Goal: Feedback & Contribution: Contribute content

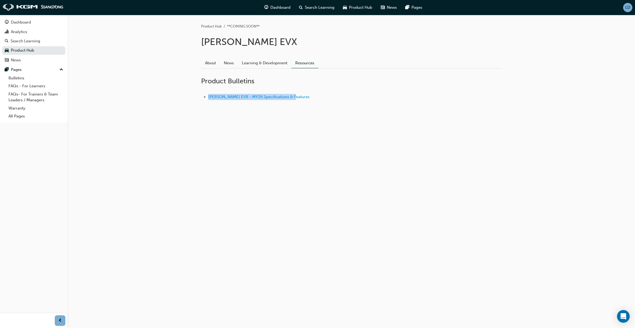
click at [627, 11] on div "LD" at bounding box center [627, 7] width 9 height 9
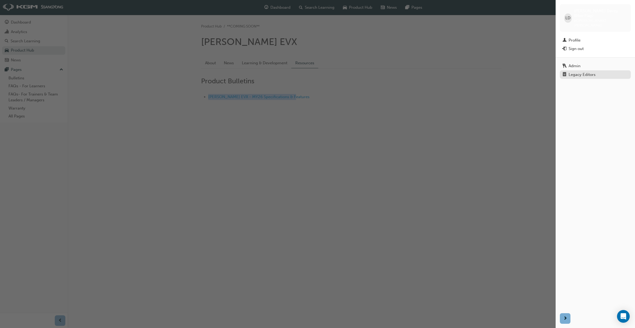
click at [581, 73] on div "Legacy Editors" at bounding box center [582, 75] width 27 height 4
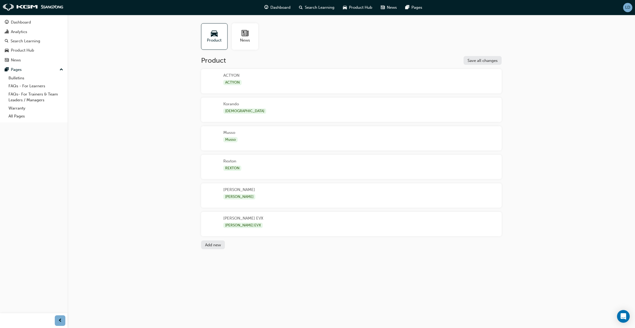
click at [314, 220] on div "Torres EVX Torres EVX" at bounding box center [351, 224] width 301 height 24
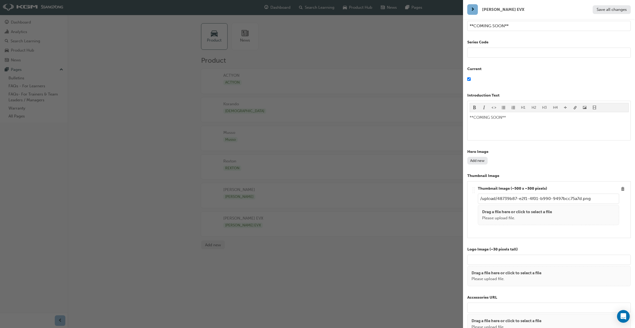
scroll to position [43, 0]
click at [480, 155] on div "Hero Image Add new" at bounding box center [549, 155] width 164 height 16
click at [480, 160] on button "Add new" at bounding box center [477, 159] width 20 height 8
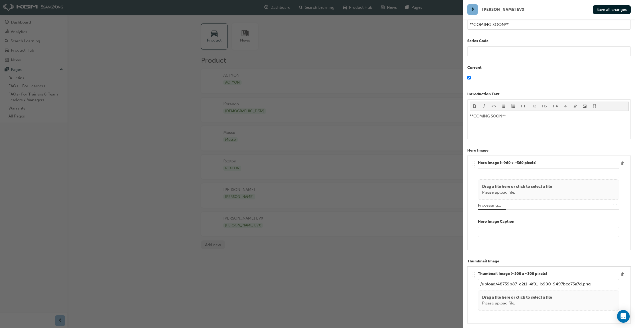
click at [504, 234] on input "text" at bounding box center [548, 232] width 141 height 10
type input "2026 T"
type input "/upload/37ce63ca-533f-4a20-a2bd-dbc446041ccc.jpeg"
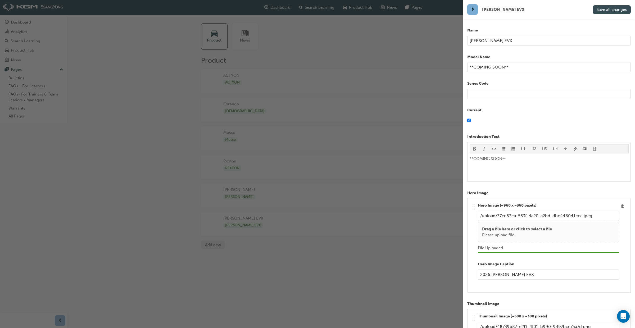
type input "2026 [PERSON_NAME] EVX"
click at [609, 10] on span "Save all changes" at bounding box center [612, 9] width 30 height 5
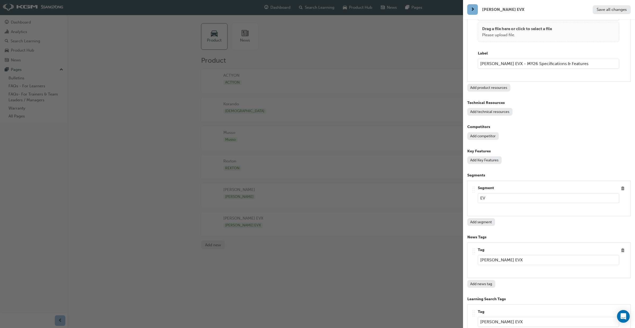
scroll to position [626, 0]
click at [484, 139] on button "Add competitor" at bounding box center [482, 138] width 31 height 8
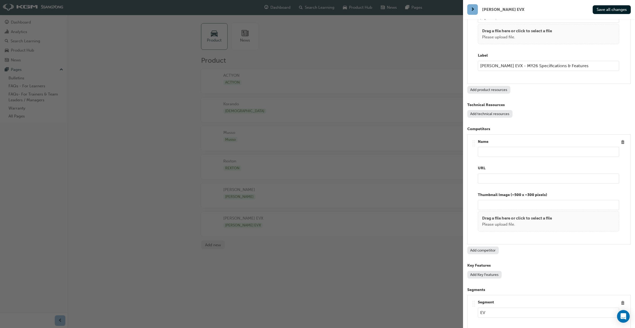
click at [505, 155] on input "text" at bounding box center [548, 152] width 141 height 10
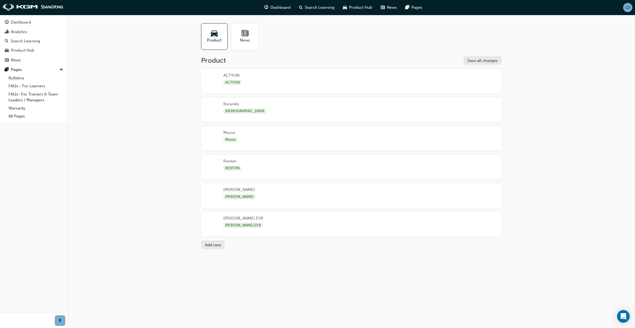
click at [626, 7] on span "LD" at bounding box center [627, 7] width 5 height 4
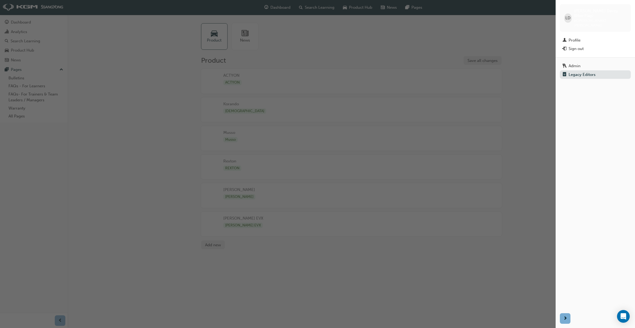
drag, startPoint x: 580, startPoint y: 65, endPoint x: 571, endPoint y: 72, distance: 10.5
click at [580, 70] on link "Legacy Editors" at bounding box center [595, 74] width 71 height 8
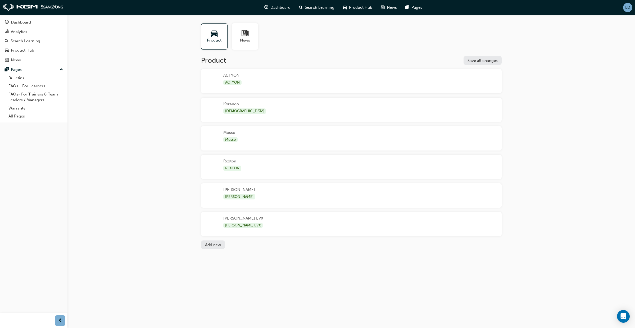
click at [295, 212] on div "[PERSON_NAME] EVX [PERSON_NAME] EVX" at bounding box center [351, 224] width 301 height 24
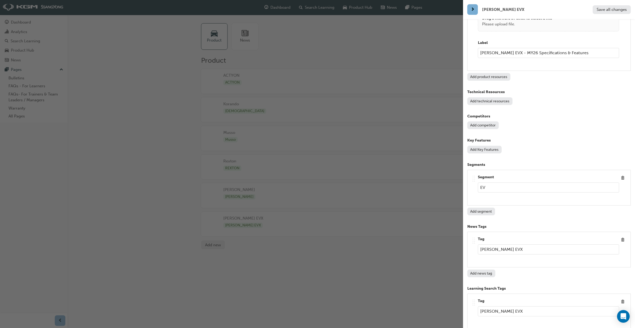
scroll to position [627, 0]
click at [485, 127] on button "Add competitor" at bounding box center [482, 126] width 31 height 8
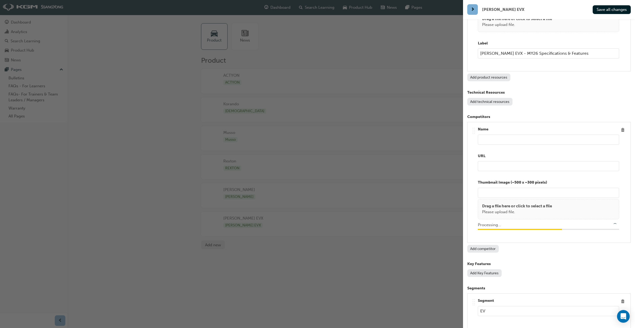
type input "/upload/cce0d72d-7b02-400a-8d5f-4ce4b8d9b30a.png"
click at [488, 142] on input "text" at bounding box center [548, 140] width 141 height 10
type input "MGZS EV"
click at [505, 165] on input "url" at bounding box center [548, 166] width 141 height 10
paste input "[URL][DOMAIN_NAME]"
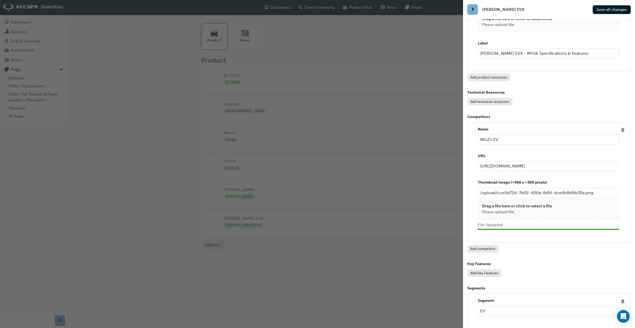
type input "[URL][DOMAIN_NAME]"
click at [487, 141] on input "MGZS EV" at bounding box center [548, 140] width 141 height 10
type input "MG ZS EV"
click at [610, 11] on span "Save all changes" at bounding box center [612, 9] width 30 height 5
click at [490, 250] on button "Add competitor" at bounding box center [482, 249] width 31 height 8
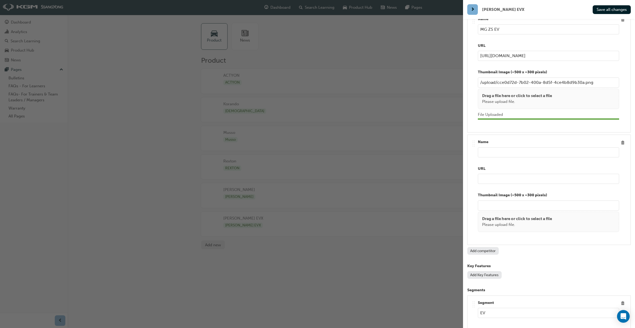
scroll to position [738, 0]
click at [484, 180] on input "url" at bounding box center [548, 178] width 141 height 10
paste input "[URL][DOMAIN_NAME]"
type input "[URL][DOMAIN_NAME]"
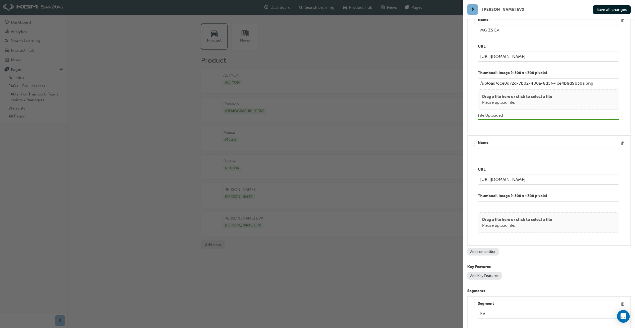
click at [489, 153] on input "text" at bounding box center [548, 153] width 141 height 10
type input "BYD ATTO 3"
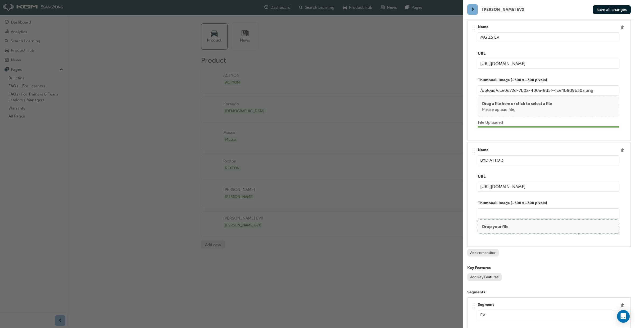
scroll to position [747, 0]
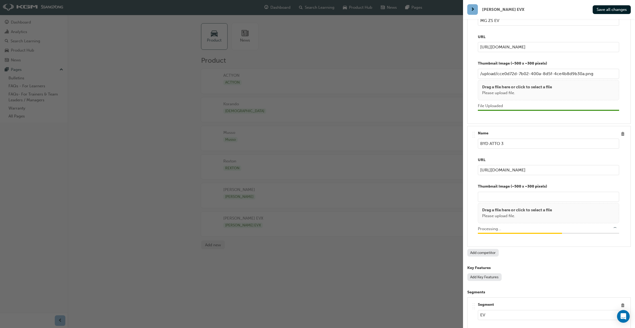
type input "/upload/0478bd63-eefb-4a08-9544-936b08dac63b.png"
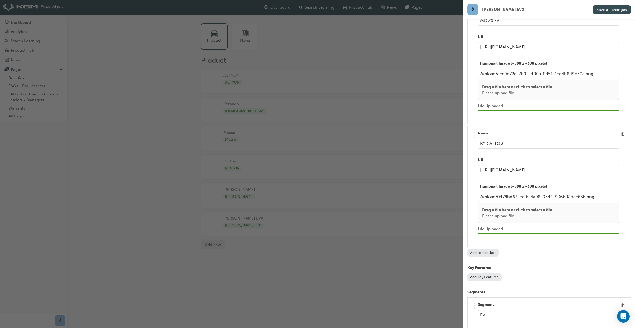
type input "BYD ATTO 3"
click at [612, 11] on span "Save all changes" at bounding box center [612, 9] width 30 height 5
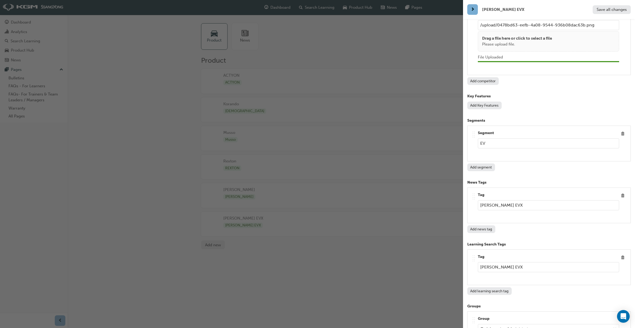
scroll to position [925, 0]
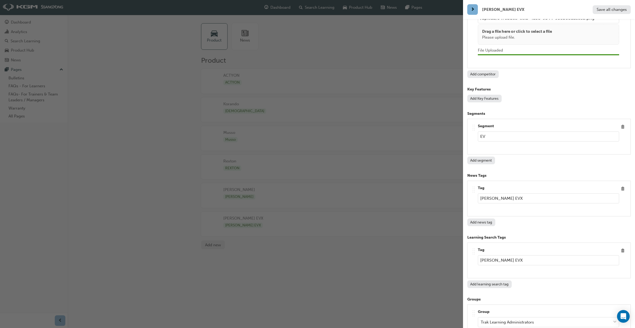
click at [484, 77] on button "Add competitor" at bounding box center [482, 74] width 31 height 8
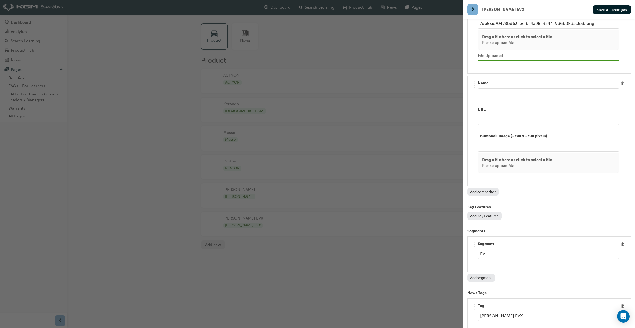
scroll to position [917, 0]
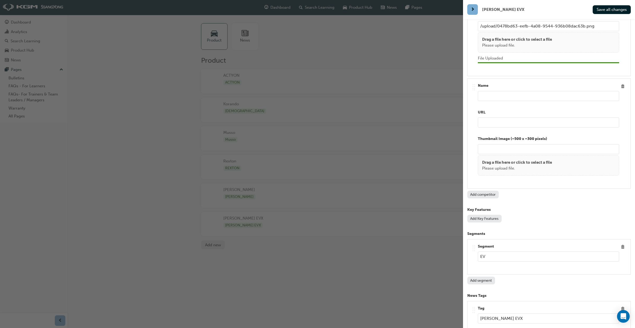
click at [488, 96] on input "text" at bounding box center [548, 96] width 141 height 10
type input "HYUNDAI KONA"
click at [487, 124] on input "url" at bounding box center [548, 122] width 141 height 10
paste input "[URL][DOMAIN_NAME]"
type input "[URL][DOMAIN_NAME]"
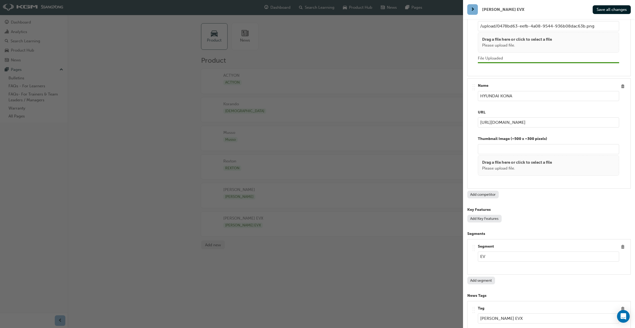
click at [517, 98] on input "HYUNDAI KONA" at bounding box center [548, 96] width 141 height 10
type input "HYUNDAI KONA ELECTRIC"
click at [617, 8] on span "Save all changes" at bounding box center [612, 9] width 30 height 5
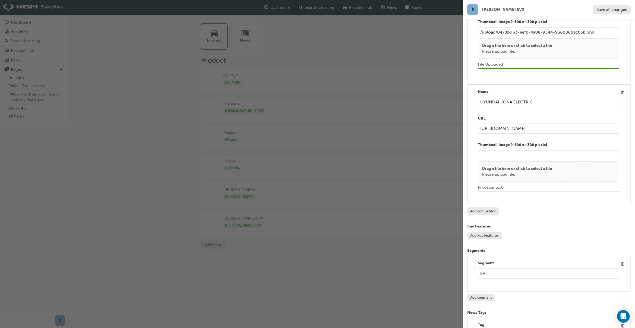
scroll to position [928, 0]
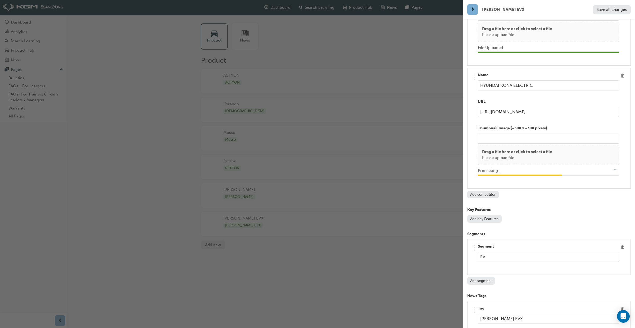
type input "/upload/b212be3c-815c-4edb-bbe6-867506bf2009.png"
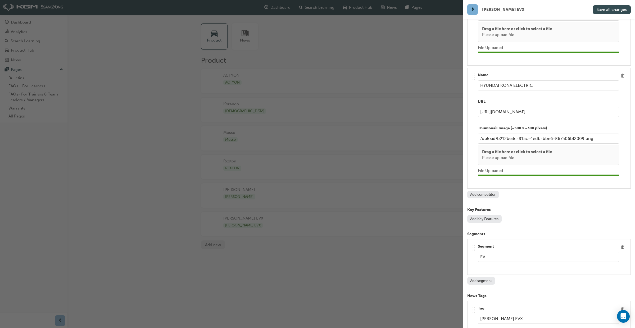
click at [616, 12] on button "Save all changes" at bounding box center [612, 9] width 38 height 9
click at [488, 197] on button "Add competitor" at bounding box center [482, 195] width 31 height 8
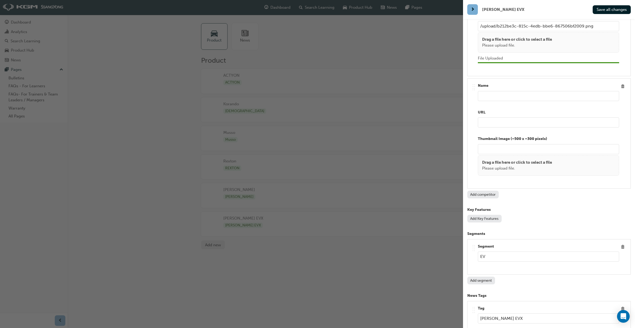
click at [505, 100] on input "text" at bounding box center [548, 96] width 141 height 10
drag, startPoint x: 501, startPoint y: 96, endPoint x: 491, endPoint y: 98, distance: 10.2
click at [489, 95] on input "KIA NIRO" at bounding box center [548, 94] width 141 height 10
type input "KIA EV 5"
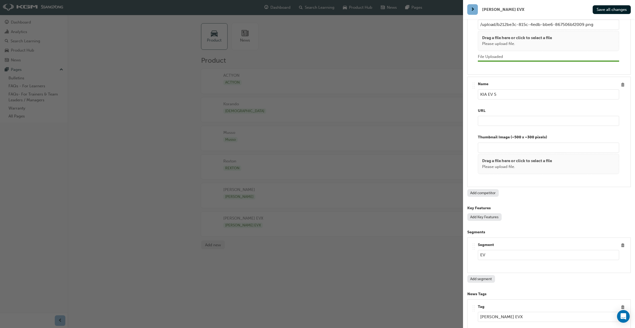
click at [488, 121] on input "url" at bounding box center [548, 121] width 141 height 10
paste input "[URL][DOMAIN_NAME]"
type input "[URL][DOMAIN_NAME]"
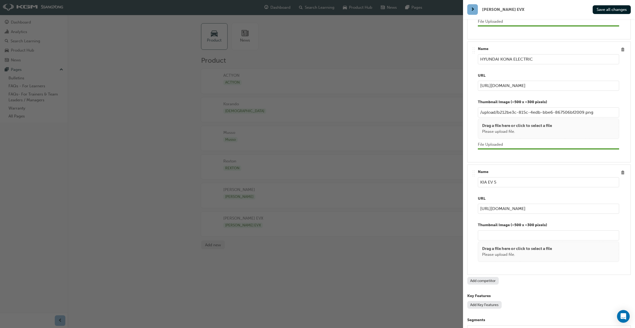
scroll to position [952, 0]
drag, startPoint x: 571, startPoint y: 211, endPoint x: 478, endPoint y: 208, distance: 93.2
click at [477, 209] on div ".. .. .. .. Name KIA EV 5 URL https://www.hyundai.com/au/en/cars/eco/kona-elect…" at bounding box center [549, 221] width 155 height 101
paste input "[URL][DOMAIN_NAME]"
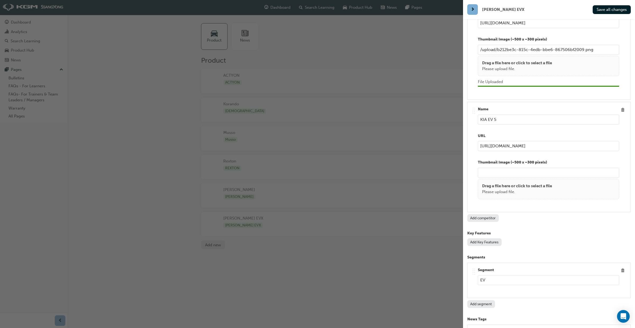
scroll to position [1017, 0]
type input "[URL][DOMAIN_NAME]"
click at [606, 13] on button "Save all changes" at bounding box center [612, 9] width 38 height 9
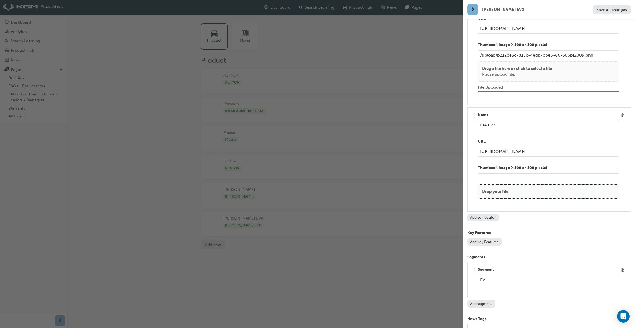
scroll to position [1028, 0]
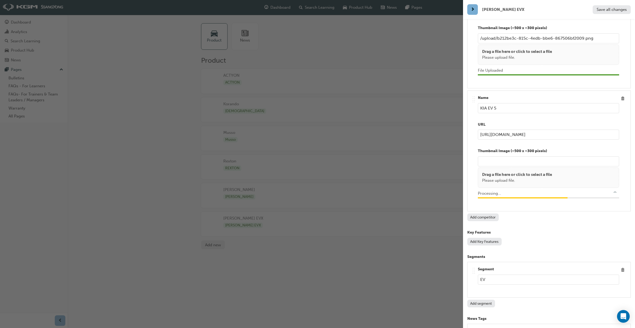
type input "/upload/72a8eb03-9123-4407-bafe-5434cafbf388.png"
drag, startPoint x: 616, startPoint y: 7, endPoint x: 616, endPoint y: 9, distance: 2.8
click at [616, 7] on button "Save all changes" at bounding box center [612, 9] width 38 height 9
click at [380, 32] on div "button" at bounding box center [231, 164] width 463 height 328
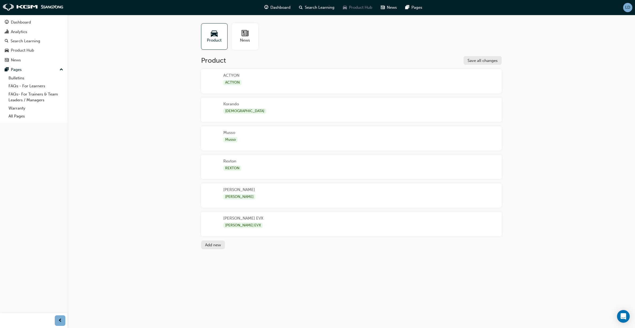
click at [362, 9] on span "Product Hub" at bounding box center [360, 7] width 23 height 6
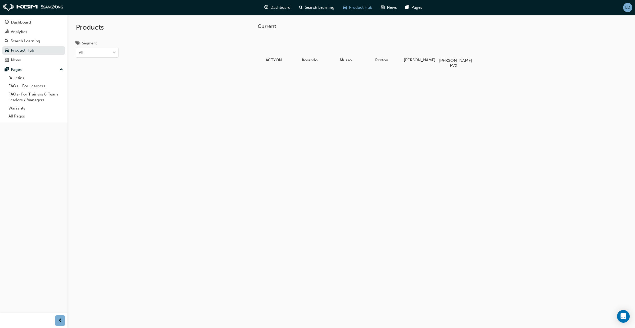
click at [450, 48] on div at bounding box center [453, 45] width 29 height 21
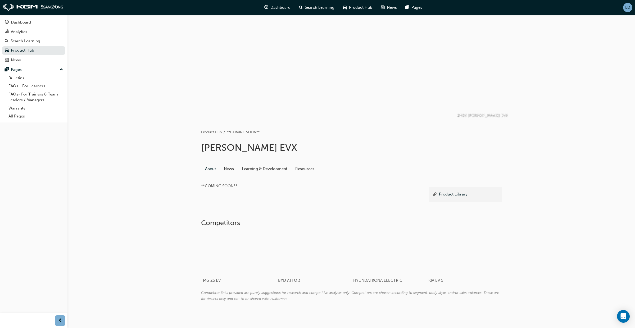
scroll to position [4, 0]
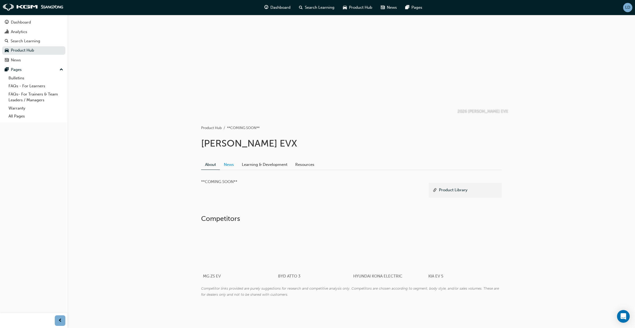
click at [233, 165] on link "News" at bounding box center [229, 165] width 18 height 10
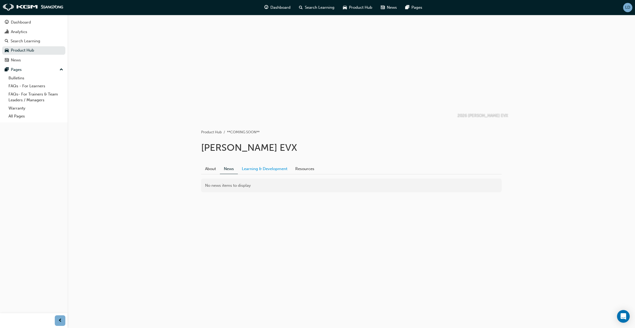
click at [266, 171] on link "Learning & Development" at bounding box center [264, 169] width 53 height 10
click at [308, 171] on link "Resources" at bounding box center [304, 169] width 27 height 10
click at [210, 170] on link "About" at bounding box center [210, 169] width 19 height 10
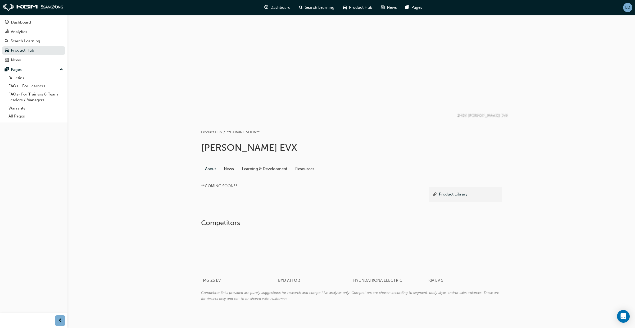
click at [625, 9] on span "LD" at bounding box center [627, 7] width 5 height 4
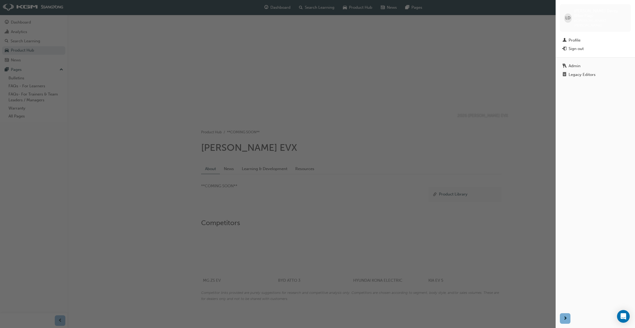
click at [589, 70] on link "Legacy Editors" at bounding box center [595, 74] width 71 height 8
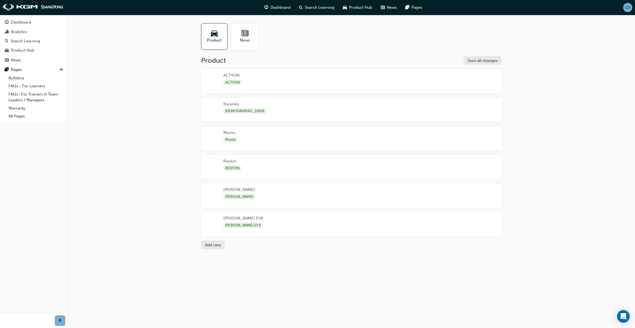
click at [289, 216] on div "[PERSON_NAME] EVX [PERSON_NAME] EVX" at bounding box center [351, 224] width 301 height 24
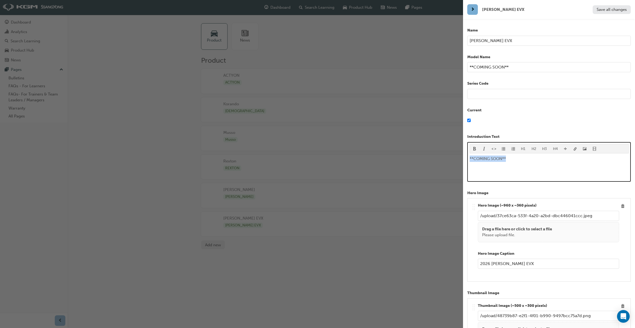
drag, startPoint x: 515, startPoint y: 160, endPoint x: 467, endPoint y: 158, distance: 47.9
click at [467, 158] on div "Introduction Text H1 H2 H3 H4 **COMING SOON**" at bounding box center [549, 158] width 164 height 48
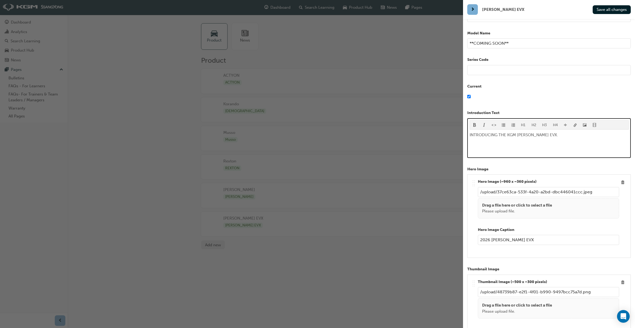
scroll to position [24, 0]
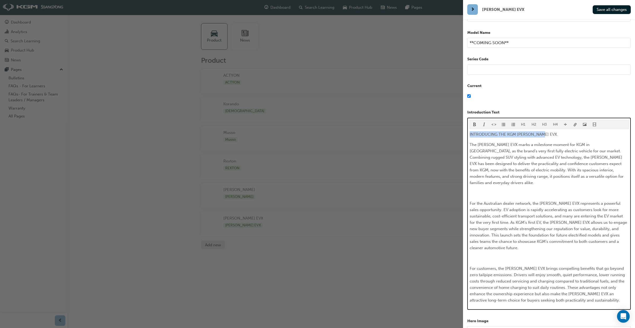
drag, startPoint x: 548, startPoint y: 134, endPoint x: 473, endPoint y: 130, distance: 75.6
click at [473, 130] on div "H1 H2 H3 H4 INTRODUCING THE KGM [PERSON_NAME] EVX. The [PERSON_NAME] EVX marks …" at bounding box center [549, 212] width 159 height 184
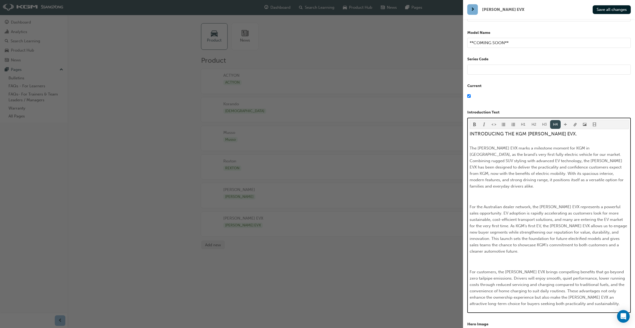
click at [555, 125] on button "H4" at bounding box center [555, 124] width 11 height 9
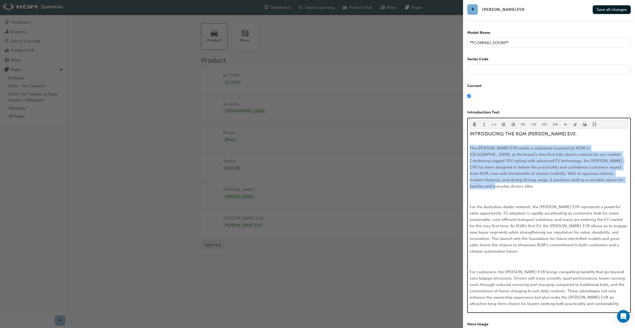
drag, startPoint x: 581, startPoint y: 180, endPoint x: 469, endPoint y: 146, distance: 117.4
click at [467, 147] on div "H1 H2 H3 H4 INTRODUCING THE KGM [PERSON_NAME] EVX. The [PERSON_NAME] EVX marks …" at bounding box center [549, 216] width 164 height 196
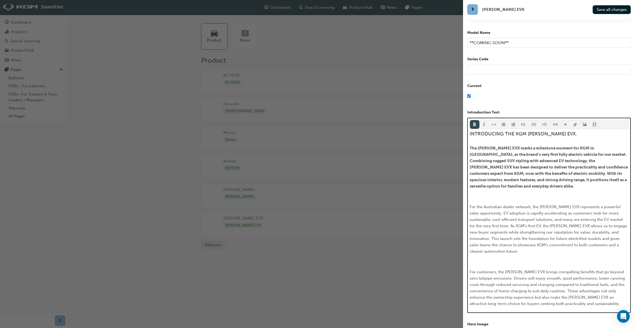
click at [474, 125] on span "format_bold-icon" at bounding box center [475, 125] width 4 height 4
click at [496, 212] on span "For the Australian dealer network, the [PERSON_NAME] EVX represents a powerful …" at bounding box center [549, 229] width 159 height 49
click at [470, 206] on span "For the Australian dealer network, the [PERSON_NAME] EVX represents a powerful …" at bounding box center [549, 229] width 159 height 49
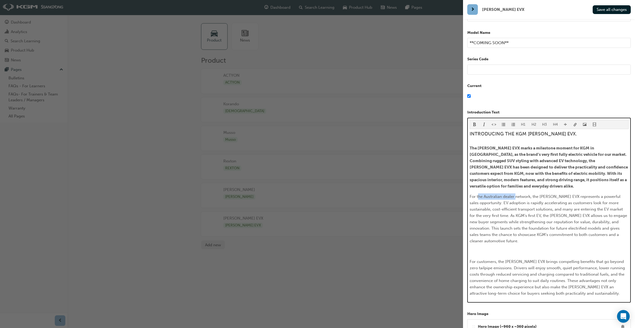
drag, startPoint x: 517, startPoint y: 195, endPoint x: 478, endPoint y: 196, distance: 38.6
click at [478, 196] on span "For the Australian dealer network, the [PERSON_NAME] EVX represents a powerful …" at bounding box center [549, 218] width 159 height 49
click at [505, 248] on p "﻿" at bounding box center [549, 251] width 159 height 6
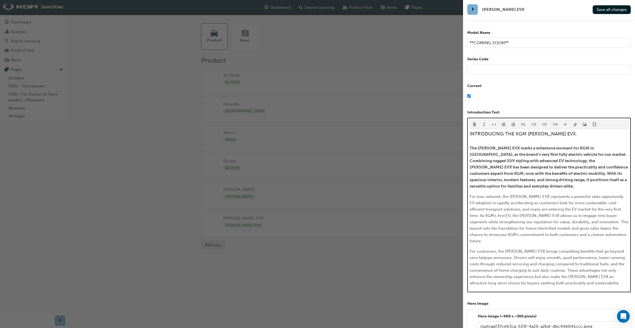
drag, startPoint x: 477, startPoint y: 195, endPoint x: 479, endPoint y: 201, distance: 5.9
click at [478, 197] on span "For tour network, the [PERSON_NAME] EVX represents a powerful sales opportunity…" at bounding box center [550, 218] width 160 height 49
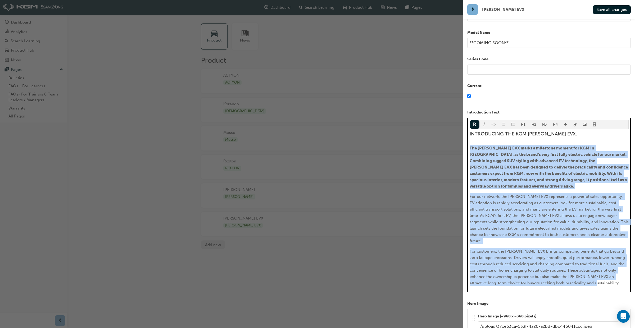
drag, startPoint x: 557, startPoint y: 272, endPoint x: 467, endPoint y: 146, distance: 154.7
click at [467, 146] on div "Name [PERSON_NAME] EVX Model Name **COMING SOON** Series Code Current Introduct…" at bounding box center [549, 183] width 172 height 328
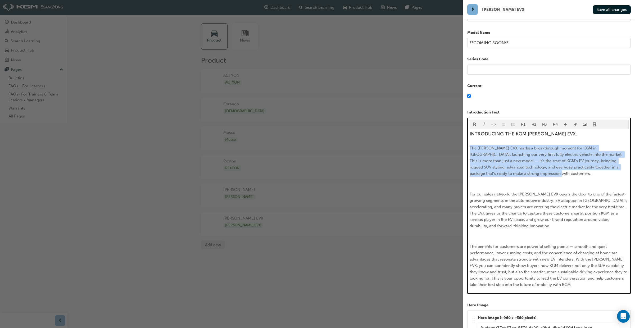
drag, startPoint x: 506, startPoint y: 170, endPoint x: 465, endPoint y: 140, distance: 51.3
click at [464, 142] on div "Name [PERSON_NAME] EVX Model Name **COMING SOON** Series Code Current Introduct…" at bounding box center [549, 183] width 172 height 328
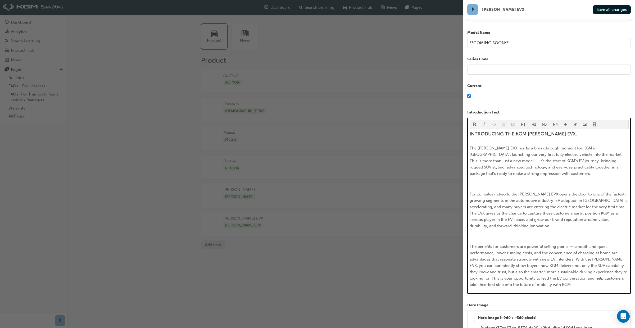
click at [476, 125] on span "format_bold-icon" at bounding box center [475, 125] width 4 height 4
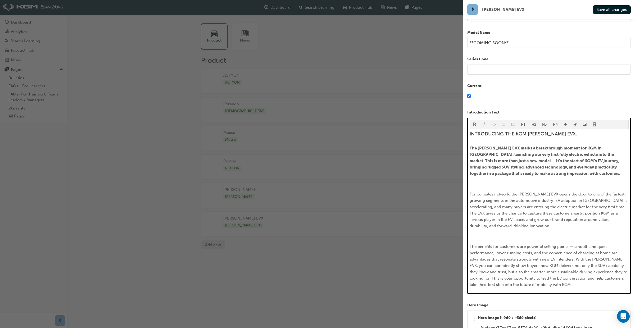
click at [471, 194] on span "For our sales network, the [PERSON_NAME] EVX opens the door to one of the faste…" at bounding box center [549, 210] width 159 height 37
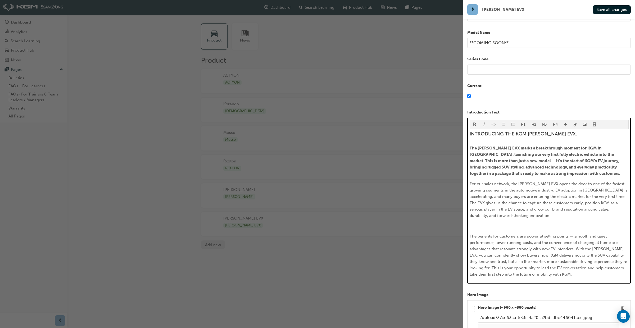
click at [484, 184] on span "For our sales network, the [PERSON_NAME] EVX opens the door to one of the faste…" at bounding box center [549, 200] width 159 height 37
drag, startPoint x: 475, startPoint y: 161, endPoint x: 476, endPoint y: 171, distance: 10.1
click at [475, 161] on span "The [PERSON_NAME] EVX marks a breakthrough moment for KGM in [GEOGRAPHIC_DATA],…" at bounding box center [545, 161] width 151 height 30
click at [505, 227] on p "﻿" at bounding box center [549, 226] width 159 height 6
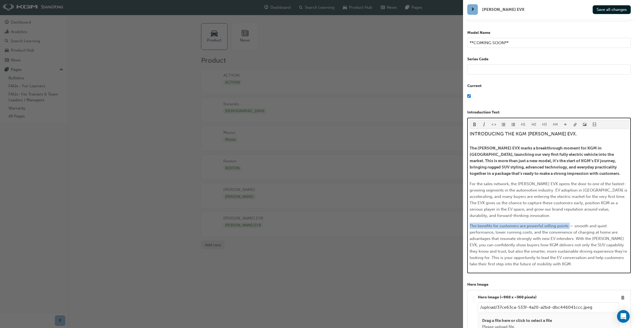
drag, startPoint x: 569, startPoint y: 227, endPoint x: 468, endPoint y: 227, distance: 101.1
click at [468, 227] on div "H1 H2 H3 H4 INTRODUCING THE KGM [PERSON_NAME] EVX. The [PERSON_NAME] EVX marks …" at bounding box center [549, 196] width 164 height 156
click at [475, 124] on span "format_bold-icon" at bounding box center [475, 125] width 4 height 4
click at [548, 266] on p "The benefits for customers are powerful selling points — smooth and quiet perfo…" at bounding box center [549, 245] width 159 height 44
drag, startPoint x: 578, startPoint y: 226, endPoint x: 577, endPoint y: 229, distance: 3.3
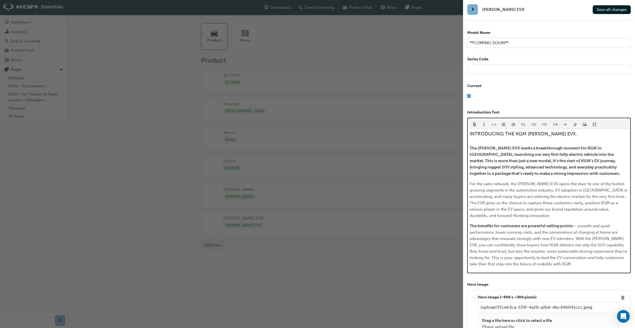
click at [578, 228] on span "— smooth and quiet performance, lower running costs, and the convenience of cha…" at bounding box center [549, 245] width 159 height 43
drag, startPoint x: 577, startPoint y: 238, endPoint x: 576, endPoint y: 241, distance: 2.7
click at [577, 238] on span "smooth and quiet performance, lower running costs, and the convenience of charg…" at bounding box center [549, 245] width 159 height 43
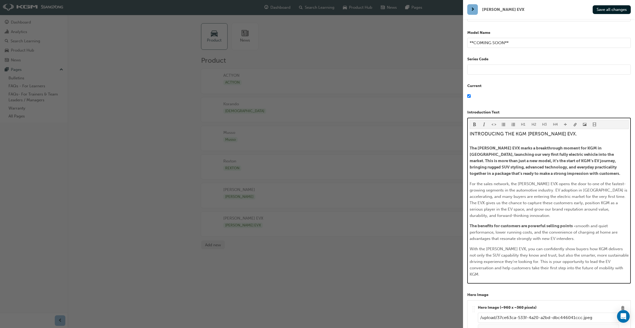
click at [528, 261] on span "With the [PERSON_NAME] EVX, you can confidently show buyers how KGM delivers no…" at bounding box center [550, 262] width 160 height 30
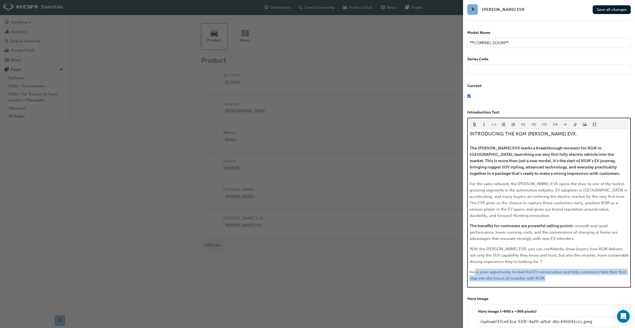
drag, startPoint x: 549, startPoint y: 278, endPoint x: 475, endPoint y: 275, distance: 73.9
click at [475, 275] on p "his is your opportunity to lead the EV conversation and help customers take the…" at bounding box center [549, 275] width 159 height 13
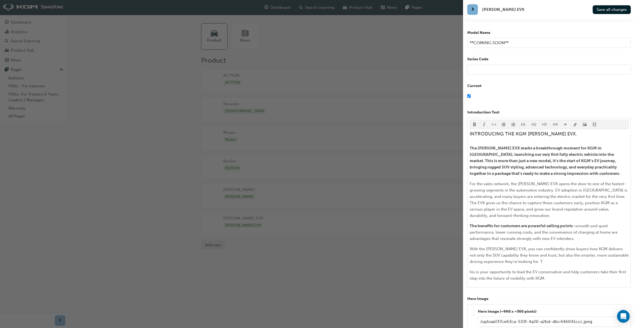
click at [469, 272] on div "H1 H2 H3 H4 INTRODUCING THE KGM [PERSON_NAME] EVX. The [PERSON_NAME] EVX marks …" at bounding box center [549, 203] width 164 height 170
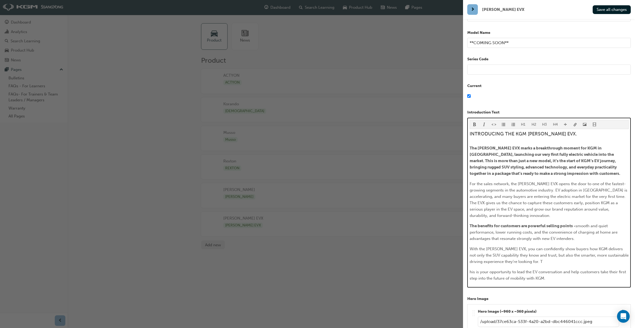
click at [470, 274] on span "his is your opportunity to lead the EV conversation and help customers take the…" at bounding box center [548, 275] width 157 height 11
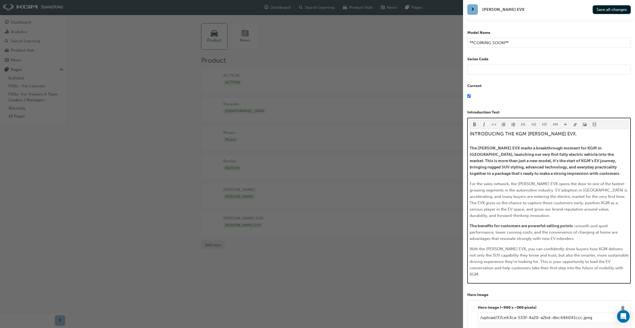
click at [527, 262] on span "With the [PERSON_NAME] EVX, you can confidently show buyers how KGM delivers no…" at bounding box center [550, 262] width 160 height 30
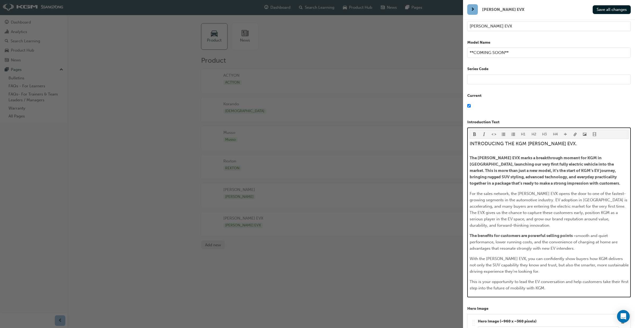
scroll to position [0, 0]
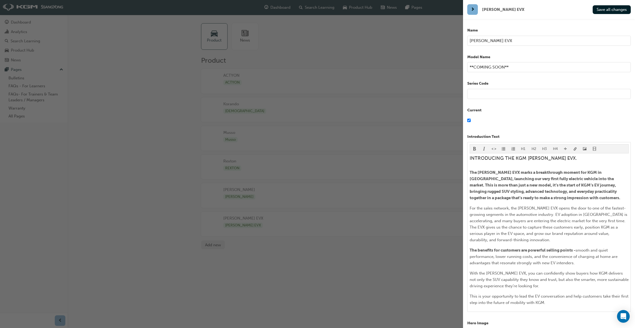
drag, startPoint x: 602, startPoint y: 9, endPoint x: 602, endPoint y: 14, distance: 4.8
click at [602, 9] on span "Save all changes" at bounding box center [612, 9] width 30 height 5
click at [424, 260] on div "button" at bounding box center [231, 164] width 463 height 328
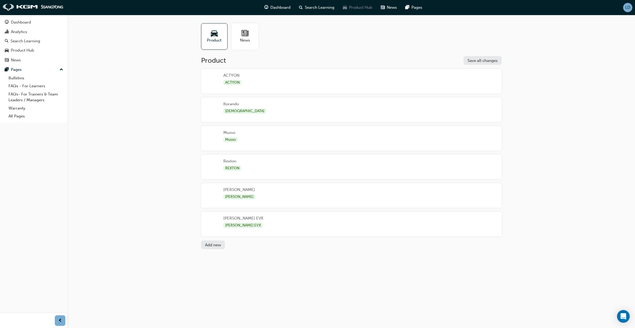
click at [357, 10] on span "Product Hub" at bounding box center [360, 7] width 23 height 6
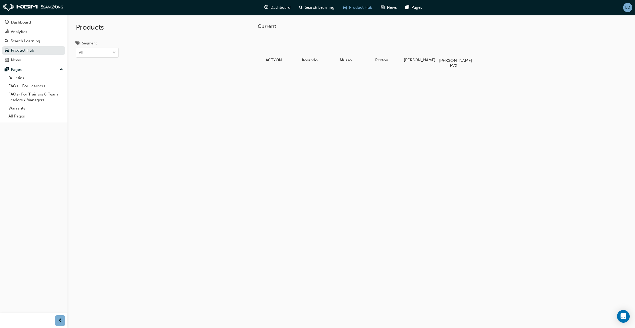
click at [450, 50] on div at bounding box center [453, 45] width 29 height 21
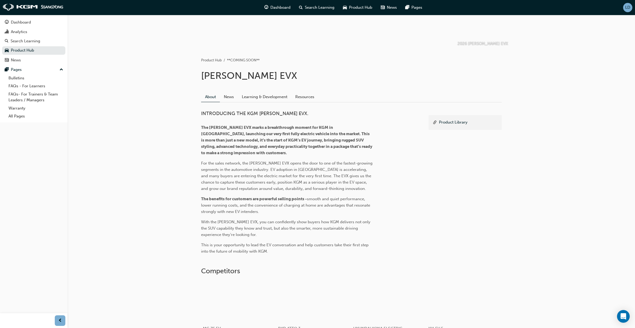
scroll to position [72, 0]
click at [626, 8] on span "LD" at bounding box center [627, 7] width 5 height 4
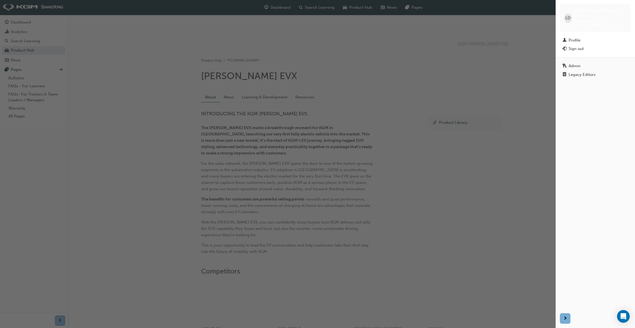
click at [569, 73] on div "Legacy Editors" at bounding box center [582, 75] width 27 height 4
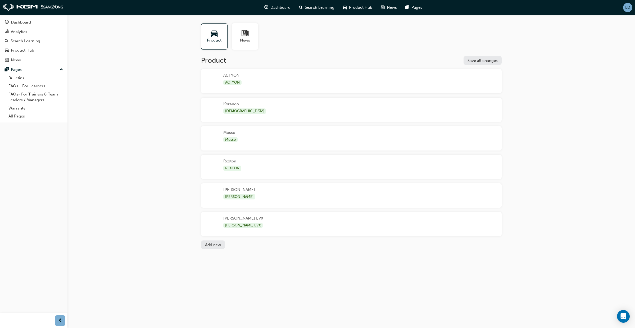
click at [286, 218] on div "[PERSON_NAME] EVX [PERSON_NAME] EVX" at bounding box center [351, 224] width 301 height 24
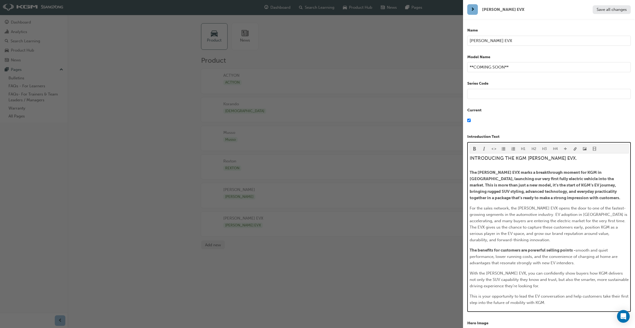
drag, startPoint x: 544, startPoint y: 177, endPoint x: 541, endPoint y: 181, distance: 5.0
click at [544, 177] on span "The [PERSON_NAME] EVX marks a breakthrough moment for KGM in [GEOGRAPHIC_DATA],…" at bounding box center [545, 185] width 151 height 30
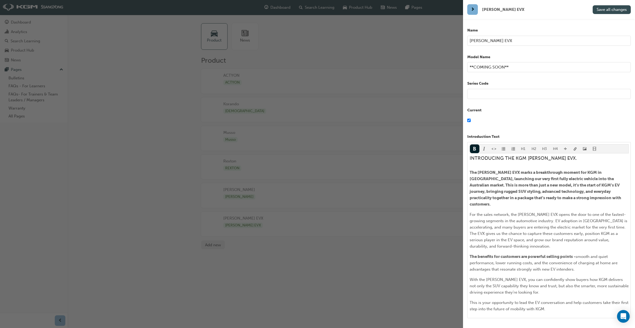
click at [604, 8] on span "Save all changes" at bounding box center [612, 9] width 30 height 5
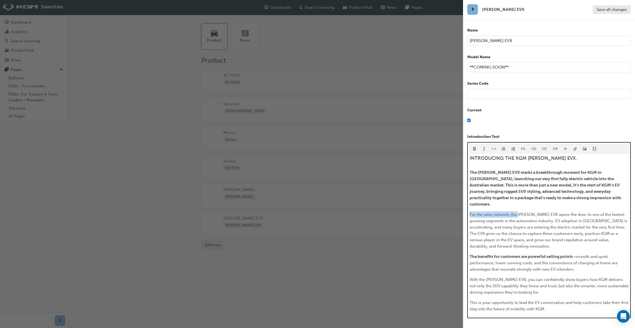
drag, startPoint x: 519, startPoint y: 209, endPoint x: 466, endPoint y: 207, distance: 53.0
click at [465, 208] on div "Name [PERSON_NAME] EVX Model Name **COMING SOON** Series Code Current Introduct…" at bounding box center [549, 183] width 172 height 328
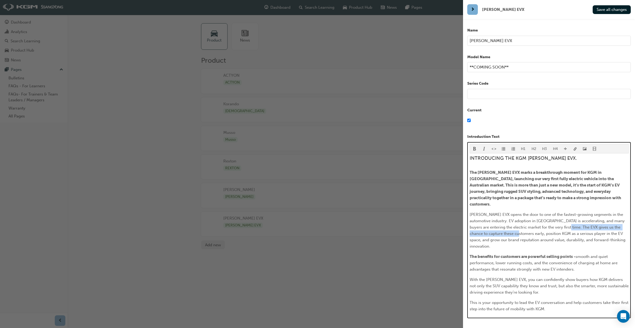
drag, startPoint x: 501, startPoint y: 227, endPoint x: 556, endPoint y: 221, distance: 55.3
click at [556, 221] on span "[PERSON_NAME] EVX opens the door to one of the fastest-growing segments in the …" at bounding box center [548, 230] width 157 height 37
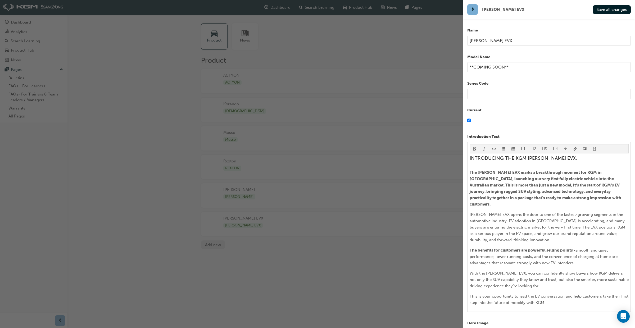
click at [605, 11] on span "Save all changes" at bounding box center [612, 9] width 30 height 5
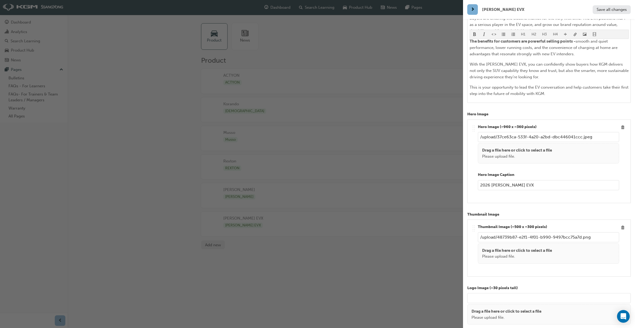
scroll to position [221, 0]
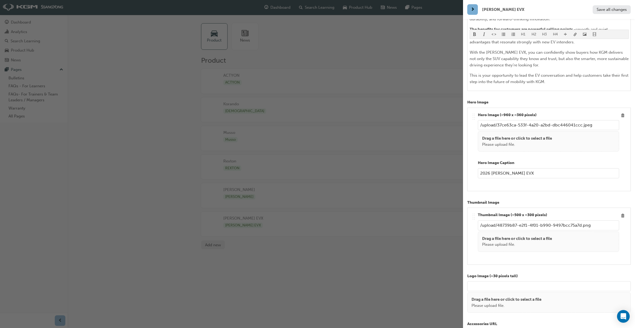
click at [536, 200] on p "Thumbnail Image" at bounding box center [549, 203] width 164 height 6
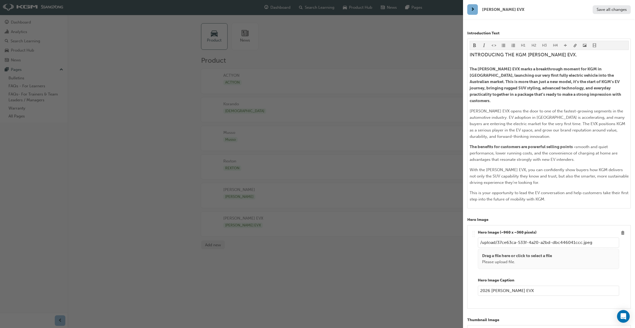
scroll to position [105, 0]
type input "/upload/ac049d41-5c41-4dc8-9939-f9d64dbdb2d1.png"
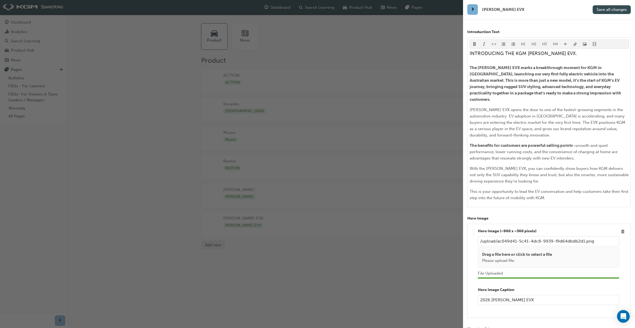
click at [618, 10] on span "Save all changes" at bounding box center [612, 9] width 30 height 5
click at [440, 34] on div "button" at bounding box center [231, 164] width 463 height 328
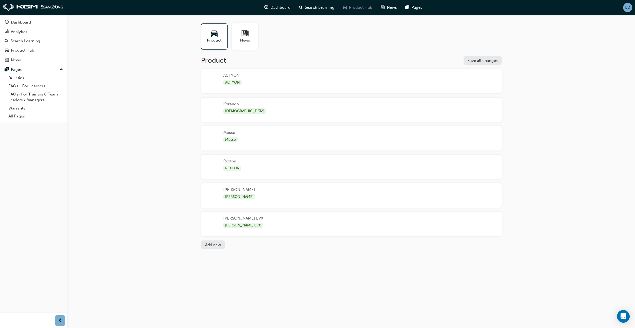
click at [362, 9] on span "Product Hub" at bounding box center [360, 7] width 23 height 6
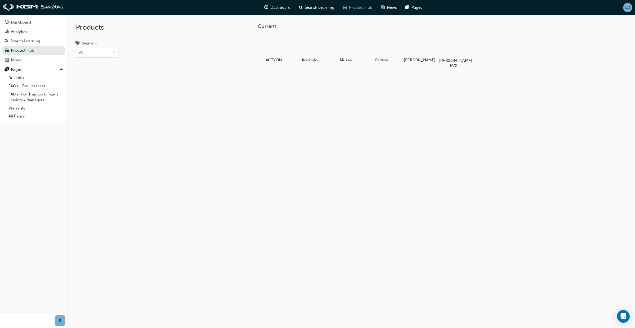
click at [451, 47] on div at bounding box center [453, 45] width 29 height 21
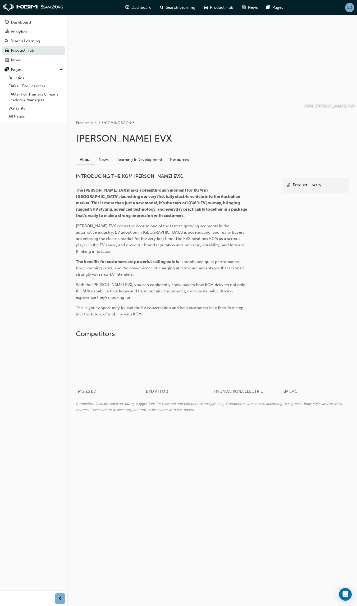
click at [349, 9] on span "LD" at bounding box center [349, 7] width 5 height 4
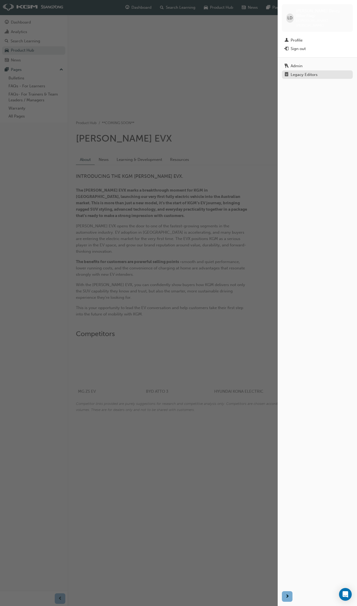
click at [298, 70] on link "Legacy Editors" at bounding box center [317, 74] width 71 height 8
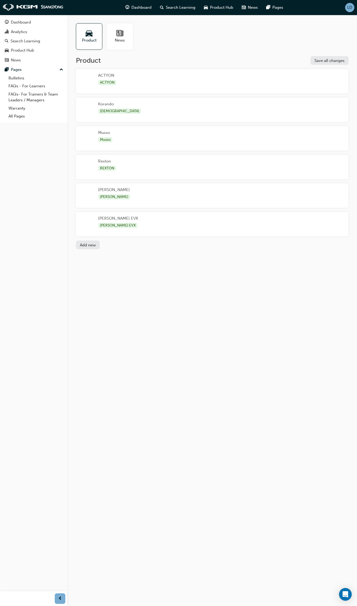
click at [159, 218] on div "[PERSON_NAME] EVX [PERSON_NAME] EVX" at bounding box center [212, 224] width 273 height 24
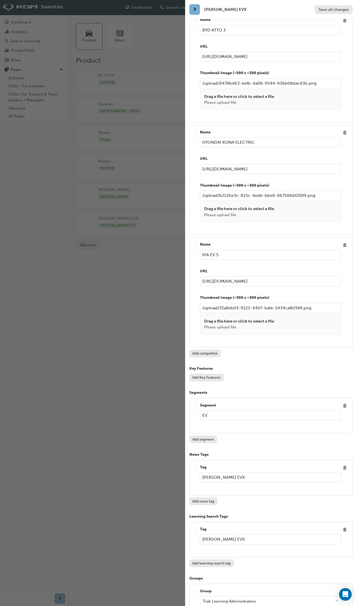
scroll to position [1011, 0]
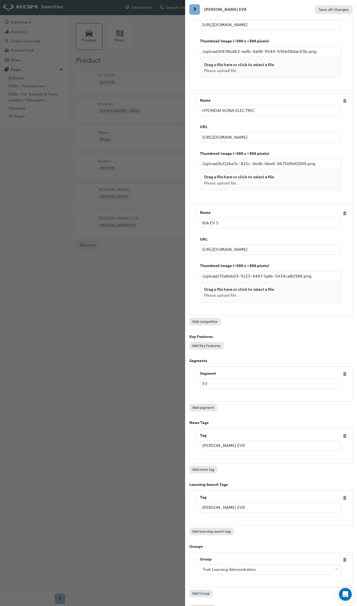
click at [215, 328] on button "Add Key Features" at bounding box center [206, 346] width 34 height 8
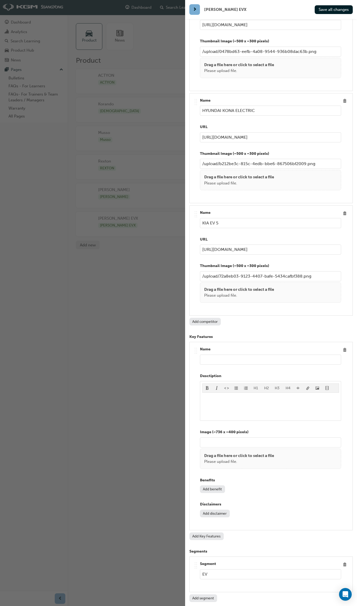
click at [241, 328] on input "text" at bounding box center [270, 360] width 141 height 10
type input "SPACIOUS SUV DESIGN"
click at [223, 328] on p "﻿" at bounding box center [270, 398] width 137 height 6
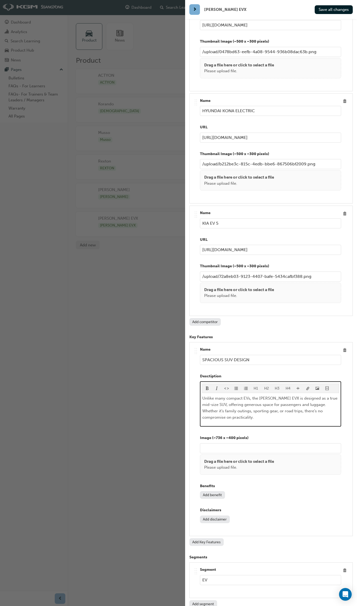
drag, startPoint x: 309, startPoint y: 393, endPoint x: 308, endPoint y: 396, distance: 3.1
click at [309, 328] on span "Unlike many compact EVs, the [PERSON_NAME] EVX is designed as a true mid-size S…" at bounding box center [270, 408] width 136 height 24
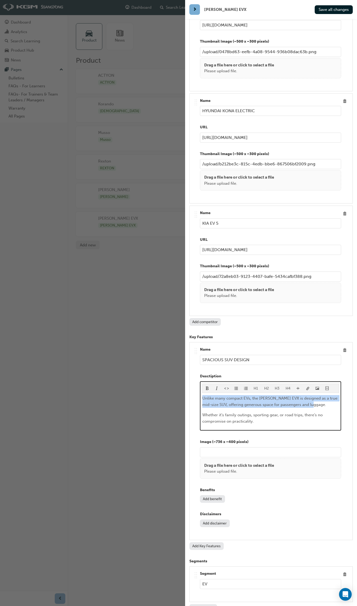
drag, startPoint x: 301, startPoint y: 394, endPoint x: 189, endPoint y: 386, distance: 112.2
click at [187, 328] on div "Name [PERSON_NAME] EVX Model Name **COMING SOON** Series Code Current Introduct…" at bounding box center [271, 322] width 172 height 606
click at [207, 328] on span "format_bold-icon" at bounding box center [208, 389] width 4 height 4
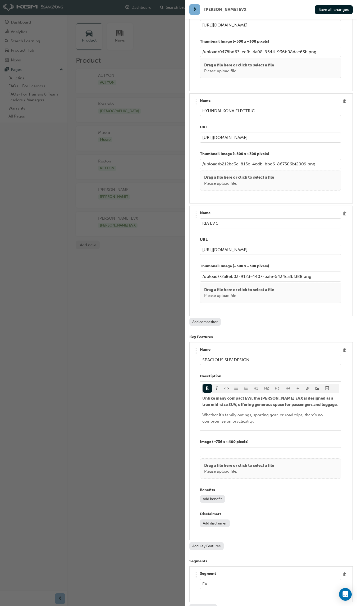
click at [212, 328] on button "Add benefit" at bounding box center [212, 499] width 25 height 8
paste input "Customers get the EV efficiency they want with the SUV space they need."
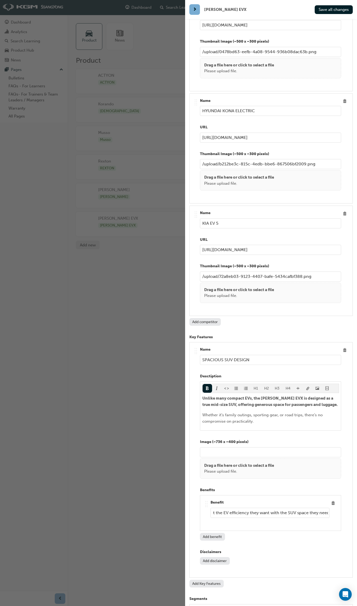
scroll to position [0, 0]
drag, startPoint x: 261, startPoint y: 500, endPoint x: 189, endPoint y: 499, distance: 72.5
click at [188, 328] on div "Name [PERSON_NAME] EVX Model Name **COMING SOON** Series Code Current Introduct…" at bounding box center [271, 322] width 172 height 606
click at [242, 328] on input "Customers get the EV efficiency they want with the SUV space they need." at bounding box center [270, 513] width 119 height 10
click at [241, 328] on input "Customers get the EV efficiency they want with the SUV space they need." at bounding box center [270, 513] width 119 height 10
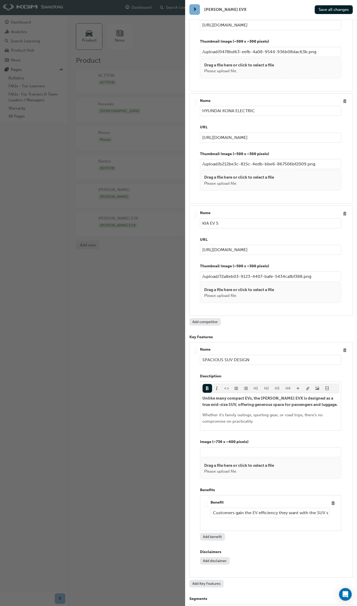
scroll to position [0, 29]
drag, startPoint x: 296, startPoint y: 500, endPoint x: 296, endPoint y: 505, distance: 5.3
click at [296, 328] on input "Customers gain the EV efficiency they want with the SUV space they need." at bounding box center [270, 513] width 119 height 10
type input "Customers gain the EV efficiency they want with the SUV design, durability and …"
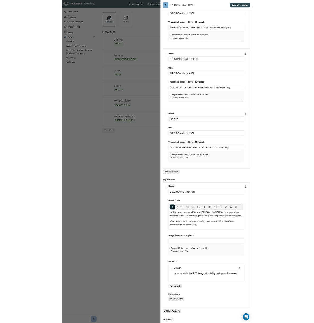
scroll to position [0, 0]
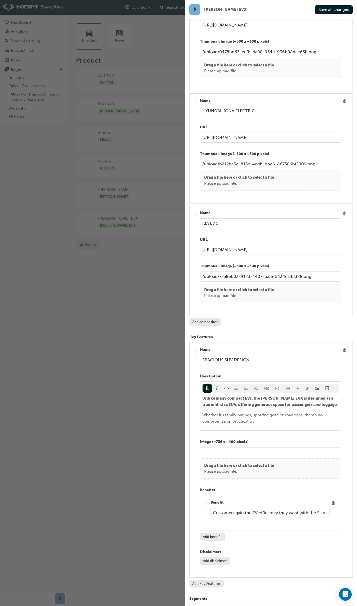
drag, startPoint x: 332, startPoint y: 12, endPoint x: 329, endPoint y: 18, distance: 6.2
click at [332, 13] on button "Save all changes" at bounding box center [334, 9] width 38 height 9
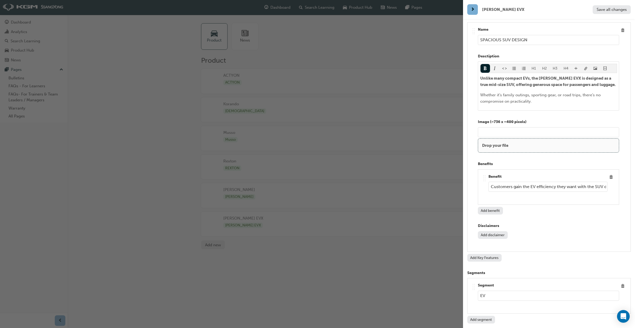
scroll to position [1347, 0]
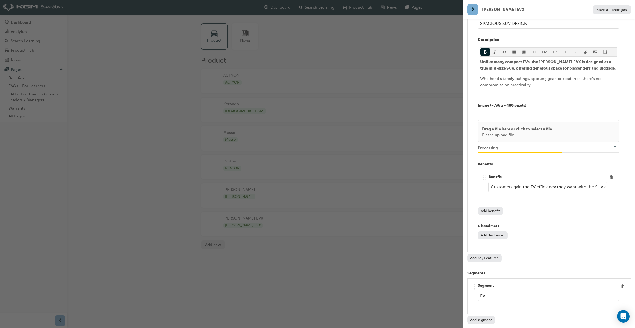
type input "/upload/0b15a2cd-3541-4e02-aaf5-aca5b38ed194.jpg"
click at [607, 10] on span "Save all changes" at bounding box center [612, 9] width 30 height 5
click at [441, 38] on div "button" at bounding box center [231, 164] width 463 height 328
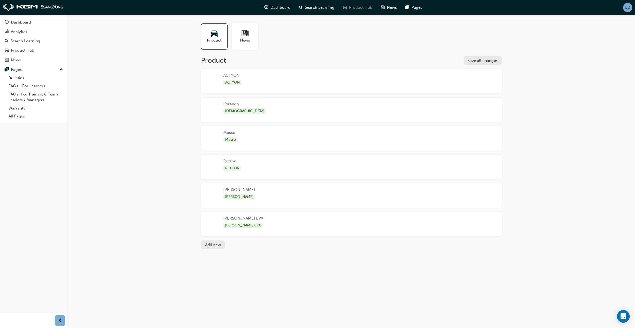
click at [358, 10] on span "Product Hub" at bounding box center [360, 7] width 23 height 6
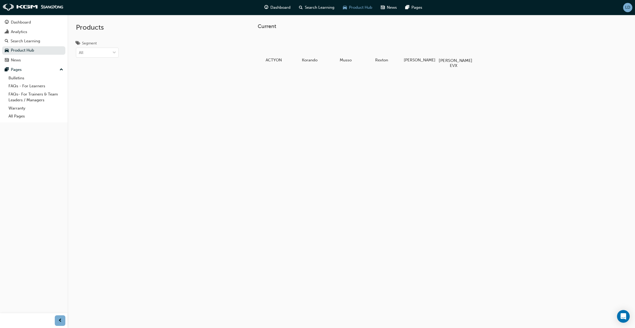
click at [448, 54] on div at bounding box center [453, 45] width 29 height 21
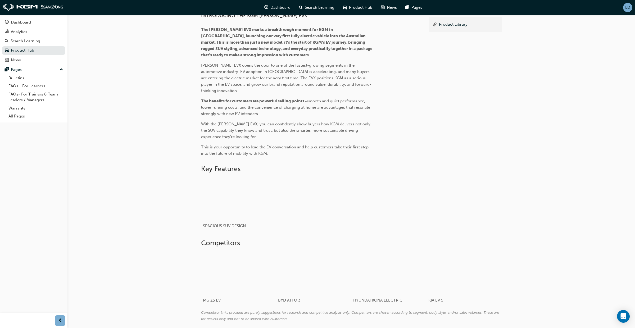
scroll to position [188, 0]
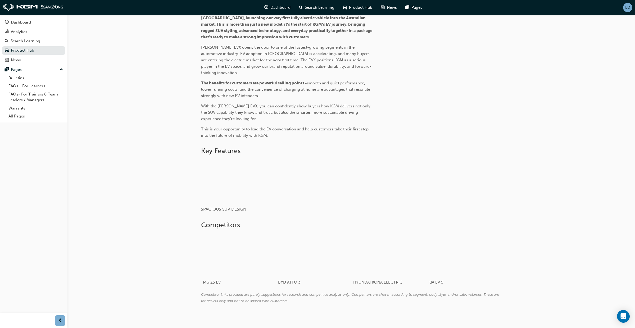
click at [275, 176] on div "button" at bounding box center [238, 181] width 75 height 42
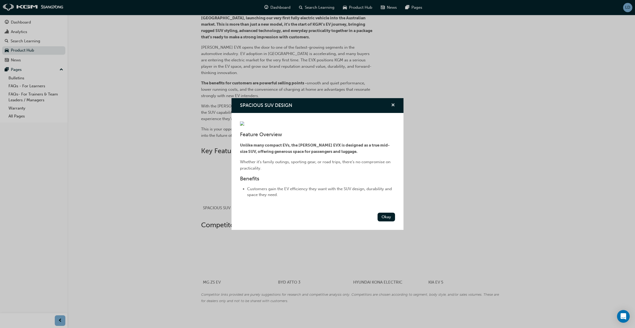
click at [392, 103] on span "cross-icon" at bounding box center [393, 105] width 4 height 5
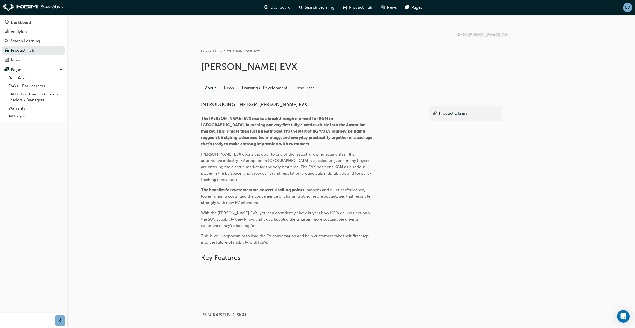
scroll to position [79, 0]
click at [628, 11] on div "LD" at bounding box center [627, 7] width 9 height 9
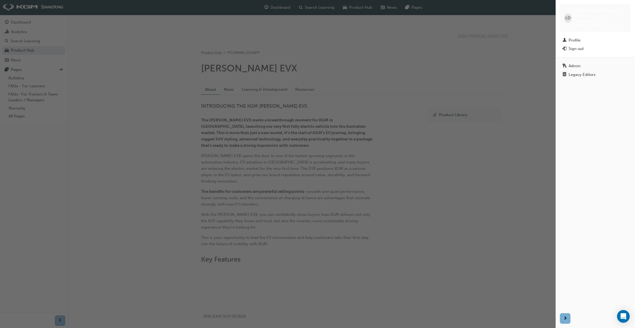
click at [588, 70] on link "Legacy Editors" at bounding box center [595, 74] width 71 height 8
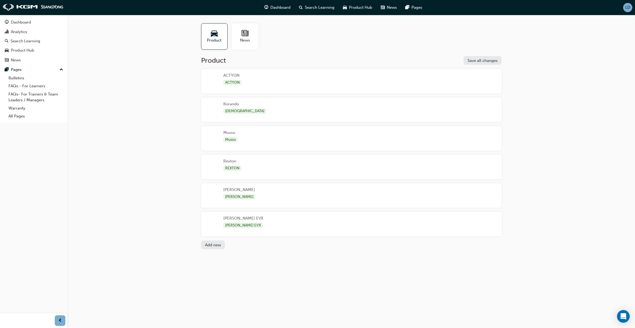
click at [310, 222] on div "[PERSON_NAME] EVX [PERSON_NAME] EVX" at bounding box center [351, 224] width 301 height 24
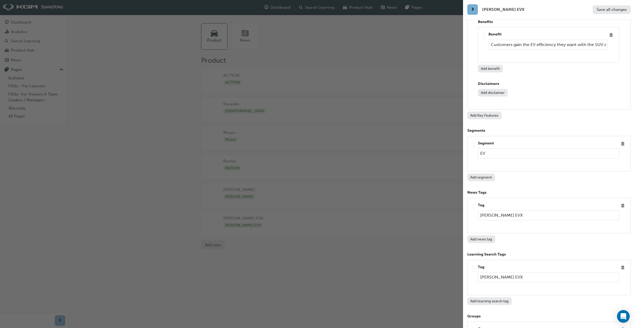
scroll to position [1535, 0]
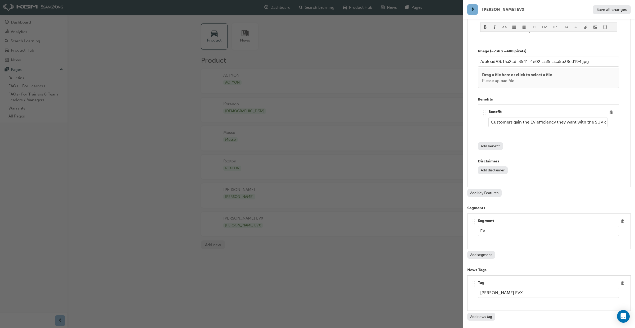
click at [488, 189] on button "Add Key Features" at bounding box center [484, 193] width 34 height 8
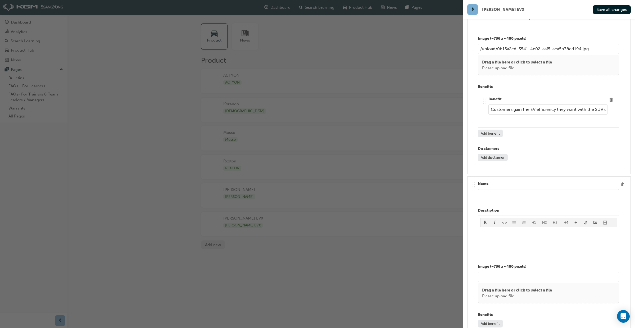
scroll to position [1381, 0]
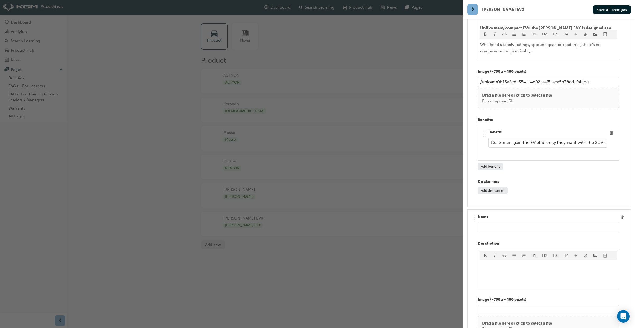
click at [486, 222] on input "text" at bounding box center [548, 227] width 141 height 10
click at [501, 223] on input "HIGH-CAPCITY BATTERY" at bounding box center [548, 227] width 141 height 10
type input "HIGH-CAPACITY BATTERY"
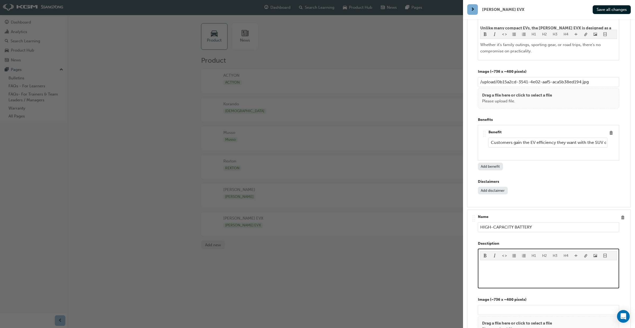
click at [490, 267] on div "﻿" at bounding box center [548, 275] width 137 height 24
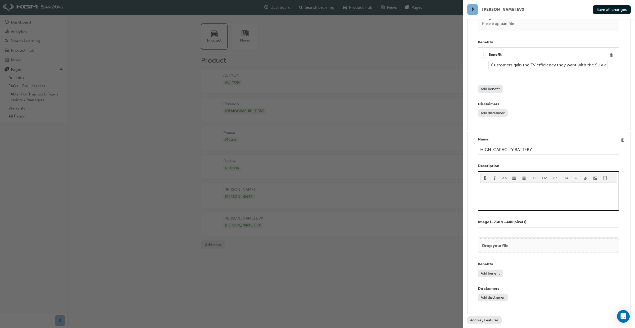
scroll to position [1476, 0]
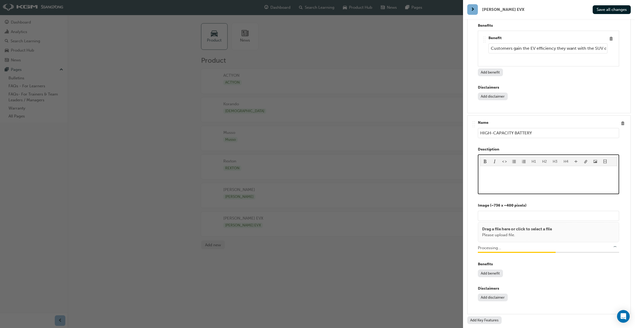
type input "/upload/7fe6cbf4-90ba-4c40-aebd-7d9f7157c0c0.jpg"
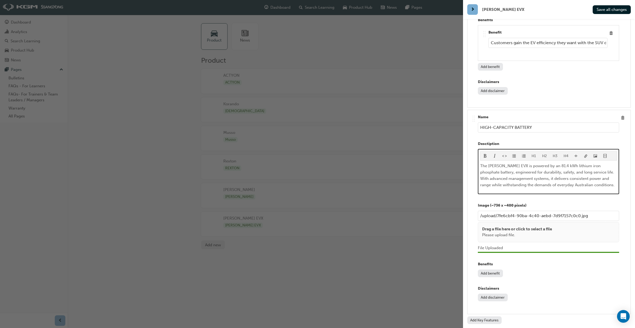
click at [544, 164] on span "The [PERSON_NAME] EVX is powered by an 81.4 kWh lithium iron phosphate battery,…" at bounding box center [547, 176] width 135 height 24
click at [500, 270] on button "Add benefit" at bounding box center [490, 274] width 25 height 8
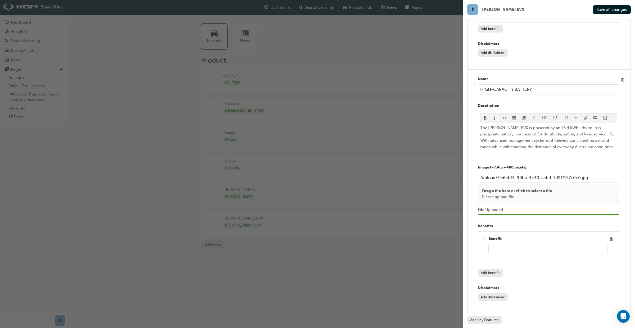
click at [511, 244] on input "text" at bounding box center [547, 249] width 119 height 10
paste input "Customers can rely on a robust, long-lasting battery that keeps their EV perfor…"
type input "Customers can rely on a robust, long-lasting battery that keeps their EV perfor…"
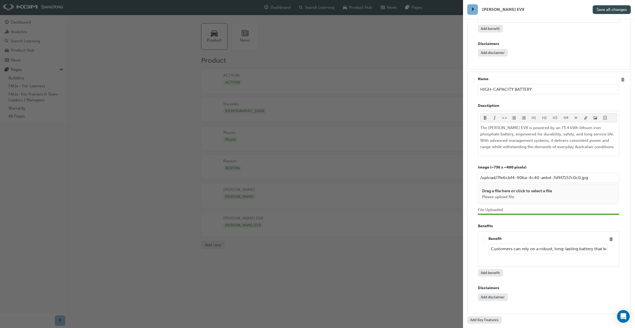
click at [613, 13] on button "Save all changes" at bounding box center [612, 9] width 38 height 9
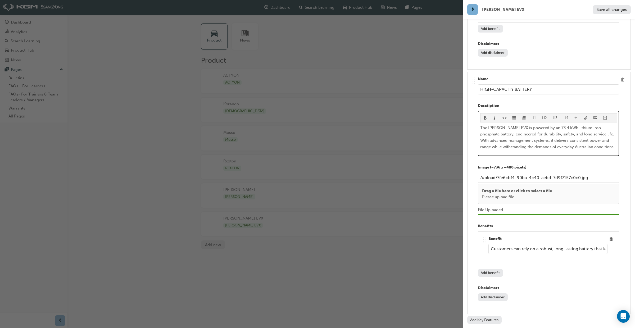
click at [614, 125] on span "The [PERSON_NAME] EVX is powered by an 73.4 kWh lithium iron phosphate battery,…" at bounding box center [547, 137] width 135 height 24
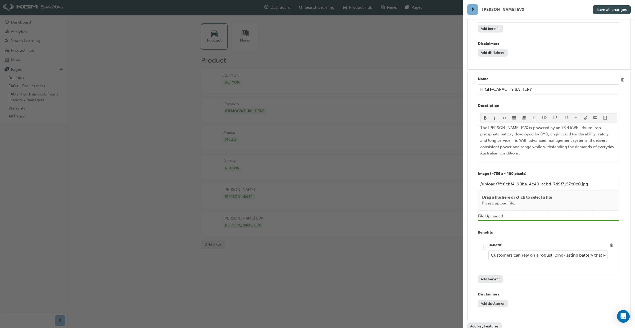
click at [608, 11] on span "Save all changes" at bounding box center [612, 9] width 30 height 5
click at [357, 6] on div "button" at bounding box center [231, 164] width 463 height 328
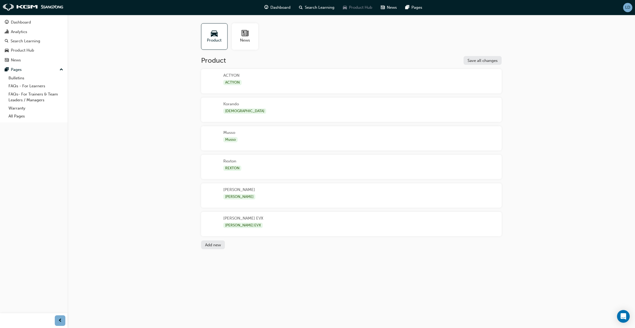
click at [355, 7] on span "Product Hub" at bounding box center [360, 7] width 23 height 6
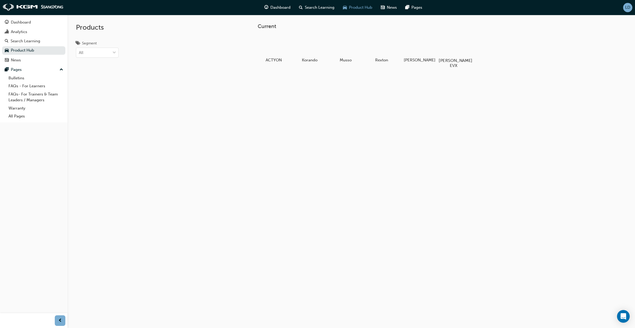
click at [462, 54] on div at bounding box center [453, 45] width 29 height 21
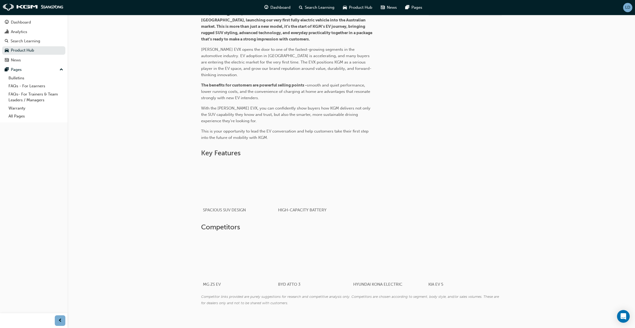
scroll to position [188, 0]
click at [343, 186] on div "button" at bounding box center [313, 181] width 75 height 42
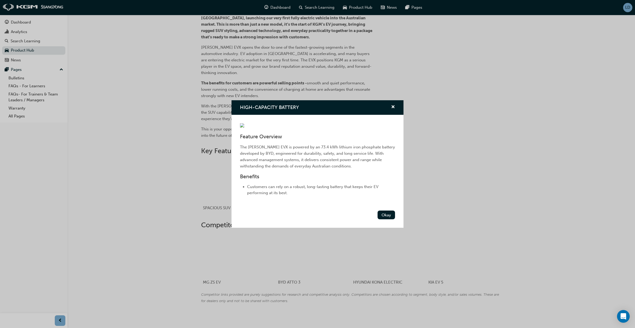
click at [387, 169] on p "The [PERSON_NAME] EVX is powered by an 73.4 kWh lithium iron phosphate battery …" at bounding box center [317, 156] width 155 height 25
click at [448, 97] on div "HIGH-CAPACITY BATTERY Feature Overview The [PERSON_NAME] EVX is powered by an 7…" at bounding box center [317, 164] width 635 height 328
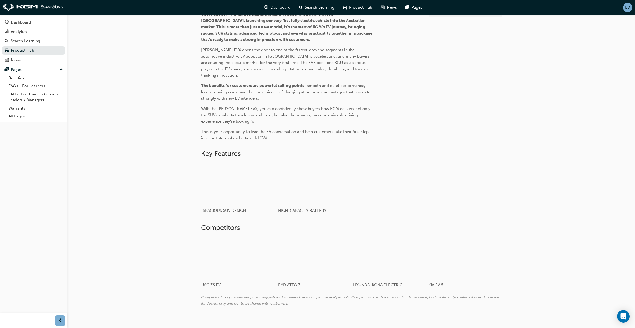
scroll to position [183, 0]
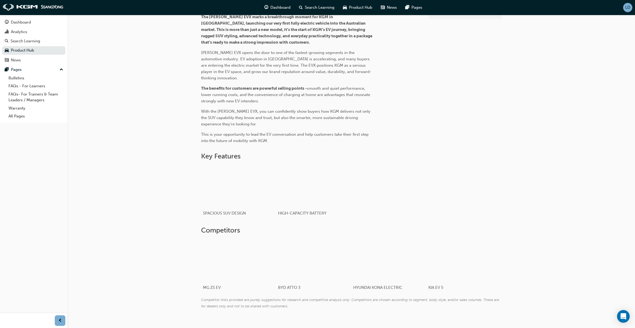
click at [626, 10] on div "LD" at bounding box center [627, 7] width 9 height 9
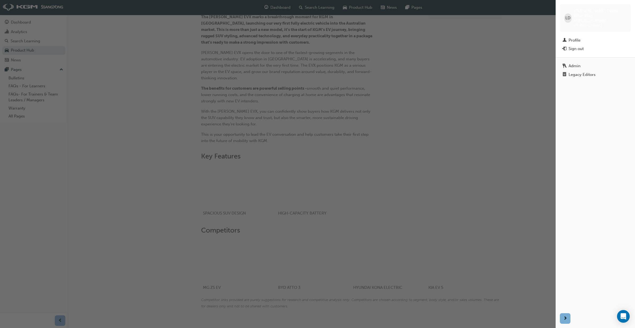
click at [574, 73] on div "Legacy Editors" at bounding box center [582, 75] width 27 height 4
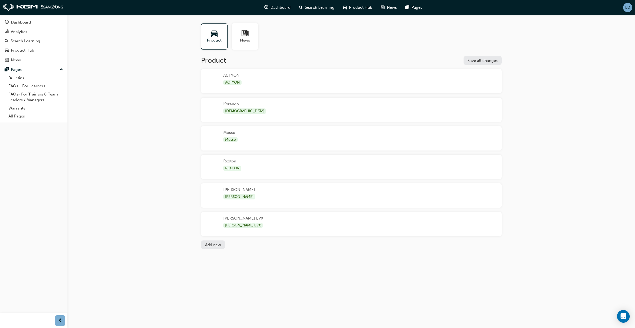
click at [306, 211] on button "[PERSON_NAME] [PERSON_NAME]" at bounding box center [351, 197] width 301 height 29
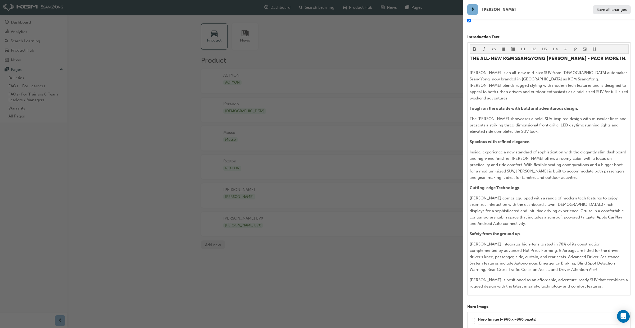
scroll to position [105, 0]
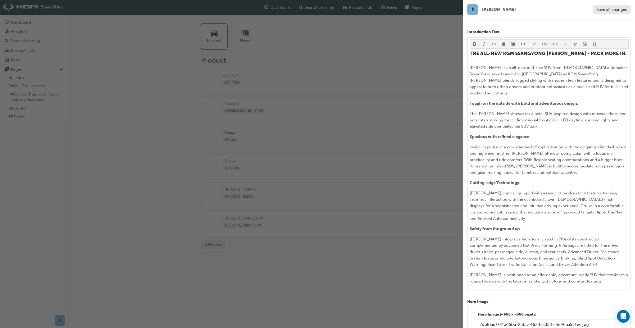
click at [298, 224] on div "button" at bounding box center [231, 164] width 463 height 328
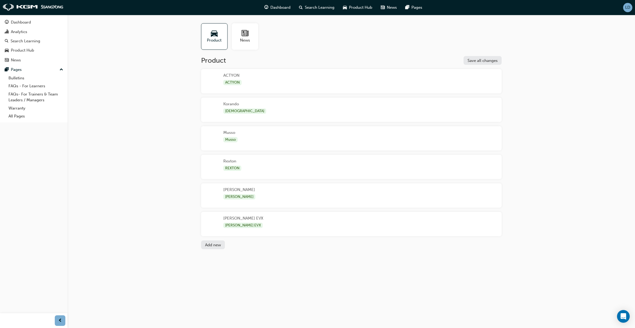
click at [309, 222] on div "[PERSON_NAME] EVX [PERSON_NAME] EVX" at bounding box center [351, 224] width 301 height 24
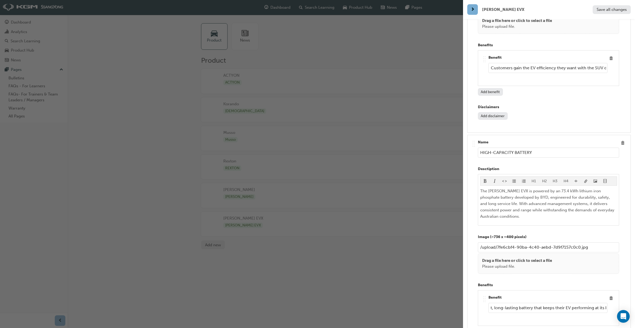
scroll to position [0, 69]
drag, startPoint x: 577, startPoint y: 297, endPoint x: 615, endPoint y: 296, distance: 37.6
click at [615, 296] on div ".. .. .. .. Benefit Customers can rely on a robust, long-lasting battery that k…" at bounding box center [548, 308] width 141 height 36
drag, startPoint x: 561, startPoint y: 297, endPoint x: 562, endPoint y: 300, distance: 2.8
click at [561, 303] on input "Customers can rely on a robust, long-lasting battery that keeps their EV perfor…" at bounding box center [547, 308] width 119 height 10
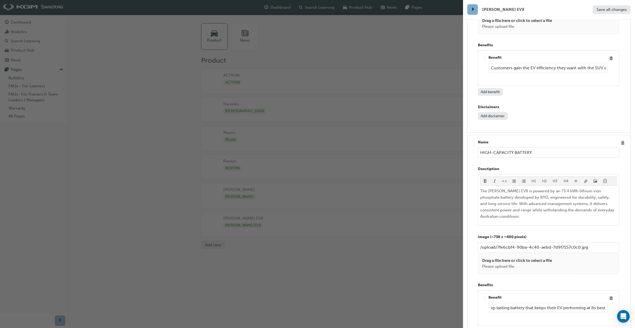
scroll to position [1456, 0]
type input "Customers can rely on a robust, long-lasting battery that keeps their EVX perfo…"
click at [612, 8] on span "Save all changes" at bounding box center [612, 9] width 30 height 5
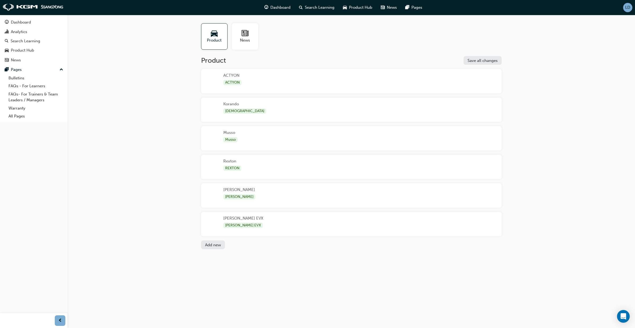
click at [358, 221] on div "[PERSON_NAME] EVX [PERSON_NAME] EVX" at bounding box center [351, 224] width 301 height 24
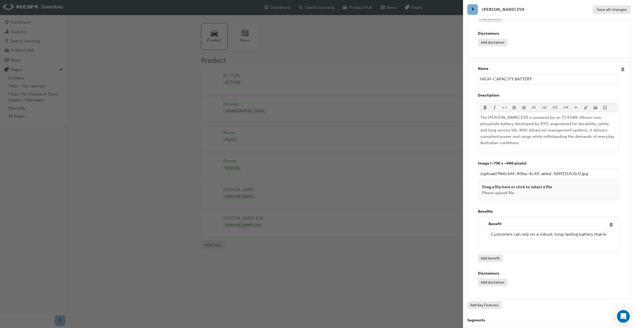
scroll to position [1545, 0]
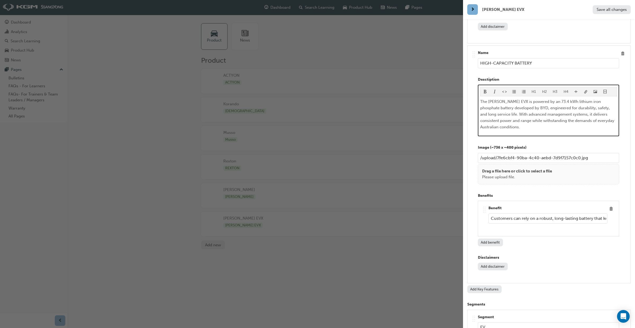
click at [481, 110] on span "The [PERSON_NAME] EVX is powered by an 73.4 kWh lithium iron phosphate battery …" at bounding box center [547, 114] width 135 height 30
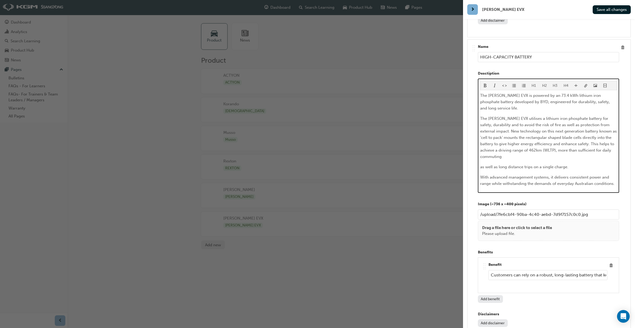
scroll to position [1551, 0]
drag, startPoint x: 494, startPoint y: 121, endPoint x: 478, endPoint y: 110, distance: 20.0
click at [478, 110] on div "H1 H2 H3 H4 The [PERSON_NAME] EVX is powered by an 73.4 kWh lithium iron phosph…" at bounding box center [548, 136] width 141 height 114
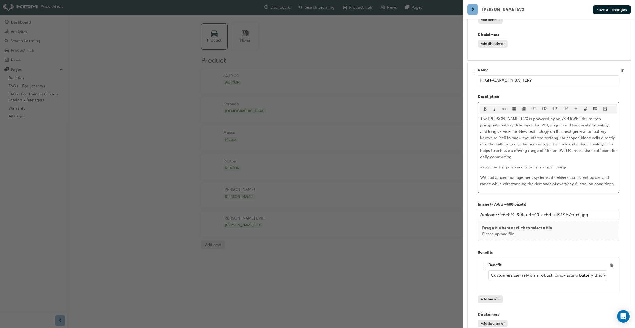
scroll to position [1532, 0]
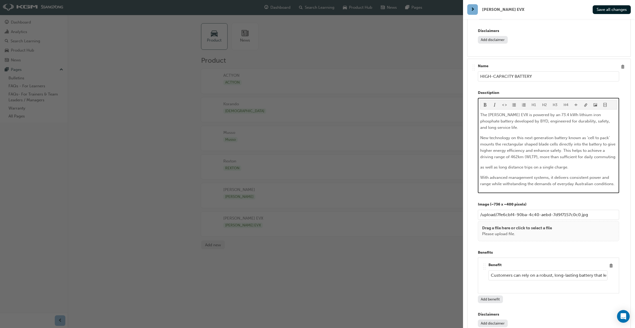
click at [482, 165] on span "as well as long distance trips on a single charge." at bounding box center [524, 167] width 88 height 5
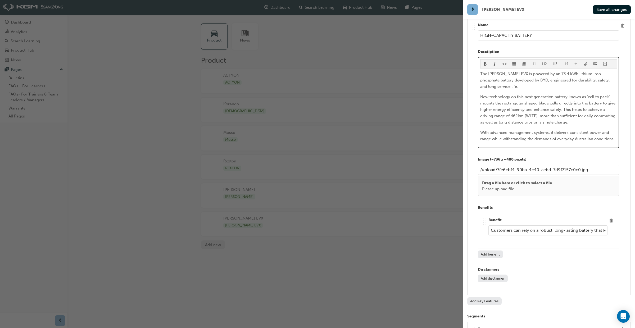
scroll to position [1573, 0]
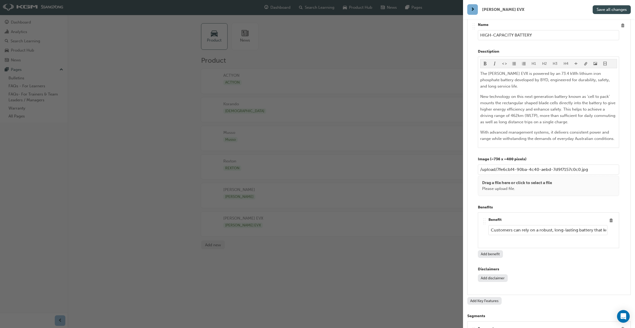
click at [607, 10] on span "Save all changes" at bounding box center [612, 9] width 30 height 5
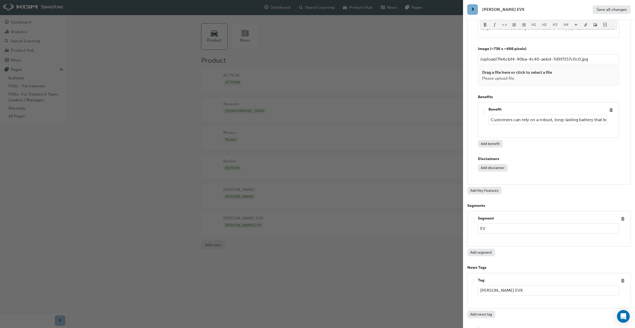
scroll to position [1694, 0]
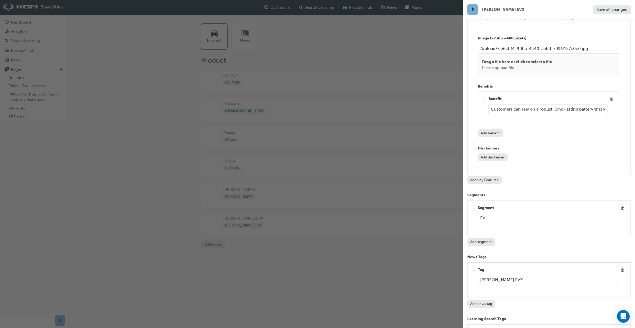
click at [491, 176] on button "Add Key Features" at bounding box center [484, 180] width 34 height 8
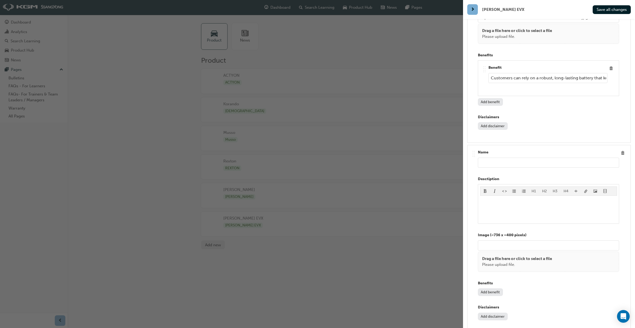
scroll to position [1723, 0]
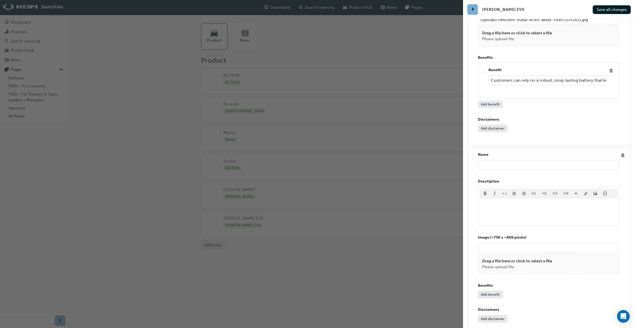
click at [494, 160] on input "text" at bounding box center [548, 165] width 141 height 10
type input "3-IN-1 EV DRIVE SYSTEM"
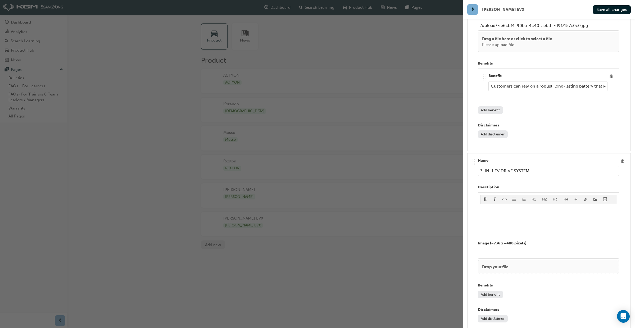
scroll to position [1734, 0]
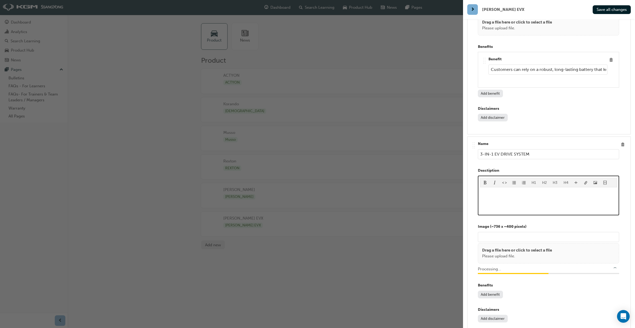
click at [500, 189] on p "﻿" at bounding box center [548, 192] width 137 height 6
type input "/upload/7e037a4e-bdf8-47d5-b20b-9073ab882bb9.jpg"
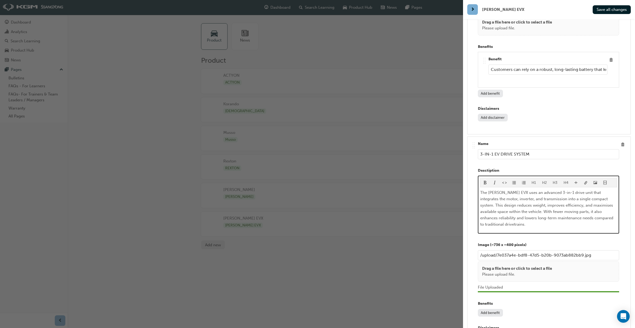
scroll to position [1752, 0]
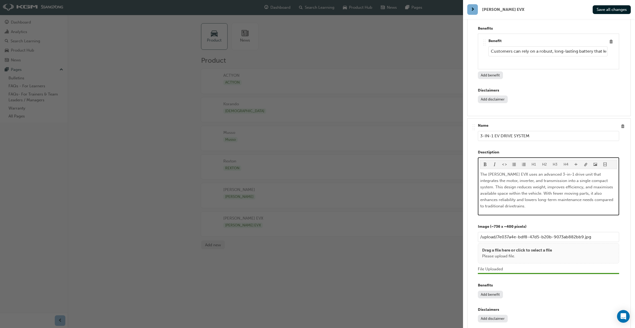
drag, startPoint x: 597, startPoint y: 170, endPoint x: 595, endPoint y: 174, distance: 4.3
click at [596, 172] on span "The [PERSON_NAME] EVX uses an advanced 3-in-1 drive unit that integrates the mo…" at bounding box center [547, 190] width 134 height 37
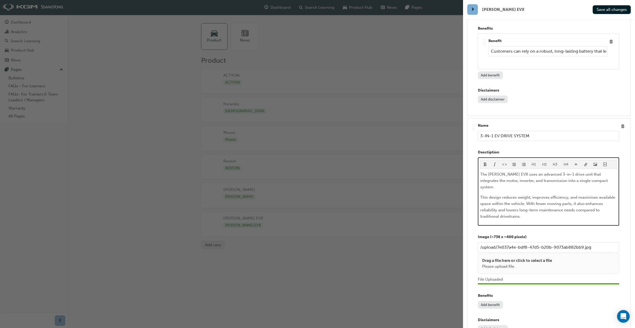
scroll to position [1756, 0]
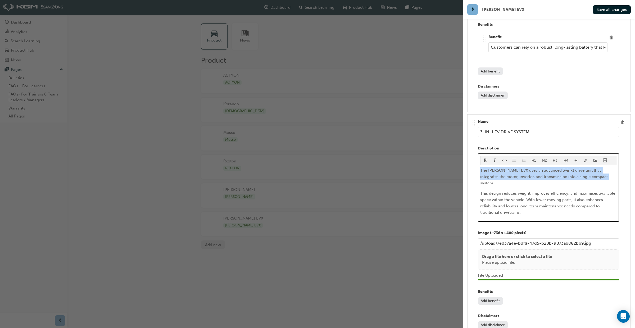
drag, startPoint x: 604, startPoint y: 168, endPoint x: 477, endPoint y: 166, distance: 126.2
click at [478, 160] on div "H1 H2 H3 H4 The [PERSON_NAME] EVX uses an advanced 3-in-1 drive unit that integ…" at bounding box center [548, 187] width 141 height 68
click at [485, 159] on span "format_bold-icon" at bounding box center [485, 161] width 4 height 4
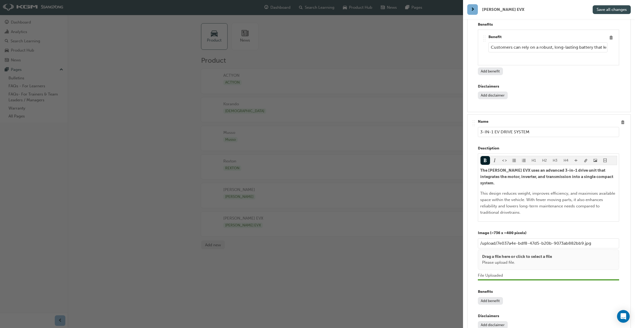
click at [598, 11] on span "Save all changes" at bounding box center [612, 9] width 30 height 5
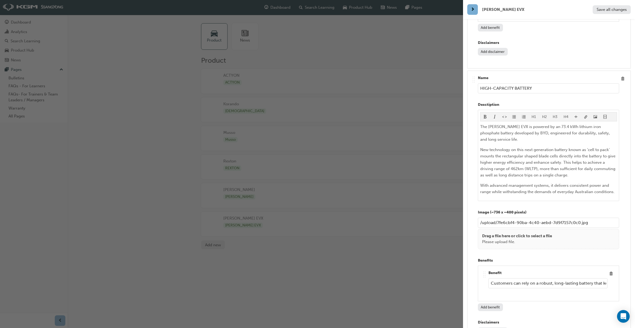
scroll to position [1519, 0]
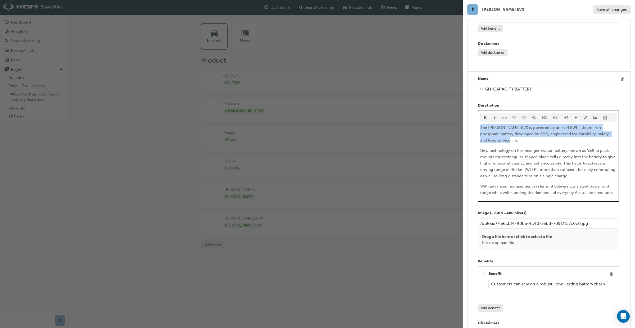
drag, startPoint x: 615, startPoint y: 129, endPoint x: 480, endPoint y: 127, distance: 135.5
click at [480, 123] on div "H1 H2 H3 H4 The [PERSON_NAME] EVX is powered by an 73.4 kWh lithium iron phosph…" at bounding box center [548, 156] width 141 height 91
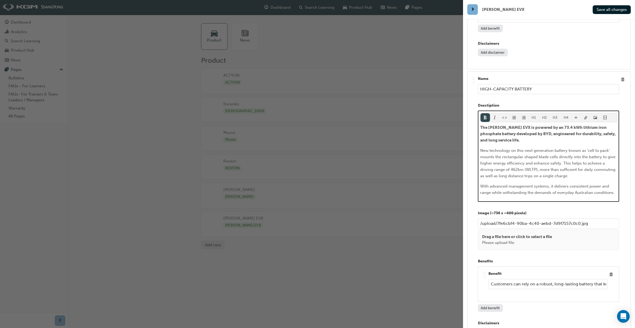
click at [485, 116] on button "button" at bounding box center [486, 117] width 10 height 9
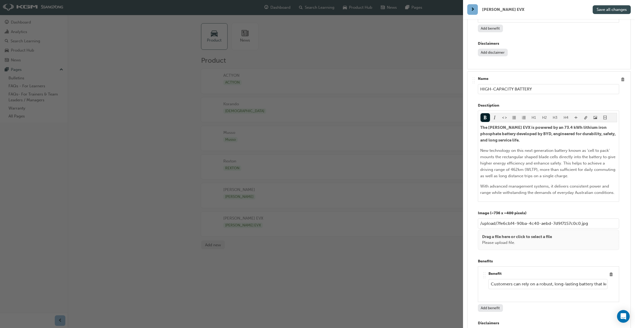
click at [607, 11] on span "Save all changes" at bounding box center [612, 9] width 30 height 5
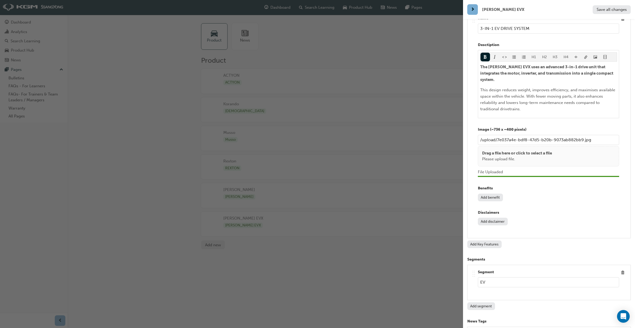
scroll to position [1860, 0]
click at [490, 193] on button "Add benefit" at bounding box center [490, 197] width 25 height 8
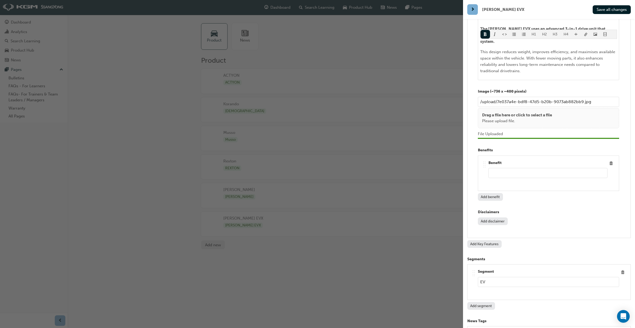
click at [498, 168] on input "text" at bounding box center [547, 173] width 119 height 10
paste input "Customers enjoy smoother performance, greater efficiency, and peace of mind fro…"
drag, startPoint x: 570, startPoint y: 162, endPoint x: 474, endPoint y: 157, distance: 96.2
click at [472, 156] on div ".. .. .. .. Name 3-IN-1 EV DRIVE SYSTEM Desctiption H1 H2 H3 H4 The [PERSON_NAM…" at bounding box center [549, 105] width 155 height 256
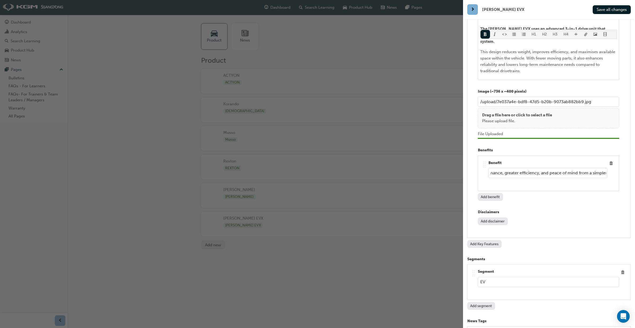
scroll to position [0, 0]
drag, startPoint x: 490, startPoint y: 159, endPoint x: 485, endPoint y: 163, distance: 6.2
click at [475, 159] on div ".. .. .. .. Name 3-IN-1 EV DRIVE SYSTEM Desctiption H1 H2 H3 H4 The [PERSON_NAM…" at bounding box center [549, 105] width 155 height 256
click at [501, 168] on input "Customers enjoy smoother performance, greater efficiency, and peace of mind fro…" at bounding box center [547, 173] width 119 height 10
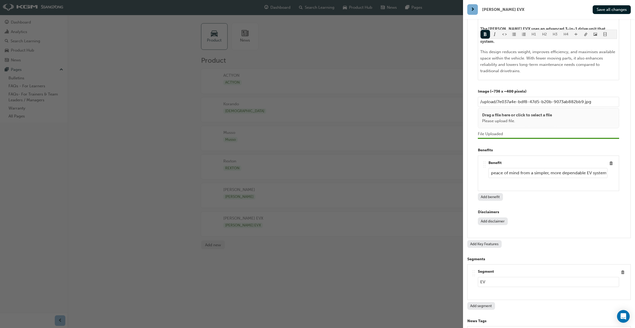
drag, startPoint x: 511, startPoint y: 162, endPoint x: 606, endPoint y: 164, distance: 95.3
click at [606, 168] on input "Customers enjoy smoother performance, greater efficiency, and peace of mind fro…" at bounding box center [547, 173] width 119 height 10
click at [586, 193] on div "Add benefit" at bounding box center [548, 197] width 141 height 8
click at [567, 156] on div ".. .. .. .. Benefit Customers enjoy smoother performance, greater efficiency, a…" at bounding box center [548, 174] width 141 height 36
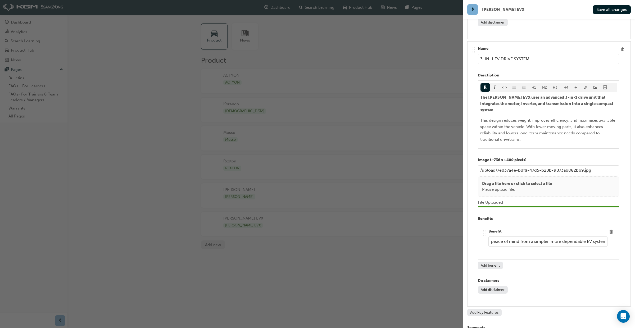
scroll to position [1829, 0]
type input "Customers enjoy smoother performance, greater efficiency, and peace of mind fro…"
click at [612, 11] on span "Save all changes" at bounding box center [612, 9] width 30 height 5
click at [353, 6] on div "button" at bounding box center [231, 164] width 463 height 328
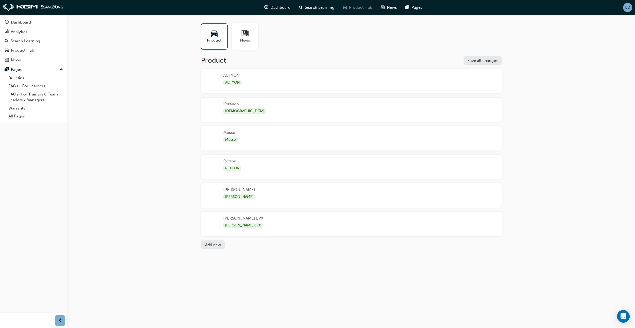
click at [353, 6] on span "Product Hub" at bounding box center [360, 7] width 23 height 6
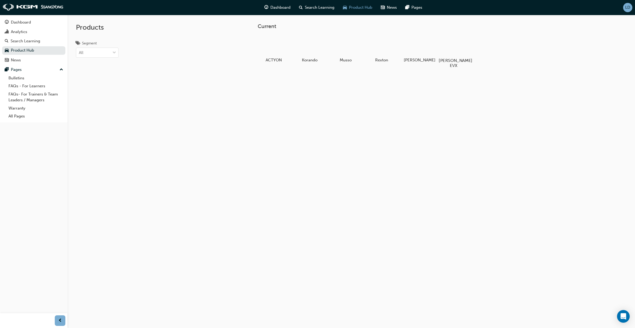
click at [442, 49] on div at bounding box center [453, 45] width 29 height 21
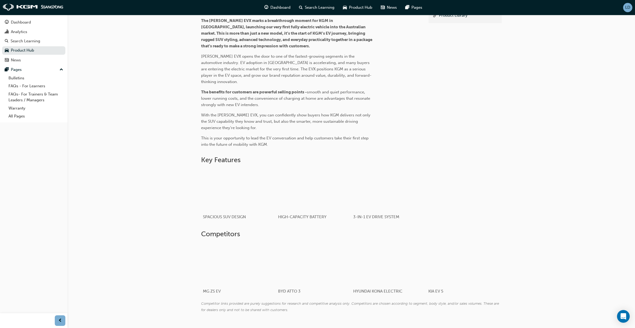
scroll to position [179, 0]
click at [397, 196] on div "button" at bounding box center [388, 190] width 75 height 42
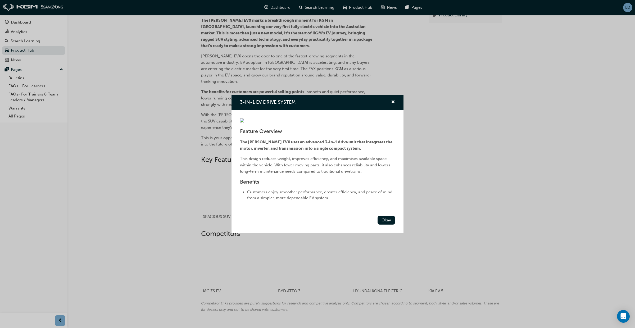
click at [470, 188] on div "3-IN-1 EV DRIVE SYSTEM Feature Overview The [PERSON_NAME] EVX uses an advanced …" at bounding box center [317, 164] width 635 height 328
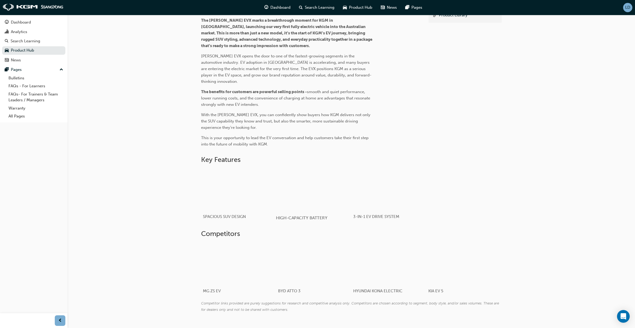
click at [331, 187] on div "button" at bounding box center [313, 190] width 75 height 42
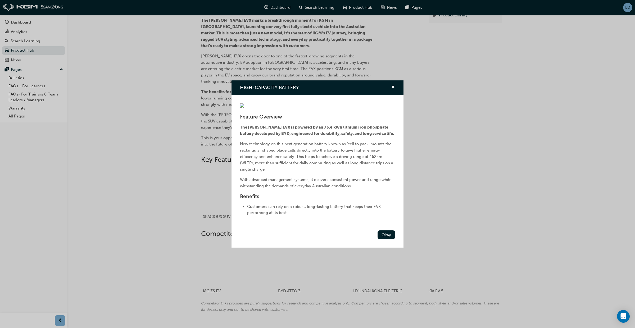
click at [466, 205] on div "HIGH-CAPACITY BATTERY Feature Overview The [PERSON_NAME] EVX is powered by an 7…" at bounding box center [317, 164] width 635 height 328
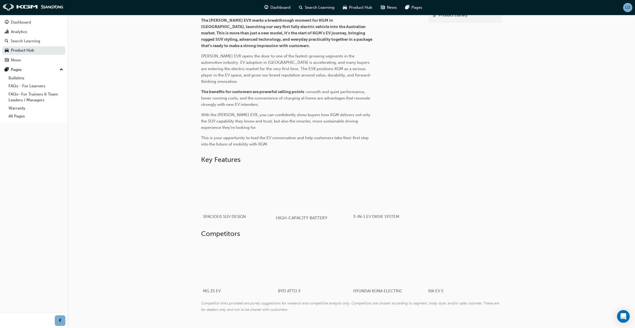
click at [331, 195] on div "button" at bounding box center [313, 190] width 75 height 42
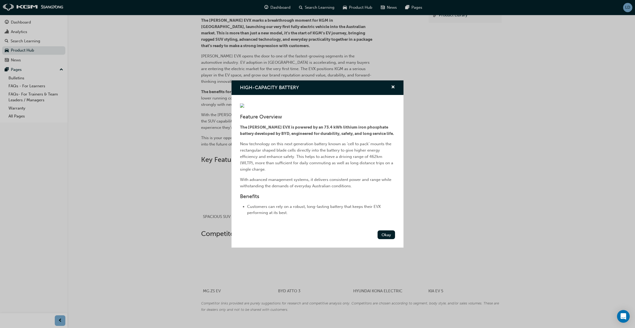
click at [494, 76] on div "HIGH-CAPACITY BATTERY Feature Overview The [PERSON_NAME] EVX is powered by an 7…" at bounding box center [317, 164] width 635 height 328
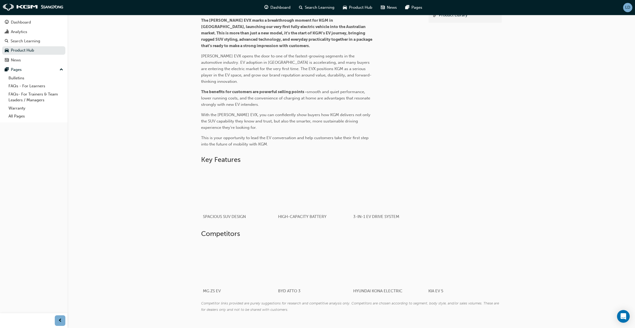
scroll to position [0, 0]
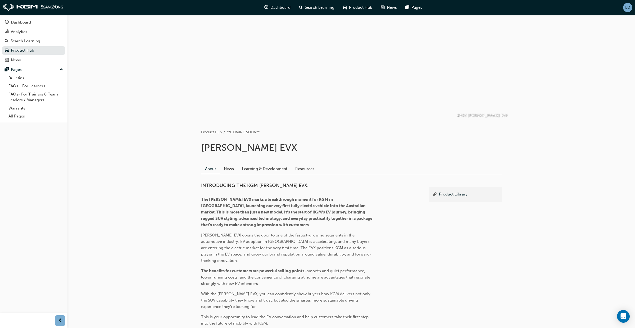
click at [625, 7] on span "LD" at bounding box center [627, 7] width 5 height 4
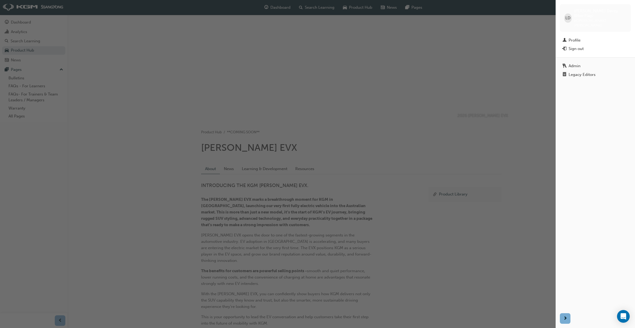
click at [575, 73] on div "Legacy Editors" at bounding box center [582, 75] width 27 height 4
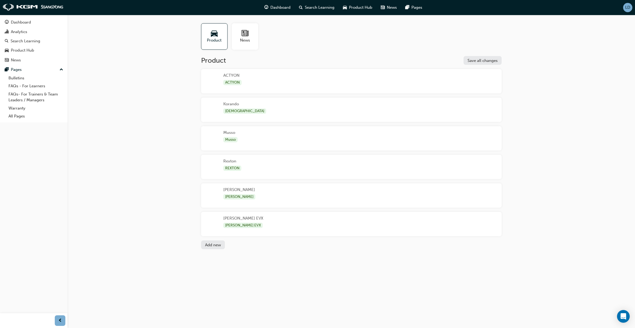
click at [293, 219] on div "[PERSON_NAME] EVX [PERSON_NAME] EVX" at bounding box center [351, 224] width 301 height 24
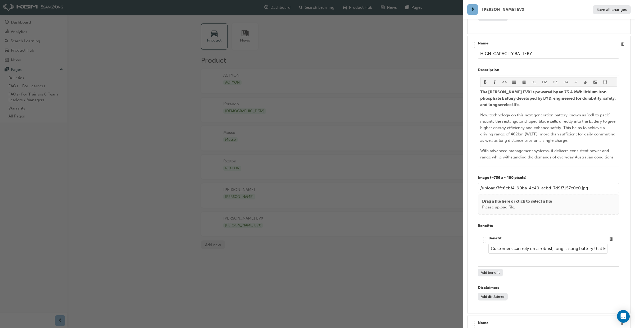
scroll to position [1573, 0]
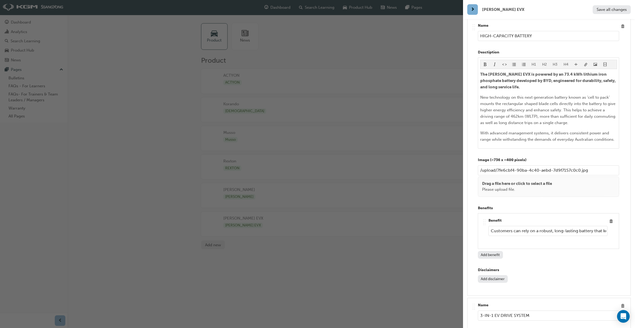
click at [491, 275] on button "Add disclaimer" at bounding box center [493, 279] width 30 height 8
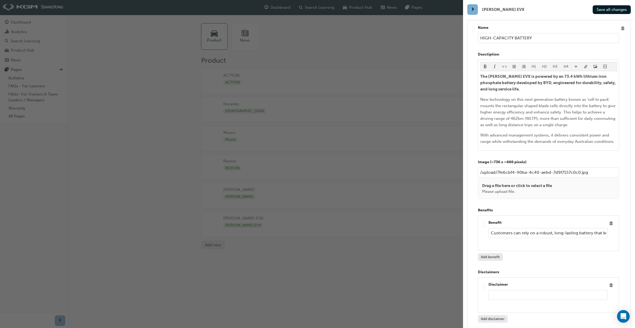
click at [495, 290] on input "text" at bounding box center [547, 295] width 119 height 10
click at [493, 294] on input "text" at bounding box center [547, 297] width 119 height 10
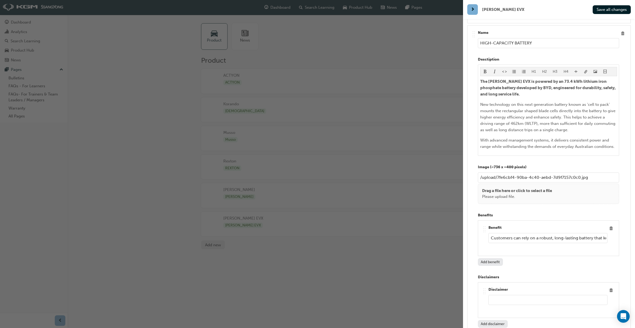
paste input "WLTP Disclaimer: Range figures are based on the Worldwide Harmonised Light Vehi…"
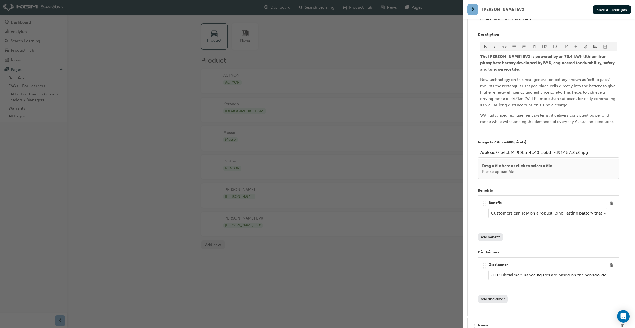
scroll to position [0, 0]
drag, startPoint x: 496, startPoint y: 270, endPoint x: 489, endPoint y: 271, distance: 7.2
click at [481, 271] on div ".. .. .. .. Disclaimer WLTP Disclaimer: Range figures are based on the Worldwid…" at bounding box center [548, 275] width 141 height 36
drag, startPoint x: 526, startPoint y: 272, endPoint x: 514, endPoint y: 272, distance: 12.7
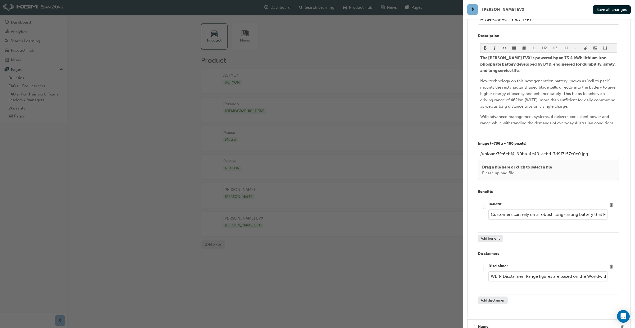
click at [503, 272] on input "WLTP Disclaimer: Range figures are based on the Worldwide Harmonised Light Vehi…" at bounding box center [547, 277] width 119 height 10
drag, startPoint x: 526, startPoint y: 272, endPoint x: 488, endPoint y: 272, distance: 38.1
click at [488, 272] on div ".. .. .. .. Disclaimer WLTP Disclaimer: Range figures are based on the Worldwid…" at bounding box center [548, 276] width 132 height 27
type input "*Range figures are based on the Worldwide Harmonised Light Vehicles Test Proced…"
drag, startPoint x: 511, startPoint y: 95, endPoint x: 512, endPoint y: 100, distance: 5.1
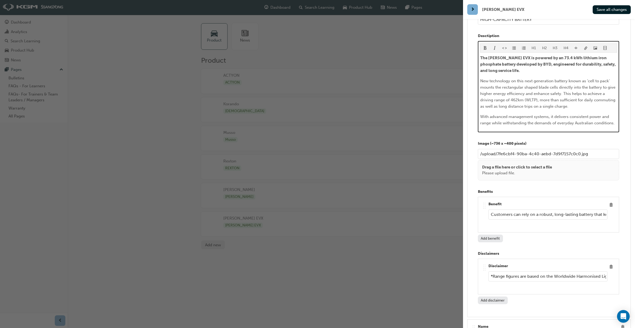
click at [511, 95] on span "New technology on this next generation battery known as ‘cell to pack’ mounts t…" at bounding box center [548, 94] width 136 height 30
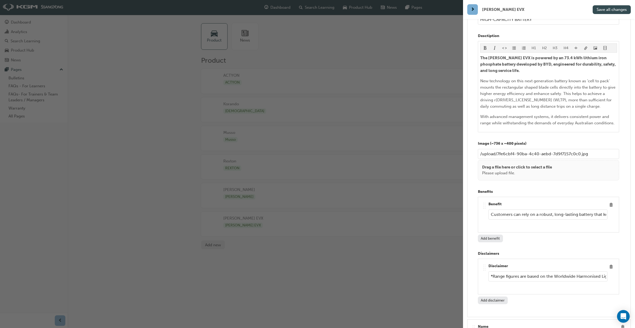
click at [606, 12] on button "Save all changes" at bounding box center [612, 9] width 38 height 9
click at [428, 282] on div "button" at bounding box center [231, 164] width 463 height 328
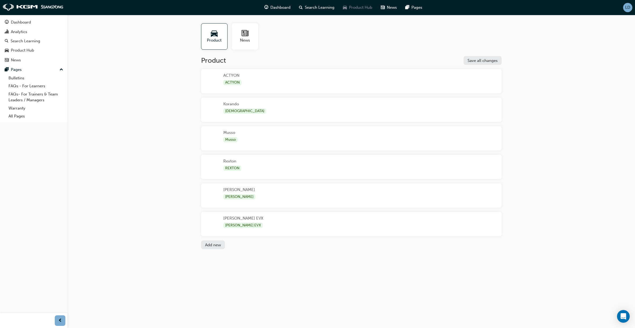
click at [354, 3] on div "Product Hub" at bounding box center [358, 7] width 38 height 11
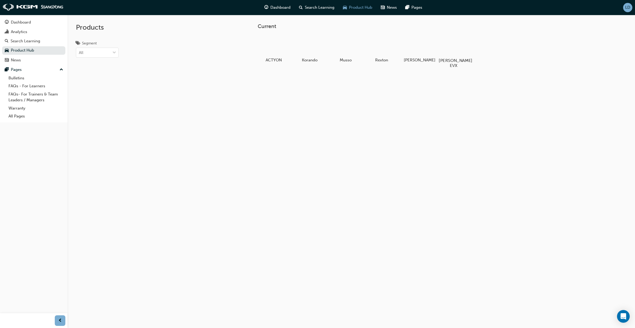
click at [447, 48] on div at bounding box center [453, 45] width 29 height 21
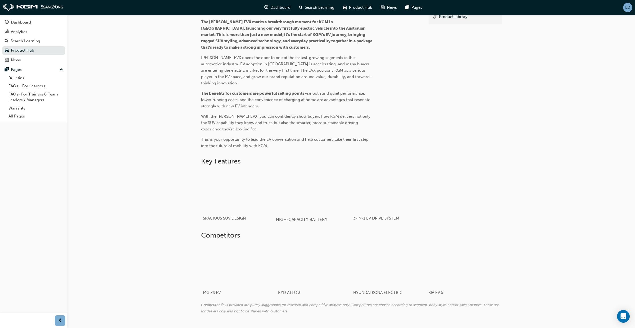
scroll to position [188, 0]
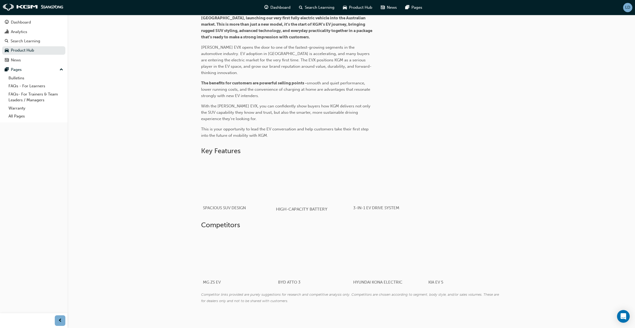
click at [309, 191] on div "button" at bounding box center [313, 181] width 75 height 42
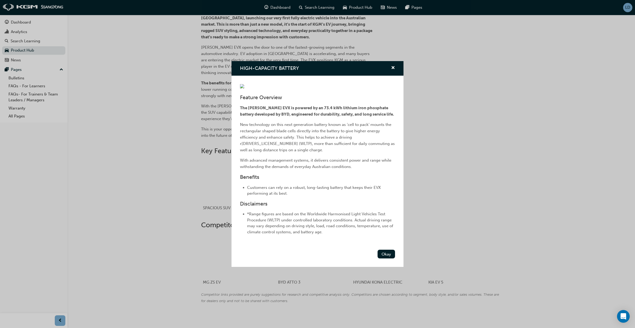
click at [386, 259] on button "Okay" at bounding box center [386, 254] width 17 height 9
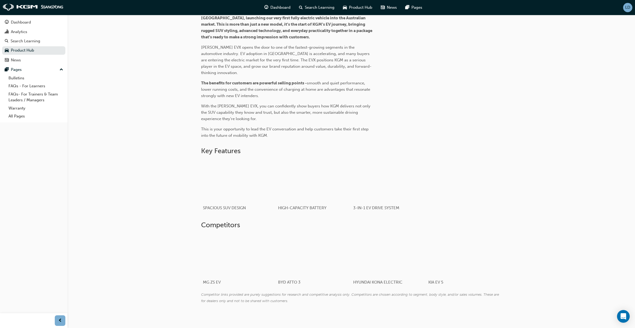
scroll to position [0, 0]
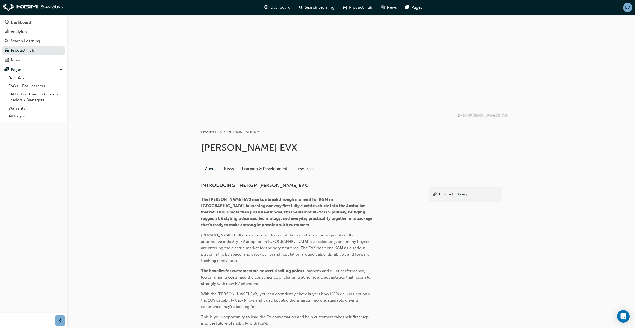
click at [629, 11] on div "LD" at bounding box center [627, 7] width 9 height 9
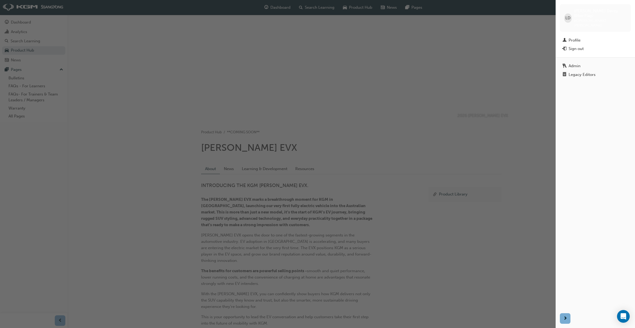
drag, startPoint x: 593, startPoint y: 64, endPoint x: 582, endPoint y: 83, distance: 22.0
click at [593, 73] on div "Legacy Editors" at bounding box center [582, 75] width 27 height 4
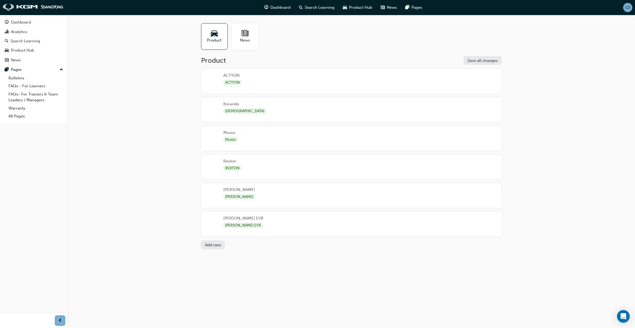
click at [271, 222] on div "[PERSON_NAME] EVX [PERSON_NAME] EVX" at bounding box center [351, 224] width 301 height 24
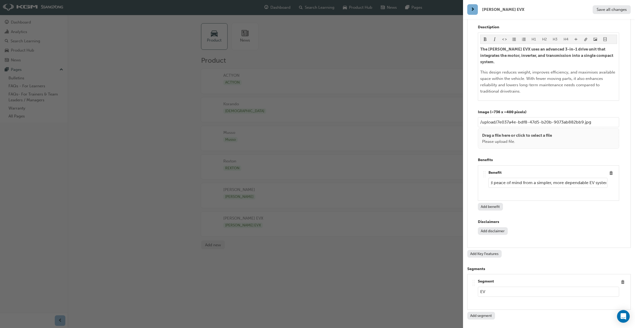
scroll to position [0, 128]
drag, startPoint x: 491, startPoint y: 172, endPoint x: 625, endPoint y: 176, distance: 134.5
click at [625, 175] on div ".. .. .. .. Name 3-IN-1 EV DRIVE SYSTEM Desctiption H1 H2 H3 H4 The [PERSON_NAM…" at bounding box center [549, 121] width 155 height 246
click at [601, 203] on div "Name 3-IN-1 EV DRIVE SYSTEM Desctiption H1 H2 H3 H4 The [PERSON_NAME] EVX uses …" at bounding box center [548, 121] width 141 height 246
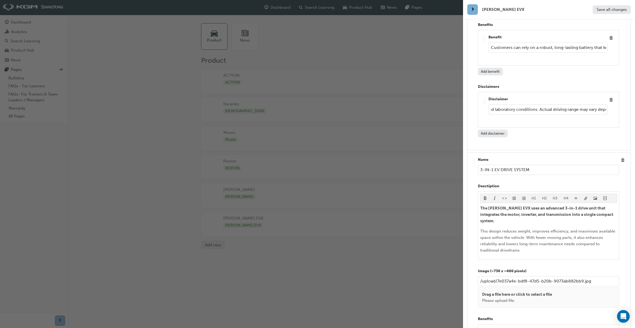
scroll to position [0, 424]
drag, startPoint x: 491, startPoint y: 104, endPoint x: 622, endPoint y: 113, distance: 130.8
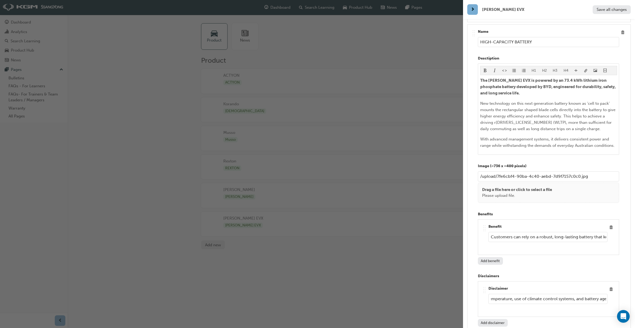
scroll to position [1566, 0]
click at [495, 69] on span "format_italic-icon" at bounding box center [495, 71] width 4 height 4
click at [494, 69] on span "format_italic-icon" at bounding box center [495, 71] width 4 height 4
click at [495, 233] on input "Customers can rely on a robust, long-lasting battery that keeps their EVX perfo…" at bounding box center [547, 238] width 119 height 10
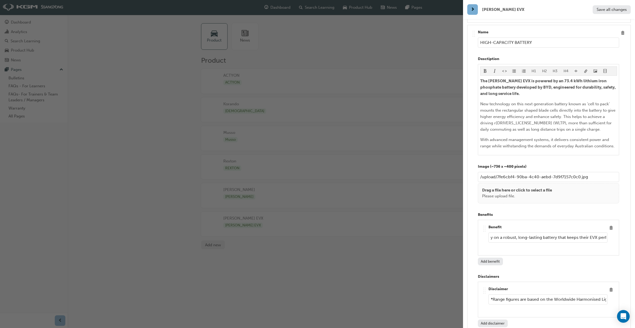
scroll to position [0, 71]
drag, startPoint x: 490, startPoint y: 232, endPoint x: 615, endPoint y: 231, distance: 125.4
click at [615, 231] on div ".. .. .. .. Benefit Customers can rely on a robust, long-lasting battery that k…" at bounding box center [548, 238] width 141 height 36
click at [494, 69] on span "format_italic-icon" at bounding box center [495, 71] width 4 height 4
click at [578, 258] on div "Add benefit" at bounding box center [548, 262] width 141 height 8
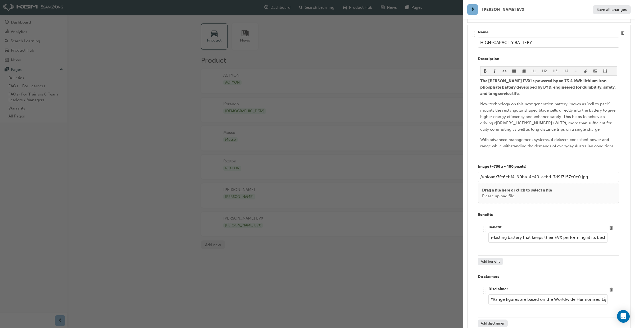
click at [577, 258] on div "Add benefit" at bounding box center [548, 262] width 141 height 8
click at [513, 295] on input "*Range figures are based on the Worldwide Harmonised Light Vehicles Test Proced…" at bounding box center [547, 300] width 119 height 10
drag, startPoint x: 491, startPoint y: 295, endPoint x: 593, endPoint y: 262, distance: 107.5
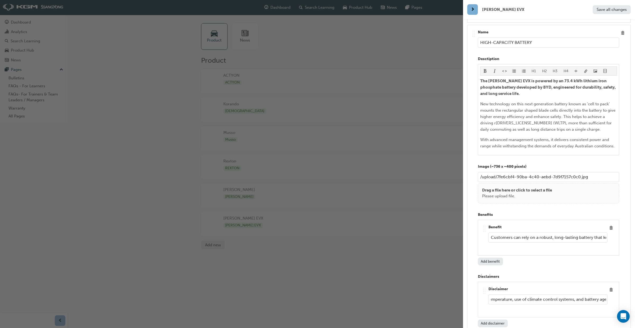
click at [618, 296] on div ".. .. .. .. Disclaimer *Range figures are based on the Worldwide Harmonised Lig…" at bounding box center [548, 300] width 141 height 36
click at [495, 69] on span "format_italic-icon" at bounding box center [495, 71] width 4 height 4
click at [515, 282] on div ".. .. .. .. Disclaimer *Range figures are based on the Worldwide Harmonised Lig…" at bounding box center [548, 300] width 141 height 36
click at [568, 263] on div "Name HIGH-CAPACITY BATTERY Desctiption H1 H2 H3 H4 The [PERSON_NAME] EVX is pow…" at bounding box center [548, 182] width 141 height 306
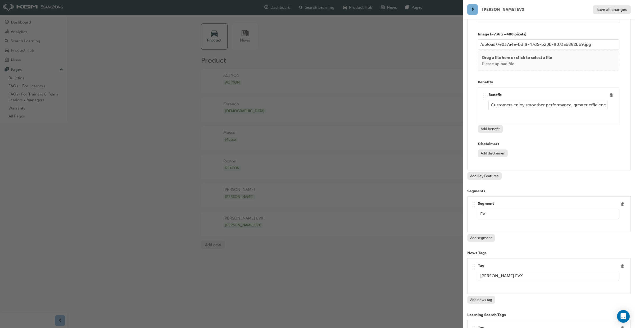
scroll to position [0, 0]
click at [487, 172] on button "Add Key Features" at bounding box center [484, 176] width 34 height 8
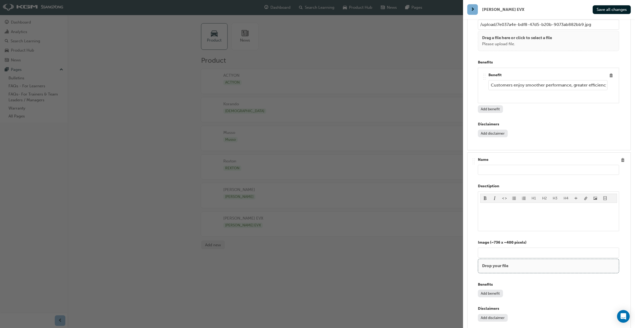
scroll to position [2030, 0]
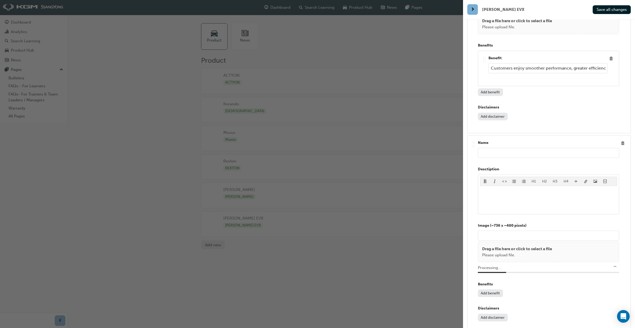
click at [499, 148] on input "text" at bounding box center [548, 153] width 141 height 10
type input "/upload/5d7fb39a-b0a6-4e8b-8621-0807546280b1.jpg"
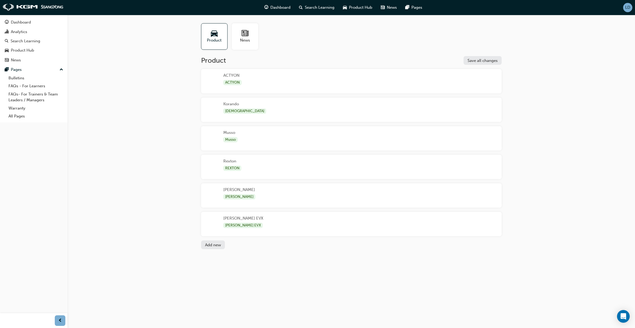
click at [310, 219] on div "[PERSON_NAME] EVX [PERSON_NAME] EVX" at bounding box center [351, 224] width 301 height 24
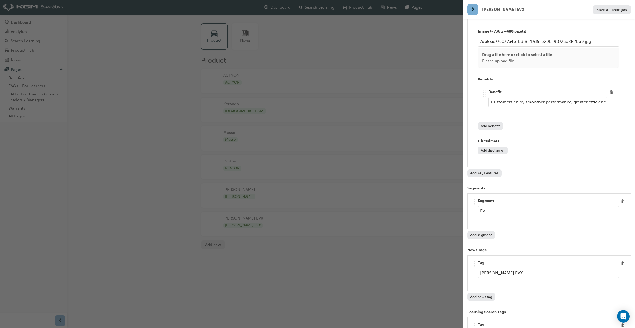
scroll to position [1997, 0]
click at [482, 168] on button "Add Key Features" at bounding box center [484, 172] width 34 height 8
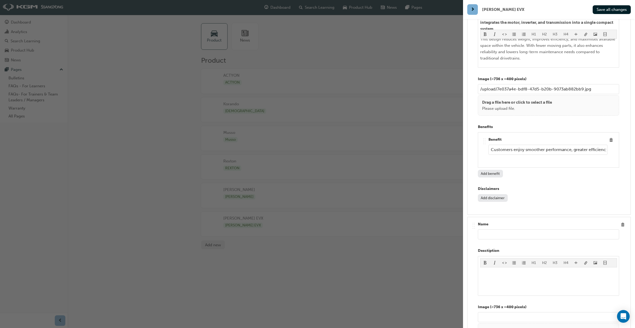
scroll to position [1927, 0]
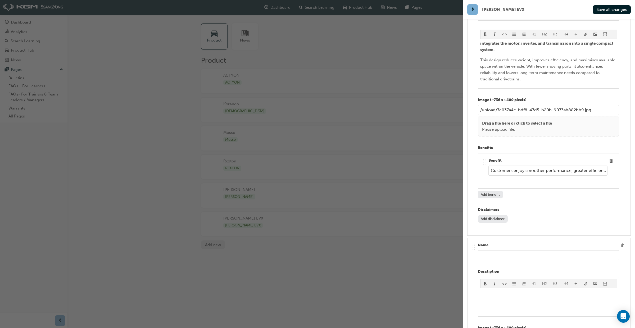
click at [497, 250] on input "text" at bounding box center [548, 255] width 141 height 10
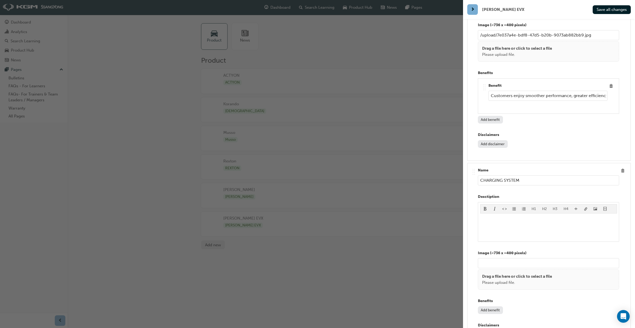
scroll to position [2003, 0]
type input "CHARGING SYSTEM"
click at [495, 215] on div "﻿" at bounding box center [548, 227] width 137 height 24
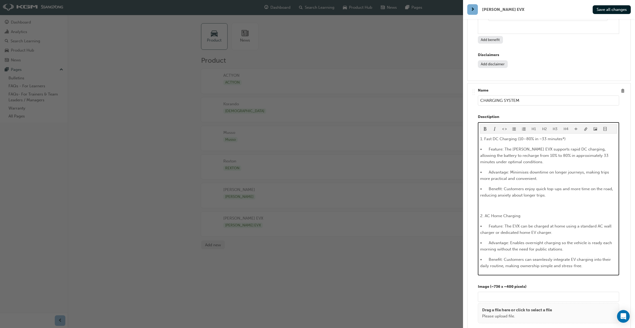
scroll to position [2078, 0]
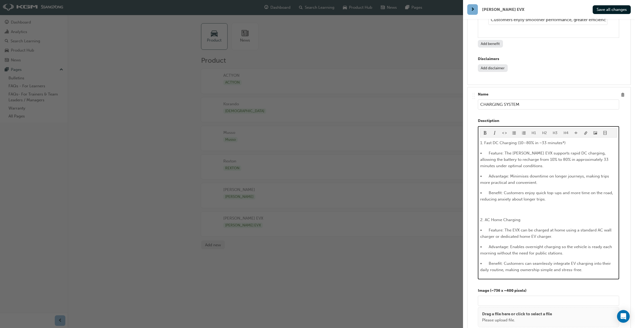
click at [573, 140] on p "1. Fast DC Charging (10–80% in ~33 minutes*)" at bounding box center [548, 143] width 137 height 6
drag, startPoint x: 573, startPoint y: 134, endPoint x: 482, endPoint y: 127, distance: 90.8
click at [480, 130] on div "H1 H2 H3 H4 1. Fast DC Charging (10–80% in ~33 minutes*) • Feature: The [PERSON…" at bounding box center [548, 202] width 141 height 153
click at [485, 132] on span "format_bold-icon" at bounding box center [485, 134] width 4 height 4
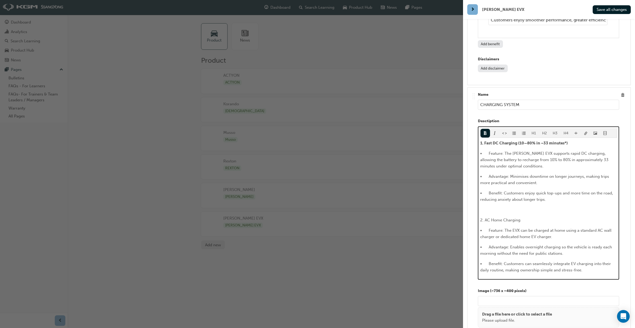
click at [497, 151] on span "• Feature: The [PERSON_NAME] EVX supports rapid DC charging, allowing the batte…" at bounding box center [544, 159] width 129 height 17
drag, startPoint x: 497, startPoint y: 143, endPoint x: 498, endPoint y: 146, distance: 2.8
click at [497, 151] on span "Feature: The [PERSON_NAME] EVX supports rapid DC charging, allowing the battery…" at bounding box center [547, 159] width 135 height 17
click at [496, 151] on span "Feature: The [PERSON_NAME] EVX supports rapid DC charging, allowing the battery…" at bounding box center [547, 159] width 135 height 17
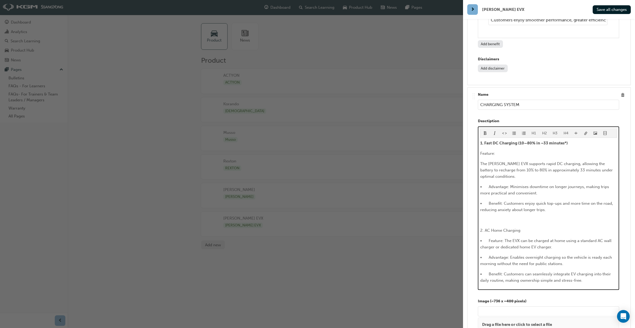
drag, startPoint x: 499, startPoint y: 145, endPoint x: 480, endPoint y: 144, distance: 18.6
click at [480, 144] on div "H1 H2 H3 H4 1. Fast DC Charging (10–80% in ~33 minutes*) Feature: The [PERSON_N…" at bounding box center [548, 208] width 141 height 164
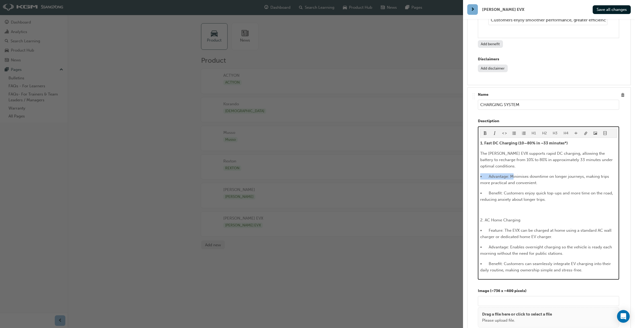
drag, startPoint x: 518, startPoint y: 167, endPoint x: 484, endPoint y: 168, distance: 34.4
click at [480, 165] on div "H1 H2 H3 H4 1. Fast DC Charging (10–80% in ~33 minutes*) The [PERSON_NAME] EVX …" at bounding box center [548, 202] width 141 height 153
drag, startPoint x: 512, startPoint y: 183, endPoint x: 487, endPoint y: 187, distance: 25.6
click at [480, 182] on div "H1 H2 H3 H4 1. Fast DC Charging (10–80% in ~33 minutes*) The [PERSON_NAME] EVX …" at bounding box center [548, 202] width 141 height 153
click at [485, 218] on span "2. AC Home Charging" at bounding box center [500, 220] width 40 height 5
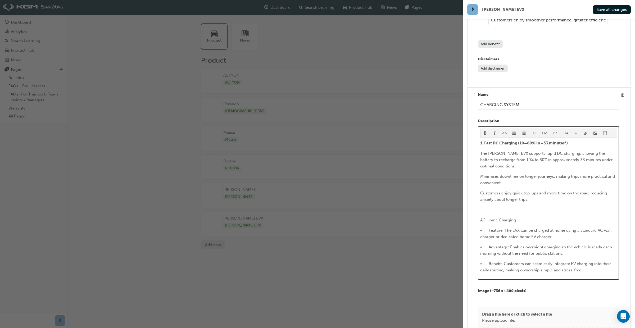
click at [485, 141] on span "1. Fast DC Charging (10–80% in ~33 minutes*)" at bounding box center [524, 143] width 88 height 5
drag, startPoint x: 523, startPoint y: 210, endPoint x: 481, endPoint y: 204, distance: 42.2
click at [478, 208] on div "H1 H2 H3 H4 Fast DC Charging (10–80% in ~33 minutes*) The [PERSON_NAME] EVX sup…" at bounding box center [548, 202] width 141 height 153
click at [485, 132] on span "format_bold-icon" at bounding box center [485, 134] width 4 height 4
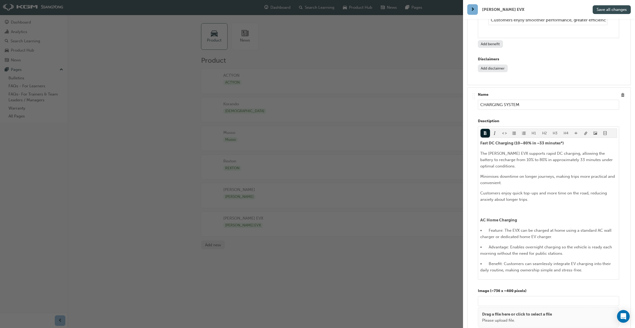
click at [607, 12] on button "Save all changes" at bounding box center [612, 9] width 38 height 9
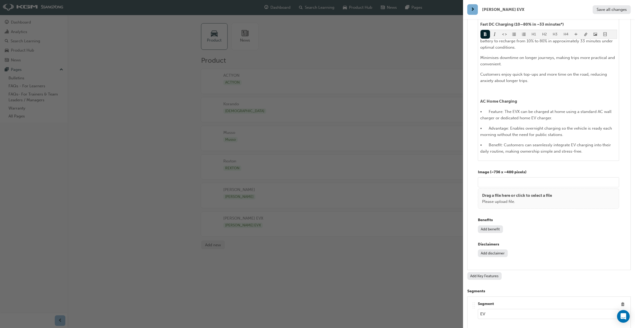
scroll to position [2198, 0]
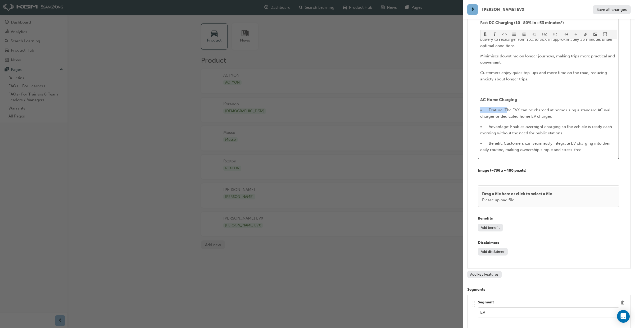
drag, startPoint x: 513, startPoint y: 100, endPoint x: 482, endPoint y: 99, distance: 31.0
click at [482, 108] on span "• Feature: The EVX can be charged at home using a standard AC wall charger or d…" at bounding box center [546, 113] width 132 height 11
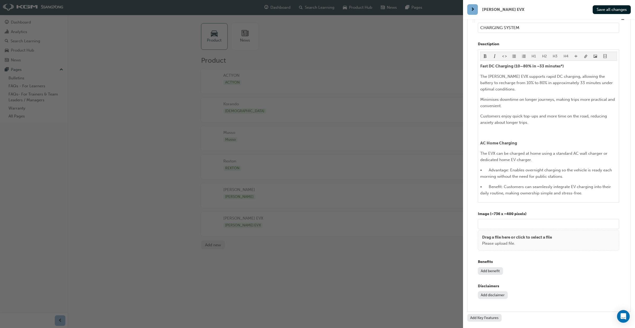
scroll to position [2156, 0]
drag, startPoint x: 496, startPoint y: 283, endPoint x: 497, endPoint y: 285, distance: 2.9
click at [496, 290] on button "Add disclaimer" at bounding box center [493, 294] width 30 height 8
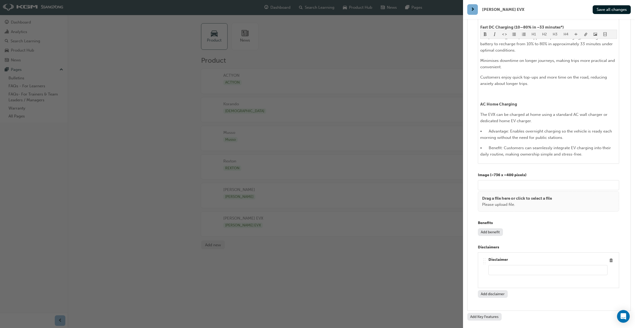
paste input "* Charging times are based on ambient temperature, but charge time may vary acc…"
drag, startPoint x: 538, startPoint y: 259, endPoint x: 478, endPoint y: 258, distance: 59.6
click at [477, 257] on div ".. .. .. .. Name CHARGING SYSTEM Desctiption H1 H2 H3 H4 Fast DC Charging (10–8…" at bounding box center [549, 141] width 155 height 331
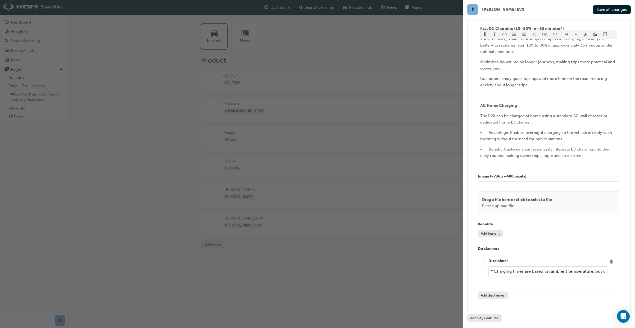
click at [495, 266] on input "* Charging times are based on ambient temperature, but charge time may vary acc…" at bounding box center [547, 271] width 119 height 10
drag, startPoint x: 507, startPoint y: 262, endPoint x: 593, endPoint y: 261, distance: 86.0
click at [594, 266] on input "*Charging times are based on ambient temperature, but charge time may vary acco…" at bounding box center [547, 271] width 119 height 10
drag, startPoint x: 590, startPoint y: 261, endPoint x: 619, endPoint y: 264, distance: 28.7
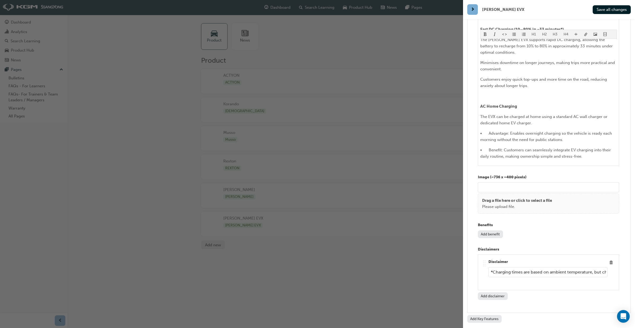
click at [620, 264] on div ".. .. .. .. Name CHARGING SYSTEM Desctiption H1 H2 H3 H4 Fast DC Charging (10–8…" at bounding box center [549, 143] width 155 height 331
drag, startPoint x: 606, startPoint y: 262, endPoint x: 604, endPoint y: 265, distance: 3.2
click at [605, 268] on input "*Charging times are based on ambient temperature, but charge time may vary acco…" at bounding box center [547, 273] width 119 height 10
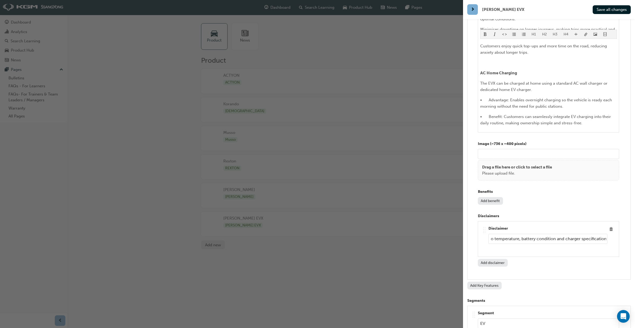
scroll to position [2226, 0]
type input "*Charging times are based on ambient temperature, but charge time may vary acco…"
click at [604, 12] on button "Save all changes" at bounding box center [612, 9] width 38 height 9
click at [485, 196] on button "Add benefit" at bounding box center [490, 200] width 25 height 8
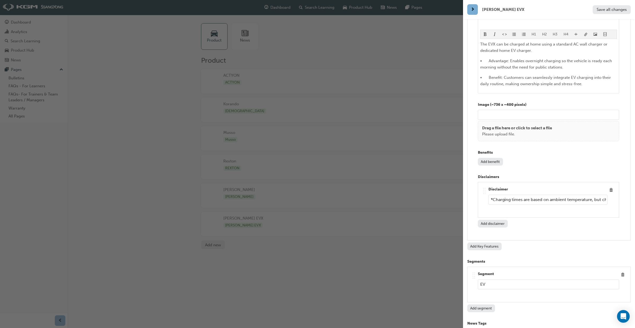
click at [485, 166] on button "Add benefit" at bounding box center [490, 162] width 25 height 8
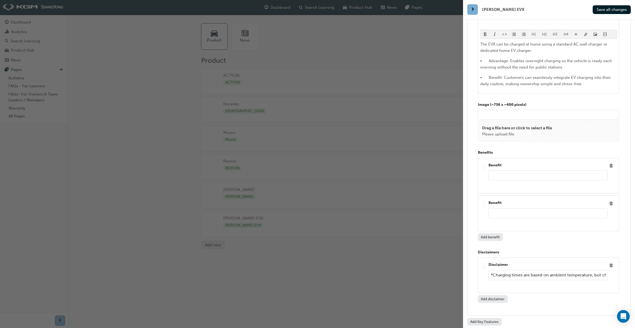
scroll to position [2302, 0]
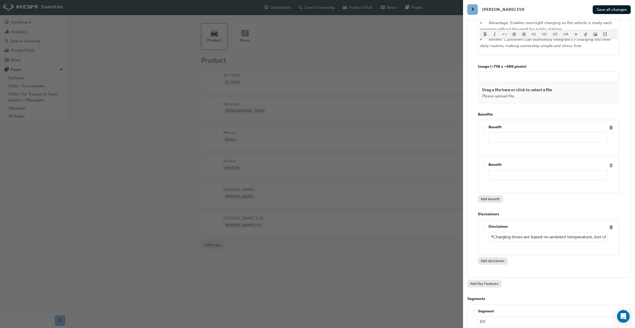
click at [611, 162] on span "Delete" at bounding box center [611, 165] width 7 height 7
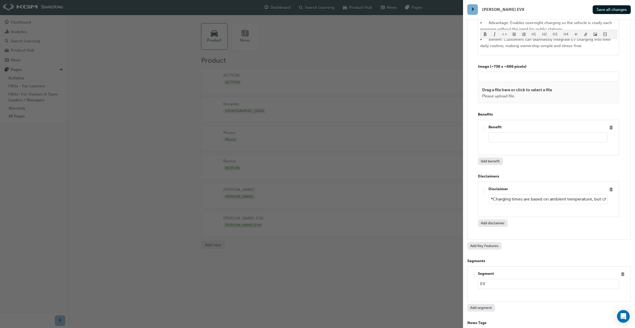
scroll to position [2264, 0]
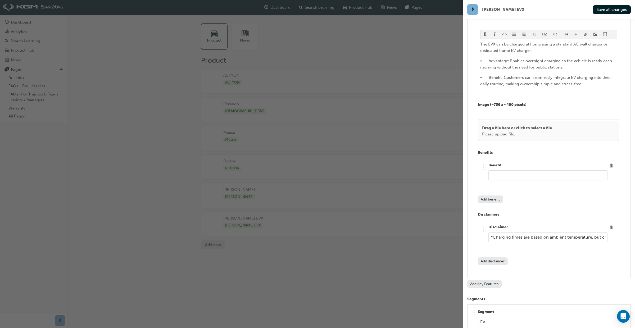
paste input "“Customers enjoy flexible, convenient, and efficient charging — whether at home…"
drag, startPoint x: 537, startPoint y: 165, endPoint x: 468, endPoint y: 163, distance: 69.1
click at [448, 165] on div "[PERSON_NAME] EVX Save all changes Name [PERSON_NAME] EVX Model Name **COMING S…" at bounding box center [317, 164] width 635 height 328
click at [493, 170] on input "“Customers enjoy flexible, convenient, and efficient charging — whether at home…" at bounding box center [547, 175] width 119 height 10
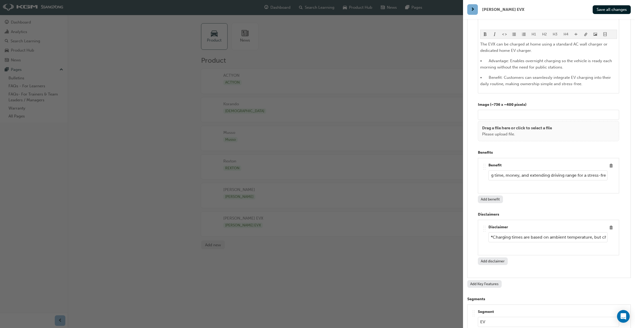
scroll to position [0, 312]
drag, startPoint x: 505, startPoint y: 166, endPoint x: 625, endPoint y: 167, distance: 119.6
click at [625, 167] on div ".. .. .. .. Name CHARGING SYSTEM Desctiption H1 H2 H3 H4 Fast DC Charging (10–8…" at bounding box center [549, 90] width 155 height 368
drag, startPoint x: 605, startPoint y: 165, endPoint x: 605, endPoint y: 170, distance: 4.8
click at [605, 170] on input "Customers enjoy flexible, convenient, and efficient charging — whether at home,…" at bounding box center [547, 175] width 119 height 10
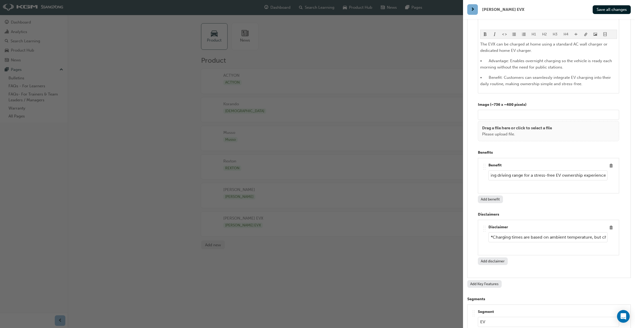
scroll to position [0, 310]
type input "Customers enjoy flexible, convenient, and efficient charging — whether at home,…"
click at [607, 12] on button "Save all changes" at bounding box center [612, 9] width 38 height 9
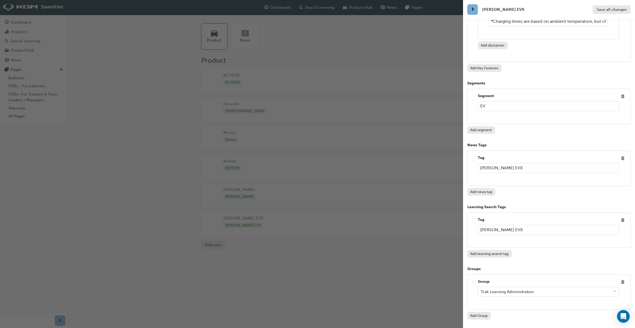
scroll to position [2483, 0]
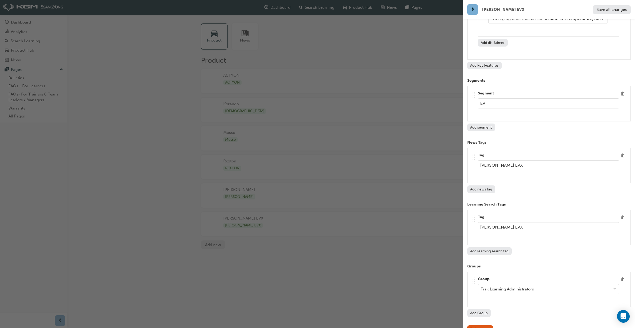
click at [404, 147] on div "button" at bounding box center [231, 164] width 463 height 328
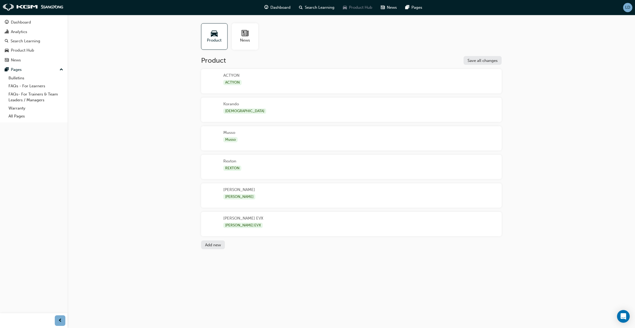
click at [367, 9] on span "Product Hub" at bounding box center [360, 7] width 23 height 6
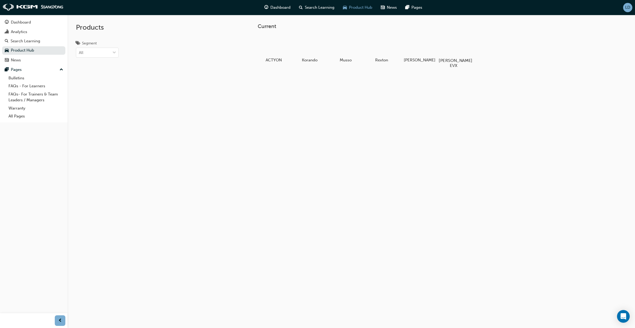
click at [442, 49] on div at bounding box center [453, 45] width 29 height 21
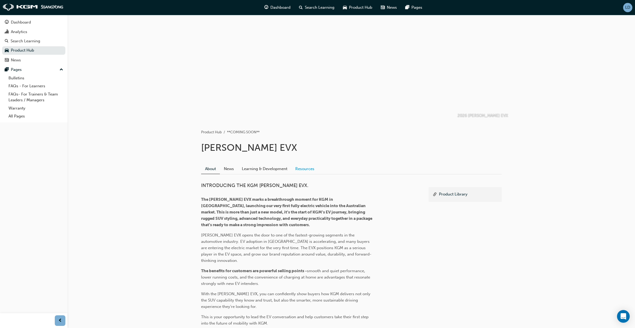
click at [302, 167] on link "Resources" at bounding box center [304, 169] width 27 height 10
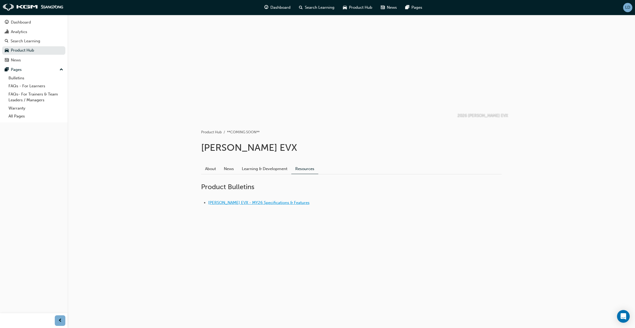
click at [279, 205] on link "[PERSON_NAME] EVX - MY26 Specifications & Features" at bounding box center [258, 202] width 101 height 5
click at [630, 8] on span "LD" at bounding box center [627, 7] width 5 height 4
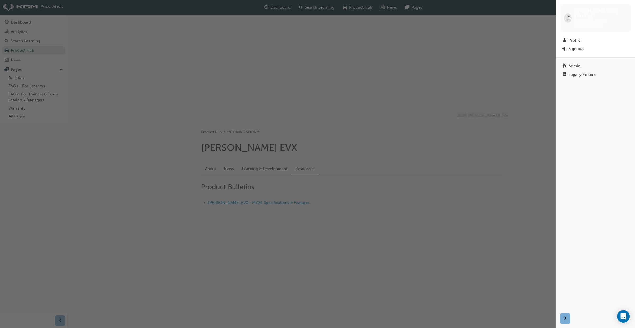
drag, startPoint x: 583, startPoint y: 66, endPoint x: 577, endPoint y: 73, distance: 9.2
click at [583, 73] on div "Legacy Editors" at bounding box center [582, 75] width 27 height 4
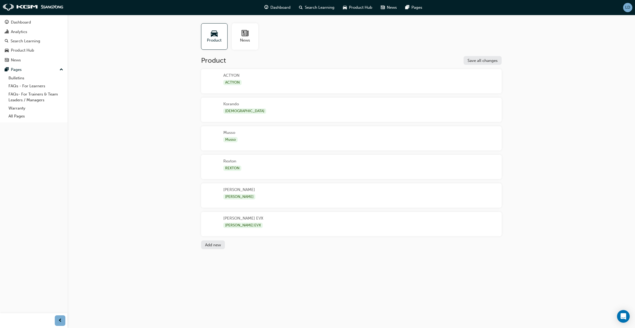
click at [309, 219] on div "[PERSON_NAME] EVX [PERSON_NAME] EVX" at bounding box center [351, 224] width 301 height 24
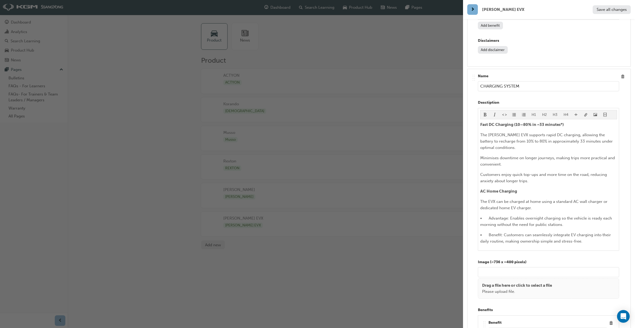
scroll to position [2096, 0]
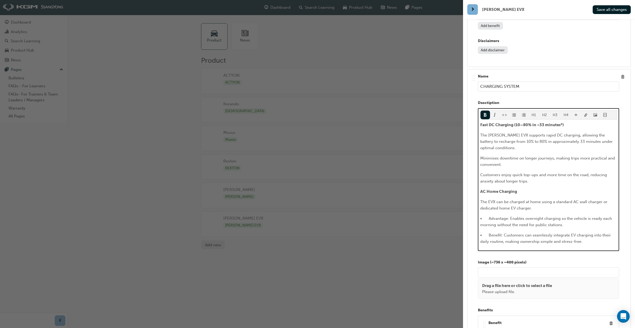
click at [543, 123] on span "Fast DC Charging (10–80% in ~33 minutes*)" at bounding box center [522, 125] width 84 height 5
click at [582, 135] on p "The [PERSON_NAME] EVX supports rapid DC charging, allowing the battery to recha…" at bounding box center [548, 141] width 137 height 19
click at [582, 134] on p "The [PERSON_NAME] EVX supports rapid DC charging, allowing the battery to recha…" at bounding box center [548, 141] width 137 height 19
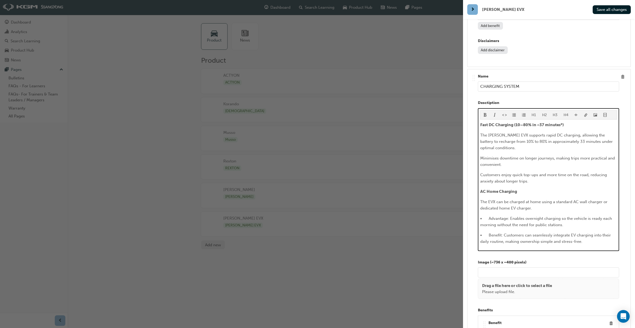
click at [582, 133] on p "The [PERSON_NAME] EVX supports rapid DC charging, allowing the battery to recha…" at bounding box center [548, 141] width 137 height 19
drag, startPoint x: 540, startPoint y: 138, endPoint x: 489, endPoint y: 133, distance: 50.8
click at [478, 125] on div "H1 H2 H3 H4 Fast DC Charging (10–80% in ~37 minutes*) The [PERSON_NAME] EVX sup…" at bounding box center [548, 179] width 141 height 143
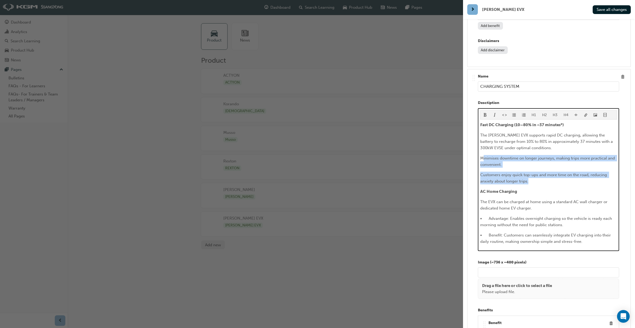
drag, startPoint x: 537, startPoint y: 174, endPoint x: 485, endPoint y: 150, distance: 57.9
click at [483, 150] on div "Fast DC Charging (10–80% in ~37 minutes*) The [PERSON_NAME] EVX supports rapid …" at bounding box center [548, 183] width 137 height 123
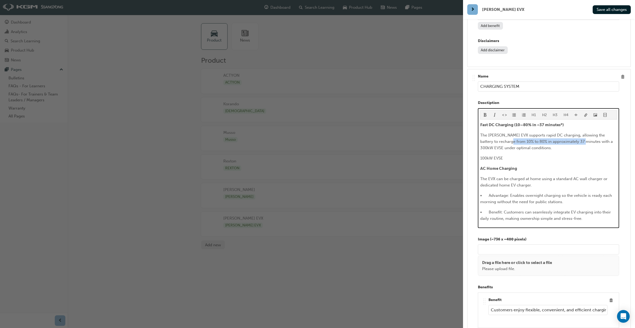
drag, startPoint x: 508, startPoint y: 130, endPoint x: 581, endPoint y: 134, distance: 73.1
click at [582, 133] on p "The [PERSON_NAME] EVX supports rapid DC charging, allowing the battery to recha…" at bounding box center [548, 141] width 137 height 19
copy span "10% to 80% in approximately 37 minutes"
click at [513, 155] on p "100kW EVSE" at bounding box center [548, 158] width 137 height 6
click at [560, 155] on p "100kW EVSE 10% to 80% in approximately 37 minutes" at bounding box center [548, 158] width 137 height 6
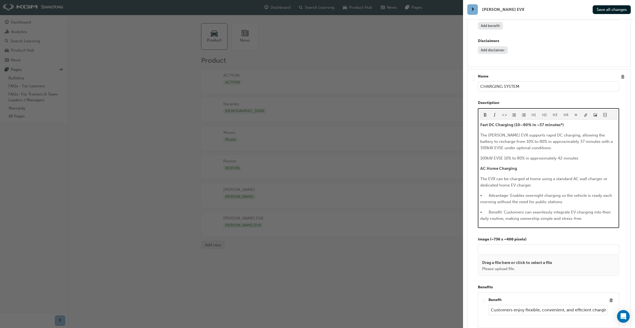
click at [582, 155] on p "100kW EVSE 10% to 80% in approximately 42 minutes" at bounding box center [548, 158] width 137 height 6
drag, startPoint x: 480, startPoint y: 149, endPoint x: 503, endPoint y: 150, distance: 22.3
click at [503, 156] on span "100kW EVSE 10% to 80% in approximately 42 minutes." at bounding box center [529, 158] width 99 height 5
click at [487, 111] on button "button" at bounding box center [486, 115] width 10 height 9
click at [525, 165] on p "AC Home Charging" at bounding box center [548, 168] width 137 height 6
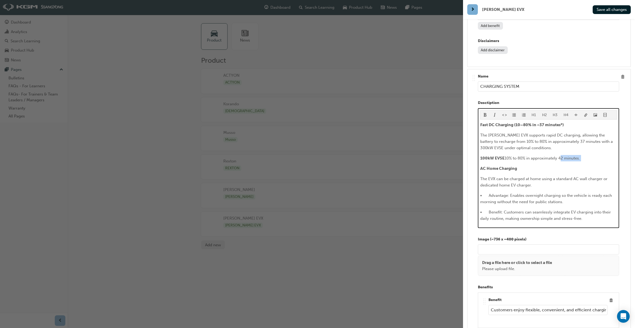
drag, startPoint x: 559, startPoint y: 149, endPoint x: 578, endPoint y: 150, distance: 19.1
click at [581, 151] on div "Fast DC Charging (10–80% in ~37 minutes*) The [PERSON_NAME] EVX supports rapid …" at bounding box center [548, 172] width 137 height 100
click at [487, 113] on span "format_bold-icon" at bounding box center [485, 115] width 4 height 4
drag, startPoint x: 562, startPoint y: 134, endPoint x: 491, endPoint y: 140, distance: 71.8
click at [490, 141] on p "The [PERSON_NAME] EVX supports rapid DC charging, allowing the battery to recha…" at bounding box center [548, 141] width 137 height 19
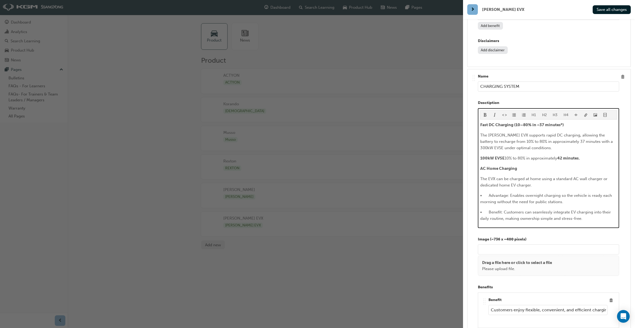
drag, startPoint x: 486, startPoint y: 106, endPoint x: 487, endPoint y: 112, distance: 5.5
click at [486, 113] on span "format_bold-icon" at bounding box center [485, 115] width 4 height 4
click at [537, 165] on p "AC Home Charging" at bounding box center [548, 168] width 137 height 6
click at [481, 156] on span "100kW EVSE" at bounding box center [492, 158] width 24 height 5
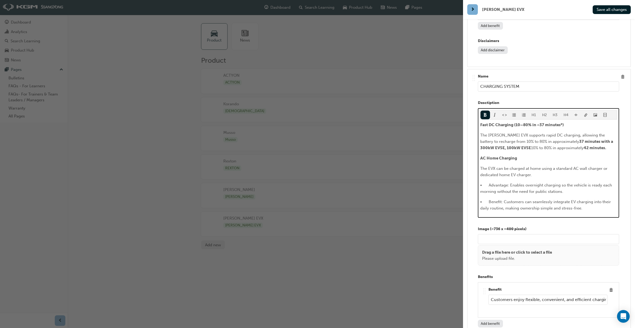
click at [596, 140] on p "The [PERSON_NAME] EVX supports rapid DC charging, allowing the battery to recha…" at bounding box center [548, 141] width 137 height 19
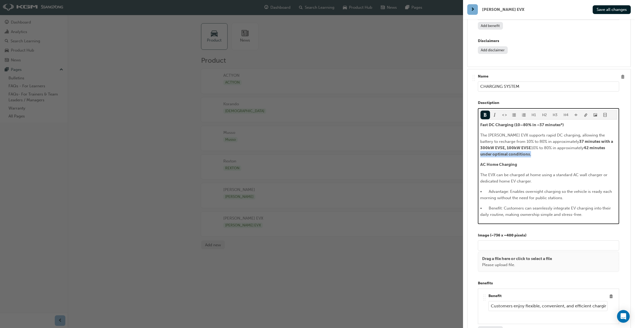
drag, startPoint x: 594, startPoint y: 139, endPoint x: 600, endPoint y: 142, distance: 6.7
click at [600, 142] on p "The [PERSON_NAME] EVX supports rapid DC charging, allowing the battery to recha…" at bounding box center [548, 144] width 137 height 25
click at [486, 113] on span "format_bold-icon" at bounding box center [485, 115] width 4 height 4
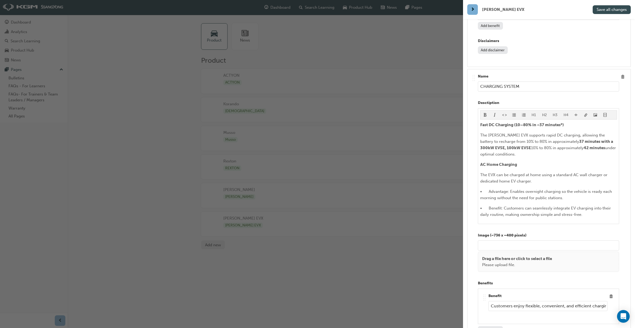
click at [610, 12] on button "Save all changes" at bounding box center [612, 9] width 38 height 9
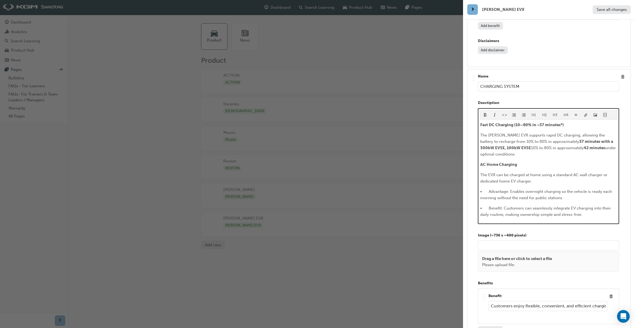
drag, startPoint x: 594, startPoint y: 206, endPoint x: 482, endPoint y: 182, distance: 114.3
click at [482, 182] on div "Fast DC Charging (10–80% in ~37 minutes*) The [PERSON_NAME] EVX supports rapid …" at bounding box center [548, 170] width 137 height 96
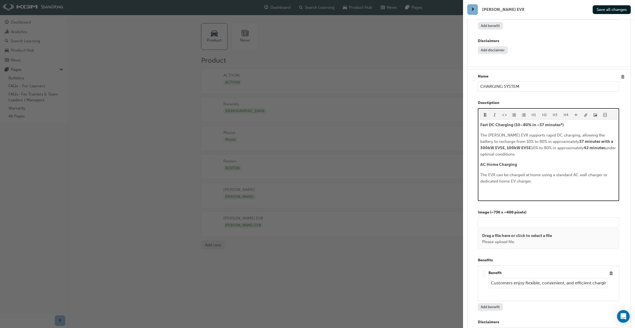
click at [517, 123] on span "Fast DC Charging (10–80% in ~37 minutes*)" at bounding box center [522, 125] width 84 height 5
click at [568, 122] on p "Fast DC Charging - 10–80% in ~37 minutes*)" at bounding box center [548, 125] width 137 height 6
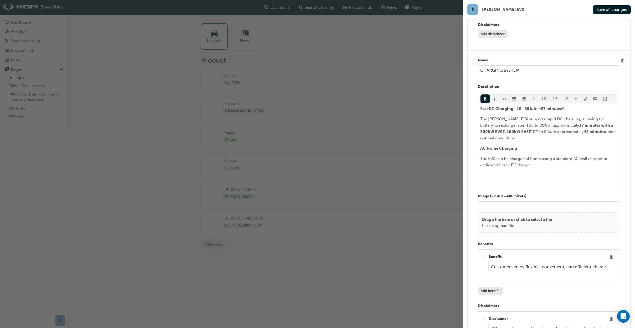
click at [512, 262] on input "Customers enjoy flexible, convenient, and efficient charging — whether at home,…" at bounding box center [547, 267] width 119 height 10
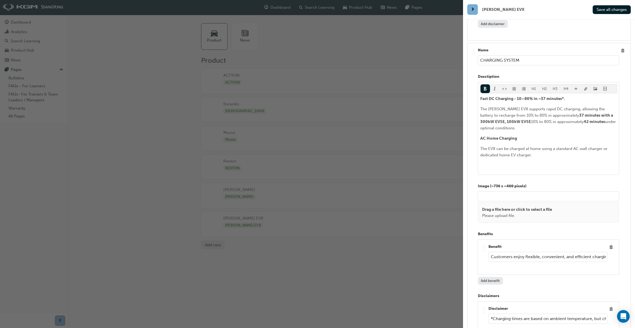
scroll to position [2119, 0]
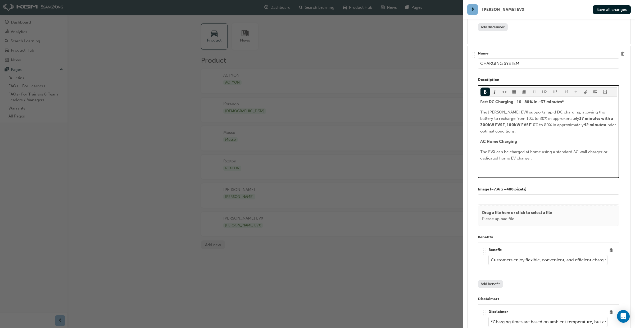
click at [541, 99] on span "Fast DC Charging - 10–80% in ~37 minutes*." at bounding box center [522, 101] width 85 height 5
drag, startPoint x: 524, startPoint y: 93, endPoint x: 524, endPoint y: 98, distance: 5.8
click at [524, 99] on span "Fast DC Charging - 10–80% in ~37 minutes*." at bounding box center [522, 101] width 85 height 5
click at [543, 99] on span "Fast DC Charging - 10 - 80% in ~37 minutes*." at bounding box center [522, 101] width 85 height 5
drag, startPoint x: 567, startPoint y: 93, endPoint x: 567, endPoint y: 106, distance: 13.2
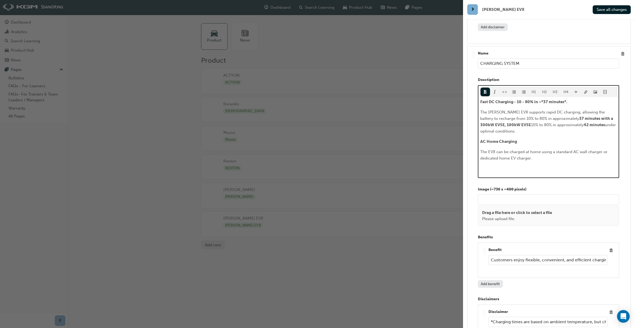
click at [567, 99] on span "Fast DC Charging - 10 - 80% in ~*37 minutes*." at bounding box center [523, 101] width 87 height 5
drag, startPoint x: 561, startPoint y: 108, endPoint x: 560, endPoint y: 120, distance: 12.0
click at [561, 109] on p "The [PERSON_NAME] EVX supports rapid DC charging, allowing the battery to recha…" at bounding box center [548, 121] width 137 height 25
drag, startPoint x: 572, startPoint y: 115, endPoint x: 570, endPoint y: 124, distance: 9.2
click at [584, 123] on span "42 minutes" at bounding box center [594, 125] width 21 height 5
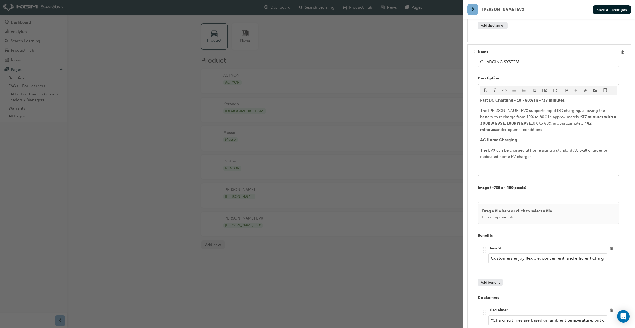
click at [487, 164] on p "﻿" at bounding box center [548, 167] width 137 height 6
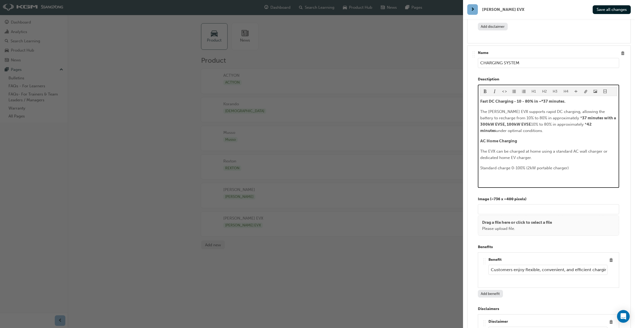
click at [571, 165] on p "Standard charge 0-100% (2kW portable charger)" at bounding box center [548, 168] width 137 height 6
drag, startPoint x: 596, startPoint y: 157, endPoint x: 476, endPoint y: 157, distance: 119.9
click at [476, 157] on div ".. .. .. .. Name CHARGING SYSTEM Desctiption H1 H2 H3 H4 Fast DC Charging - 10 …" at bounding box center [549, 209] width 155 height 318
copy span "Standard charge 0-100% (2kW portable charger) - *30 hours."
click at [484, 175] on p "﻿" at bounding box center [548, 178] width 137 height 6
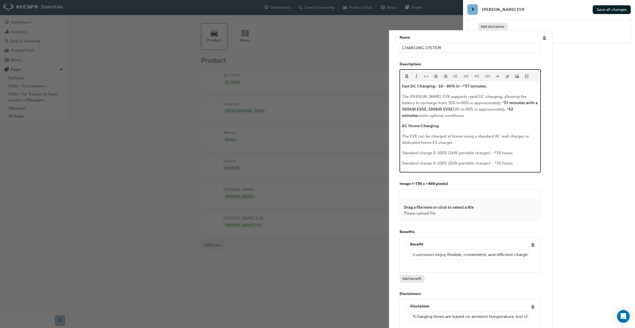
drag, startPoint x: 600, startPoint y: 171, endPoint x: 521, endPoint y: 166, distance: 79.0
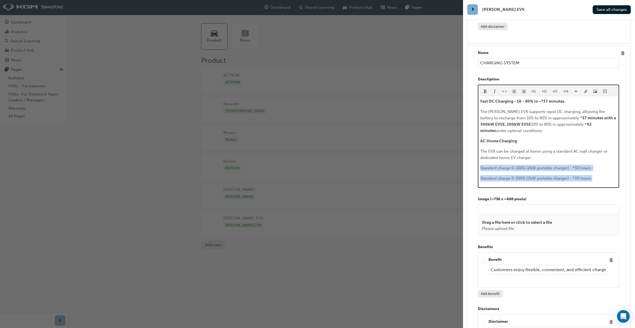
drag, startPoint x: 481, startPoint y: 157, endPoint x: 578, endPoint y: 174, distance: 98.7
click at [578, 174] on div "H1 H2 H3 H4 Fast DC Charging - 10 - 80% in ~*37 minutes. The [PERSON_NAME] EVX …" at bounding box center [548, 136] width 141 height 103
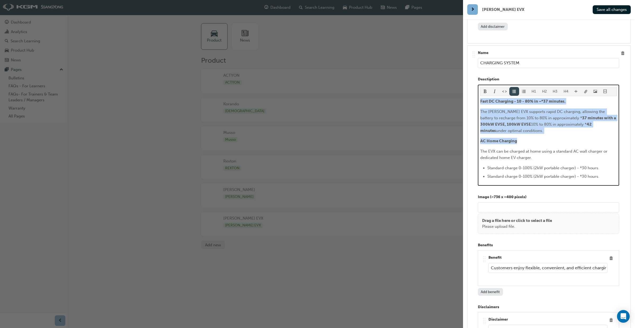
click at [515, 90] on span "format_ul-icon" at bounding box center [514, 92] width 4 height 4
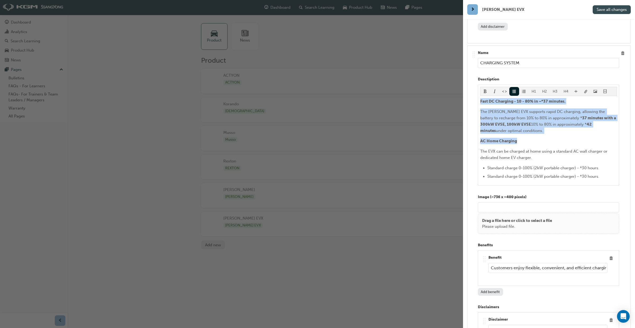
click at [606, 10] on span "Save all changes" at bounding box center [612, 9] width 30 height 5
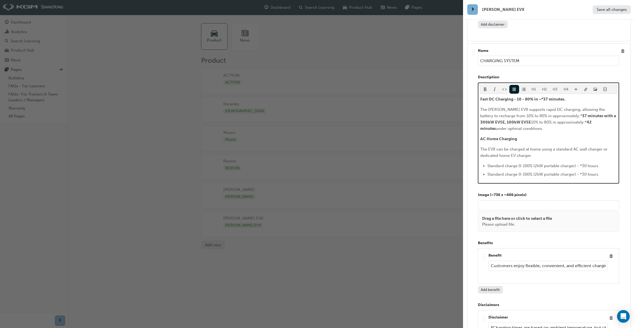
click at [537, 172] on span "Standard charge 0-100% (2kW portable charger) - *30 hours." at bounding box center [543, 174] width 112 height 5
drag, startPoint x: 537, startPoint y: 165, endPoint x: 537, endPoint y: 168, distance: 2.9
click at [537, 172] on span "Standard charge 0-100% (2kW portable charger) - *30 hours." at bounding box center [543, 174] width 112 height 5
click at [590, 172] on span "Standard charge 0-100% (11 kW portable charger) - *30 hours." at bounding box center [544, 174] width 114 height 5
click at [605, 171] on li "Standard charge 0-100% (11 kW portable charger) - *9 hours." at bounding box center [552, 174] width 130 height 6
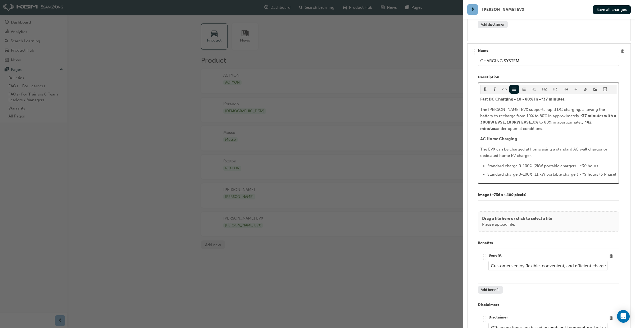
click at [541, 172] on span "Standard charge 0-100% (11 kW portable charger) - *9 hours (3 Phase)" at bounding box center [551, 174] width 129 height 5
drag, startPoint x: 504, startPoint y: 155, endPoint x: 488, endPoint y: 156, distance: 15.9
click at [488, 164] on span "Standard charge 0-100% (2kW portable charger) - *30 hours." at bounding box center [543, 166] width 112 height 5
click at [573, 163] on ul "Portable charge 0-100% (2kW portable charger) - *30 hours. Standard charge 0-10…" at bounding box center [548, 170] width 137 height 15
drag, startPoint x: 571, startPoint y: 156, endPoint x: 569, endPoint y: 165, distance: 9.1
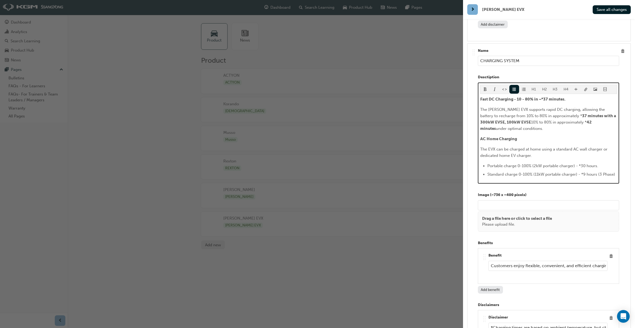
click at [571, 164] on span "Portable charge 0-100% (2kW portable charger) - *30 hours." at bounding box center [542, 166] width 111 height 5
click at [578, 171] on li "Standard charge 0-100% (11kW portable charger) - *9 hours (3 Phase)" at bounding box center [552, 174] width 130 height 6
drag, startPoint x: 588, startPoint y: 164, endPoint x: 551, endPoint y: 164, distance: 36.8
click at [549, 171] on li "Standard charge 0-100% (11kW) - *9 hours (3 Phase)" at bounding box center [552, 174] width 130 height 6
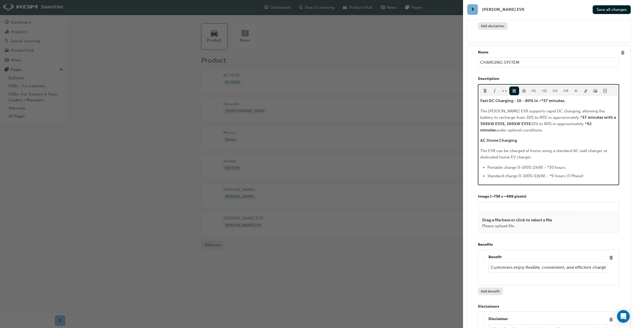
drag, startPoint x: 486, startPoint y: 82, endPoint x: 494, endPoint y: 86, distance: 8.2
click at [486, 89] on span "format_bold-icon" at bounding box center [485, 91] width 4 height 4
drag, startPoint x: 570, startPoint y: 157, endPoint x: 550, endPoint y: 158, distance: 20.4
click at [548, 164] on li "Portable charge 0-100% (2kW) - *30 hours." at bounding box center [552, 167] width 130 height 6
drag, startPoint x: 485, startPoint y: 83, endPoint x: 489, endPoint y: 83, distance: 4.2
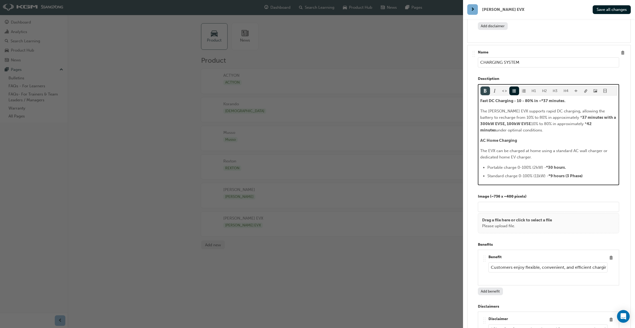
click at [485, 89] on span "format_bold-icon" at bounding box center [485, 91] width 4 height 4
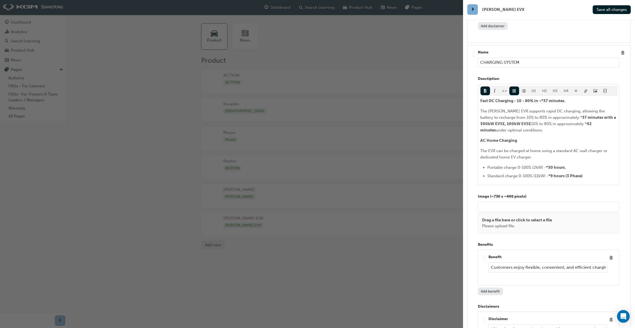
drag, startPoint x: 607, startPoint y: 11, endPoint x: 604, endPoint y: 17, distance: 6.6
click at [607, 12] on span "Save all changes" at bounding box center [612, 9] width 30 height 5
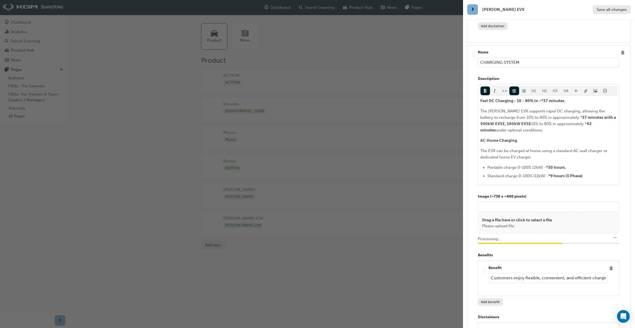
type input "/upload/3689041b-fbd8-4f29-93db-657cb3e288d0.jpg"
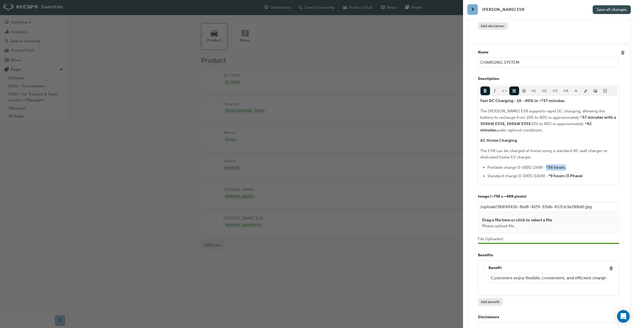
click at [603, 11] on span "Save all changes" at bounding box center [612, 9] width 30 height 5
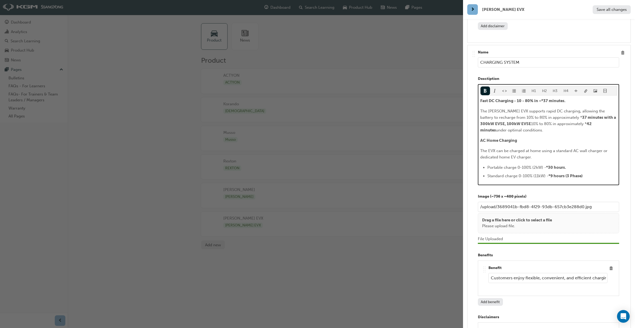
click at [524, 137] on p "AC Home Charging" at bounding box center [548, 140] width 137 height 6
click at [566, 98] on span "Fast DC Charging - 10 - 80% in ~*37 minutes." at bounding box center [522, 100] width 85 height 5
click at [515, 98] on span "Fast DC Charging - 10 - 80% in ~*37 minutes." at bounding box center [522, 100] width 85 height 5
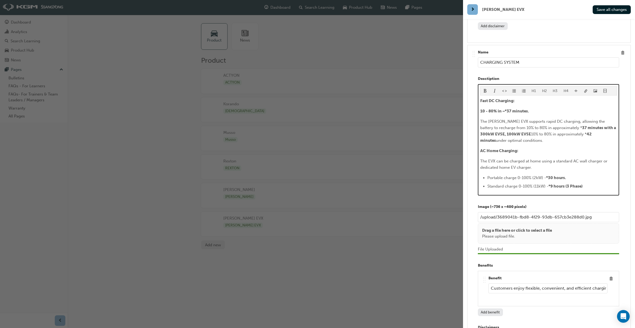
drag, startPoint x: 563, startPoint y: 117, endPoint x: 565, endPoint y: 131, distance: 13.3
click at [563, 125] on span "37 minutes with a 300kW EVSE, 100kW EVSE" at bounding box center [548, 130] width 137 height 11
click at [562, 119] on span "The [PERSON_NAME] EVX supports rapid DC charging, allowing the battery to recha…" at bounding box center [543, 124] width 126 height 11
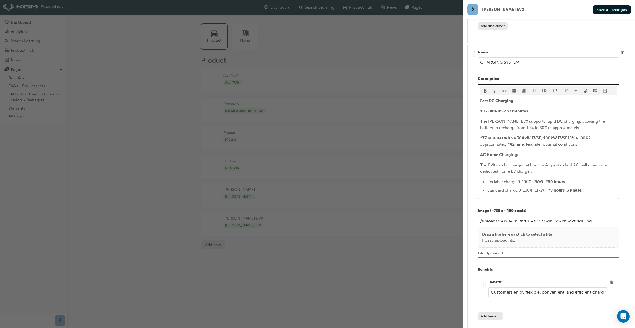
click at [561, 119] on span "The [PERSON_NAME] EVX supports rapid DC charging, allowing the battery to recha…" at bounding box center [543, 124] width 126 height 11
drag, startPoint x: 507, startPoint y: 134, endPoint x: 489, endPoint y: 131, distance: 18.2
click at [482, 136] on span "10% to 80% in approximately *" at bounding box center [537, 141] width 114 height 11
click at [593, 136] on span "10% to 80% in approximately *" at bounding box center [537, 141] width 114 height 11
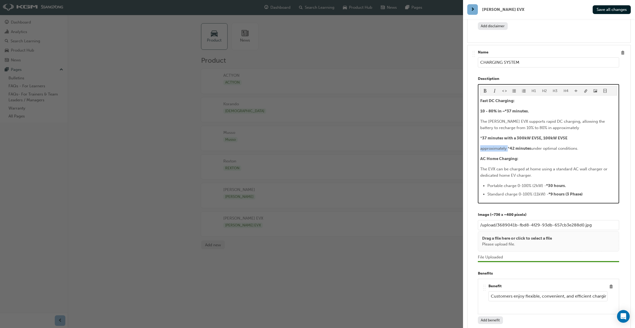
drag, startPoint x: 508, startPoint y: 139, endPoint x: 490, endPoint y: 140, distance: 17.5
click at [480, 139] on div "H1 H2 H3 H4 Fast DC Charging: 10 - 80% in ~*37 minutes. The [PERSON_NAME] EVX s…" at bounding box center [548, 144] width 141 height 120
drag, startPoint x: 554, startPoint y: 140, endPoint x: 481, endPoint y: 126, distance: 74.8
click at [480, 127] on div "Fast DC Charging: 10 - 80% in ~*37 minutes. The [PERSON_NAME] EVX supports rapi…" at bounding box center [548, 148] width 137 height 100
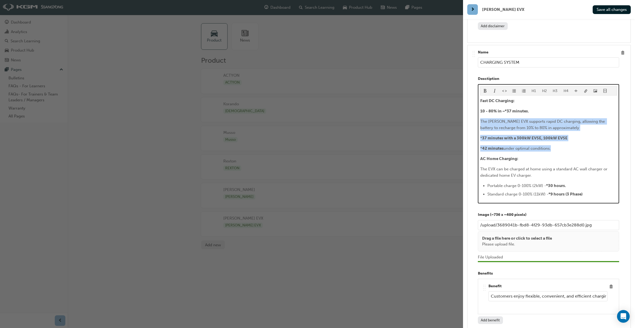
click at [515, 89] on span "format_ul-icon" at bounding box center [514, 91] width 4 height 4
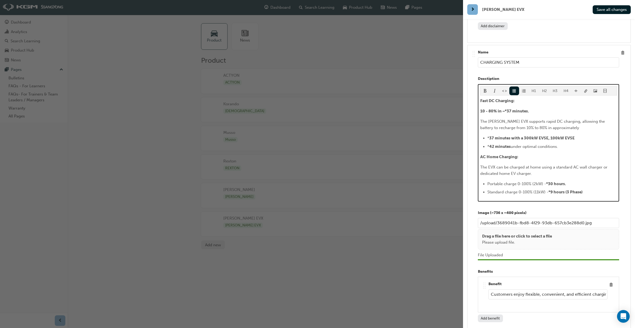
click at [582, 154] on p "AC Home Charging:" at bounding box center [548, 157] width 137 height 6
drag, startPoint x: 585, startPoint y: 183, endPoint x: 484, endPoint y: 160, distance: 103.4
click at [482, 170] on div "Fast DC Charging: 10 - 80% in ~*37 minutes. The [PERSON_NAME] EVX supports rapi…" at bounding box center [548, 147] width 137 height 98
click at [485, 87] on button "button" at bounding box center [486, 91] width 10 height 9
drag, startPoint x: 565, startPoint y: 138, endPoint x: 484, endPoint y: 117, distance: 83.8
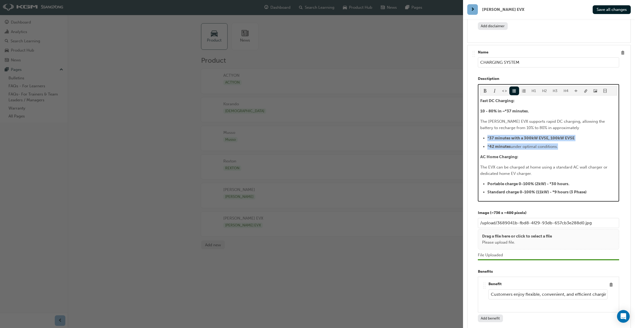
click at [481, 135] on ul "* 37 minutes with a 300kW EVSE, 100kW EVSE * 42 minutes under optimal condition…" at bounding box center [548, 142] width 137 height 15
click at [485, 89] on span "format_bold-icon" at bounding box center [485, 91] width 4 height 4
click at [568, 154] on p "AC Home Charging:" at bounding box center [548, 157] width 137 height 6
drag, startPoint x: 542, startPoint y: 102, endPoint x: 480, endPoint y: 102, distance: 61.7
click at [480, 108] on p "10 - 80% in ~*37 minutes." at bounding box center [548, 111] width 137 height 6
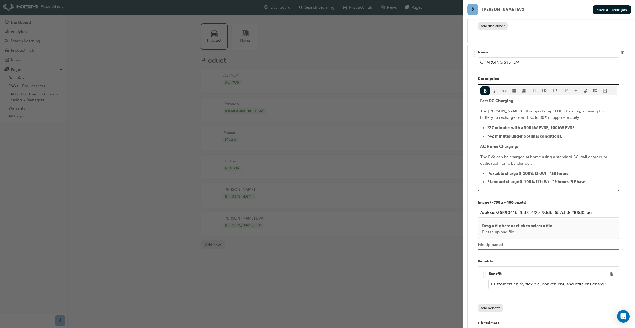
click at [481, 144] on span "AC Home Charging:" at bounding box center [499, 146] width 38 height 5
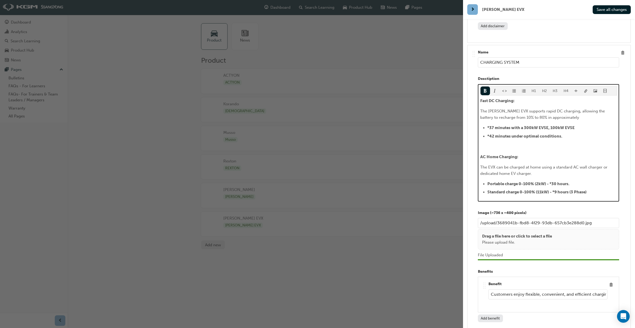
click at [565, 108] on p "The [PERSON_NAME] EVX supports rapid DC charging, allowing the battery to recha…" at bounding box center [548, 114] width 137 height 13
click at [576, 125] on li "*37 minutes with a 300kW EVSE, 100kW EVSE" at bounding box center [552, 128] width 130 height 6
click at [524, 125] on li "*37 minutes with a 300kW EVSE, 100kW EVSE" at bounding box center [552, 128] width 130 height 6
drag, startPoint x: 535, startPoint y: 117, endPoint x: 535, endPoint y: 121, distance: 3.4
click at [535, 125] on span "*37 minutes (300kW EVSE, 100kW EVSE" at bounding box center [525, 127] width 76 height 5
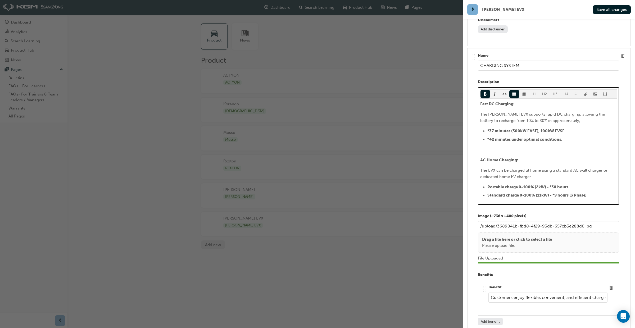
scroll to position [2119, 0]
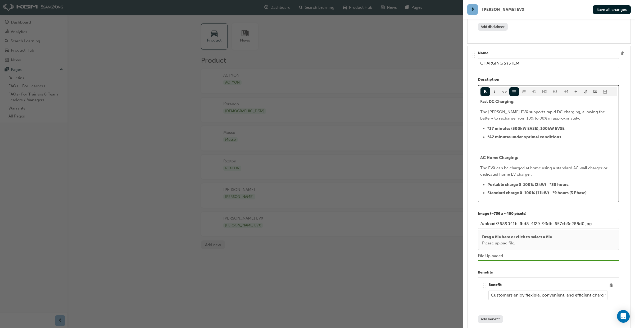
click at [512, 130] on div "Fast DC Charging: The [PERSON_NAME] EVX supports rapid DC charging, allowing th…" at bounding box center [548, 147] width 137 height 98
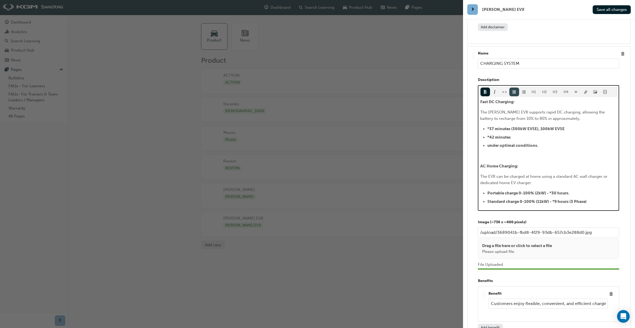
click at [515, 90] on span "format_ul-icon" at bounding box center [514, 92] width 4 height 4
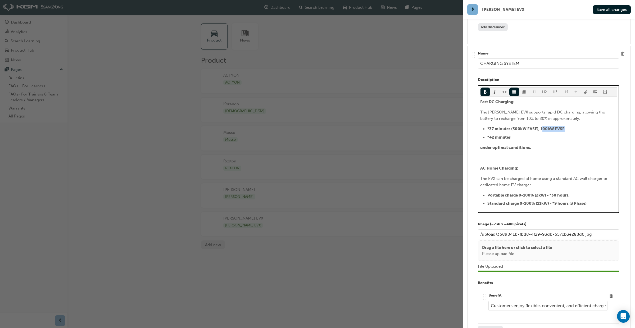
drag, startPoint x: 564, startPoint y: 120, endPoint x: 544, endPoint y: 120, distance: 19.8
click at [541, 126] on span "*37 minutes (300kW EVSE), 100kW EVSE" at bounding box center [525, 128] width 77 height 5
drag, startPoint x: 541, startPoint y: 120, endPoint x: 563, endPoint y: 121, distance: 22.3
click at [564, 126] on li "*37 minutes (300kW EVSE), 100kW EVSE" at bounding box center [552, 129] width 130 height 6
click at [514, 134] on li "*42 minutes" at bounding box center [552, 137] width 130 height 6
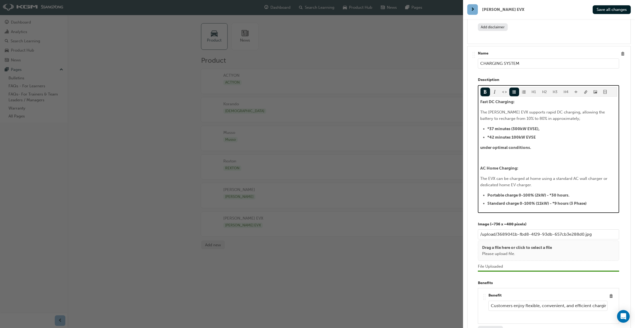
drag, startPoint x: 512, startPoint y: 128, endPoint x: 521, endPoint y: 139, distance: 14.1
click at [512, 135] on span "*42 minutes 100kW EVSE" at bounding box center [511, 137] width 48 height 5
click at [540, 134] on li "*42 minutes (100kW EVSE" at bounding box center [552, 137] width 130 height 6
click at [547, 126] on li "*37 minutes (300kW EVSE)," at bounding box center [552, 129] width 130 height 6
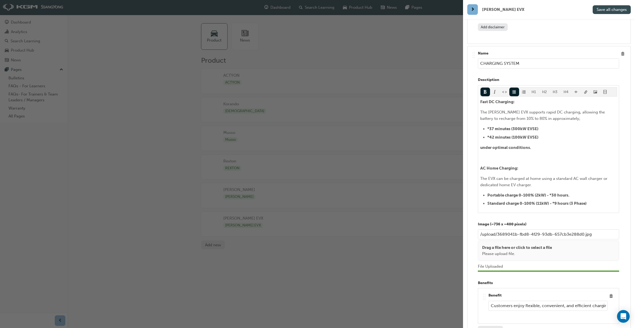
click at [608, 11] on span "Save all changes" at bounding box center [612, 9] width 30 height 5
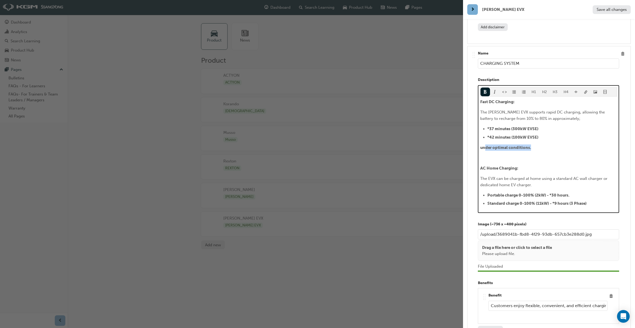
drag, startPoint x: 534, startPoint y: 139, endPoint x: 486, endPoint y: 138, distance: 47.6
click at [486, 144] on p "under optimal conditions." at bounding box center [548, 147] width 137 height 6
click at [540, 144] on p "under optimal conditions." at bounding box center [548, 147] width 137 height 6
drag, startPoint x: 540, startPoint y: 138, endPoint x: 481, endPoint y: 136, distance: 58.5
click at [481, 144] on p "under optimal conditions." at bounding box center [548, 147] width 137 height 6
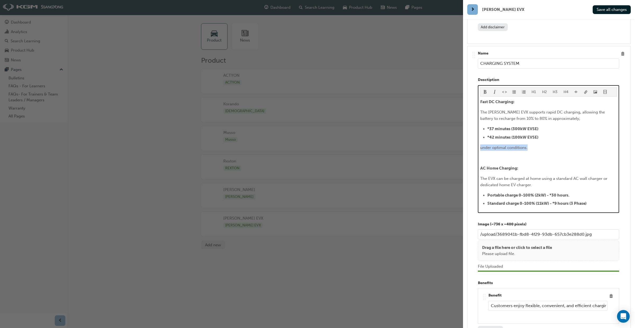
click at [486, 88] on button "button" at bounding box center [486, 92] width 10 height 9
click at [537, 144] on p "under optimal conditions." at bounding box center [548, 147] width 137 height 6
drag, startPoint x: 539, startPoint y: 140, endPoint x: 481, endPoint y: 137, distance: 57.7
click at [480, 144] on p "under optimal conditions." at bounding box center [548, 147] width 137 height 6
click at [566, 110] on p "The [PERSON_NAME] EVX supports rapid DC charging, allowing the battery to recha…" at bounding box center [548, 115] width 137 height 13
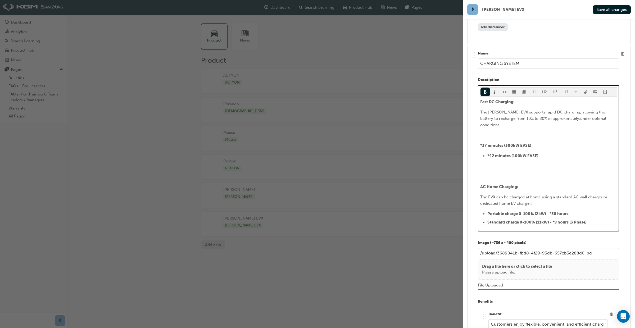
click at [516, 88] on button "button" at bounding box center [514, 92] width 10 height 9
click at [518, 132] on p "﻿" at bounding box center [548, 135] width 137 height 6
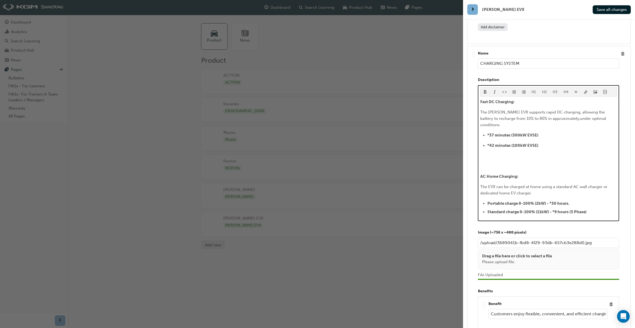
click at [560, 110] on span "The [PERSON_NAME] EVX supports rapid DC charging, allowing the battery to recha…" at bounding box center [543, 118] width 127 height 17
click at [528, 163] on p "﻿" at bounding box center [548, 166] width 137 height 6
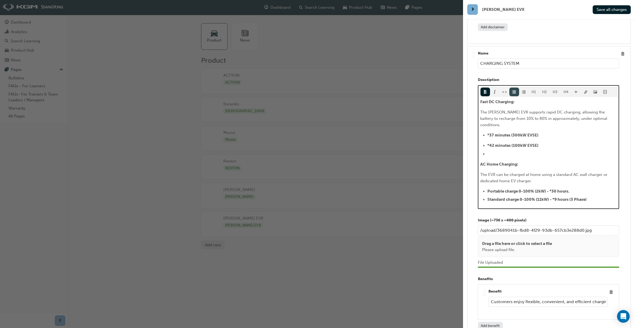
click at [514, 88] on button "button" at bounding box center [514, 92] width 10 height 9
click at [554, 145] on div "Fast DC Charging: The [PERSON_NAME] EVX supports rapid DC charging, allowing th…" at bounding box center [548, 152] width 137 height 106
drag, startPoint x: 511, startPoint y: 151, endPoint x: 481, endPoint y: 147, distance: 30.4
click at [479, 150] on div "H1 H2 H3 H4 Fast DC Charging: The [PERSON_NAME] EVX supports rapid DC charging,…" at bounding box center [548, 148] width 141 height 126
click at [566, 88] on button "H4" at bounding box center [566, 92] width 11 height 9
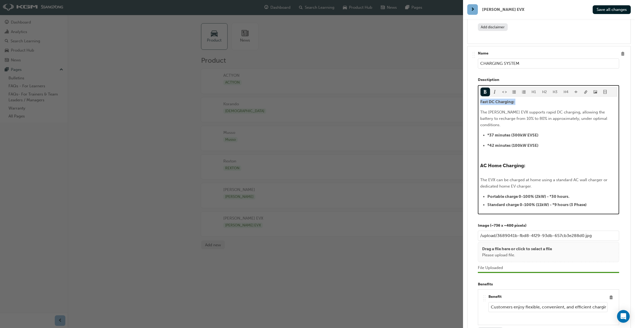
drag, startPoint x: 515, startPoint y: 93, endPoint x: 497, endPoint y: 90, distance: 17.8
click at [481, 99] on div "Fast DC Charging: The [PERSON_NAME] EVX supports rapid DC charging, allowing th…" at bounding box center [548, 153] width 137 height 109
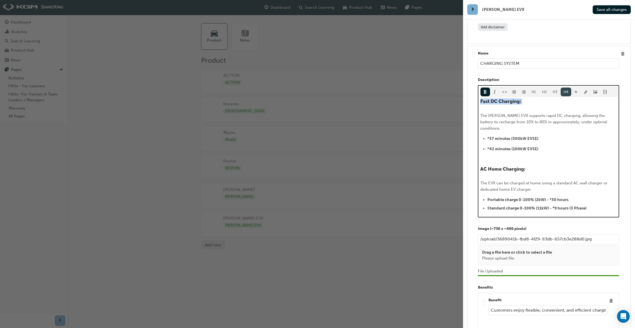
click at [567, 88] on button "H4" at bounding box center [566, 92] width 11 height 9
click at [563, 156] on p "﻿" at bounding box center [548, 159] width 137 height 6
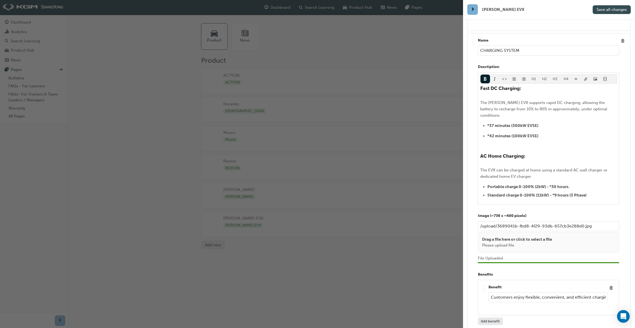
click at [604, 13] on button "Save all changes" at bounding box center [612, 9] width 38 height 9
click at [360, 6] on div "button" at bounding box center [231, 164] width 463 height 328
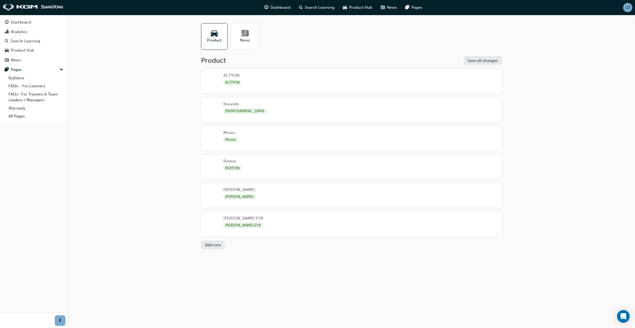
click at [254, 218] on div "[PERSON_NAME] EVX [PERSON_NAME] EVX" at bounding box center [351, 224] width 301 height 24
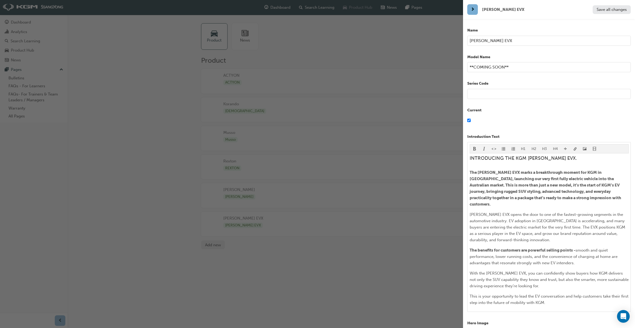
click at [346, 10] on div "button" at bounding box center [231, 164] width 463 height 328
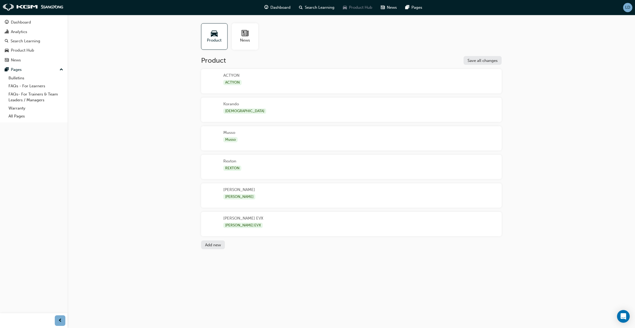
click at [354, 8] on span "Product Hub" at bounding box center [360, 7] width 23 height 6
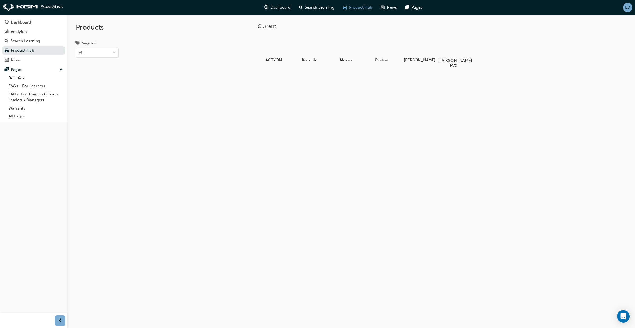
click at [450, 51] on div at bounding box center [453, 45] width 29 height 21
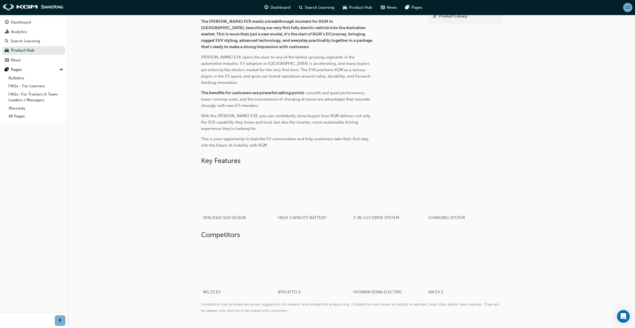
scroll to position [188, 0]
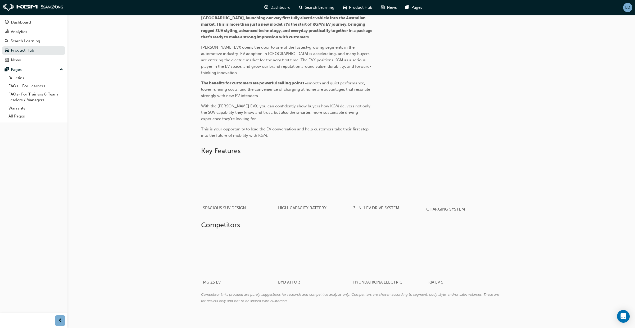
click at [440, 171] on div "button" at bounding box center [463, 181] width 75 height 42
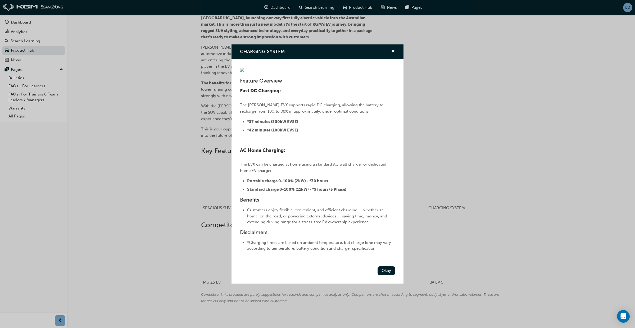
click at [531, 172] on div "CHARGING SYSTEM Feature Overview Fast DC Charging: The [PERSON_NAME] EVX suppor…" at bounding box center [317, 164] width 635 height 328
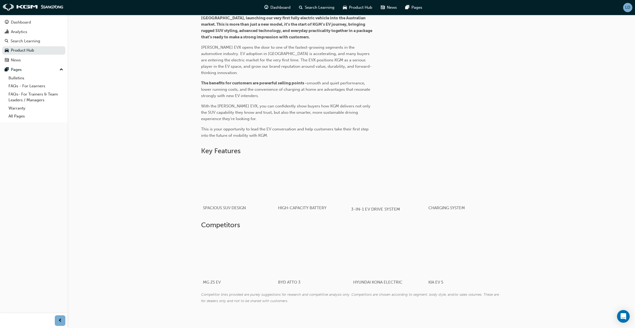
click at [393, 174] on div "button" at bounding box center [388, 181] width 75 height 42
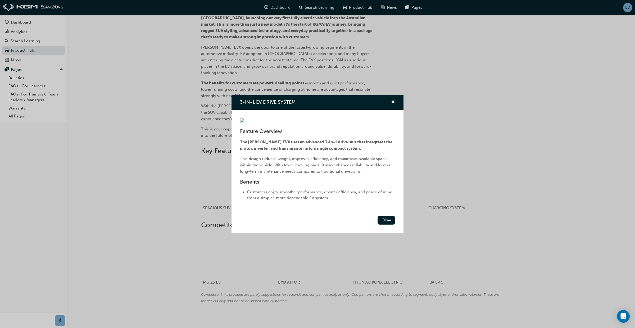
click at [525, 178] on div "3-IN-1 EV DRIVE SYSTEM Feature Overview The [PERSON_NAME] EVX uses an advanced …" at bounding box center [317, 164] width 635 height 328
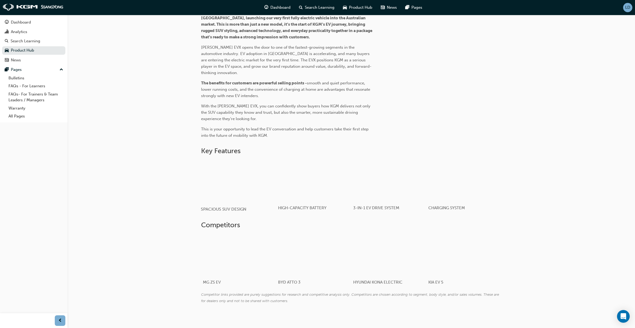
click at [228, 179] on div "button" at bounding box center [238, 181] width 75 height 42
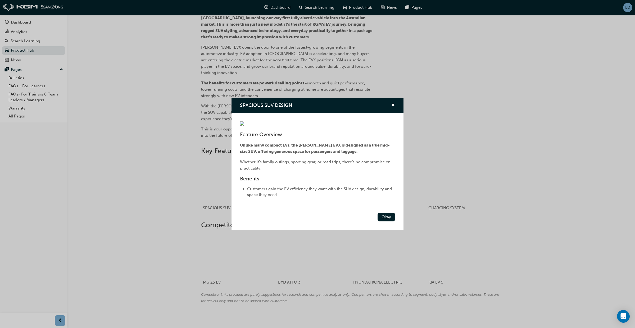
click at [520, 222] on div "SPACIOUS SUV DESIGN Feature Overview Unlike many compact EVs, the [PERSON_NAME]…" at bounding box center [317, 164] width 635 height 328
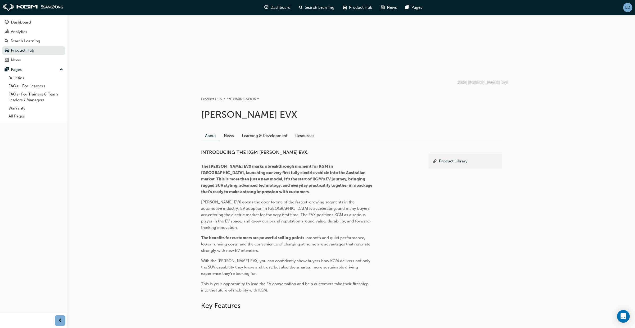
scroll to position [0, 0]
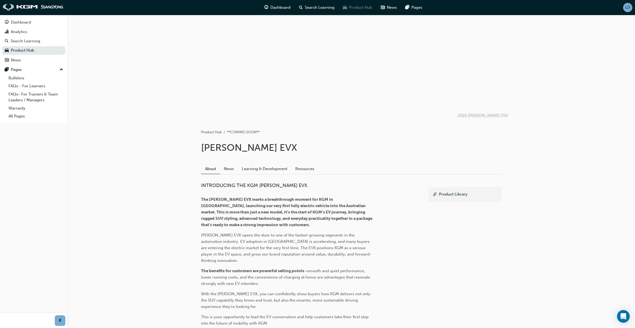
click at [354, 9] on span "Product Hub" at bounding box center [360, 7] width 23 height 6
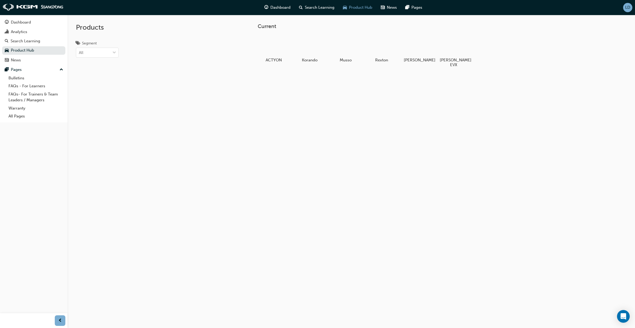
click at [626, 8] on span "LD" at bounding box center [627, 7] width 5 height 4
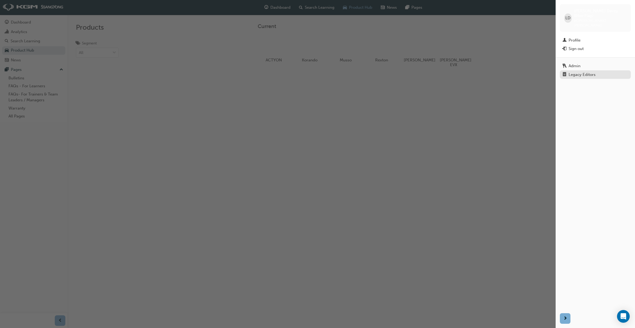
click at [570, 73] on div "Legacy Editors" at bounding box center [582, 75] width 27 height 4
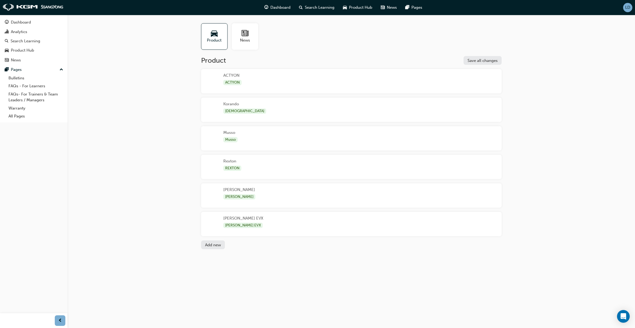
click at [259, 226] on div "[PERSON_NAME] EVX [PERSON_NAME] EVX" at bounding box center [351, 224] width 301 height 24
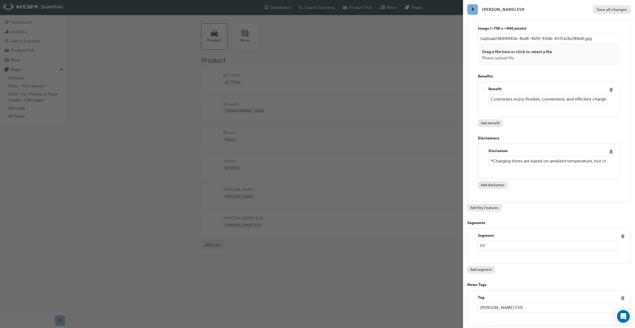
click at [491, 204] on button "Add Key Features" at bounding box center [484, 208] width 34 height 8
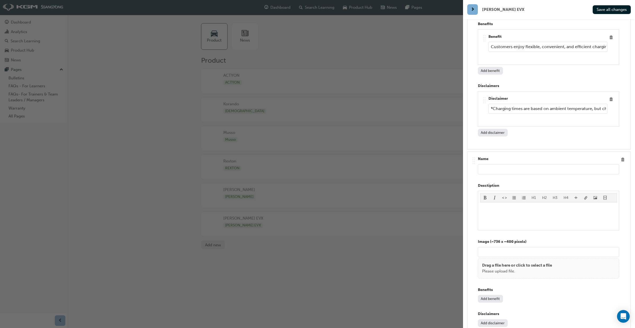
scroll to position [2308, 0]
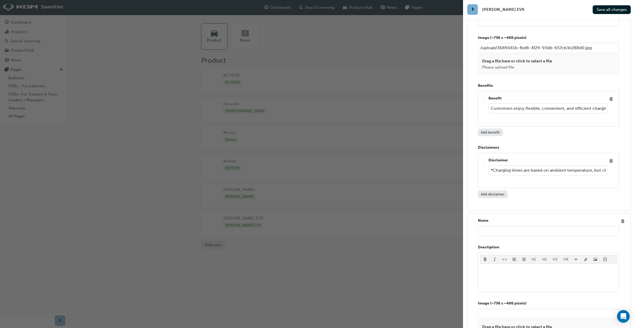
click at [492, 226] on input "text" at bounding box center [548, 231] width 141 height 10
drag, startPoint x: 530, startPoint y: 215, endPoint x: 495, endPoint y: 215, distance: 35.2
click at [495, 226] on input "V2L - Vehicle-to-Load" at bounding box center [548, 231] width 141 height 10
type input "V2L - VEHCLE-TO-LOAD"
click at [602, 6] on button "Save all changes" at bounding box center [612, 9] width 38 height 9
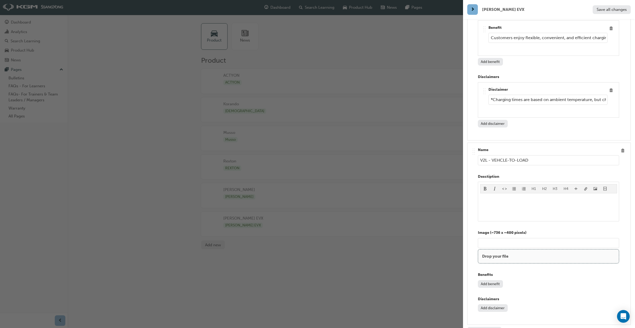
scroll to position [2395, 0]
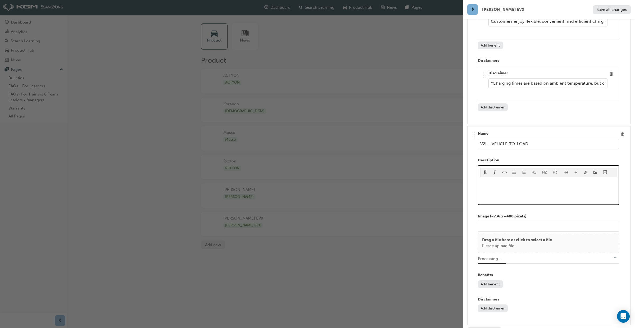
click at [498, 179] on div "﻿" at bounding box center [548, 191] width 137 height 24
type input "/upload/a266c00e-a670-46a1-ab8b-5cca6845e0ce.jpg"
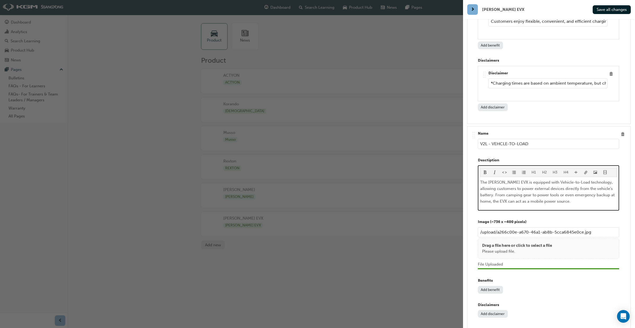
scroll to position [2401, 0]
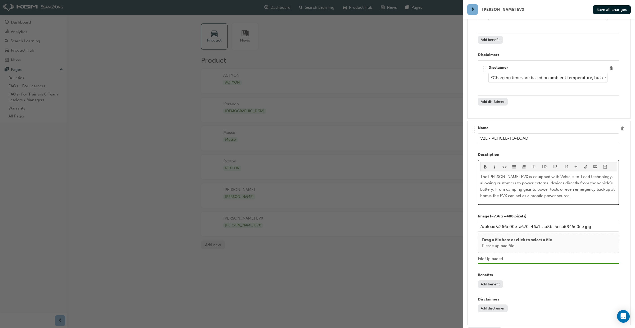
click at [481, 175] on span "The [PERSON_NAME] EVX is equipped with Vehicle-to-Load technology, allowing cus…" at bounding box center [547, 186] width 135 height 24
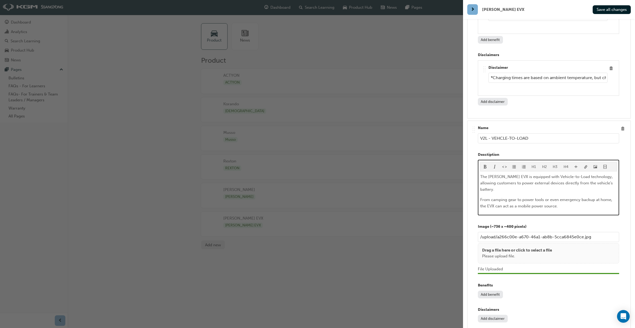
scroll to position [2405, 0]
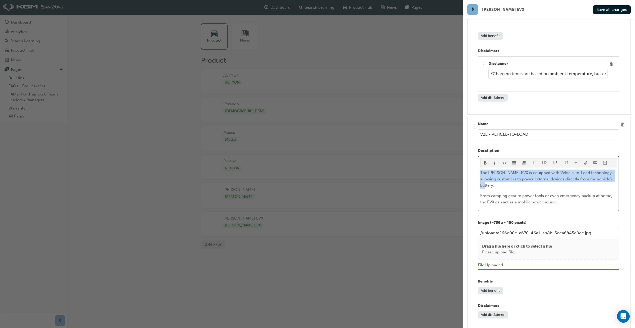
drag, startPoint x: 604, startPoint y: 164, endPoint x: 474, endPoint y: 153, distance: 130.7
click at [471, 155] on div ".. .. .. .. Name V2L - VEHCLE-TO-LOAD Desctiption H1 H2 H3 H4 The [PERSON_NAME]…" at bounding box center [549, 224] width 164 height 215
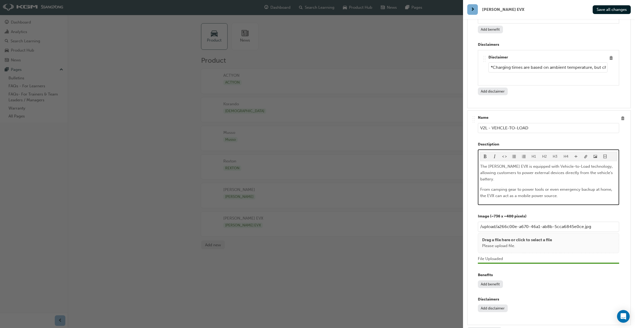
click at [484, 152] on div "H1 H2 H3 H4 The [PERSON_NAME] EVX is equipped with Vehicle-to-Load technology, …" at bounding box center [548, 175] width 137 height 47
click at [550, 185] on div "H1 H2 H3 H4 The [PERSON_NAME] EVX is equipped with Vehicle-to-Load technology, …" at bounding box center [548, 178] width 141 height 56
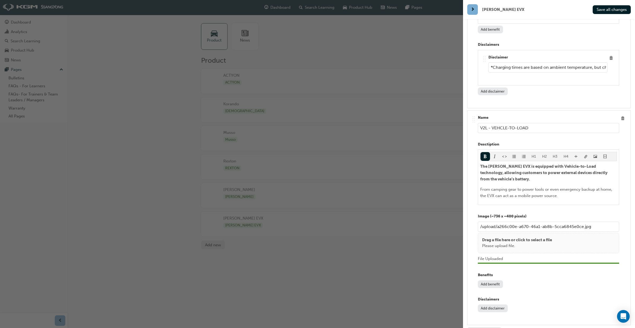
click at [484, 281] on button "Add benefit" at bounding box center [490, 285] width 25 height 8
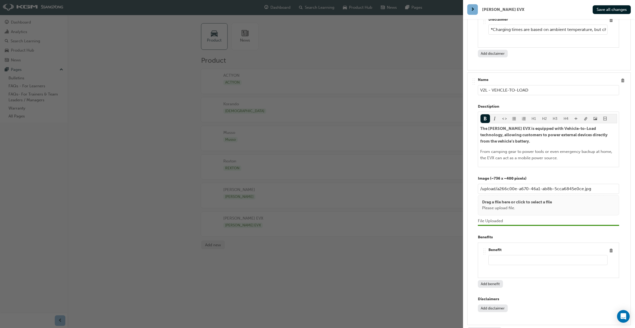
paste input "Customers gain freedom and flexibility by taking reliable power anywhere they g…"
type input "Customers gain freedom and flexibility by taking reliable power anywhere they g…"
click at [607, 12] on button "Save all changes" at bounding box center [612, 9] width 38 height 9
click at [370, 8] on div "button" at bounding box center [231, 164] width 463 height 328
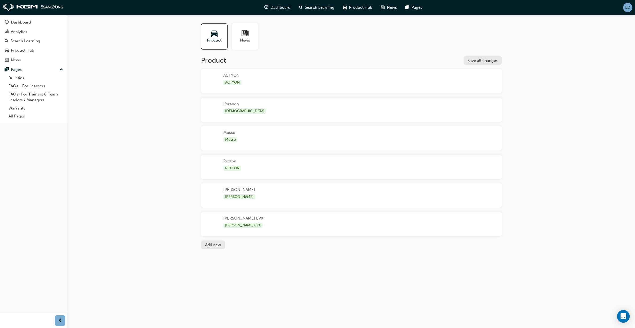
click at [275, 223] on div "[PERSON_NAME] EVX [PERSON_NAME] EVX" at bounding box center [351, 224] width 301 height 24
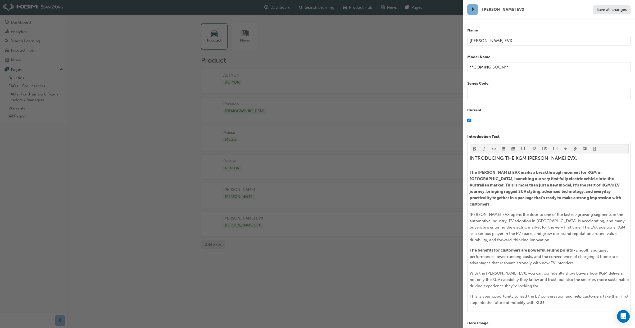
click at [355, 252] on div "button" at bounding box center [231, 164] width 463 height 328
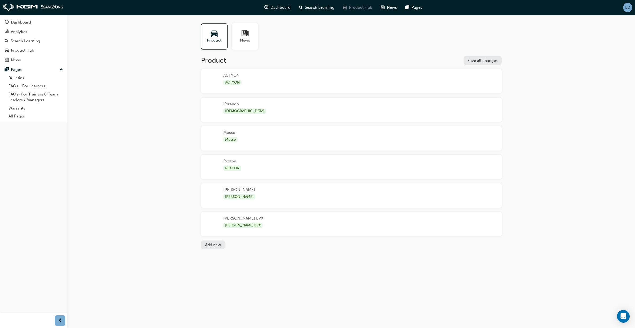
click at [361, 7] on span "Product Hub" at bounding box center [360, 7] width 23 height 6
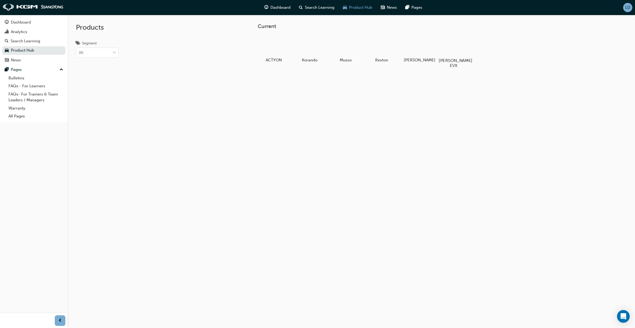
click at [455, 45] on div at bounding box center [453, 45] width 29 height 21
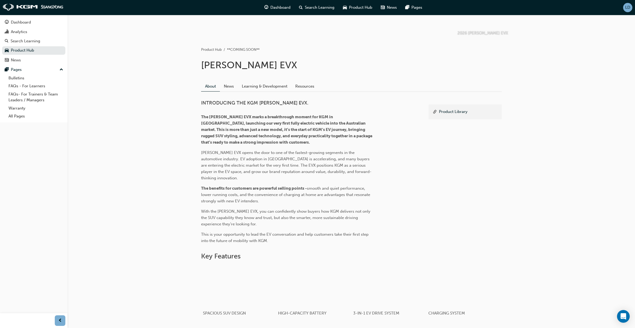
scroll to position [245, 0]
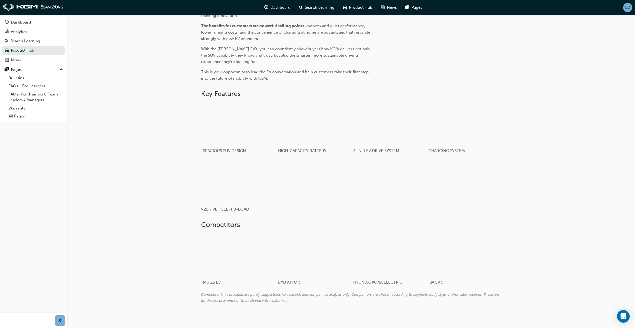
click at [232, 178] on div "button" at bounding box center [238, 181] width 75 height 42
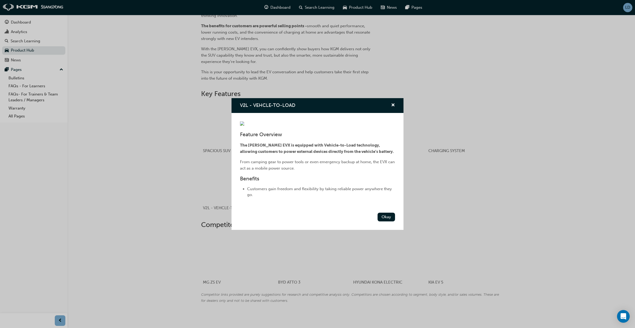
click at [465, 195] on div "V2L - VEHCLE-TO-LOAD Feature Overview The [PERSON_NAME] EVX is equipped with Ve…" at bounding box center [317, 164] width 635 height 328
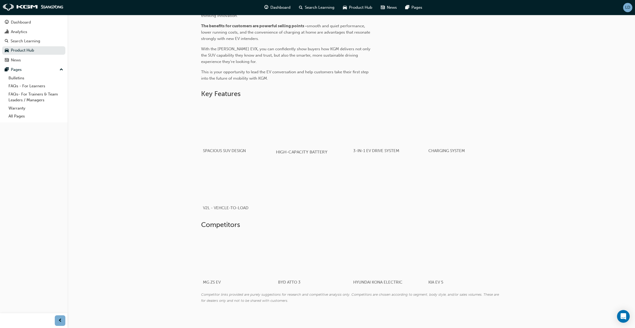
click at [323, 128] on div "button" at bounding box center [313, 124] width 75 height 42
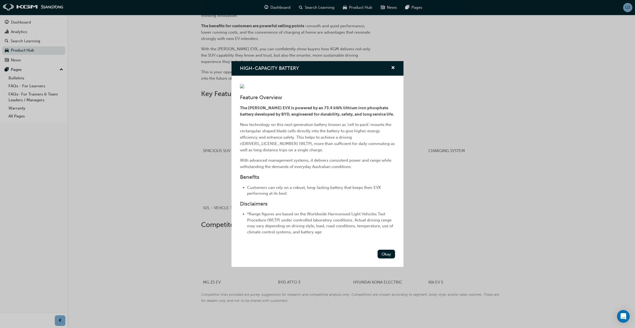
click at [429, 191] on div "HIGH-CAPACITY BATTERY Feature Overview The [PERSON_NAME] EVX is powered by an 7…" at bounding box center [317, 164] width 635 height 328
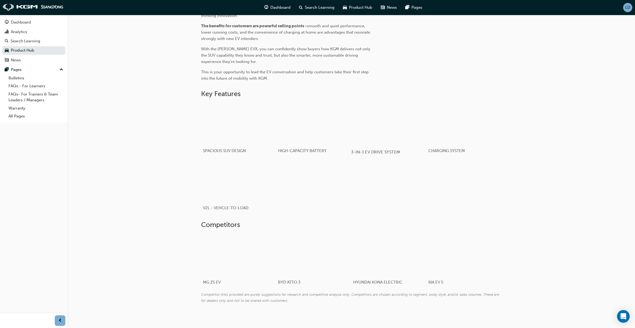
click at [371, 129] on div "button" at bounding box center [388, 124] width 75 height 42
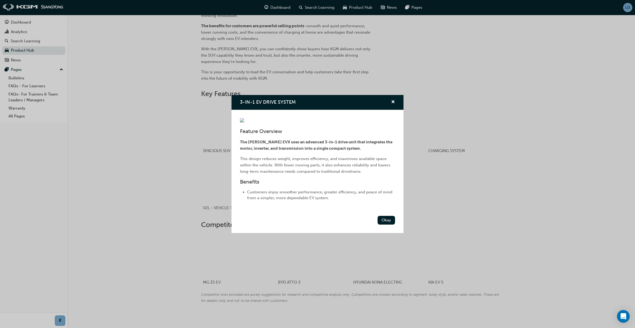
click at [444, 185] on div "3-IN-1 EV DRIVE SYSTEM Feature Overview The [PERSON_NAME] EVX uses an advanced …" at bounding box center [317, 164] width 635 height 328
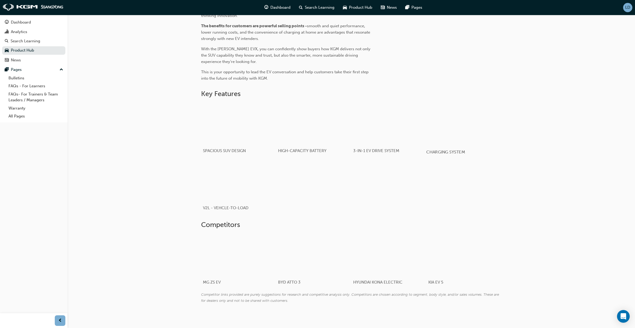
click at [469, 129] on div "button" at bounding box center [463, 124] width 75 height 42
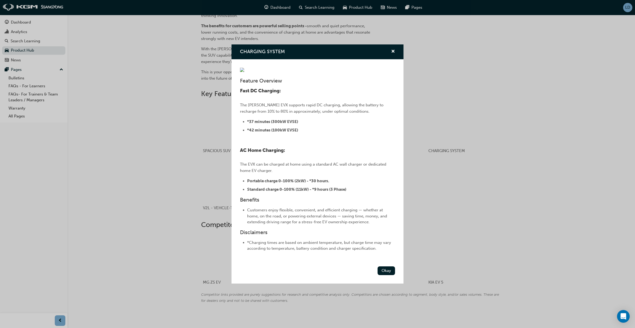
click at [450, 198] on div "CHARGING SYSTEM Feature Overview Fast DC Charging: The [PERSON_NAME] EVX suppor…" at bounding box center [317, 164] width 635 height 328
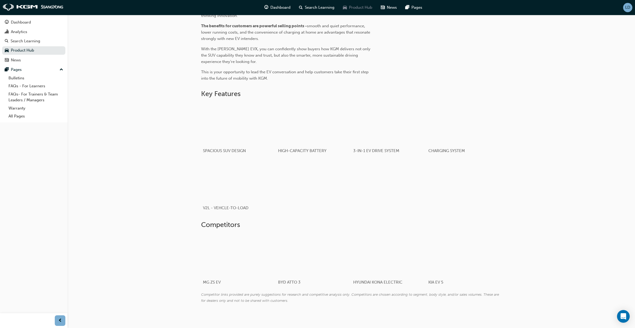
click at [366, 9] on span "Product Hub" at bounding box center [360, 7] width 23 height 6
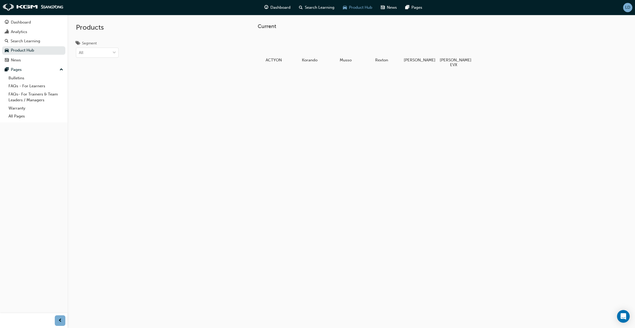
click at [626, 11] on div "LD" at bounding box center [627, 7] width 9 height 9
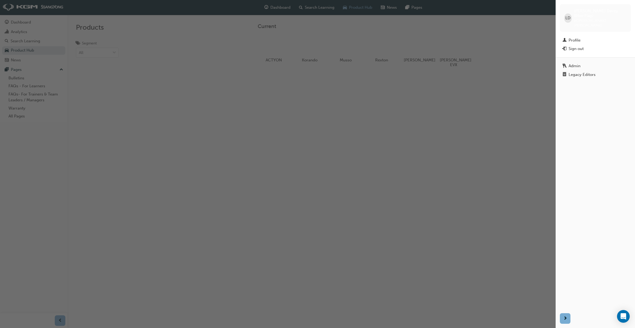
drag, startPoint x: 592, startPoint y: 65, endPoint x: 589, endPoint y: 73, distance: 8.3
click at [592, 73] on div "Legacy Editors" at bounding box center [582, 75] width 27 height 4
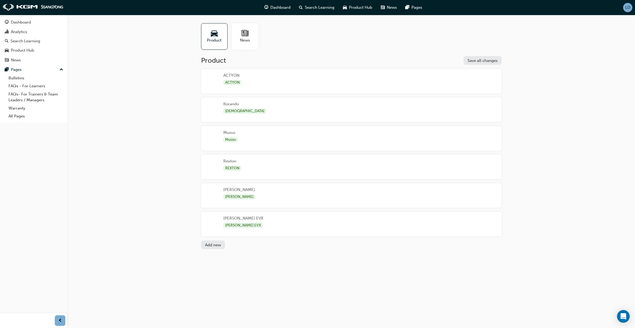
click at [365, 223] on div "[PERSON_NAME] EVX [PERSON_NAME] EVX" at bounding box center [351, 224] width 301 height 24
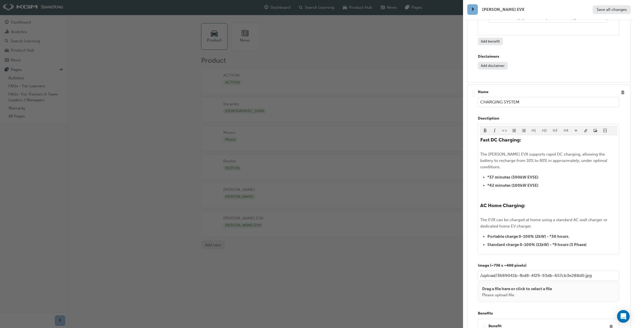
scroll to position [2081, 0]
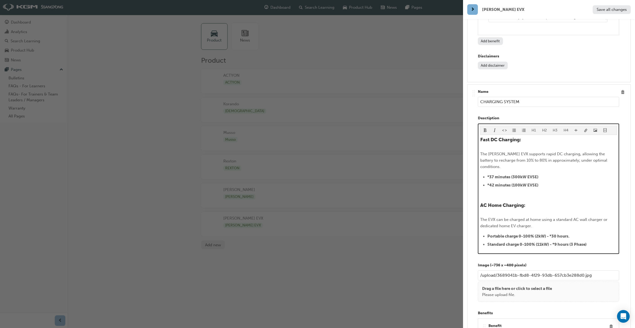
click at [590, 241] on li "Standard charge 0-100% (11kW) - *9 hours (3 Phase)" at bounding box center [552, 244] width 130 height 6
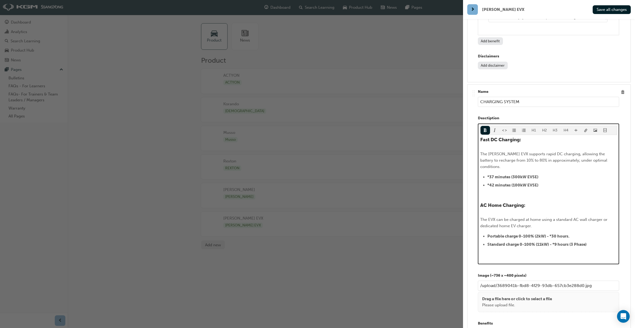
click at [516, 126] on button "button" at bounding box center [514, 130] width 10 height 9
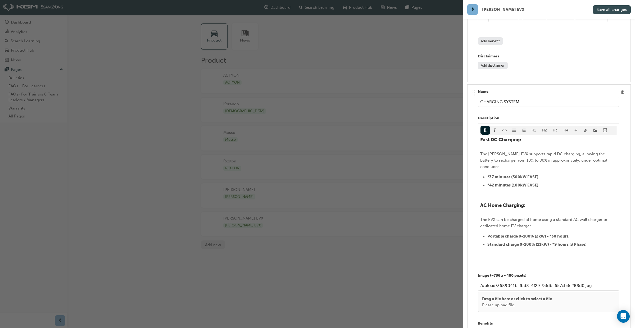
click at [619, 12] on span "Save all changes" at bounding box center [612, 9] width 30 height 5
click at [423, 55] on div "button" at bounding box center [231, 164] width 463 height 328
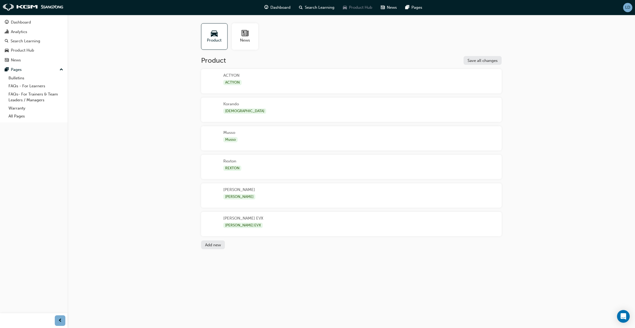
click at [353, 8] on span "Product Hub" at bounding box center [360, 7] width 23 height 6
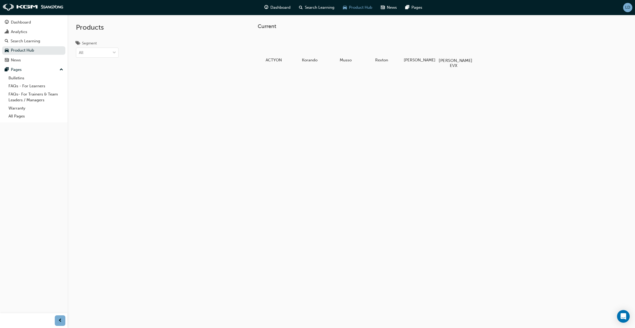
click at [452, 53] on div at bounding box center [453, 45] width 29 height 21
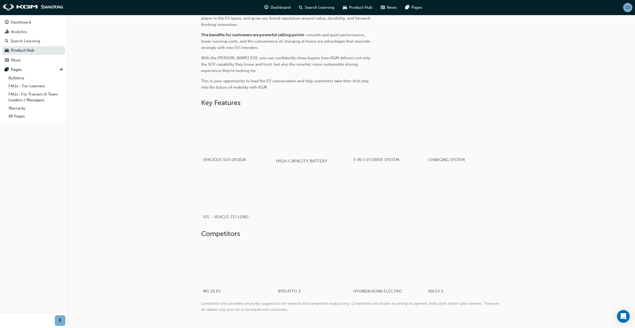
scroll to position [245, 0]
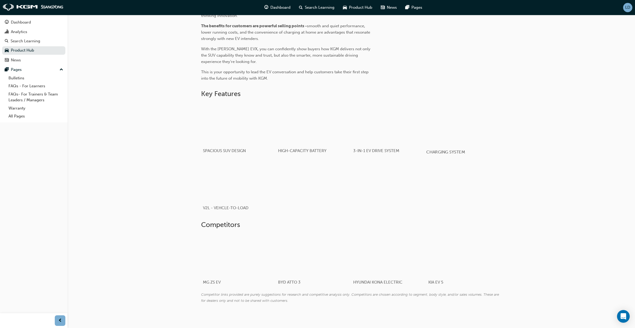
click at [441, 129] on div "button" at bounding box center [463, 124] width 75 height 42
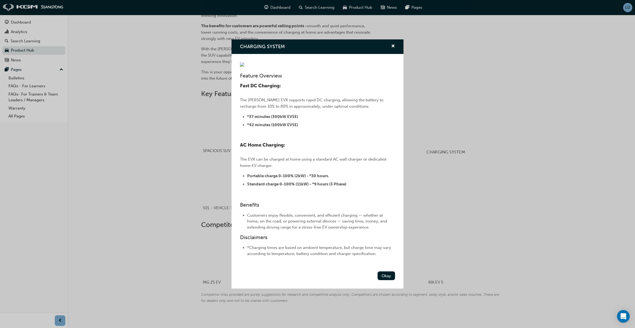
click at [495, 128] on div "CHARGING SYSTEM Feature Overview Fast DC Charging: The [PERSON_NAME] EVX suppor…" at bounding box center [317, 164] width 635 height 328
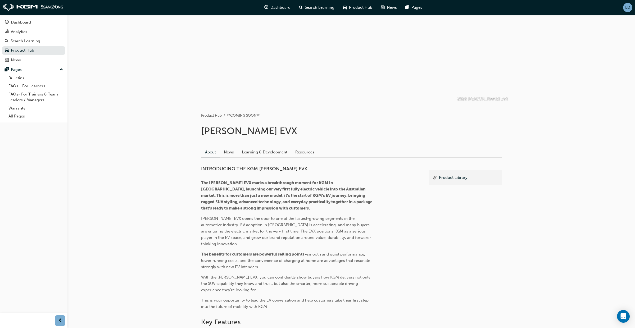
scroll to position [0, 0]
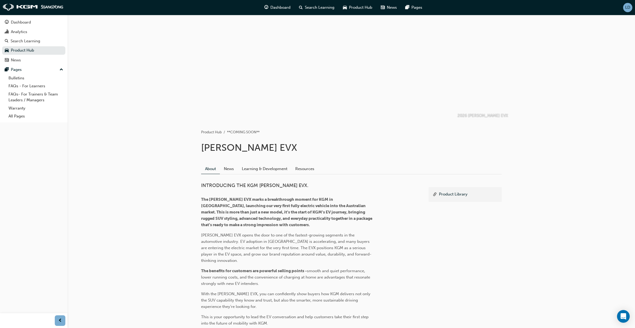
click at [627, 9] on span "LD" at bounding box center [627, 7] width 5 height 4
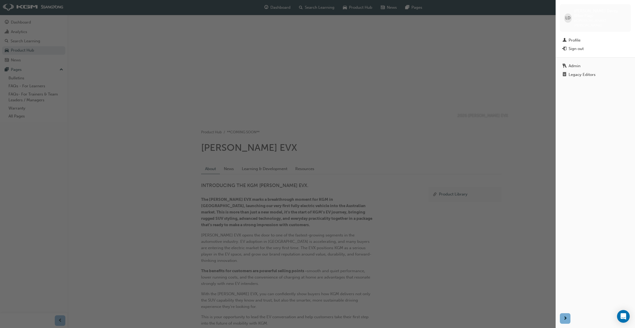
drag, startPoint x: 580, startPoint y: 64, endPoint x: 569, endPoint y: 76, distance: 15.9
click at [580, 73] on div "Legacy Editors" at bounding box center [582, 75] width 27 height 4
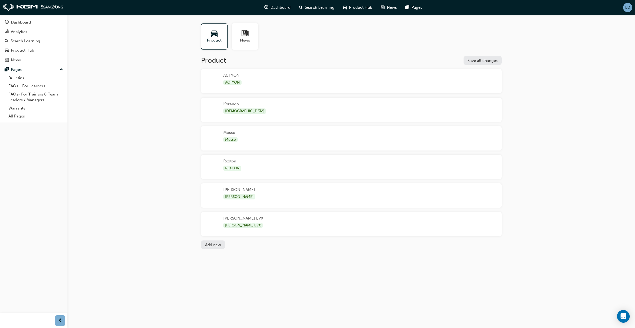
click at [366, 225] on div "[PERSON_NAME] EVX [PERSON_NAME] EVX" at bounding box center [351, 224] width 301 height 24
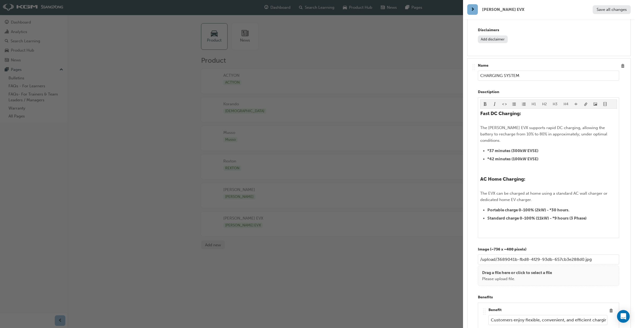
scroll to position [2130, 0]
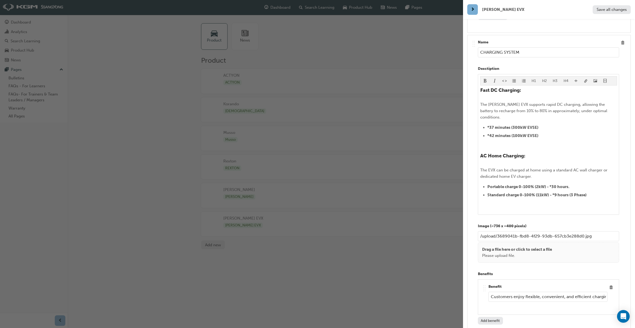
click at [528, 292] on input "Customers enjoy flexible, convenient, and efficient charging — whether at home,…" at bounding box center [547, 297] width 119 height 10
drag, startPoint x: 557, startPoint y: 280, endPoint x: 604, endPoint y: 283, distance: 47.5
click at [607, 293] on input "Customers enjoy flexible, convenient, and efficient charging — whether at home,…" at bounding box center [547, 298] width 119 height 10
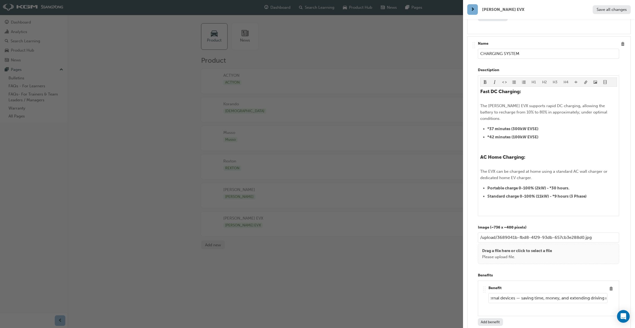
click at [518, 293] on input "Customers enjoy flexible, convenient, and efficient charging — whether at home,…" at bounding box center [547, 298] width 119 height 10
drag, startPoint x: 554, startPoint y: 281, endPoint x: 492, endPoint y: 282, distance: 61.9
click at [492, 293] on input "Customers enjoy flexible, convenient, and efficient charging — whether at home,…" at bounding box center [547, 298] width 119 height 10
click at [500, 293] on input "Customers enjoy flexible, convenient, and efficient charging — whether at home,…" at bounding box center [547, 298] width 119 height 10
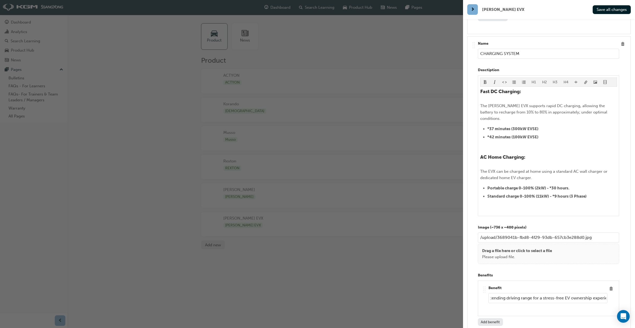
scroll to position [0, 303]
type input "Customers enjoy flexible, convenient, and efficient charging, whether at home, …"
click at [605, 12] on button "Save all changes" at bounding box center [612, 9] width 38 height 9
click at [438, 289] on div "button" at bounding box center [231, 164] width 463 height 328
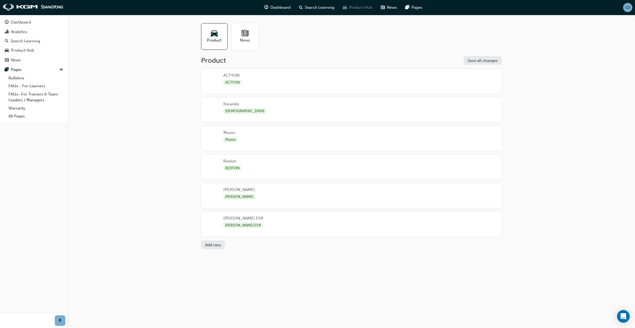
click at [357, 11] on div "Product Hub" at bounding box center [358, 7] width 38 height 11
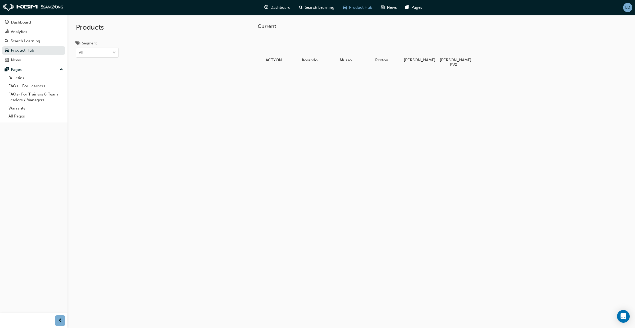
click at [629, 7] on span "LD" at bounding box center [627, 7] width 5 height 4
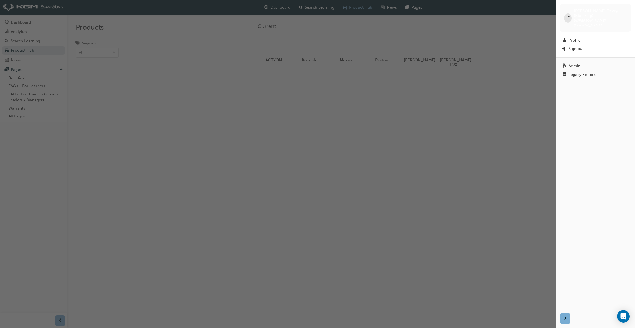
click at [581, 73] on div "Legacy Editors" at bounding box center [582, 75] width 27 height 4
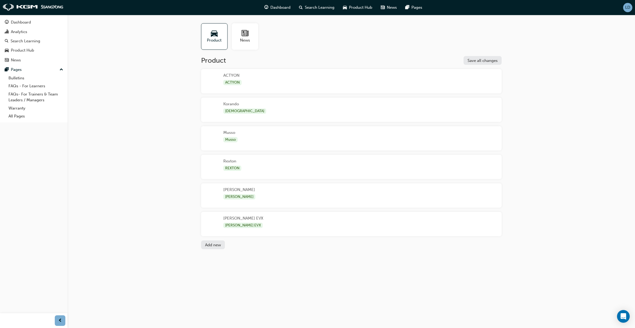
click at [282, 226] on div "[PERSON_NAME] EVX [PERSON_NAME] EVX" at bounding box center [351, 224] width 301 height 24
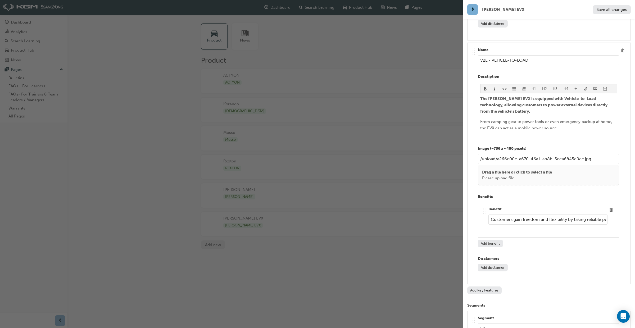
scroll to position [2490, 0]
click at [490, 286] on button "Add Key Features" at bounding box center [484, 290] width 34 height 8
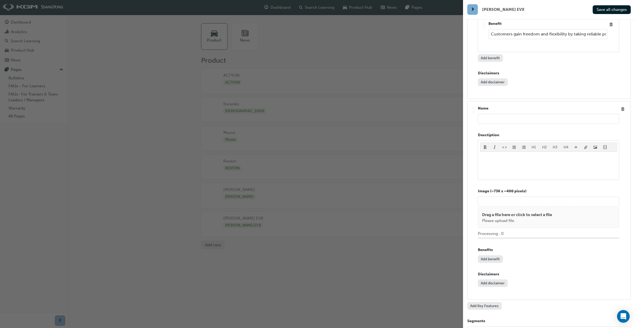
scroll to position [2692, 0]
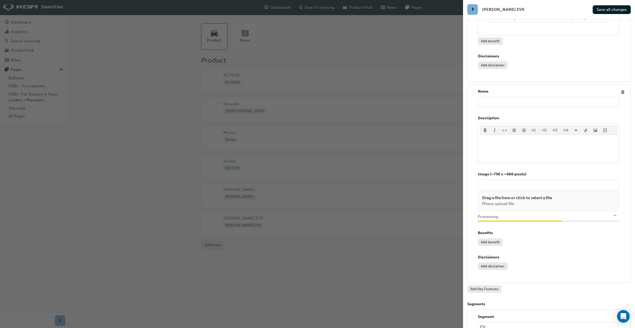
type input "/upload/ba58a49b-08a0-4825-8f1b-ea913f64b5df.jpg"
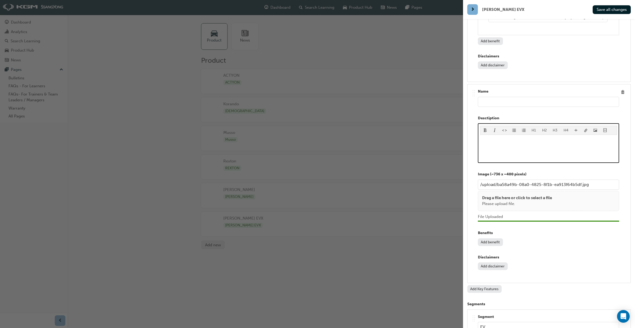
click at [486, 137] on p "﻿" at bounding box center [548, 140] width 137 height 6
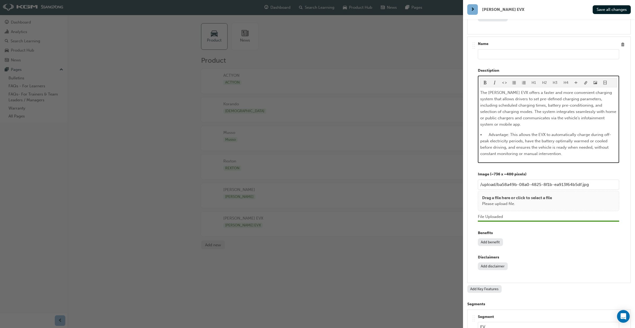
scroll to position [2727, 0]
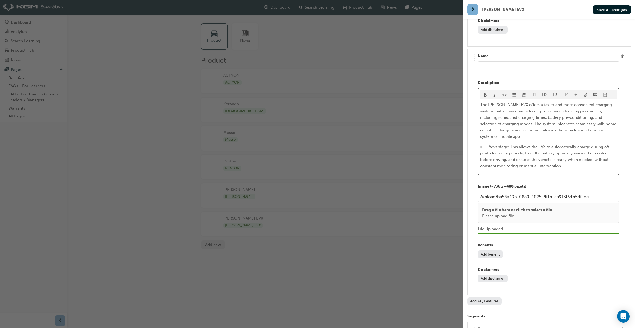
drag, startPoint x: 512, startPoint y: 108, endPoint x: 515, endPoint y: 124, distance: 16.1
click at [512, 108] on span "The [PERSON_NAME] EVX offers a faster and more convenient charging system that …" at bounding box center [548, 120] width 137 height 37
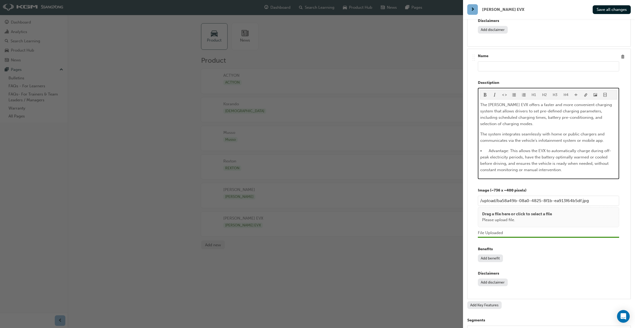
scroll to position [2731, 0]
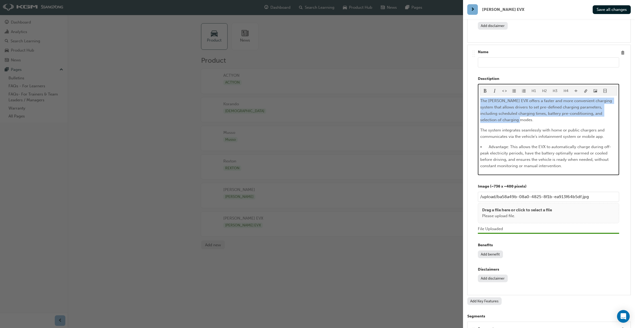
drag, startPoint x: 492, startPoint y: 103, endPoint x: 478, endPoint y: 86, distance: 21.8
click at [478, 87] on div "H1 H2 H3 H4 The [PERSON_NAME] EVX offers a faster and more convenient charging …" at bounding box center [548, 129] width 141 height 91
click at [485, 89] on span "format_bold-icon" at bounding box center [485, 91] width 4 height 4
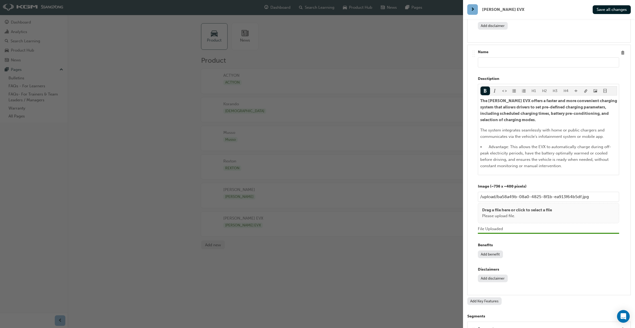
click at [493, 57] on input "text" at bounding box center [548, 62] width 141 height 10
type input "C"
type input "CHARGING PARAMETERS"
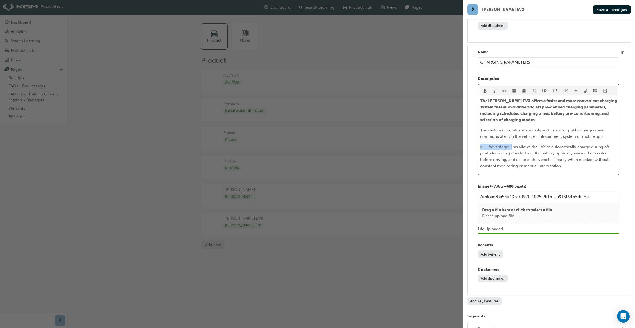
drag, startPoint x: 519, startPoint y: 132, endPoint x: 479, endPoint y: 130, distance: 40.3
click at [479, 130] on div "H1 H2 H3 H4 The [PERSON_NAME] EVX offers a faster and more convenient charging …" at bounding box center [548, 129] width 141 height 91
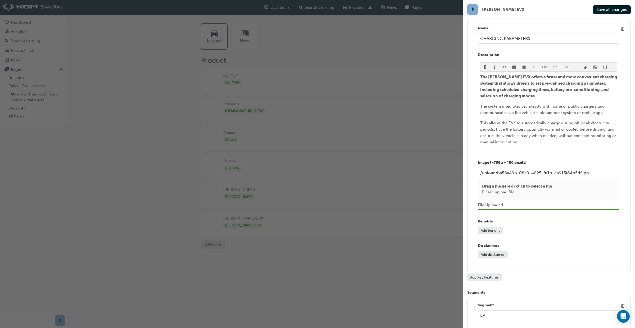
click at [487, 227] on button "Add benefit" at bounding box center [490, 231] width 25 height 8
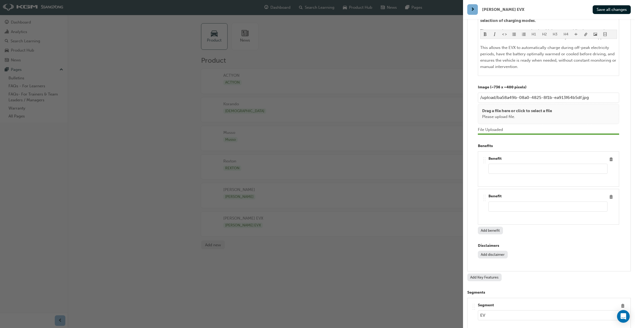
click at [504, 164] on input "text" at bounding box center [547, 169] width 119 height 10
paste input "Customers enjoy a tailored, hassle-free, and cost-efficient charging experience…"
type input "Customers enjoy a tailored, hassle-free, and cost-efficient charging experience…"
click at [610, 193] on span "Delete" at bounding box center [611, 196] width 7 height 7
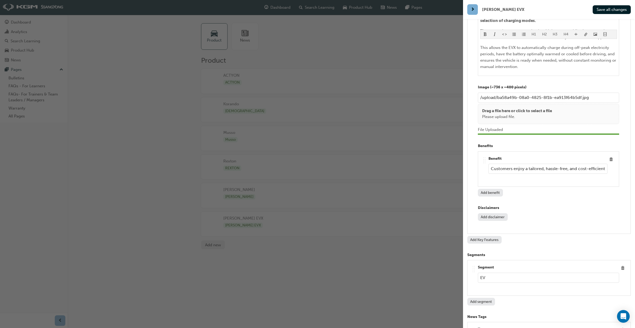
scroll to position [2793, 0]
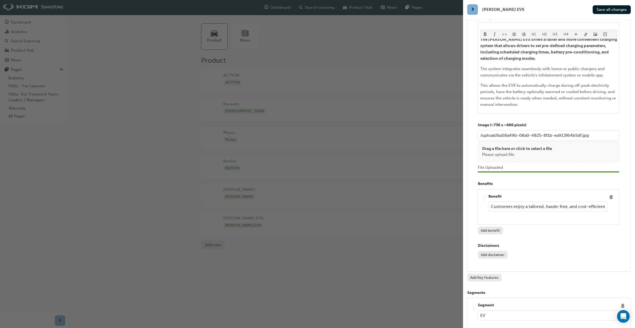
drag, startPoint x: 607, startPoint y: 12, endPoint x: 605, endPoint y: 19, distance: 7.0
click at [607, 12] on button "Save all changes" at bounding box center [612, 9] width 38 height 9
click at [402, 263] on div "button" at bounding box center [231, 164] width 463 height 328
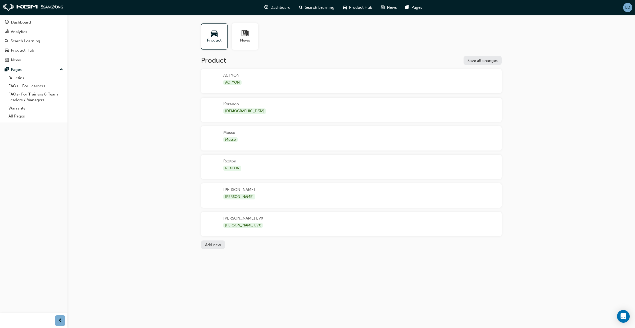
drag, startPoint x: 356, startPoint y: 10, endPoint x: 357, endPoint y: 13, distance: 3.3
click at [356, 10] on span "Product Hub" at bounding box center [360, 7] width 23 height 6
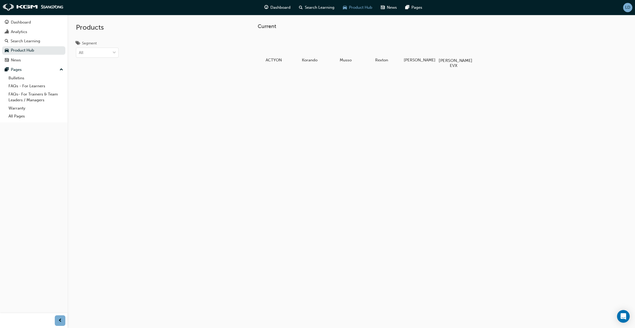
click at [451, 49] on div at bounding box center [453, 45] width 29 height 21
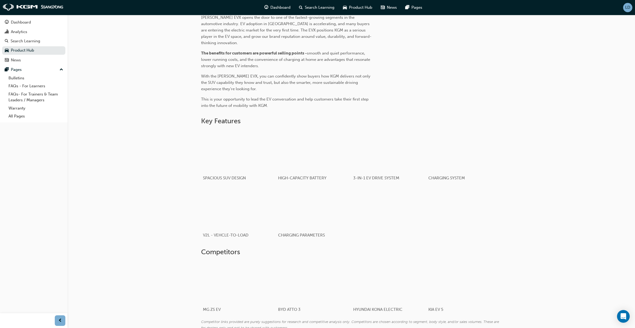
scroll to position [218, 0]
click at [317, 217] on div "button" at bounding box center [313, 208] width 75 height 42
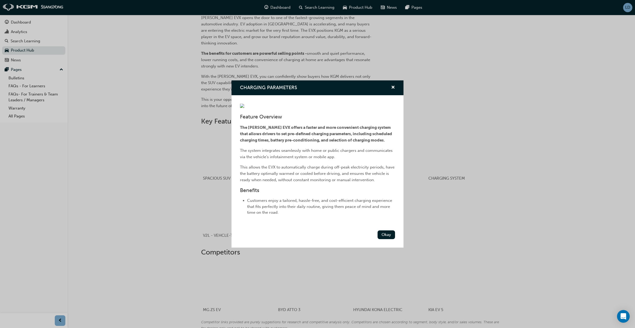
click at [436, 220] on div "CHARGING PARAMETERS Feature Overview The [PERSON_NAME] EVX offers a faster and …" at bounding box center [317, 164] width 635 height 328
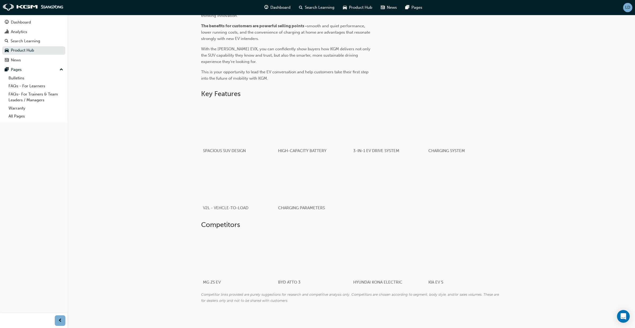
scroll to position [0, 0]
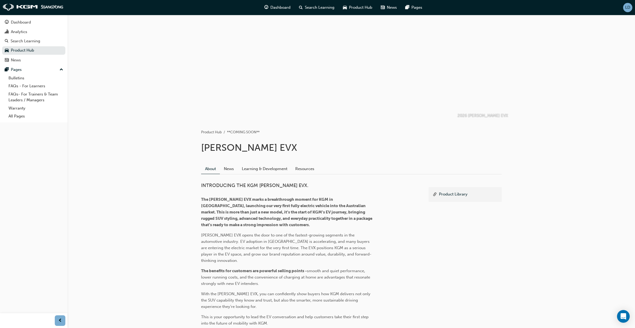
click at [627, 10] on span "LD" at bounding box center [627, 7] width 5 height 4
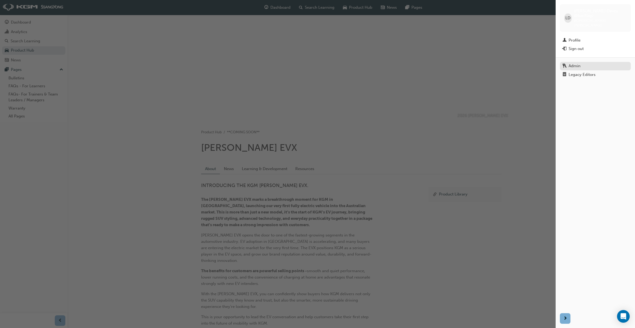
click at [590, 62] on link "Admin" at bounding box center [595, 66] width 71 height 8
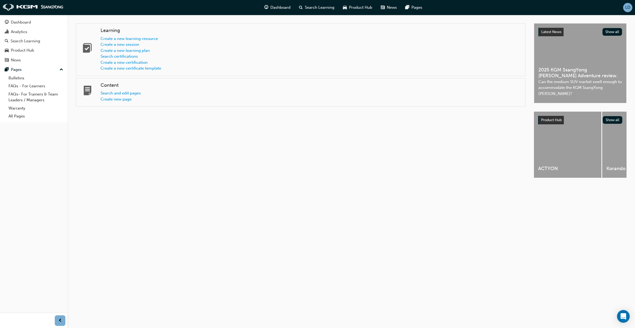
click at [627, 7] on span "LD" at bounding box center [627, 7] width 5 height 4
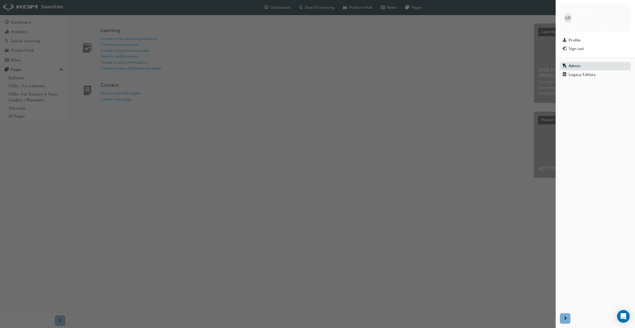
drag, startPoint x: 586, startPoint y: 64, endPoint x: 584, endPoint y: 67, distance: 3.6
click at [586, 73] on div "Legacy Editors" at bounding box center [582, 75] width 27 height 4
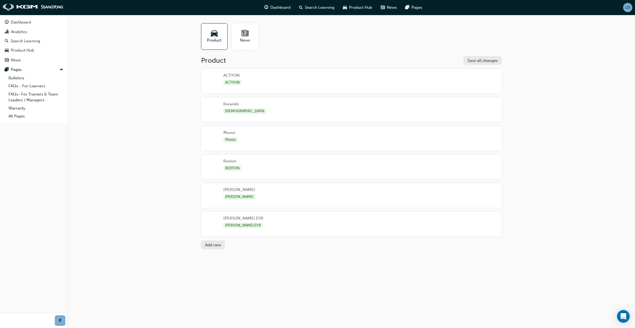
click at [346, 228] on div "[PERSON_NAME] EVX [PERSON_NAME] EVX" at bounding box center [351, 224] width 301 height 24
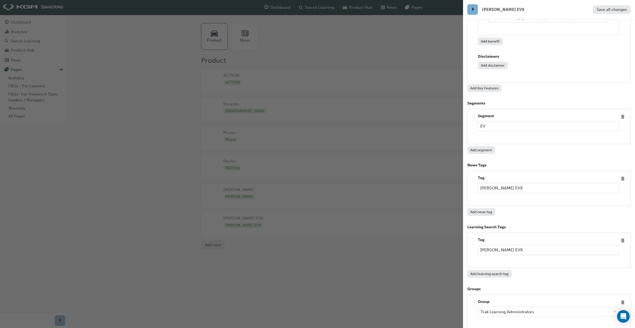
scroll to position [2988, 0]
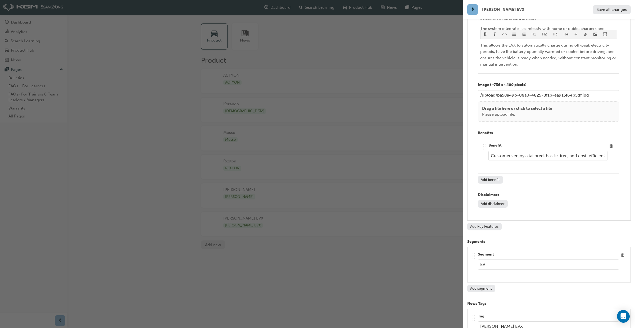
click at [488, 223] on button "Add Key Features" at bounding box center [484, 227] width 34 height 8
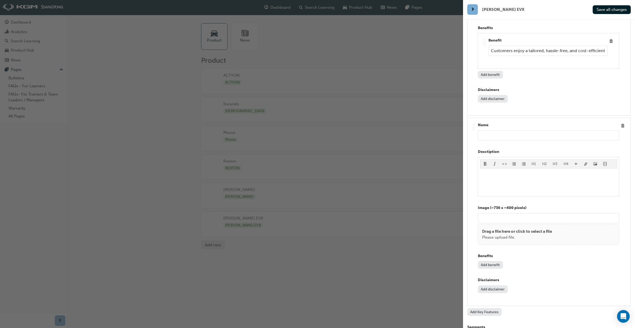
scroll to position [2935, 0]
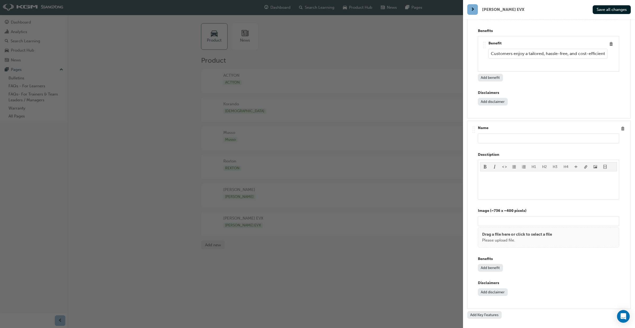
click at [503, 133] on input "text" at bounding box center [548, 138] width 141 height 10
type input "SAFE FROM EVERY ANGLE"
click at [489, 174] on div "﻿" at bounding box center [548, 186] width 137 height 24
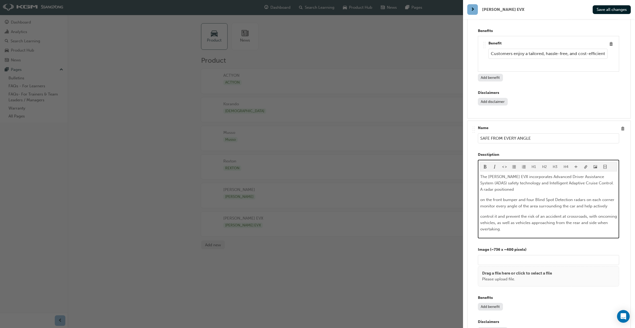
scroll to position [2974, 0]
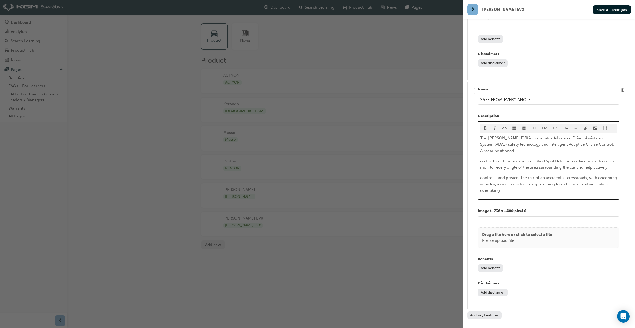
click at [587, 136] on span "The [PERSON_NAME] EVX incorporates Advanced Driver Assistance System (ADAS) saf…" at bounding box center [547, 144] width 135 height 17
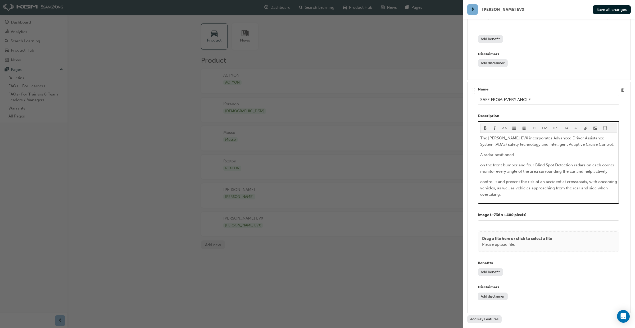
scroll to position [2978, 0]
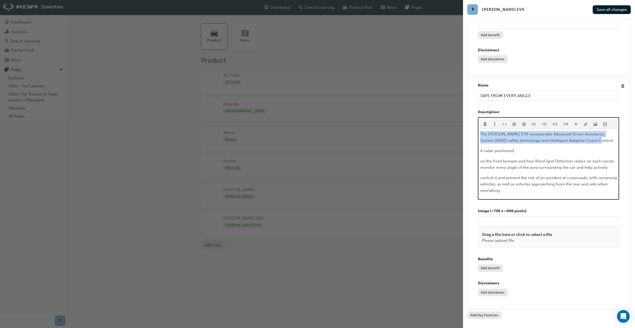
drag, startPoint x: 593, startPoint y: 125, endPoint x: 472, endPoint y: 119, distance: 121.3
click at [472, 119] on div ".. .. .. .. Name SAFE FROM EVERY ANGLE Desctiption H1 H2 H3 H4 The [PERSON_NAME…" at bounding box center [549, 194] width 155 height 222
click at [484, 123] on span "format_bold-icon" at bounding box center [485, 125] width 4 height 4
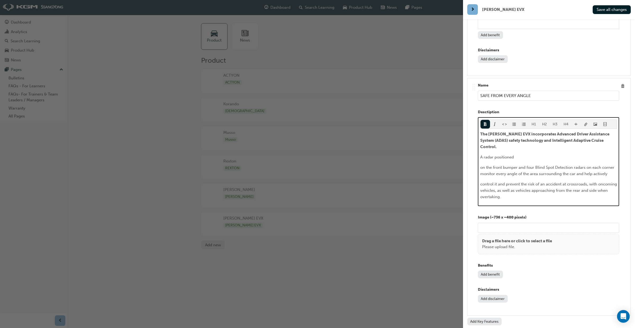
click at [523, 155] on div "The [PERSON_NAME] EVX incorporates Advanced Driver Assistance System (ADAS) saf…" at bounding box center [548, 165] width 137 height 69
drag, startPoint x: 480, startPoint y: 145, endPoint x: 482, endPoint y: 147, distance: 2.8
click at [480, 165] on span "on the front bumper and four Blind Spot Detection radars on each corner monitor…" at bounding box center [547, 170] width 135 height 11
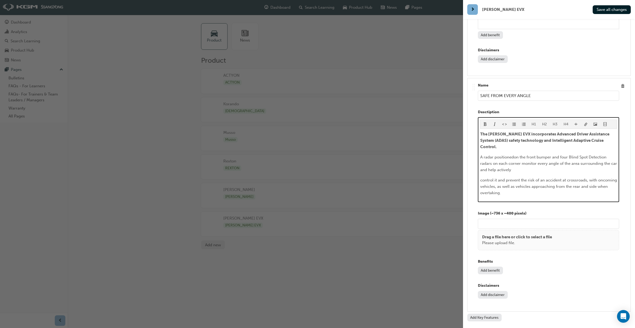
scroll to position [2974, 0]
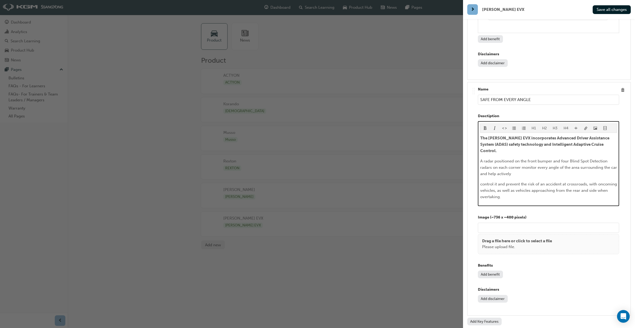
drag, startPoint x: 481, startPoint y: 162, endPoint x: 487, endPoint y: 169, distance: 9.4
click at [481, 182] on span "control it and prevent the risk of an accident at crossroads, with oncoming veh…" at bounding box center [549, 190] width 138 height 17
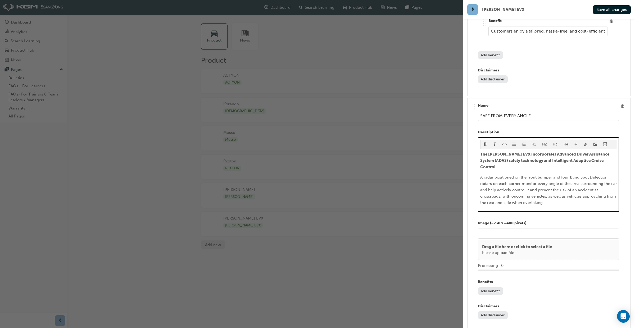
scroll to position [2974, 0]
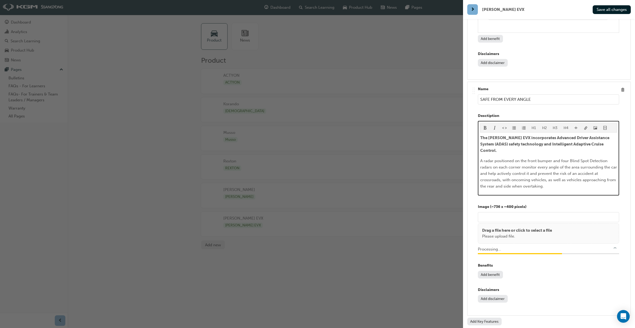
type input "/upload/b86a55df-7657-40a7-bb98-e351b35dd5dc.jpg"
click at [608, 96] on div "Name SAFE FROM EVERY ANGLE Desctiption H1 H2 H3 H4 The [PERSON_NAME] EVX incorp…" at bounding box center [548, 198] width 141 height 225
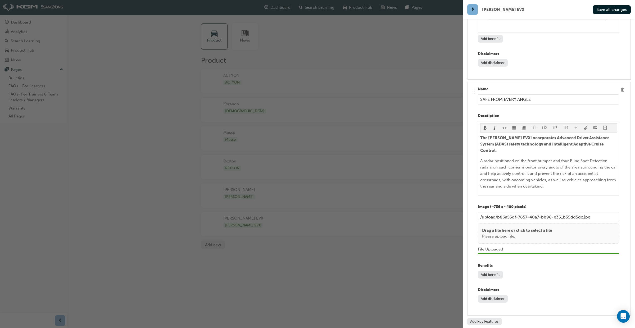
click at [486, 271] on button "Add benefit" at bounding box center [490, 275] width 25 height 8
click at [486, 309] on button "Add benefit" at bounding box center [490, 313] width 25 height 8
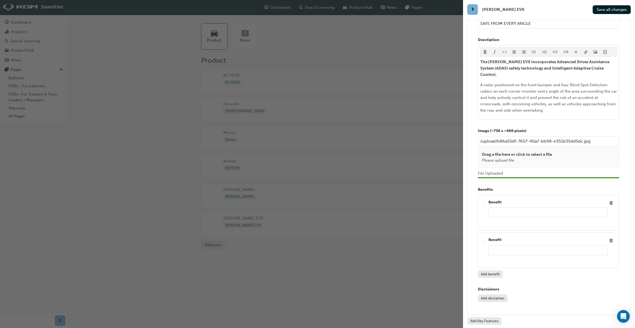
click at [498, 207] on input "text" at bounding box center [547, 212] width 119 height 10
paste input "Customers feel more confident, protected, and relaxed behind the wheel."
drag, startPoint x: 548, startPoint y: 190, endPoint x: 480, endPoint y: 187, distance: 67.8
click at [480, 195] on div ".. .. .. .. Benefit Customers feel more confident, protected, and relaxed behin…" at bounding box center [548, 213] width 141 height 36
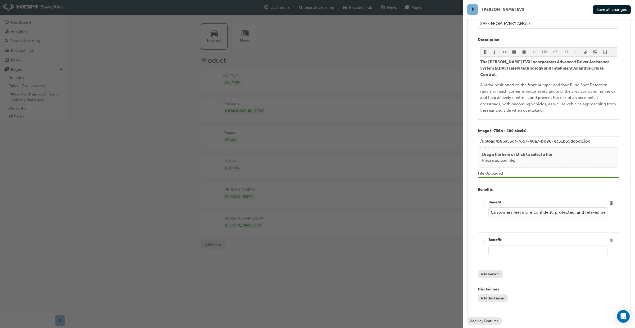
click at [611, 237] on span "Delete" at bounding box center [611, 240] width 7 height 7
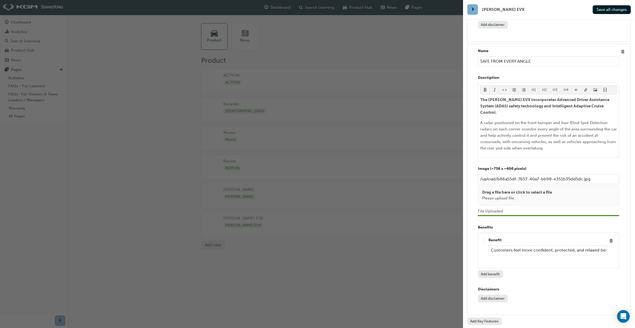
click at [513, 245] on input "Customers feel more confident, protected, and relaxed behind the wheel." at bounding box center [547, 250] width 119 height 10
type input "Customers will feel more confident, protected, and relaxed behind the wheel."
click at [617, 10] on span "Save all changes" at bounding box center [612, 9] width 30 height 5
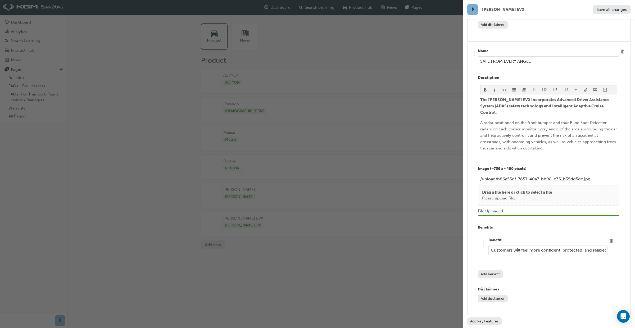
drag, startPoint x: 398, startPoint y: 47, endPoint x: 374, endPoint y: 25, distance: 32.8
click at [396, 46] on div "button" at bounding box center [231, 164] width 463 height 328
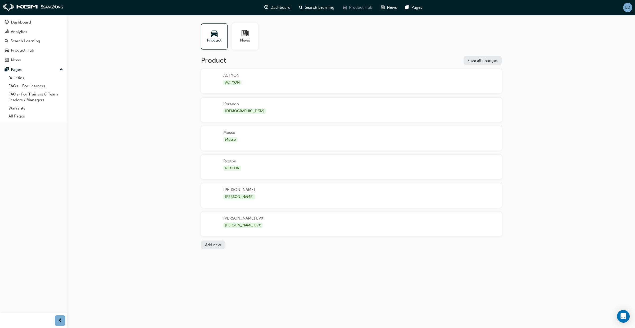
click at [362, 7] on span "Product Hub" at bounding box center [360, 7] width 23 height 6
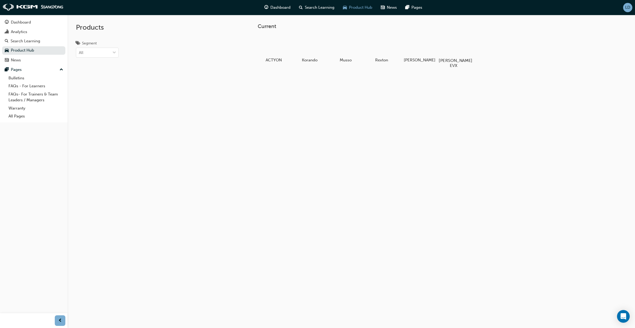
click at [453, 49] on div at bounding box center [453, 45] width 29 height 21
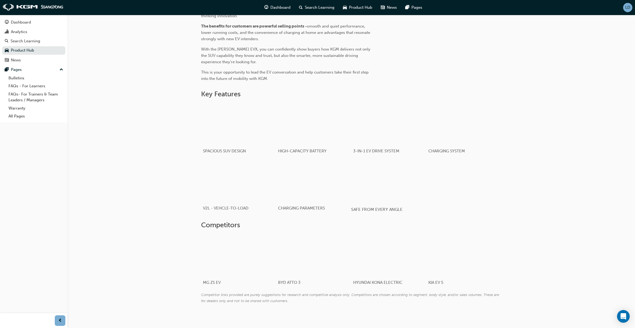
scroll to position [245, 0]
click at [383, 184] on div "button" at bounding box center [388, 181] width 75 height 42
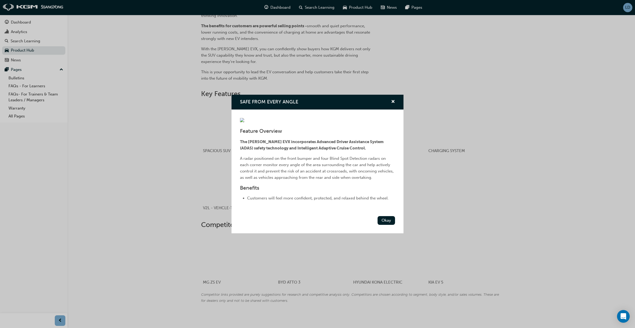
click at [530, 206] on div "SAFE FROM EVERY ANGLE Feature Overview The [PERSON_NAME] EVX incorporates Advan…" at bounding box center [317, 164] width 635 height 328
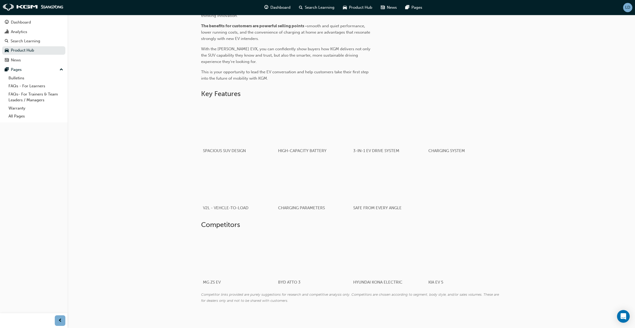
click at [626, 10] on span "LD" at bounding box center [627, 7] width 5 height 4
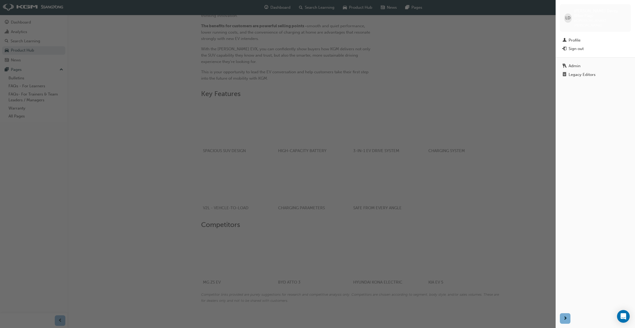
click at [588, 73] on div "Legacy Editors" at bounding box center [582, 75] width 27 height 4
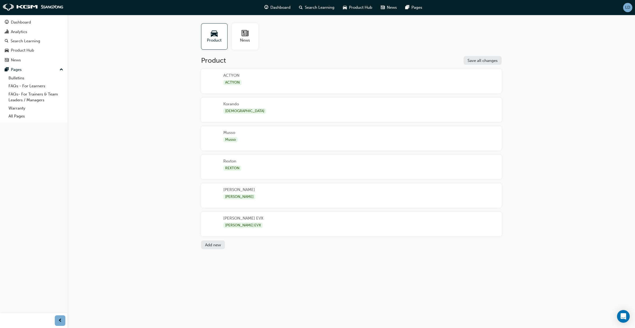
click at [274, 229] on div "[PERSON_NAME] EVX [PERSON_NAME] EVX" at bounding box center [351, 224] width 301 height 24
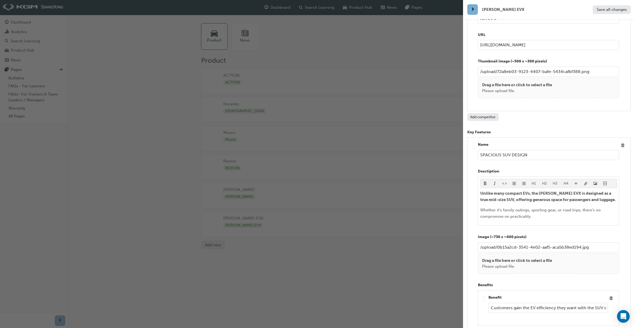
scroll to position [1216, 0]
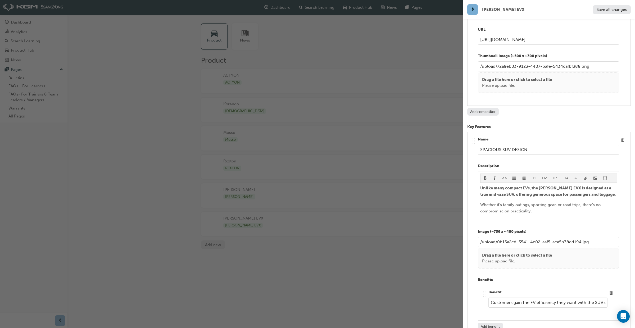
drag, startPoint x: 503, startPoint y: 148, endPoint x: 486, endPoint y: 147, distance: 17.0
click at [480, 147] on input "SPACIOUS SUV DESIGN" at bounding box center [548, 150] width 141 height 10
click at [503, 147] on input "SPACIOUS SUV DESIGN" at bounding box center [548, 152] width 141 height 10
click at [502, 147] on input "SPACIOUS SUV DESIGN" at bounding box center [548, 152] width 141 height 10
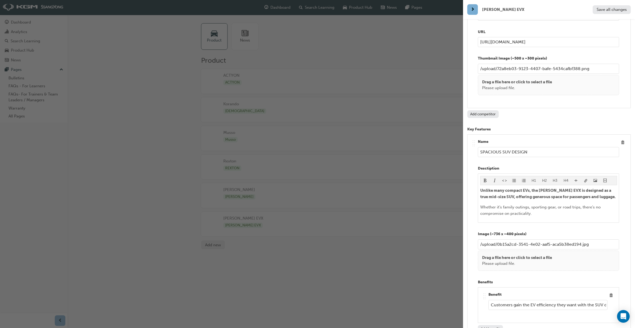
drag, startPoint x: 502, startPoint y: 147, endPoint x: 478, endPoint y: 147, distance: 24.6
click at [478, 147] on input "SPACIOUS SUV DESIGN" at bounding box center [548, 152] width 141 height 10
type input "SUV DESIGN"
click at [610, 12] on button "Save all changes" at bounding box center [612, 9] width 38 height 9
click at [481, 205] on span "Whether it’s family outings, sporting gear, or road trips, there’s no compromis…" at bounding box center [540, 210] width 121 height 11
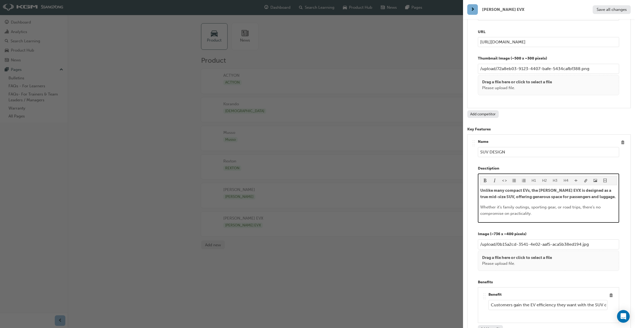
click at [481, 205] on span "Whether it’s family outings, sporting gear, or road trips, there’s no compromis…" at bounding box center [540, 210] width 121 height 11
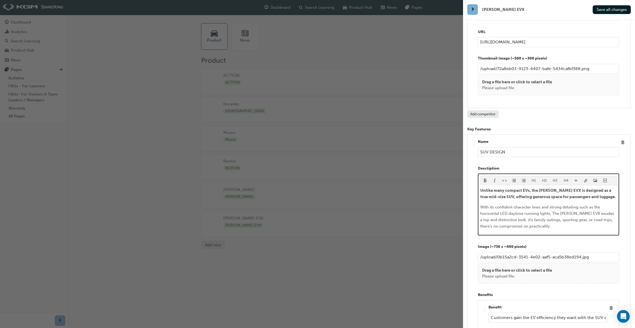
click at [520, 216] on span "With its confident character lines and strong detailing such as the horizontal …" at bounding box center [547, 217] width 135 height 24
drag, startPoint x: 517, startPoint y: 217, endPoint x: 540, endPoint y: 225, distance: 24.1
click at [539, 225] on div "H1 H2 H3 H4 Unlike many compact EVs, the [PERSON_NAME] EVX is designed as a tru…" at bounding box center [548, 205] width 141 height 62
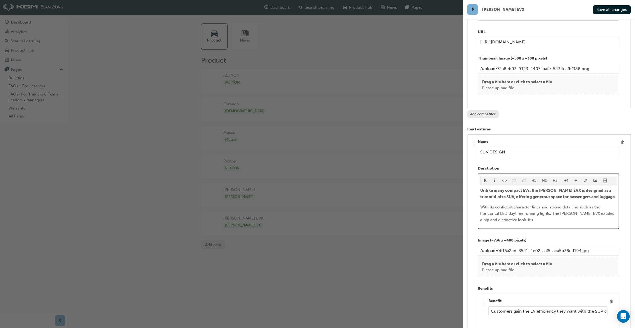
click at [602, 191] on p "Unlike many compact EVs, the [PERSON_NAME] EVX is designed as a true mid-size S…" at bounding box center [548, 193] width 137 height 13
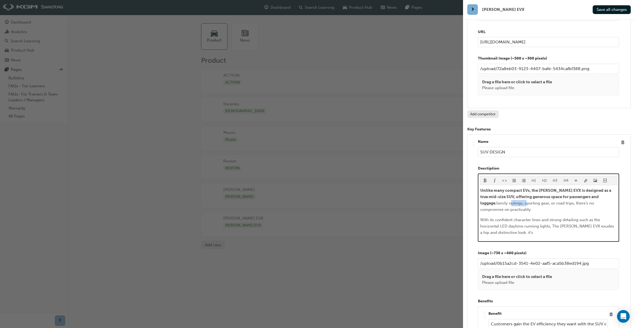
drag, startPoint x: 496, startPoint y: 200, endPoint x: 479, endPoint y: 200, distance: 16.4
click at [479, 200] on div "H1 H2 H3 H4 Unlike many compact EVs, the [PERSON_NAME] EVX is designed as a tru…" at bounding box center [548, 208] width 141 height 68
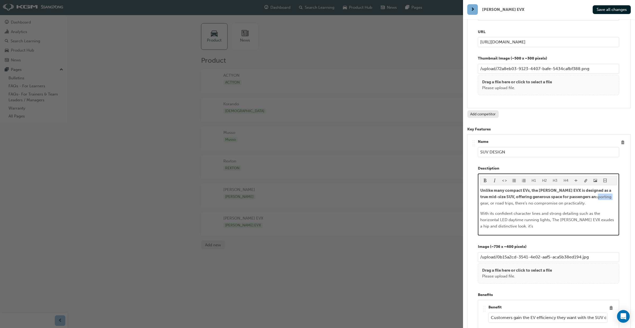
drag, startPoint x: 597, startPoint y: 193, endPoint x: 583, endPoint y: 195, distance: 14.1
click at [583, 195] on p "Unlike many compact EVs, the [PERSON_NAME] EVX is designed as a true mid-size S…" at bounding box center [548, 196] width 137 height 19
click at [590, 195] on p "Unlike many compact EVs, the [PERSON_NAME] EVX is designed as a true mid-size S…" at bounding box center [548, 196] width 137 height 19
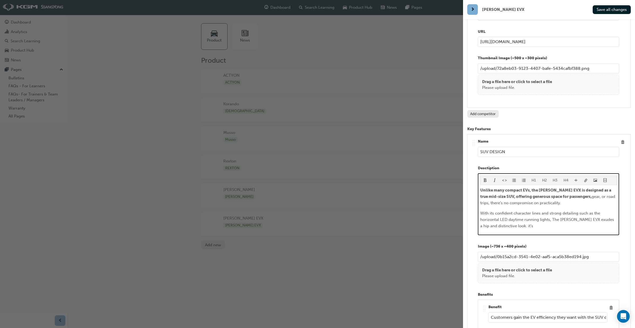
click at [592, 194] on span "gear, or road trips, there’s no compromise on practicality." at bounding box center [548, 199] width 136 height 11
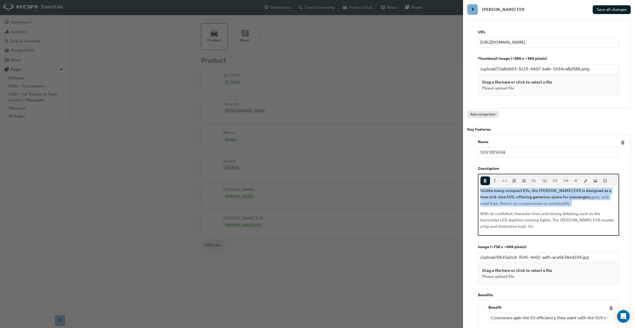
drag, startPoint x: 559, startPoint y: 203, endPoint x: 481, endPoint y: 187, distance: 79.5
click at [481, 188] on div "Unlike many compact EVs, the [PERSON_NAME] EVX is designed as a true mid-size S…" at bounding box center [548, 209] width 137 height 42
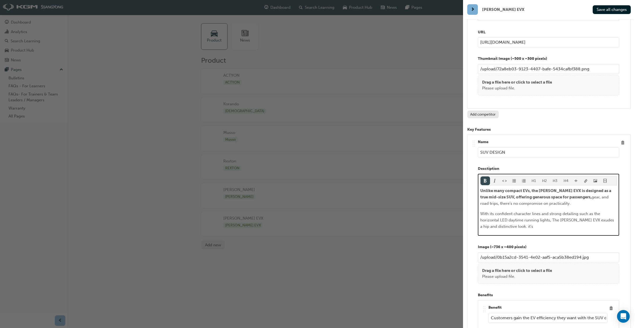
click at [486, 179] on button "button" at bounding box center [486, 181] width 10 height 9
click at [532, 213] on span "With its confident character lines and strong detailing such as the horizontal …" at bounding box center [547, 219] width 135 height 17
click at [595, 194] on p "Unlike many compact EVs, the [PERSON_NAME] EVX is designed as a true mid-size S…" at bounding box center [548, 197] width 137 height 19
click at [577, 193] on span "Unlike many compact EVs, the [PERSON_NAME] EVX is designed as a true mid-size S…" at bounding box center [546, 196] width 132 height 17
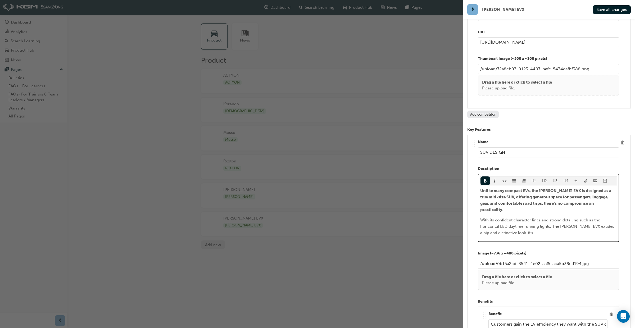
drag, startPoint x: 527, startPoint y: 199, endPoint x: 527, endPoint y: 202, distance: 2.9
click at [527, 199] on span "Unlike many compact EVs, the [PERSON_NAME] EVX is designed as a true mid-size S…" at bounding box center [546, 200] width 132 height 24
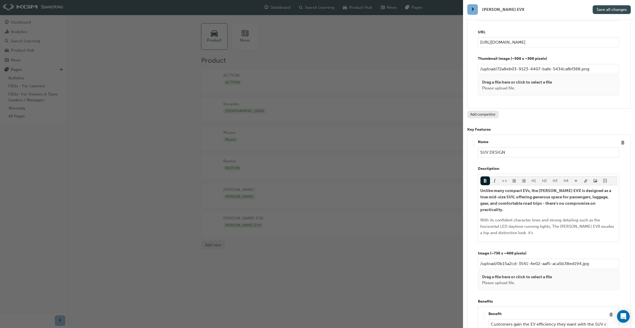
click at [603, 10] on span "Save all changes" at bounding box center [612, 9] width 30 height 5
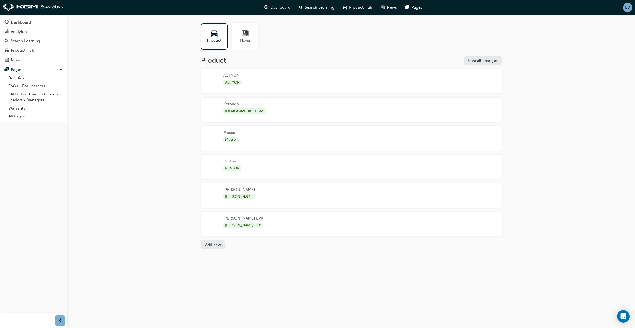
click at [360, 217] on div "[PERSON_NAME] EVX [PERSON_NAME] EVX" at bounding box center [351, 224] width 301 height 24
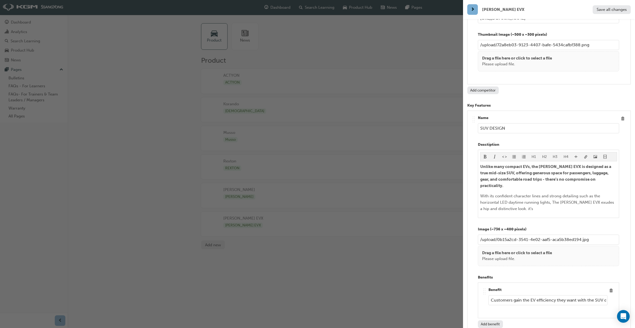
scroll to position [1267, 0]
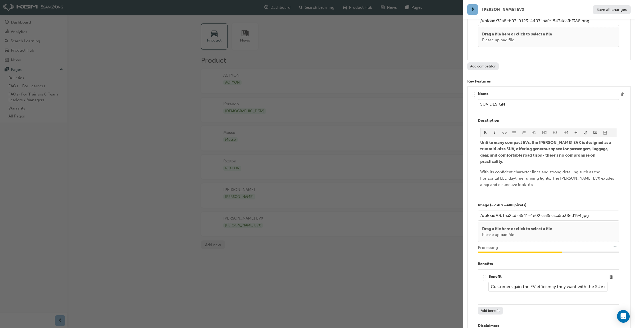
type input "/upload/b4a7cec7-1014-453d-95f6-f4d741d5d79e.jpg"
click at [611, 11] on span "Save all changes" at bounding box center [612, 9] width 30 height 5
click at [361, 7] on div "button" at bounding box center [231, 164] width 463 height 328
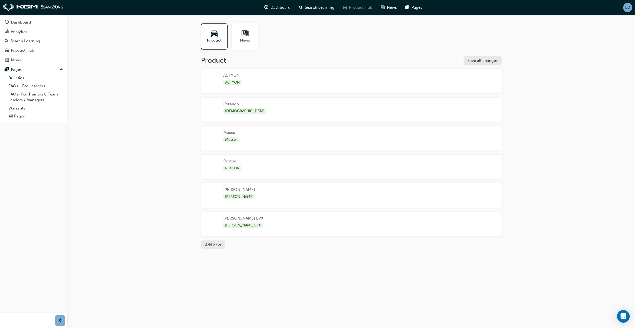
click at [361, 7] on span "Product Hub" at bounding box center [360, 7] width 23 height 6
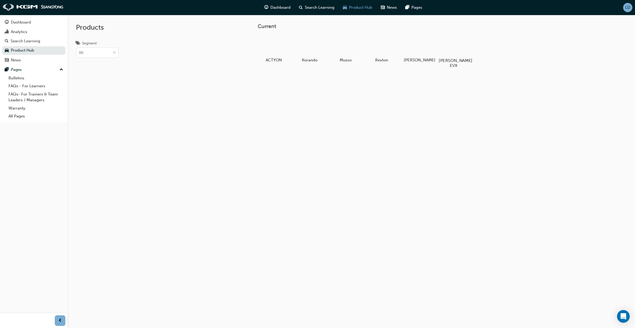
click at [449, 52] on div at bounding box center [453, 45] width 29 height 21
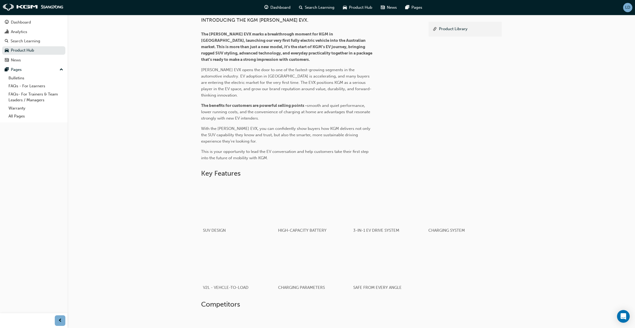
scroll to position [167, 0]
click at [246, 209] on div "button" at bounding box center [238, 202] width 75 height 42
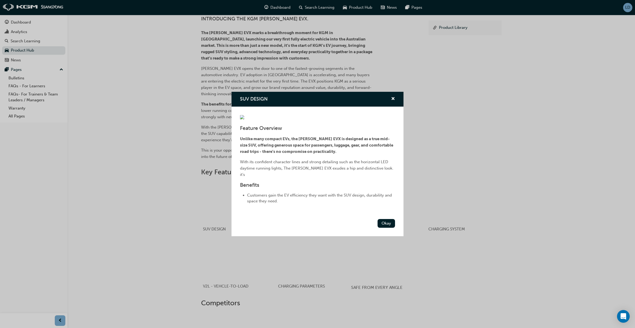
drag, startPoint x: 386, startPoint y: 263, endPoint x: 389, endPoint y: 262, distance: 3.7
click at [386, 228] on button "Okay" at bounding box center [386, 223] width 17 height 9
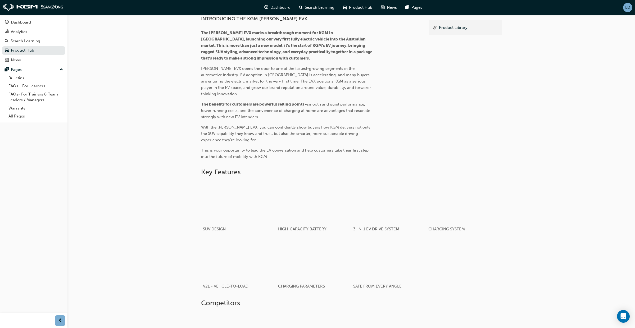
click at [518, 266] on div "2026 [PERSON_NAME] EVX Product Hub **COMING SOON** [PERSON_NAME] EVX About News…" at bounding box center [351, 123] width 568 height 551
click at [629, 8] on span "LD" at bounding box center [627, 7] width 5 height 4
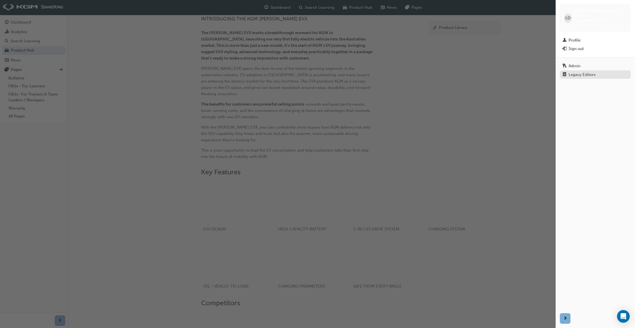
click at [591, 73] on div "Legacy Editors" at bounding box center [582, 75] width 27 height 4
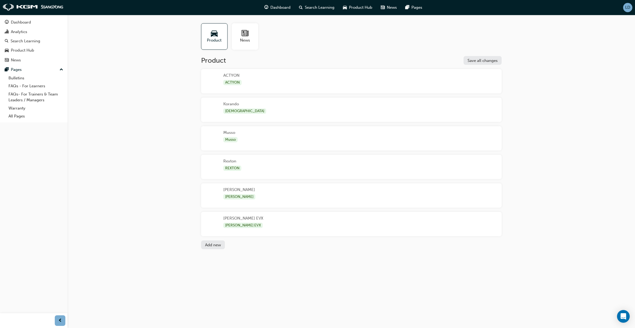
click at [273, 226] on div "[PERSON_NAME] EVX [PERSON_NAME] EVX" at bounding box center [351, 224] width 301 height 24
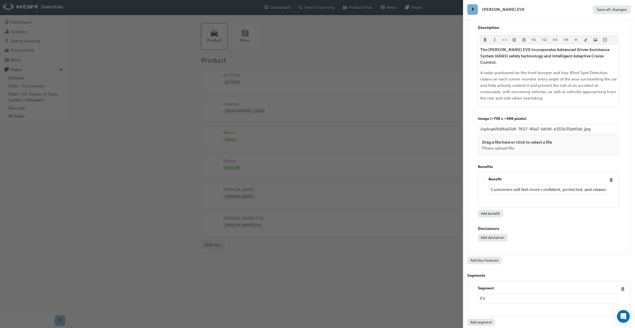
scroll to position [3093, 0]
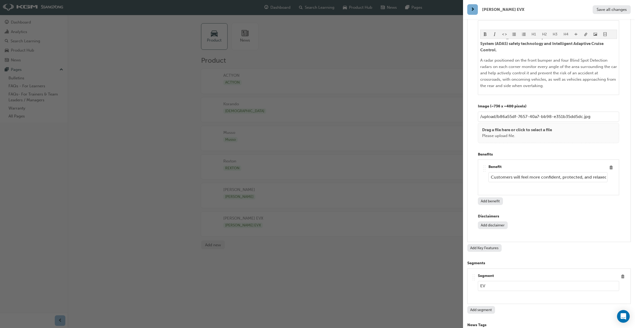
click at [492, 244] on button "Add Key Features" at bounding box center [484, 248] width 34 height 8
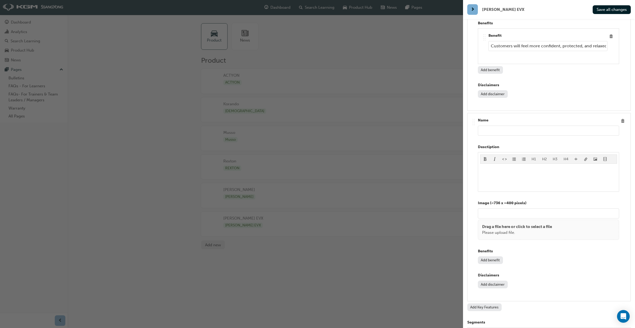
scroll to position [3206, 0]
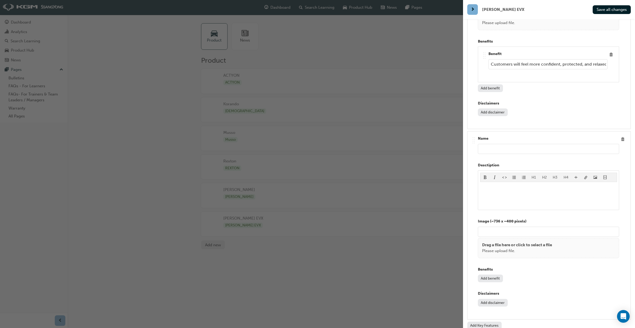
click at [490, 144] on input "text" at bounding box center [548, 149] width 141 height 10
type input "INTERIOR"
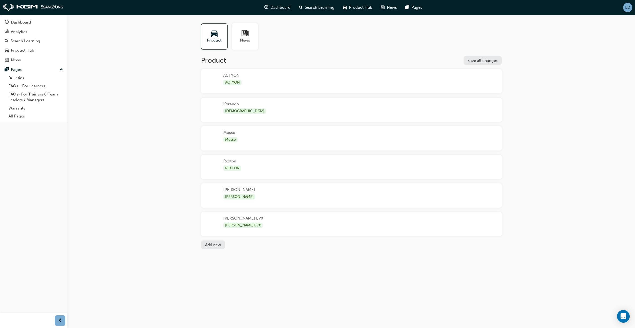
click at [360, 225] on div "[PERSON_NAME] EVX [PERSON_NAME] EVX" at bounding box center [351, 224] width 301 height 24
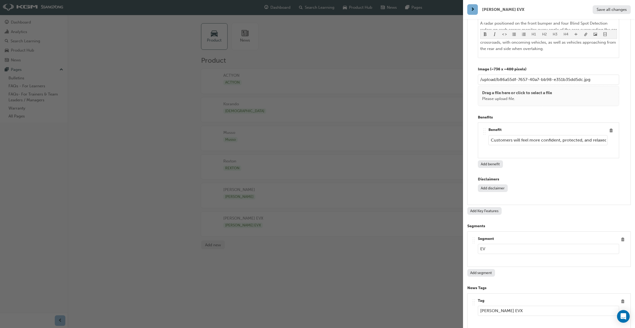
scroll to position [3130, 0]
click at [485, 208] on button "Add Key Features" at bounding box center [484, 212] width 34 height 8
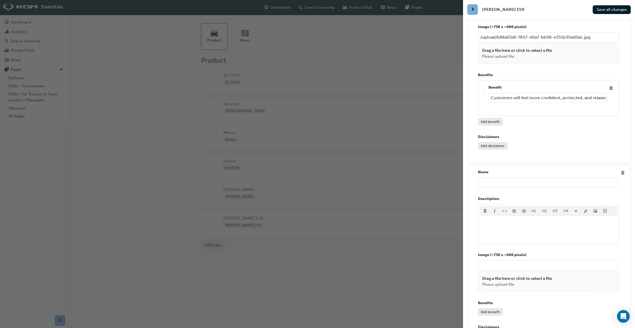
scroll to position [3170, 0]
click at [495, 180] on input "text" at bounding box center [548, 185] width 141 height 10
type input "IN"
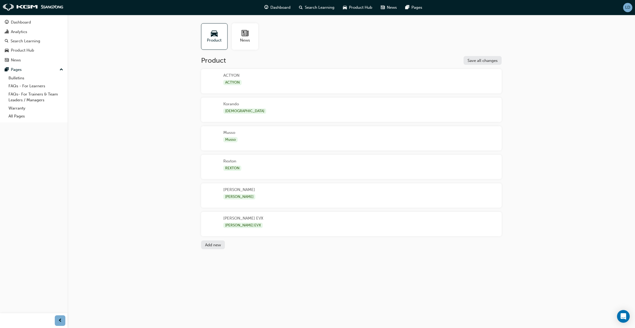
click at [326, 229] on div "[PERSON_NAME] EVX [PERSON_NAME] EVX" at bounding box center [351, 224] width 301 height 24
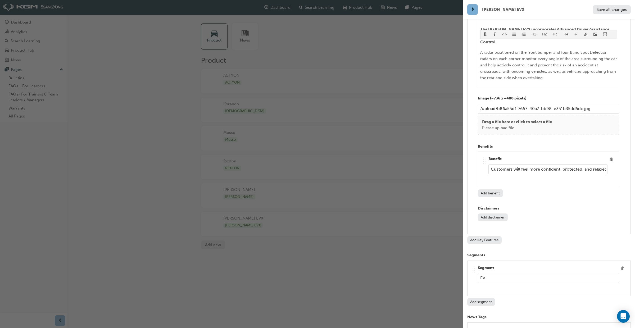
scroll to position [3103, 0]
click at [486, 234] on button "Add Key Features" at bounding box center [484, 238] width 34 height 8
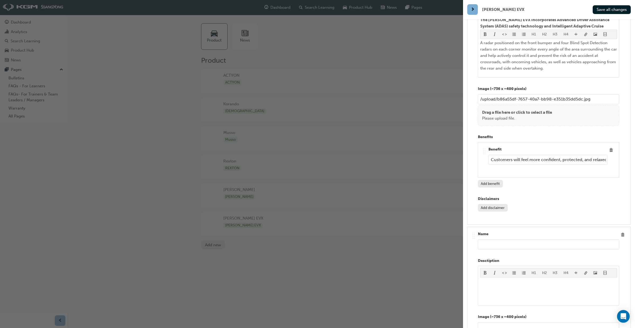
scroll to position [3105, 0]
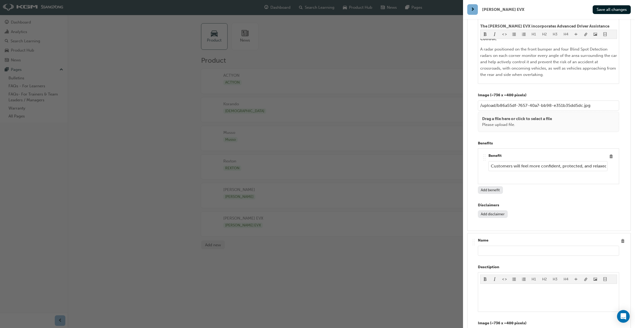
click at [498, 246] on input "text" at bounding box center [548, 251] width 141 height 10
type input "INTERIOR"
click at [606, 8] on span "Save all changes" at bounding box center [612, 9] width 30 height 5
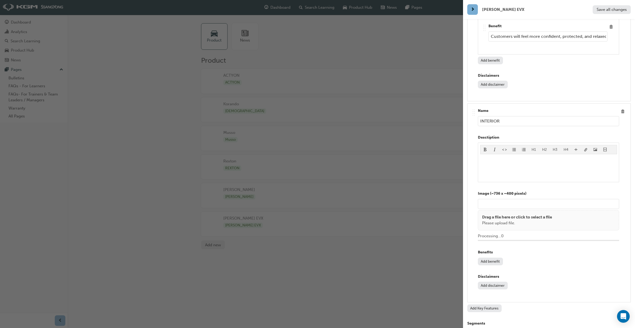
scroll to position [3251, 0]
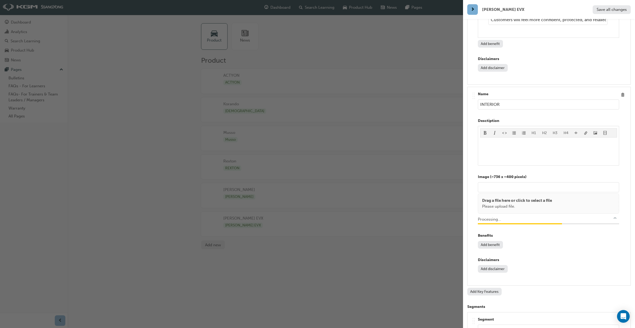
type input "/upload/805596c9-5264-4e77-b30d-dfd6b14012ad.jpg"
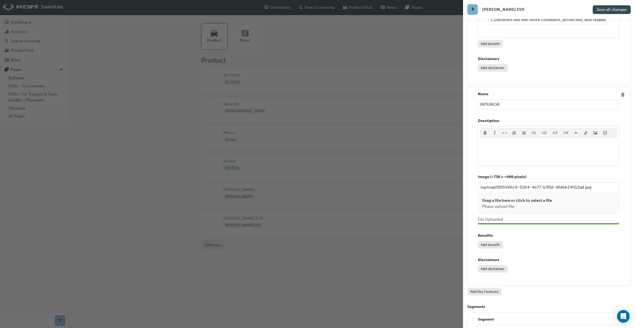
click at [605, 12] on button "Save all changes" at bounding box center [612, 9] width 38 height 9
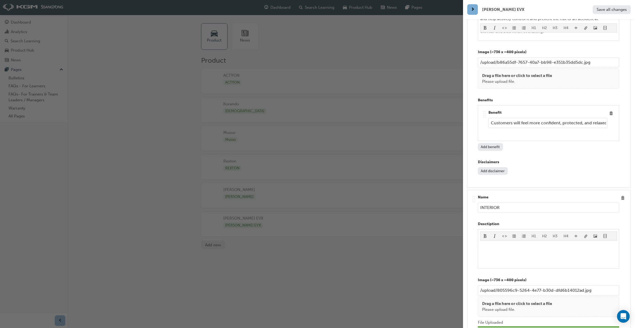
scroll to position [3161, 0]
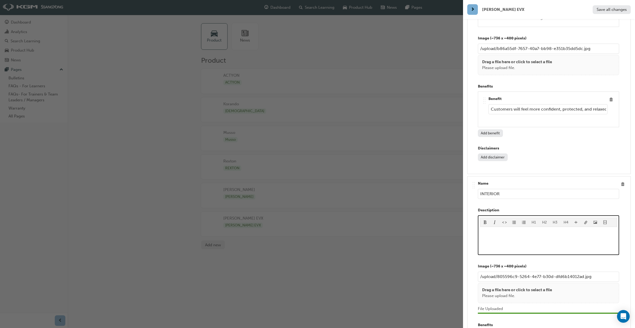
click at [485, 229] on p "﻿" at bounding box center [548, 232] width 137 height 6
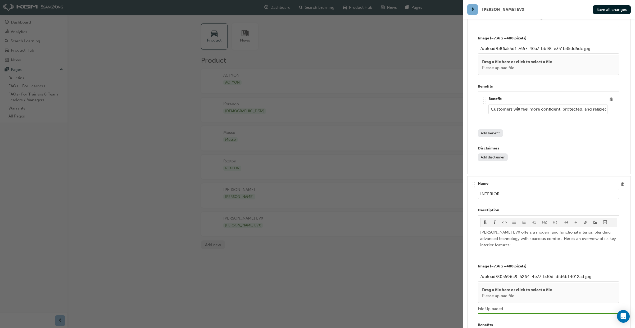
click at [502, 189] on input "INTERIOR" at bounding box center [548, 194] width 141 height 10
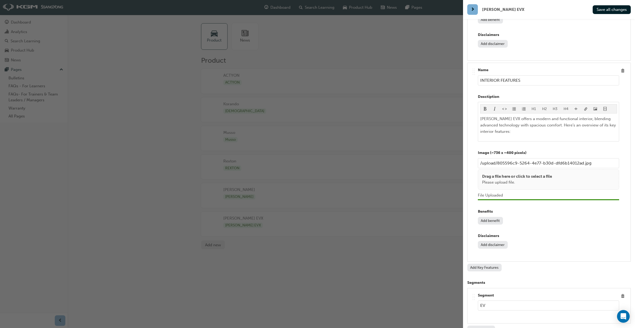
scroll to position [3275, 0]
type input "INTERIOR FEATURES"
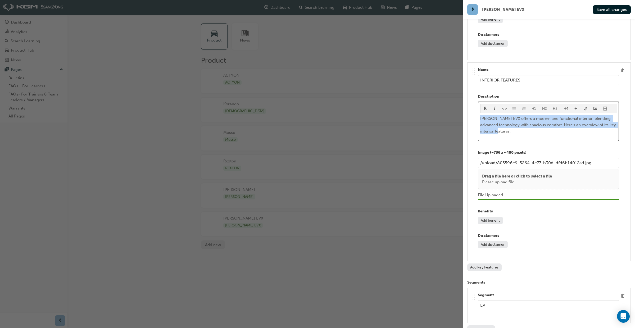
drag, startPoint x: 507, startPoint y: 103, endPoint x: 480, endPoint y: 89, distance: 30.4
click at [480, 115] on p "[PERSON_NAME] EVX offers a modern and functional interior, blending advanced te…" at bounding box center [548, 124] width 137 height 19
click at [486, 107] on span "format_bold-icon" at bounding box center [485, 109] width 4 height 4
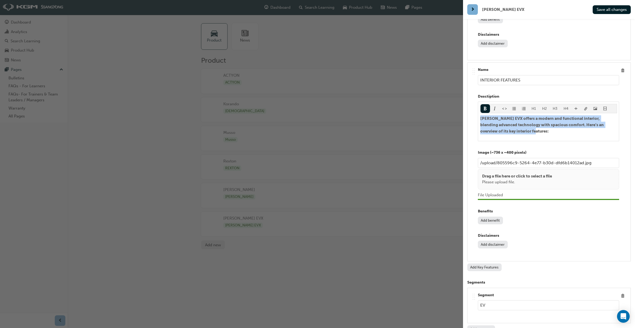
click at [616, 11] on span "Save all changes" at bounding box center [612, 9] width 30 height 5
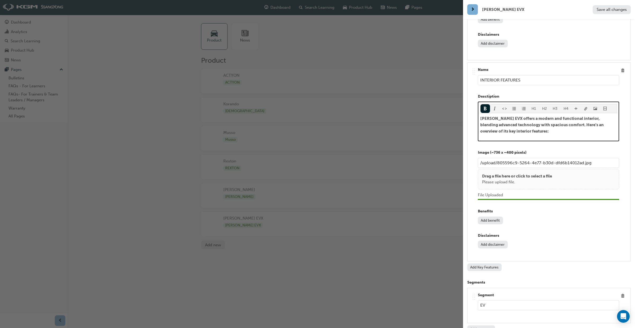
click at [521, 115] on div "[PERSON_NAME] EVX offers a modern and functional interior, blending advanced te…" at bounding box center [548, 127] width 137 height 24
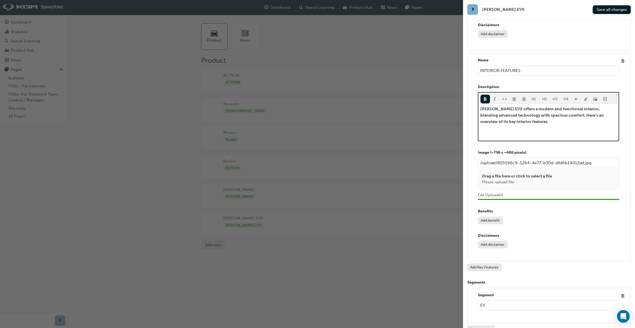
scroll to position [3324, 0]
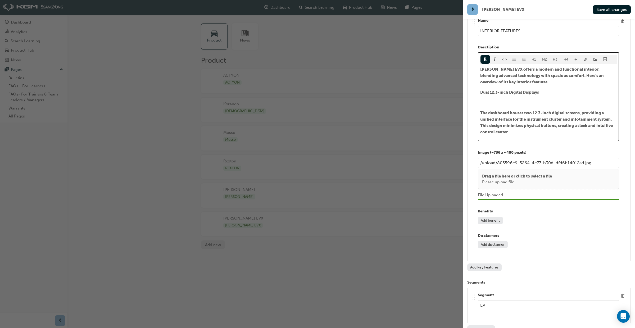
drag, startPoint x: 482, startPoint y: 85, endPoint x: 483, endPoint y: 87, distance: 3.2
click at [482, 111] on span "The dashboard houses two 12.3-inch digital screens, providing a unified interfa…" at bounding box center [546, 123] width 133 height 24
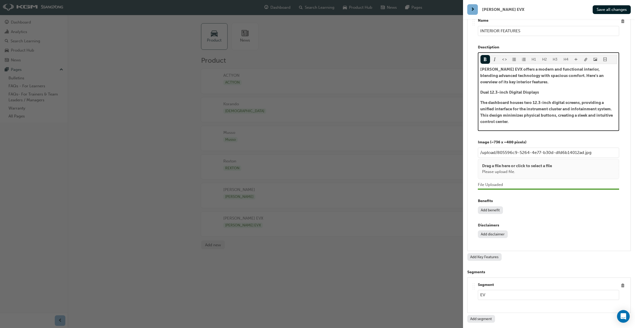
scroll to position [3314, 0]
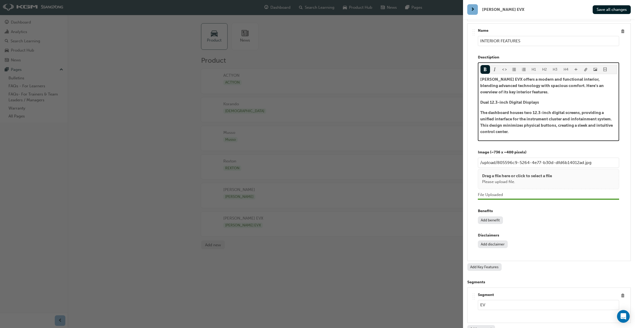
drag, startPoint x: 514, startPoint y: 104, endPoint x: 512, endPoint y: 102, distance: 3.0
click at [490, 110] on p "The dashboard houses two 12.3-inch digital screens, providing a unified interfa…" at bounding box center [548, 122] width 137 height 25
click at [525, 108] on div "H1 H2 H3 H4 [PERSON_NAME] EVX offers a modern and functional interior, blending…" at bounding box center [548, 101] width 141 height 79
click at [522, 107] on div "H1 H2 H3 H4 [PERSON_NAME] EVX offers a modern and functional interior, blending…" at bounding box center [548, 101] width 141 height 79
click at [508, 110] on span "The dashboard houses two 12.3-inch digital screens, providing a unified interfa…" at bounding box center [546, 122] width 133 height 24
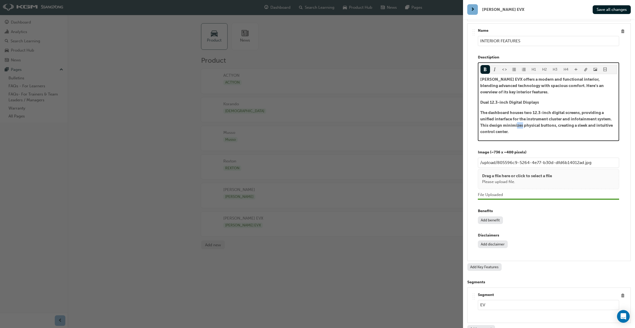
click at [517, 110] on p "The dashboard houses two 12.3-inch digital screens, providing a unified interfa…" at bounding box center [548, 122] width 137 height 25
click at [520, 110] on p "The dashboard houses two 12.3-inch digital screens, providing a unified interfa…" at bounding box center [548, 122] width 137 height 25
drag, startPoint x: 508, startPoint y: 105, endPoint x: 507, endPoint y: 111, distance: 6.4
click at [507, 110] on span "The dashboard houses two 12.3-inch digital screens, providing a unified interfa…" at bounding box center [546, 122] width 133 height 24
drag, startPoint x: 522, startPoint y: 105, endPoint x: 482, endPoint y: 86, distance: 44.3
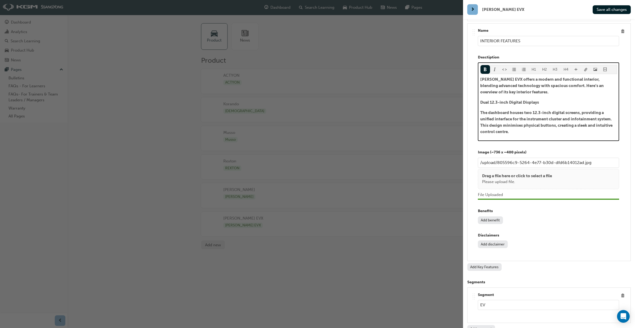
click at [481, 110] on p "The dashboard houses two 12.3-inch digital screens, providing a unified interfa…" at bounding box center [548, 122] width 137 height 25
click at [488, 65] on div "H1 H2 H3 H4" at bounding box center [548, 69] width 137 height 9
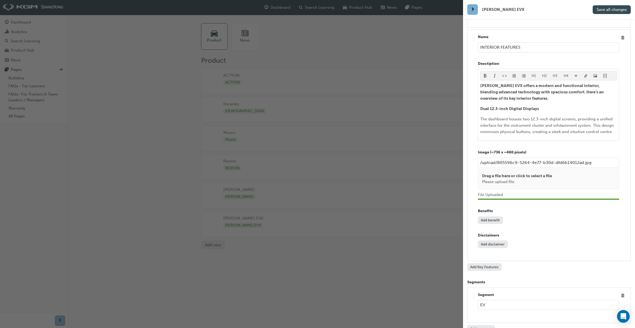
click at [611, 10] on span "Save all changes" at bounding box center [612, 9] width 30 height 5
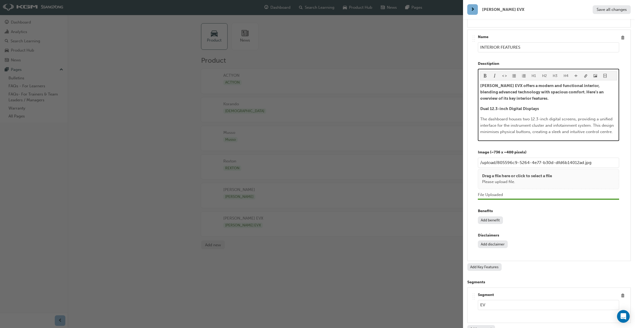
click at [616, 116] on p "The dashboard houses two 12.3-inch digital screens, providing a unified interfa…" at bounding box center [548, 125] width 137 height 19
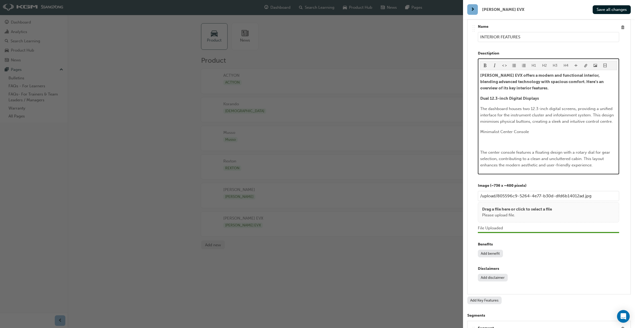
scroll to position [3352, 0]
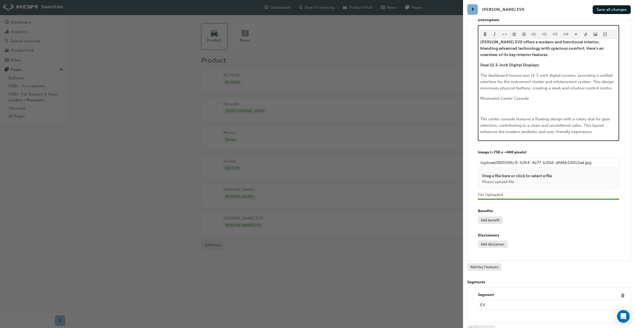
drag, startPoint x: 481, startPoint y: 91, endPoint x: 488, endPoint y: 97, distance: 9.4
click at [482, 117] on span "The center console features a floating design with a rotary dial for gear selec…" at bounding box center [545, 125] width 131 height 17
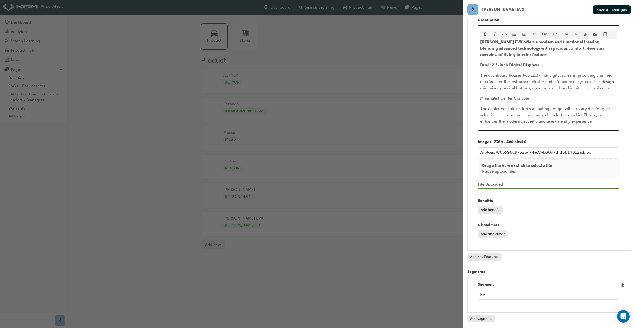
scroll to position [3341, 0]
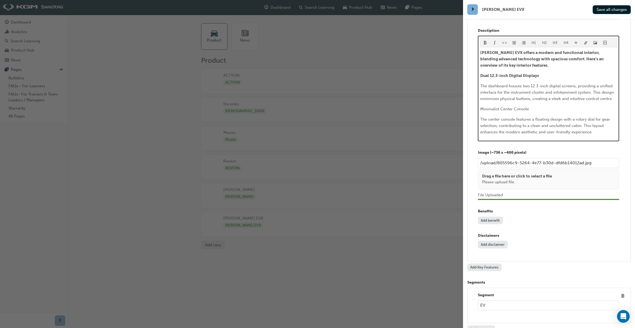
drag, startPoint x: 499, startPoint y: 93, endPoint x: 503, endPoint y: 109, distance: 16.4
click at [499, 116] on p "The center console features a floating design with a rotary dial for gear selec…" at bounding box center [548, 125] width 137 height 19
drag, startPoint x: 530, startPoint y: 81, endPoint x: 477, endPoint y: 79, distance: 52.5
click at [476, 79] on div ".. .. .. .. Name INTERIOR FEATURES Desctiption H1 H2 H3 H4 [PERSON_NAME] EVX of…" at bounding box center [549, 129] width 155 height 256
drag, startPoint x: 487, startPoint y: 35, endPoint x: 487, endPoint y: 39, distance: 4.2
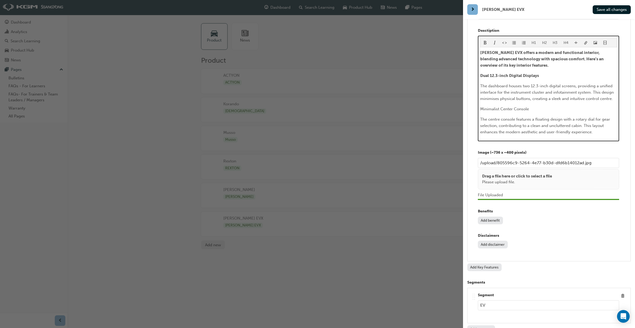
click at [487, 41] on span "format_bold-icon" at bounding box center [485, 43] width 4 height 4
click at [567, 117] on span "The centre console features a floating design with a rotary dial for gear selec…" at bounding box center [545, 125] width 131 height 17
click at [607, 116] on p "The centre console features a floating design with a rotary dial for gear selec…" at bounding box center [548, 125] width 137 height 19
drag, startPoint x: 594, startPoint y: 105, endPoint x: 597, endPoint y: 112, distance: 7.7
click at [594, 116] on p "The centre console features a floating design with a rotary dial for drive sele…" at bounding box center [548, 125] width 137 height 19
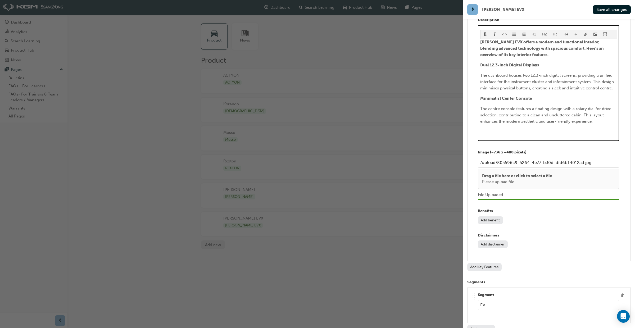
scroll to position [3371, 0]
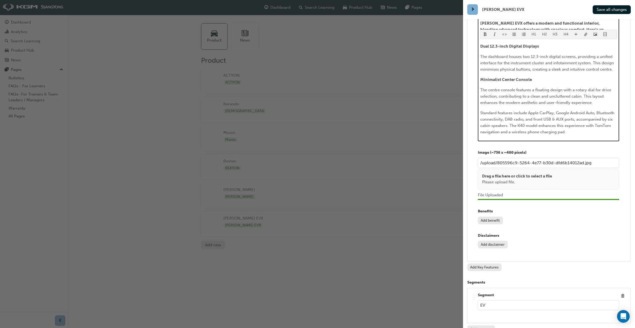
click at [530, 111] on span "Standard features include Apple CarPlay, Google Android Auto, Bluetooth connect…" at bounding box center [547, 123] width 135 height 24
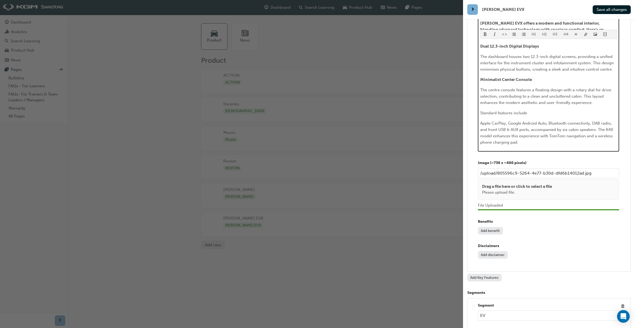
scroll to position [3381, 0]
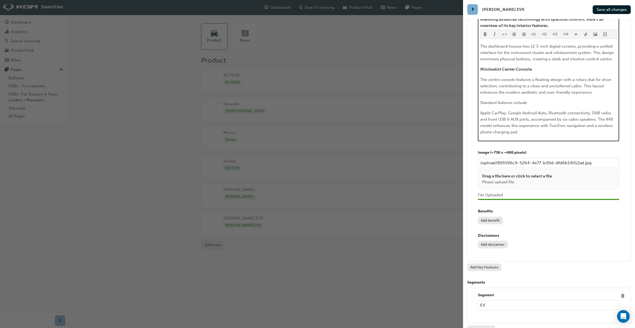
click at [482, 100] on span "Standard features include" at bounding box center [503, 102] width 47 height 5
drag, startPoint x: 597, startPoint y: 92, endPoint x: 605, endPoint y: 104, distance: 14.7
click at [605, 110] on p "Apple CarPlay, Google Android Auto, Bluetooth connectivity, DAB radio, and fron…" at bounding box center [548, 122] width 137 height 25
click at [602, 107] on div "H1 H2 H3 H4 [PERSON_NAME] EVX offers a modern and functional interior, blending…" at bounding box center [548, 68] width 141 height 145
click at [536, 99] on p "Standard features include" at bounding box center [548, 102] width 137 height 6
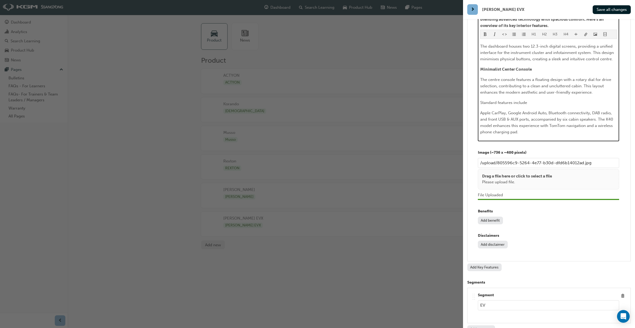
drag, startPoint x: 536, startPoint y: 74, endPoint x: 475, endPoint y: 73, distance: 60.9
click at [474, 73] on div ".. .. .. .. Name INTERIOR FEATURES Desctiption H1 H2 H3 H4 [PERSON_NAME] EVX of…" at bounding box center [549, 109] width 155 height 296
click at [486, 35] on span "format_bold-icon" at bounding box center [485, 35] width 4 height 4
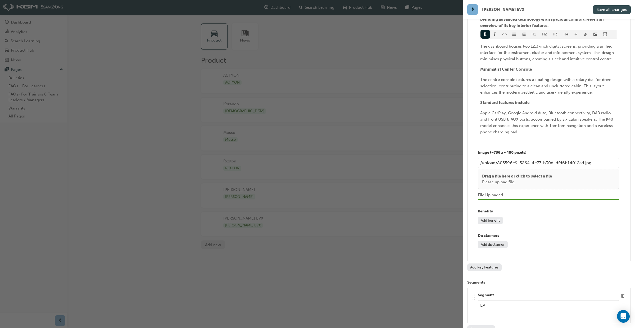
click at [608, 13] on button "Save all changes" at bounding box center [612, 9] width 38 height 9
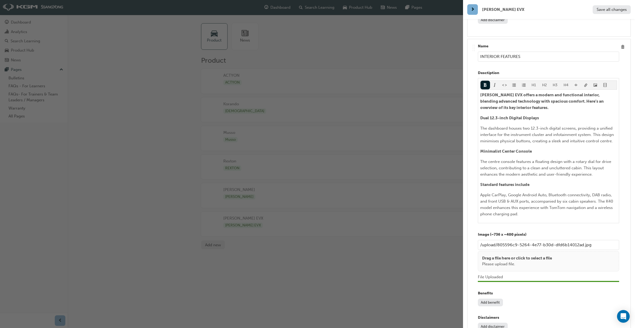
scroll to position [3298, 0]
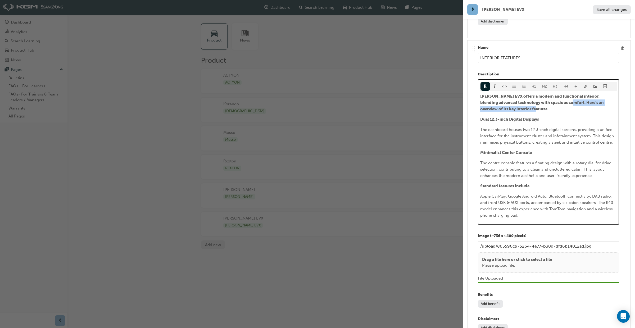
drag, startPoint x: 556, startPoint y: 76, endPoint x: 563, endPoint y: 82, distance: 9.1
click at [563, 93] on p "[PERSON_NAME] EVX offers a modern and functional interior, blending advanced te…" at bounding box center [548, 102] width 137 height 19
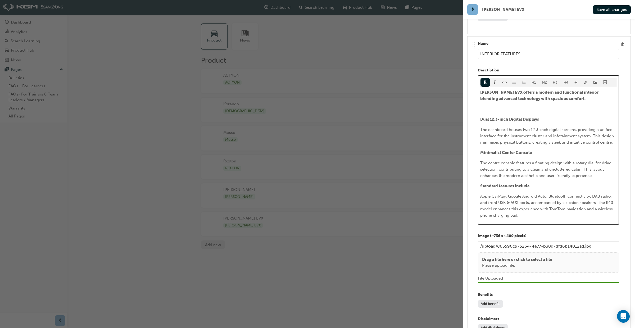
scroll to position [3291, 0]
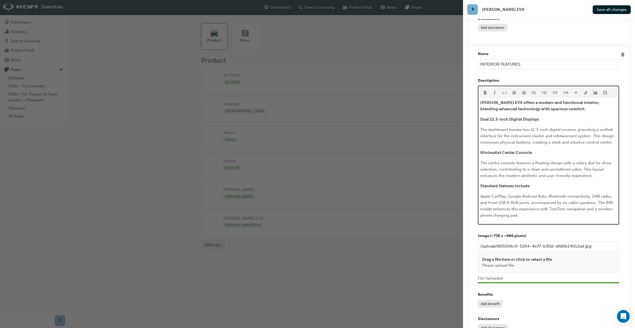
drag, startPoint x: 528, startPoint y: 102, endPoint x: 528, endPoint y: 105, distance: 3.2
click at [528, 127] on span "The dashboard houses two 12.3-inch digital screens, providing a unified interfa…" at bounding box center [547, 135] width 135 height 17
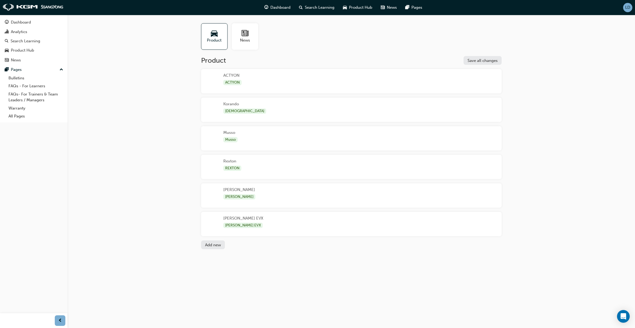
click at [261, 222] on div "[PERSON_NAME] EVX [PERSON_NAME] EVX" at bounding box center [351, 224] width 301 height 24
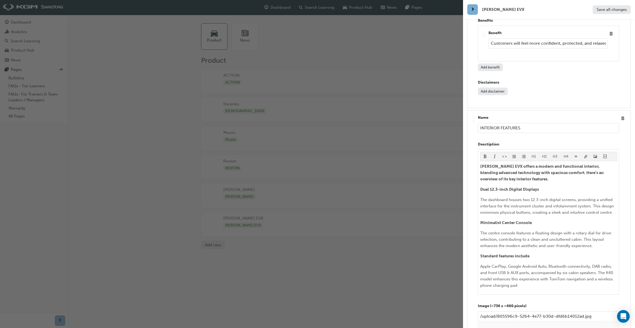
scroll to position [3227, 0]
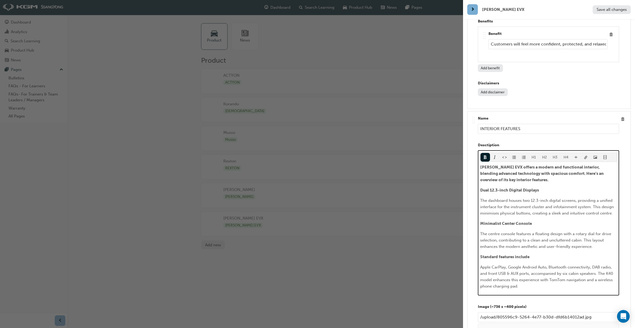
click at [549, 164] on p "[PERSON_NAME] EVX offers a modern and functional interior, blending advanced te…" at bounding box center [548, 173] width 137 height 19
drag, startPoint x: 550, startPoint y: 147, endPoint x: 556, endPoint y: 154, distance: 9.0
click at [556, 164] on p "[PERSON_NAME] EVX offers a modern and functional interior, blending advanced te…" at bounding box center [548, 173] width 137 height 19
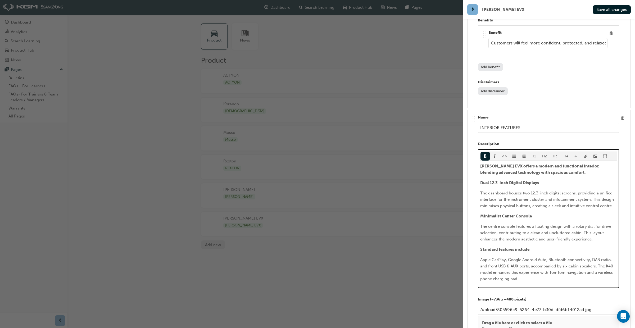
click at [594, 190] on p "The dashboard houses two 12.3-inch digital screens, providing a unified interfa…" at bounding box center [548, 199] width 137 height 19
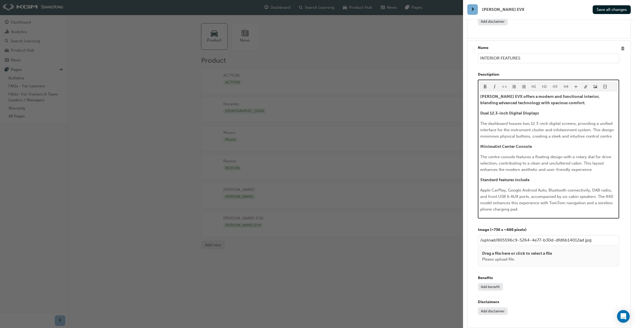
scroll to position [3299, 0]
click at [482, 187] on span "Apple CarPlay, Google Android Auto, Bluetooth connectivity, DAB radio, and fron…" at bounding box center [547, 199] width 134 height 24
drag, startPoint x: 531, startPoint y: 161, endPoint x: 597, endPoint y: 163, distance: 65.4
click at [598, 186] on p "Dual-zone climate control, Apple CarPlay, Google Android Auto, Bluetooth connec…" at bounding box center [548, 198] width 137 height 25
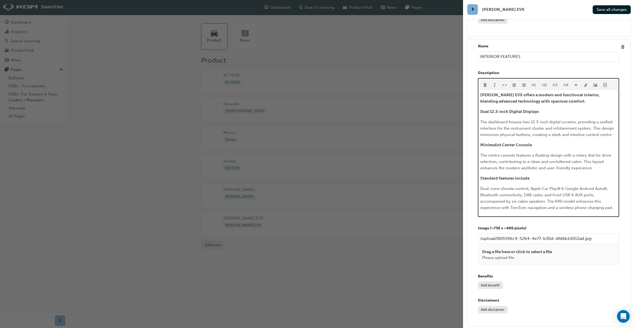
click at [542, 186] on span "Dual-zone climate control, Apple Car Play® & Google Android Auto®, Bluetooth co…" at bounding box center [546, 198] width 133 height 24
drag, startPoint x: 510, startPoint y: 174, endPoint x: 556, endPoint y: 183, distance: 47.0
click at [556, 183] on div "H1 H2 H3 H4 [PERSON_NAME] EVX offers a modern and functional interior, blending…" at bounding box center [548, 147] width 141 height 139
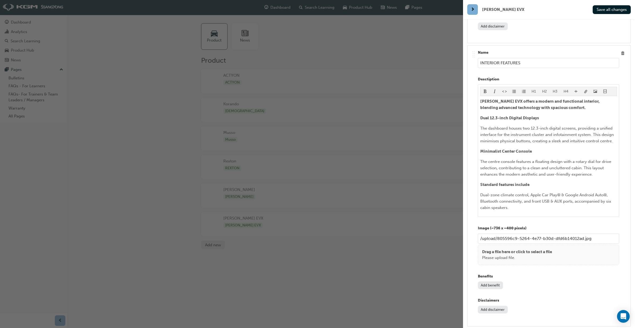
click at [494, 282] on button "Add benefit" at bounding box center [490, 286] width 25 height 8
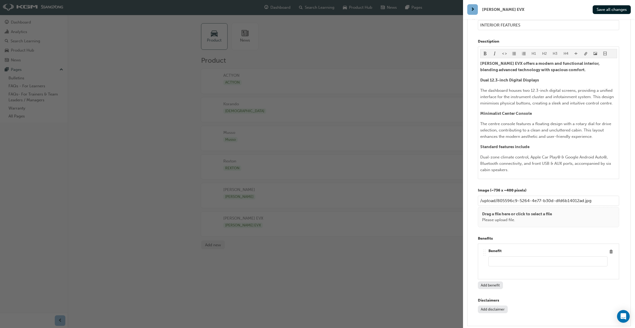
paste input "In summary, the KGM [PERSON_NAME] EVX’s interior combines modern design element…"
drag, startPoint x: 528, startPoint y: 234, endPoint x: 480, endPoint y: 230, distance: 48.5
click at [479, 244] on div ".. .. .. .. Benefit In summary, the KGM [PERSON_NAME] EVX’s interior combines m…" at bounding box center [548, 262] width 141 height 36
drag, startPoint x: 534, startPoint y: 234, endPoint x: 483, endPoint y: 234, distance: 50.8
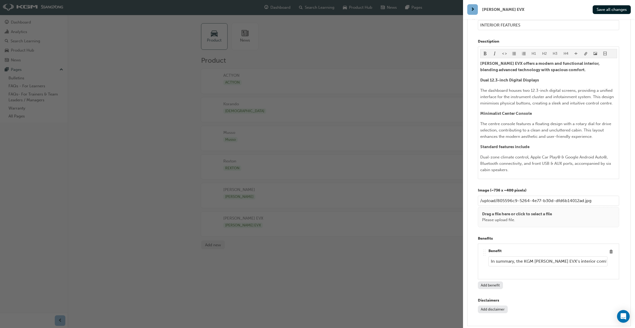
click at [483, 248] on div ".. .. .. .. Benefit In summary, the KGM [PERSON_NAME] EVX’s interior combines m…" at bounding box center [548, 261] width 132 height 27
drag, startPoint x: 510, startPoint y: 230, endPoint x: 617, endPoint y: 233, distance: 106.7
click at [617, 244] on div ".. .. .. .. Benefit [PERSON_NAME] EVX’s interior combines modern design element…" at bounding box center [548, 262] width 141 height 36
drag, startPoint x: 588, startPoint y: 234, endPoint x: 617, endPoint y: 236, distance: 29.4
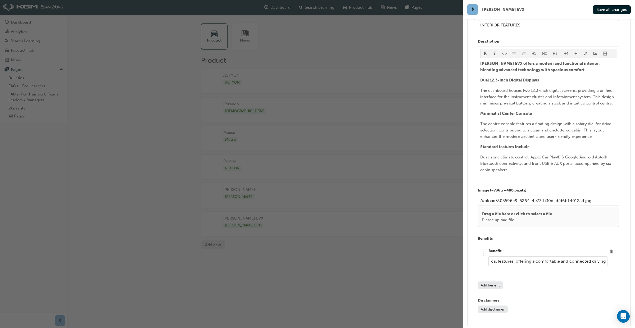
click at [617, 244] on div ".. .. .. .. Benefit [PERSON_NAME] EVX’s interior combines modern design element…" at bounding box center [548, 262] width 141 height 36
type input "[PERSON_NAME] EVX’s interior combines modern design elements with practical fea…"
click at [608, 12] on button "Save all changes" at bounding box center [612, 9] width 38 height 9
click at [446, 145] on div "button" at bounding box center [231, 164] width 463 height 328
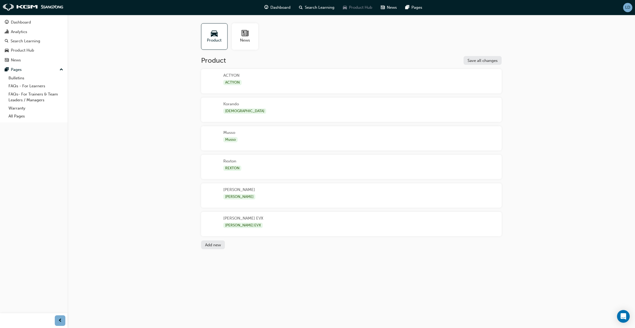
click at [361, 7] on span "Product Hub" at bounding box center [360, 7] width 23 height 6
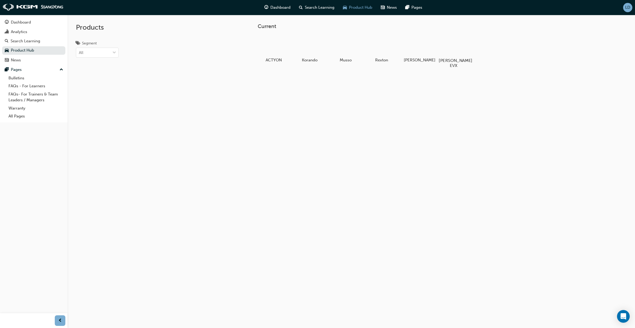
click at [451, 49] on div at bounding box center [453, 45] width 29 height 21
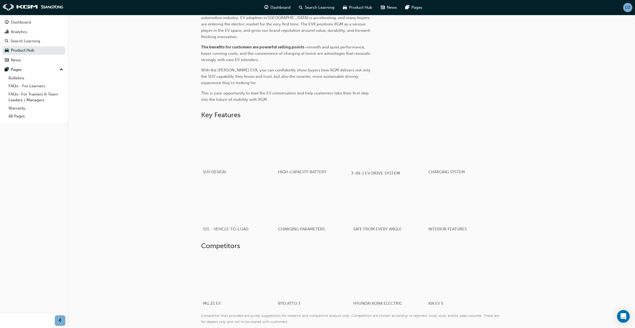
scroll to position [245, 0]
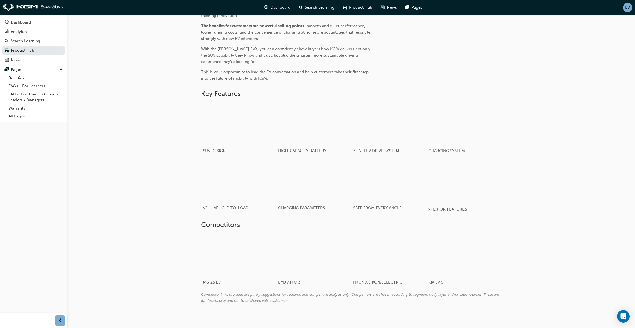
click at [471, 184] on div "button" at bounding box center [463, 181] width 75 height 42
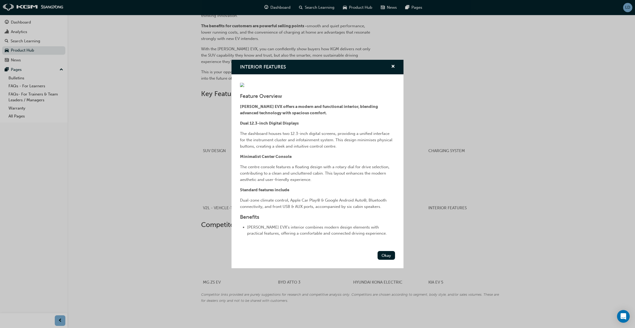
scroll to position [245, 0]
click at [626, 7] on div "INTERIOR FEATURES Feature Overview [PERSON_NAME] EVX offers a modern and functi…" at bounding box center [317, 164] width 635 height 328
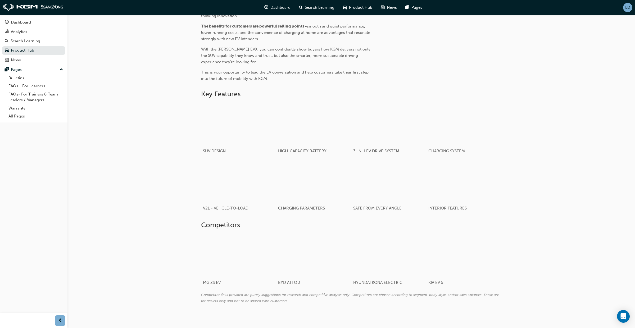
click at [626, 10] on div "LD" at bounding box center [627, 7] width 9 height 9
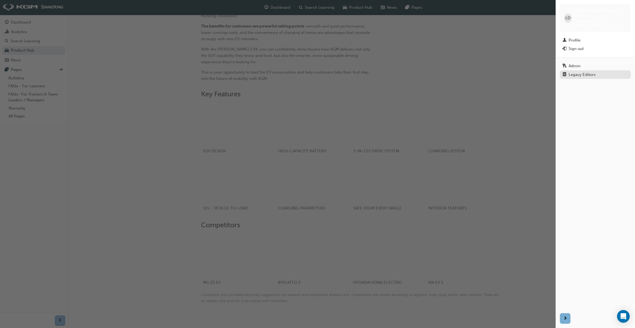
drag, startPoint x: 594, startPoint y: 66, endPoint x: 586, endPoint y: 76, distance: 13.0
click at [594, 73] on div "Legacy Editors" at bounding box center [582, 75] width 27 height 4
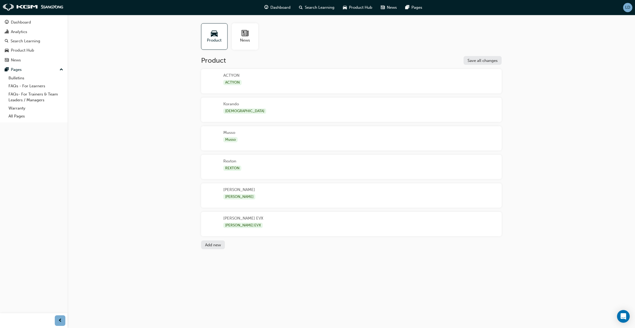
click at [365, 208] on button "[PERSON_NAME] [PERSON_NAME]" at bounding box center [351, 197] width 301 height 29
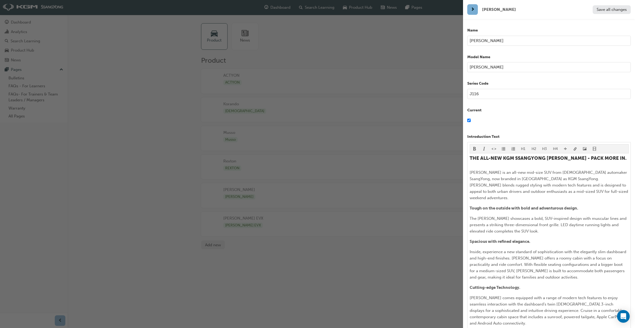
click at [367, 216] on div "button" at bounding box center [231, 164] width 463 height 328
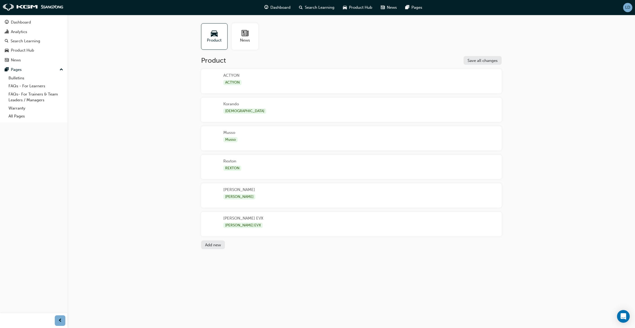
click at [372, 216] on div "[PERSON_NAME] EVX [PERSON_NAME] EVX" at bounding box center [351, 224] width 301 height 24
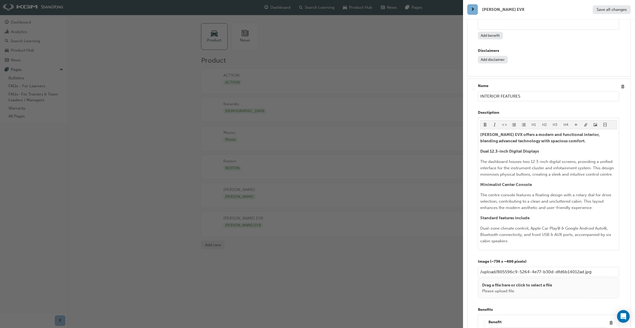
scroll to position [3259, 0]
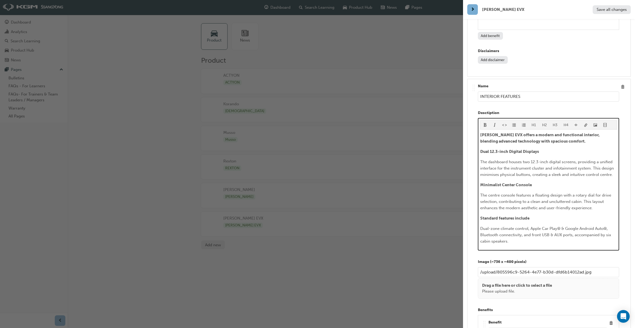
click at [578, 192] on p "The centre console features a floating design with a rotary dial for drive sele…" at bounding box center [548, 201] width 137 height 19
click at [588, 193] on span "The centre console features a floating design with a rotary dial for drive sele…" at bounding box center [546, 201] width 132 height 17
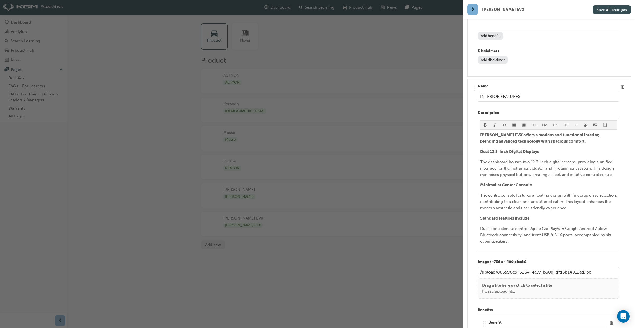
click at [610, 11] on span "Save all changes" at bounding box center [612, 9] width 30 height 5
click at [404, 256] on div "button" at bounding box center [231, 164] width 463 height 328
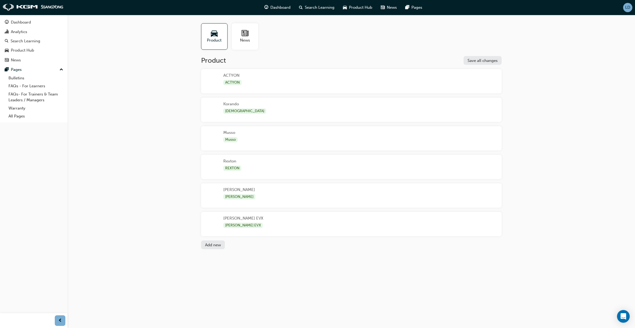
click at [628, 7] on span "LD" at bounding box center [627, 7] width 5 height 4
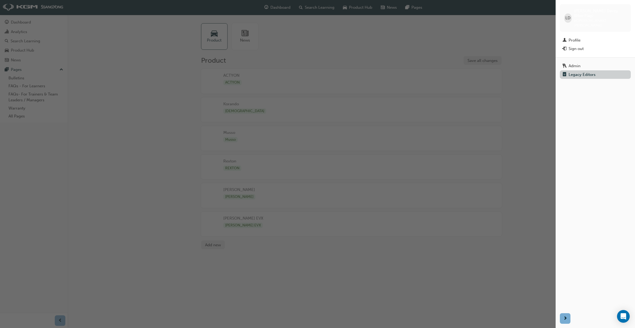
click at [597, 70] on link "Legacy Editors" at bounding box center [595, 74] width 71 height 8
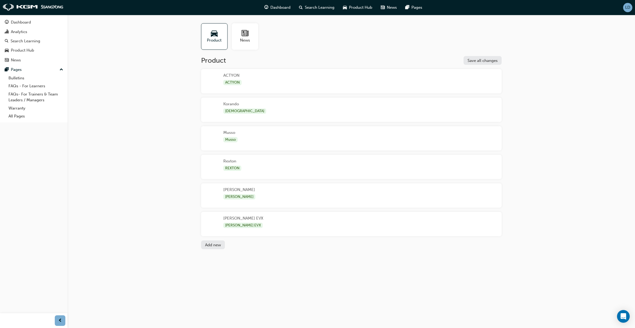
click at [370, 215] on div "[PERSON_NAME] EVX [PERSON_NAME] EVX" at bounding box center [351, 224] width 301 height 24
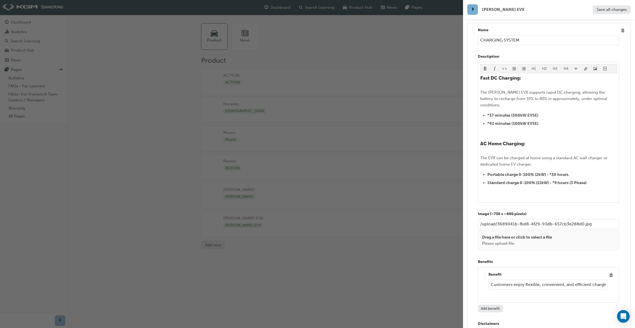
scroll to position [2177, 0]
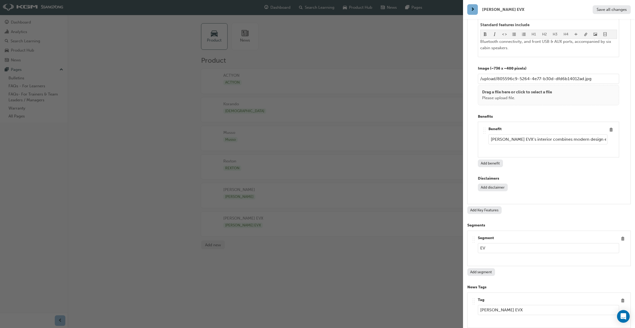
click at [489, 206] on button "Add Key Features" at bounding box center [484, 210] width 34 height 8
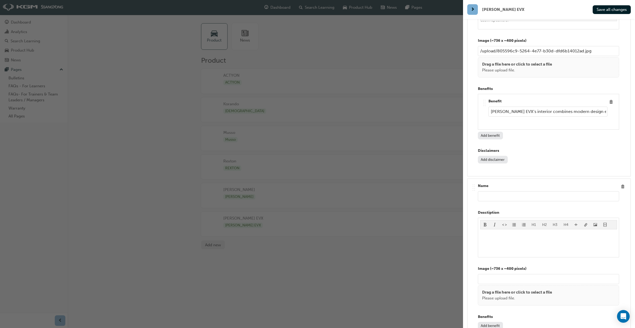
scroll to position [3470, 0]
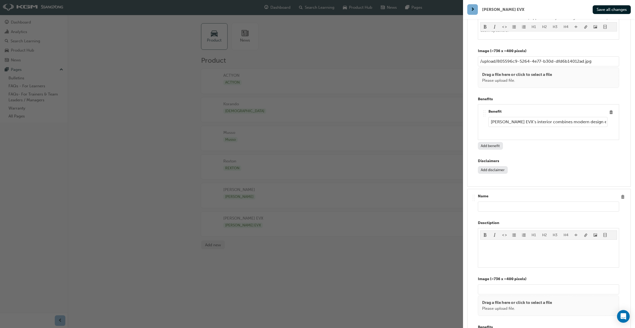
click at [510, 202] on input "text" at bounding box center [548, 207] width 141 height 10
type input "SEAT COMFORT"
click at [617, 10] on span "Save all changes" at bounding box center [612, 9] width 30 height 5
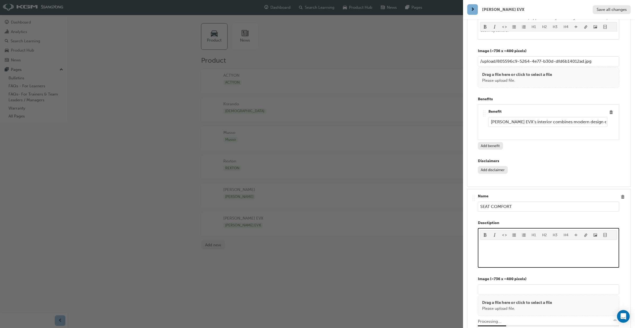
click at [503, 242] on div "﻿" at bounding box center [548, 254] width 137 height 24
type input "/upload/40f04643-7cf0-4294-b3fb-152c9b7faed7.jpg"
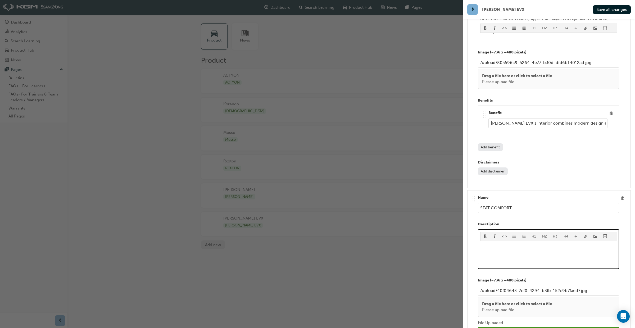
scroll to position [3468, 0]
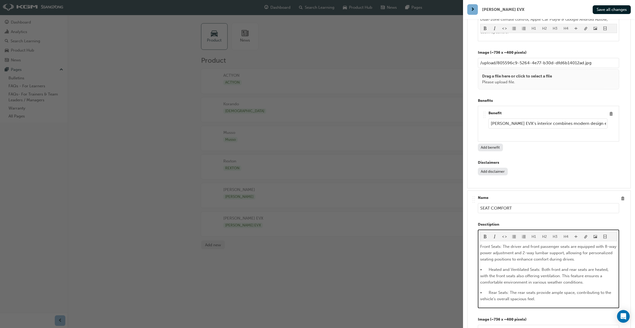
click at [504, 244] on span "Front Seats: The driver and front passenger seats are equipped with 8-way power…" at bounding box center [548, 252] width 137 height 17
drag, startPoint x: 490, startPoint y: 221, endPoint x: 474, endPoint y: 220, distance: 16.2
click at [474, 220] on div ".. .. .. .. Name SEAT COMFORT Desctiption H1 H2 H3 H4 The driver and front pass…" at bounding box center [549, 310] width 155 height 229
drag, startPoint x: 496, startPoint y: 244, endPoint x: 502, endPoint y: 257, distance: 14.3
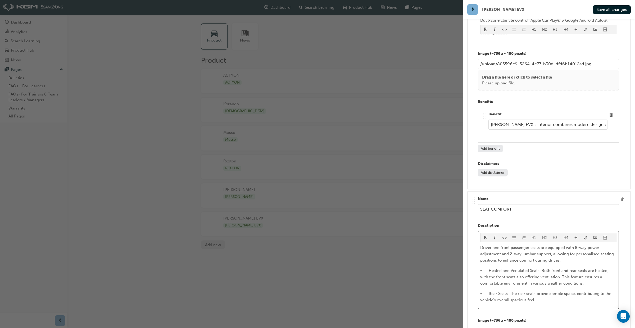
click at [496, 268] on span "• Heated and Ventilated Seats: Both front and rear seats are heated, with the f…" at bounding box center [544, 276] width 129 height 17
drag, startPoint x: 537, startPoint y: 228, endPoint x: 498, endPoint y: 226, distance: 38.7
click at [476, 220] on div ".. .. .. .. Name SEAT COMFORT Desctiption H1 H2 H3 H4 Driver and front passenge…" at bounding box center [549, 310] width 155 height 229
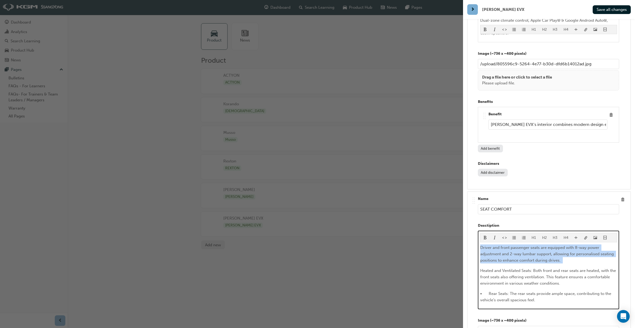
drag, startPoint x: 540, startPoint y: 232, endPoint x: 481, endPoint y: 218, distance: 60.5
click at [481, 245] on p "Driver and front passenger seats are equipped with 8-way power adjustment and 2…" at bounding box center [548, 254] width 137 height 19
drag, startPoint x: 486, startPoint y: 209, endPoint x: 490, endPoint y: 215, distance: 6.8
click at [486, 236] on span "format_bold-icon" at bounding box center [485, 238] width 4 height 4
click at [534, 268] on p "Heated and Ventilated Seats: Both front and rear seats are heated, with the fro…" at bounding box center [548, 277] width 137 height 19
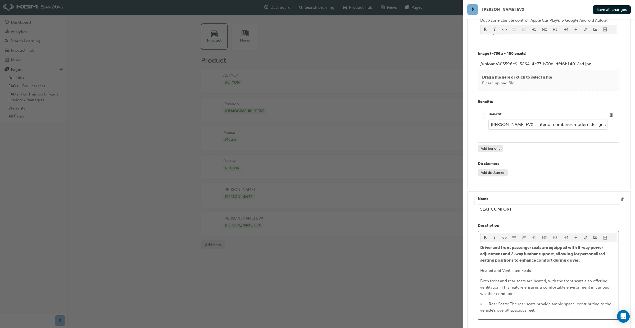
drag, startPoint x: 543, startPoint y: 245, endPoint x: 482, endPoint y: 235, distance: 61.1
click at [480, 245] on div "Driver and front passenger seats are equipped with 8-way power adjustment and 2…" at bounding box center [548, 279] width 137 height 69
click at [485, 236] on span "format_bold-icon" at bounding box center [485, 238] width 4 height 4
click at [517, 302] on span "• Rear Seats: The rear seats provide ample space, contributing to the vehicle’s…" at bounding box center [546, 307] width 132 height 11
click at [496, 302] on span "• Rear Seats: The rear seats provide ample space, contributing to the vehicle’s…" at bounding box center [546, 307] width 132 height 11
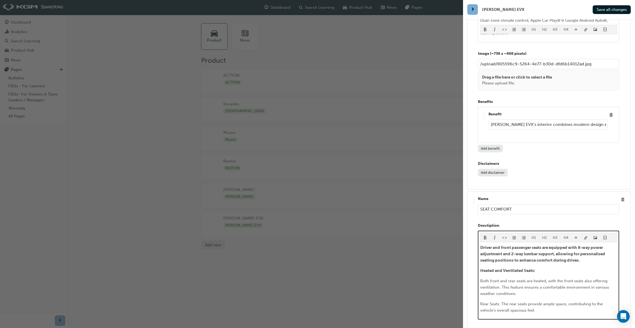
click at [503, 301] on p "Rear Seats: The rear seats provide ample space, contributing to the vehicle’s o…" at bounding box center [548, 307] width 137 height 13
drag, startPoint x: 483, startPoint y: 274, endPoint x: 471, endPoint y: 274, distance: 12.2
click at [470, 274] on div ".. .. .. .. Name SEAT COMFORT Desctiption H1 H2 H3 H4 Driver and front passenge…" at bounding box center [549, 321] width 164 height 259
drag, startPoint x: 485, startPoint y: 208, endPoint x: 492, endPoint y: 221, distance: 14.9
click at [485, 236] on span "format_bold-icon" at bounding box center [485, 238] width 4 height 4
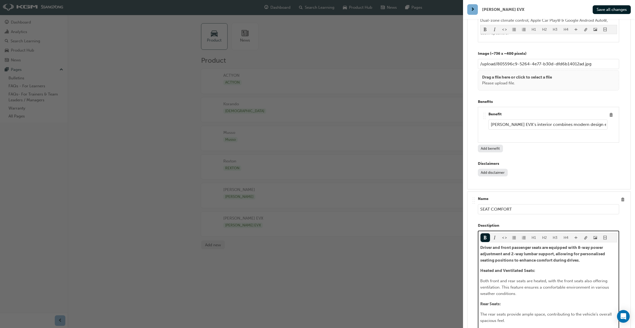
click at [526, 278] on p "Both front and rear seats are heated, with the front seats also offering ventil…" at bounding box center [548, 287] width 137 height 19
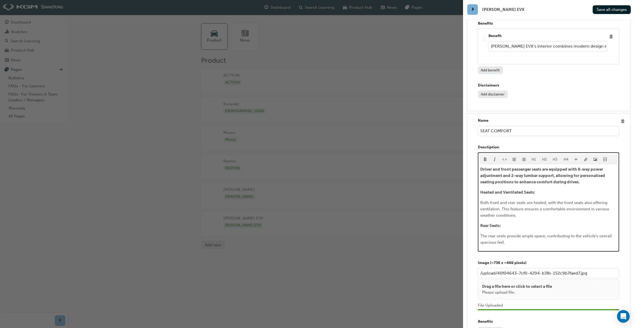
scroll to position [3547, 0]
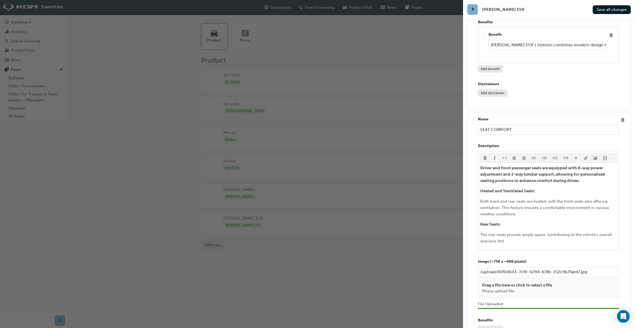
drag, startPoint x: 605, startPoint y: 10, endPoint x: 597, endPoint y: 27, distance: 19.3
click at [605, 10] on span "Save all changes" at bounding box center [612, 9] width 30 height 5
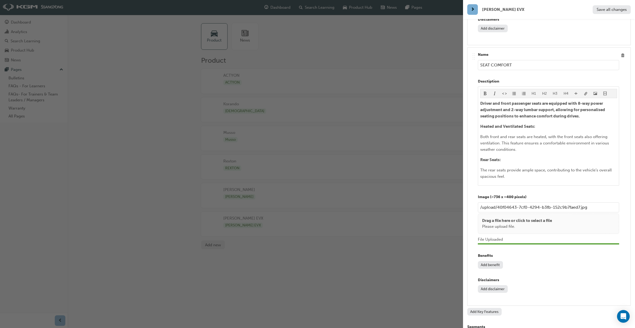
scroll to position [3612, 0]
click at [490, 260] on button "Add benefit" at bounding box center [490, 264] width 25 height 8
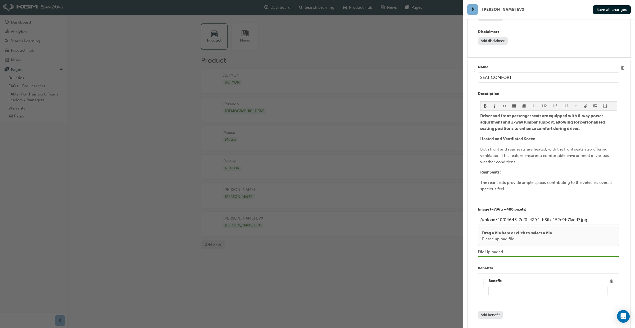
scroll to position [3598, 0]
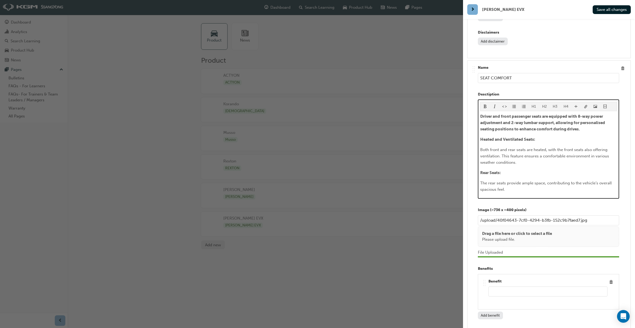
click at [508, 180] on p "The rear seats provide ample space, contributing to the vehicle’s overall spaci…" at bounding box center [548, 186] width 137 height 13
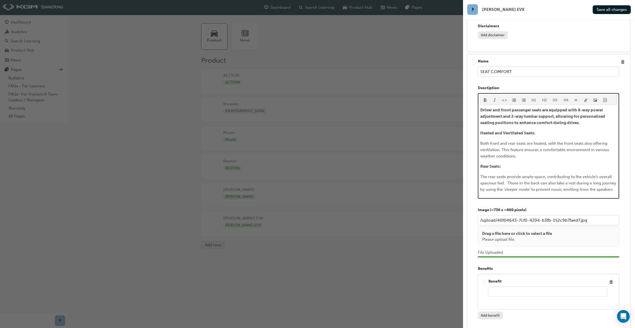
click at [508, 174] on span "The rear seats provide ample space, contributing to the vehicle’s overall spaci…" at bounding box center [548, 182] width 137 height 17
click at [611, 174] on p "The rear seats provide ample space, contributing to the vehicle’s overall spaci…" at bounding box center [548, 183] width 137 height 19
click at [505, 174] on p "The rear seats provide ample space, contributing to the vehicle’s overall spaci…" at bounding box center [548, 183] width 137 height 19
drag, startPoint x: 523, startPoint y: 150, endPoint x: 504, endPoint y: 156, distance: 20.2
click at [504, 174] on span "The rear seats provide ample space, contributing to the vehicle’s overall spaci…" at bounding box center [548, 182] width 136 height 17
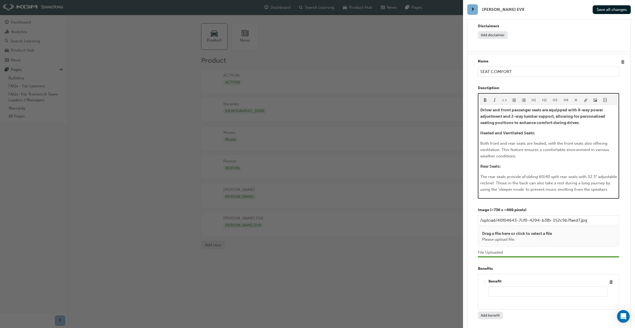
drag, startPoint x: 525, startPoint y: 150, endPoint x: 521, endPoint y: 166, distance: 16.6
click at [524, 174] on span "The rear seats provide aFolding 60/40 split rear seats with 32.5° adjustable re…" at bounding box center [549, 182] width 138 height 17
click at [574, 174] on span "The rear seats provide folding 60/40 split rear seats with 32.5° adjustable rec…" at bounding box center [547, 182] width 135 height 17
click at [608, 174] on span "The rear seats provide folding 60/40 split with 32.5° adjustable reclinel. Thos…" at bounding box center [547, 182] width 134 height 17
click at [510, 166] on div "H1 H2 H3 H4 Driver and front passenger seats are equipped with 8-way power adju…" at bounding box center [548, 146] width 141 height 106
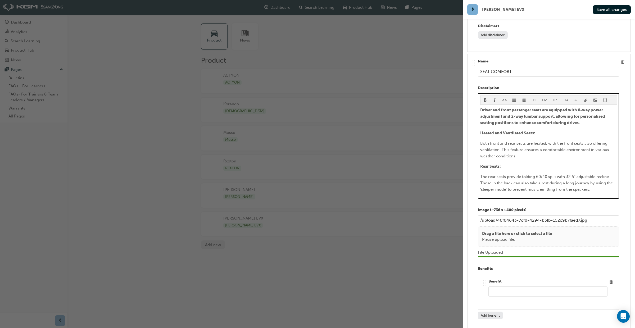
click at [495, 174] on span "The rear seats provide folding 60/40 split with 32.5° adjustable recline. Those…" at bounding box center [547, 182] width 134 height 17
drag, startPoint x: 515, startPoint y: 116, endPoint x: 517, endPoint y: 121, distance: 5.1
click at [515, 141] on span "Both front and rear seats are heated, with the front seats also offering ventil…" at bounding box center [545, 149] width 130 height 17
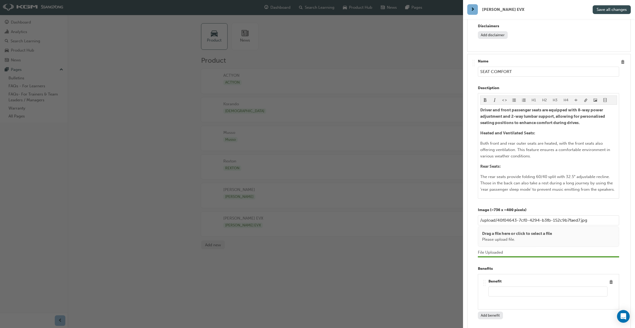
click at [606, 13] on button "Save all changes" at bounding box center [612, 9] width 38 height 9
click at [498, 287] on input "text" at bounding box center [547, 292] width 119 height 10
paste input "modern design elements with practical features, offering a comfortable and conn…"
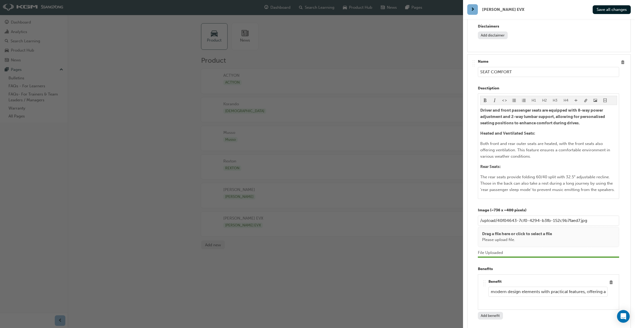
drag, startPoint x: 500, startPoint y: 265, endPoint x: 477, endPoint y: 264, distance: 23.3
click at [477, 264] on div ".. .. .. .. Name SEAT COMFORT Desctiption H1 H2 H3 H4 Driver and front passenge…" at bounding box center [549, 206] width 155 height 294
click at [493, 287] on input "modern design elements with practical features, offering a comfortable and conn…" at bounding box center [547, 292] width 119 height 10
drag, startPoint x: 530, startPoint y: 264, endPoint x: 527, endPoint y: 267, distance: 3.6
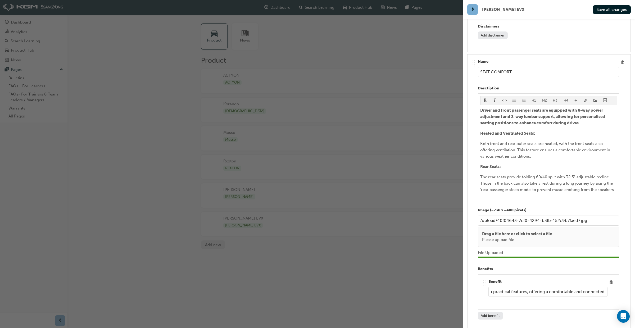
click at [529, 287] on input "Modern design elements with practical features, offering a comfortable and conn…" at bounding box center [547, 292] width 119 height 10
drag, startPoint x: 545, startPoint y: 264, endPoint x: 542, endPoint y: 269, distance: 5.8
click at [545, 287] on input "Modern design elements with practical features offering a comfortable and conne…" at bounding box center [547, 292] width 119 height 10
drag, startPoint x: 551, startPoint y: 266, endPoint x: 598, endPoint y: 264, distance: 46.1
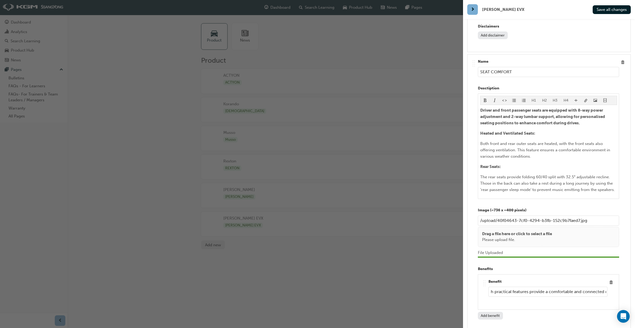
click at [599, 287] on input "Modern design elements with practical features provide a comfortable and connec…" at bounding box center [547, 292] width 119 height 10
drag, startPoint x: 591, startPoint y: 263, endPoint x: 607, endPoint y: 265, distance: 15.8
click at [608, 279] on div ".. .. .. .. Benefit Modern design elements with practical features provide a co…" at bounding box center [548, 292] width 132 height 27
click at [562, 287] on input "Modern design elements with practical features provide a comfortable and connec…" at bounding box center [547, 292] width 119 height 10
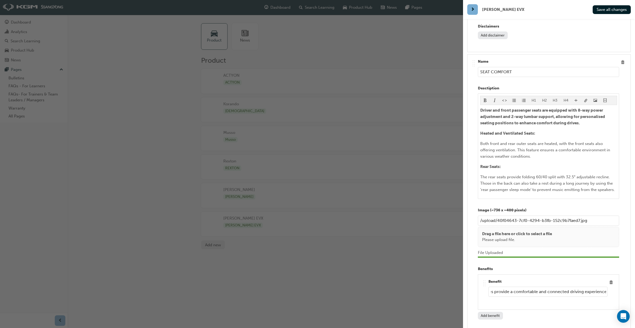
drag, startPoint x: 569, startPoint y: 265, endPoint x: 540, endPoint y: 265, distance: 29.1
click at [540, 287] on input "Modern design elements with practical features provide a comfortable and connec…" at bounding box center [547, 292] width 119 height 10
type input "Modern design elements with practical features provide a comfortable driving ex…"
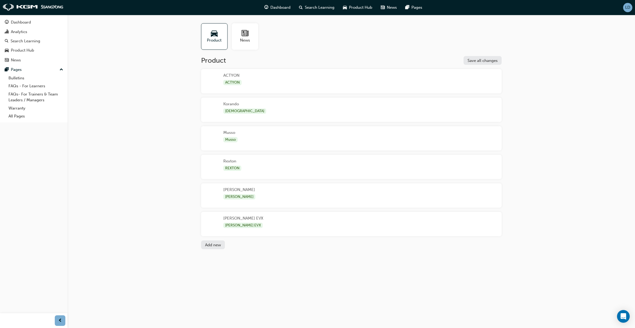
click at [270, 221] on div "[PERSON_NAME] EVX [PERSON_NAME] EVX" at bounding box center [351, 224] width 301 height 24
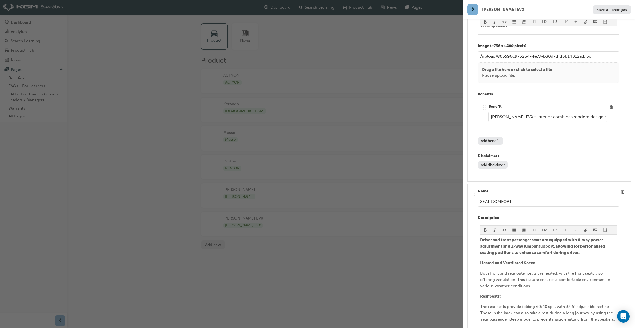
scroll to position [3584, 0]
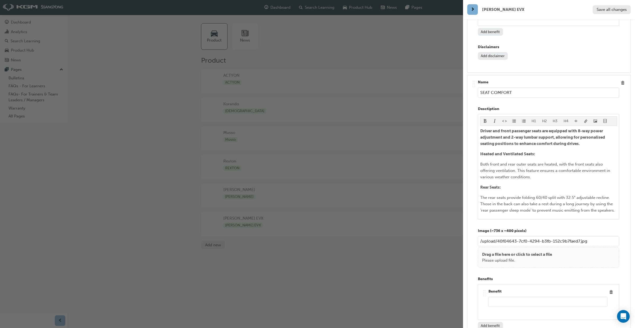
click at [502, 289] on div "Benefit" at bounding box center [547, 302] width 119 height 27
click at [502, 297] on input "text" at bounding box center [547, 302] width 119 height 10
paste input "modern design elements with practical features, offering a comfortable and conn…"
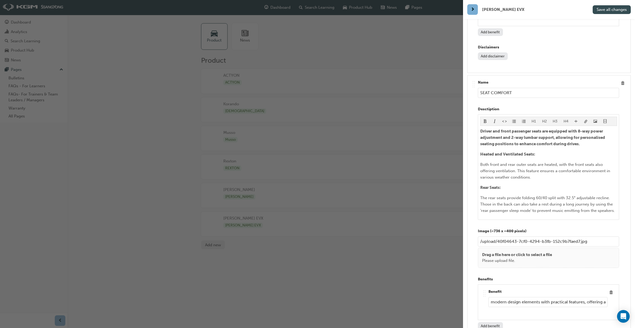
click at [611, 13] on button "Save all changes" at bounding box center [612, 9] width 38 height 9
click at [494, 297] on input "modern design elements with practical features, offering a comfortable and conn…" at bounding box center [547, 302] width 119 height 10
drag, startPoint x: 551, startPoint y: 275, endPoint x: 529, endPoint y: 278, distance: 22.4
click at [529, 297] on input "Modern design elements with practical features, offering a comfortable and conn…" at bounding box center [547, 302] width 119 height 10
drag, startPoint x: 540, startPoint y: 275, endPoint x: 522, endPoint y: 275, distance: 18.0
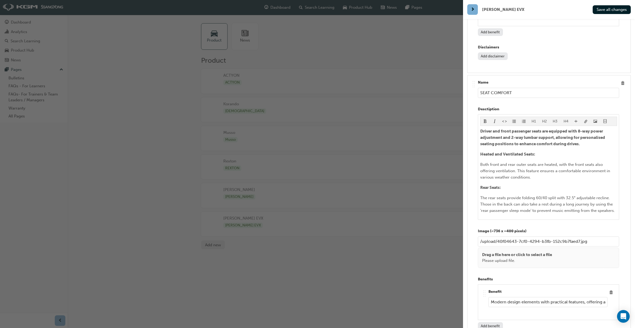
click at [523, 297] on input "Modern design elements with practical features, offering a comfortable and conn…" at bounding box center [547, 302] width 119 height 10
click at [564, 297] on input "Modern design with practical features, offering a comfortable and connected dri…" at bounding box center [547, 302] width 119 height 10
drag, startPoint x: 577, startPoint y: 273, endPoint x: 603, endPoint y: 275, distance: 25.8
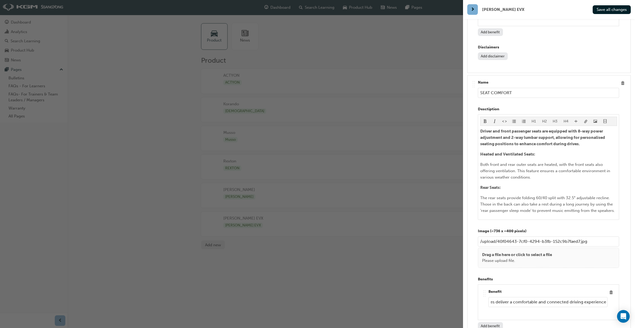
click at [604, 297] on input "Modern design with practical features deliver a comfortable and connected drivi…" at bounding box center [547, 302] width 119 height 10
click at [571, 297] on input "Modern design with practical features deliver a comfortable and connected drivi…" at bounding box center [547, 302] width 119 height 10
click at [569, 297] on input "Modern design with practical features deliver a comfortable and connected drivi…" at bounding box center [547, 302] width 119 height 10
click at [604, 297] on input "Modern design with practical features deliver a comfortable driving experience." at bounding box center [547, 302] width 119 height 10
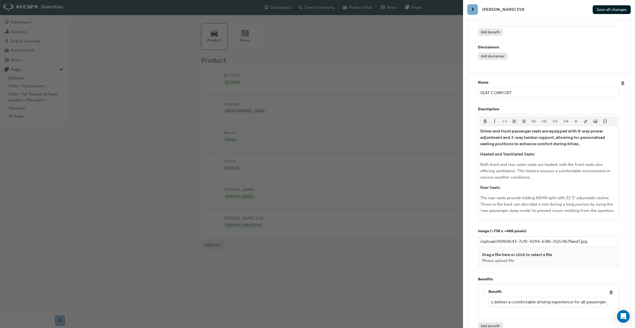
scroll to position [0, 75]
type input "Modern design with practical features deliver a comfortable driving experience …"
drag, startPoint x: 610, startPoint y: 41, endPoint x: 610, endPoint y: 11, distance: 29.4
click at [610, 11] on span "Save all changes" at bounding box center [612, 9] width 30 height 5
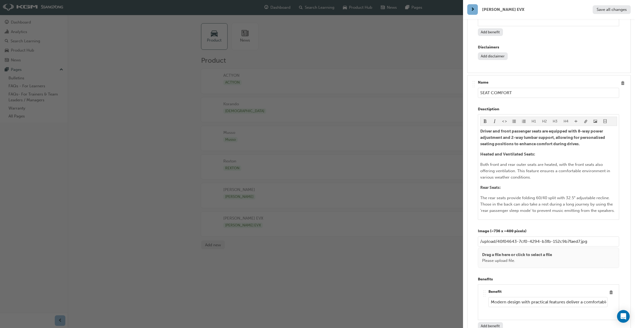
click at [437, 263] on div "button" at bounding box center [231, 164] width 463 height 328
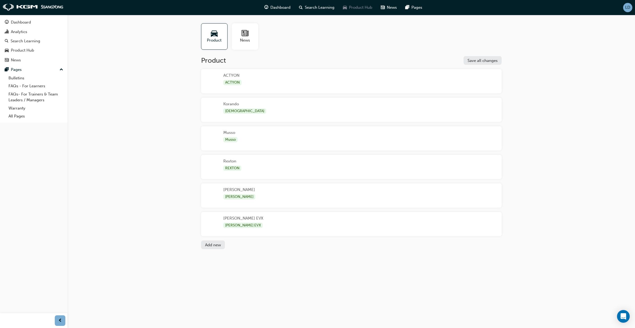
click at [354, 10] on span "Product Hub" at bounding box center [360, 7] width 23 height 6
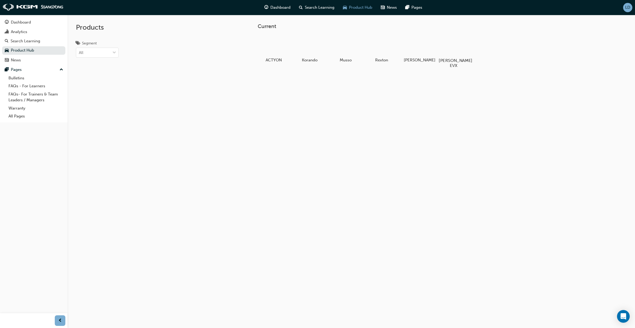
click at [450, 54] on div at bounding box center [453, 45] width 29 height 21
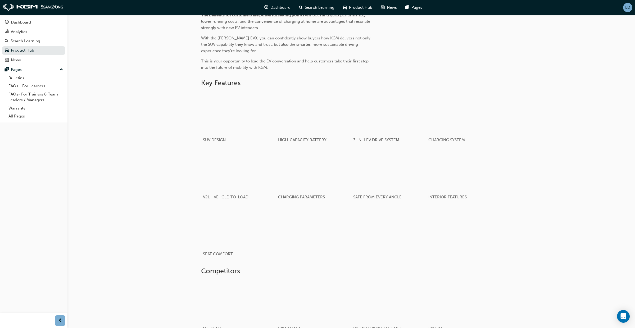
scroll to position [256, 0]
click at [228, 228] on div "button" at bounding box center [238, 227] width 75 height 42
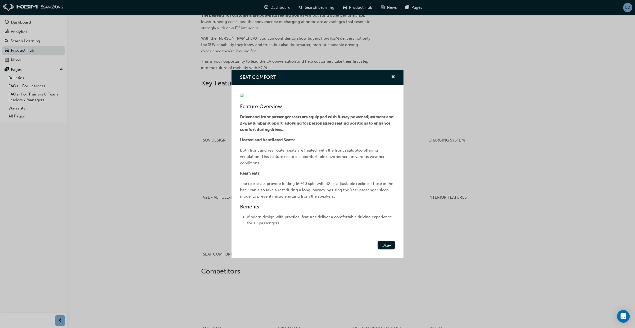
click at [491, 249] on div "SEAT COMFORT Feature Overview Driver and front passenger seats are equipped wit…" at bounding box center [317, 164] width 635 height 328
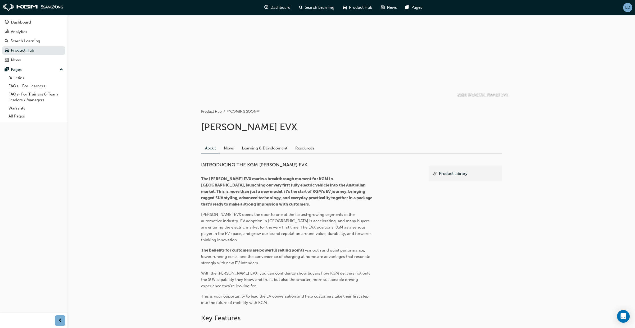
scroll to position [19, 0]
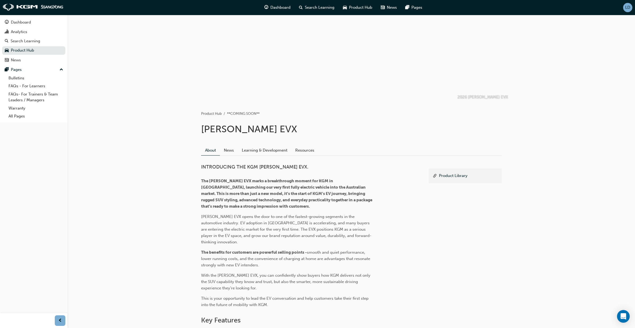
click at [628, 9] on span "LD" at bounding box center [627, 7] width 5 height 4
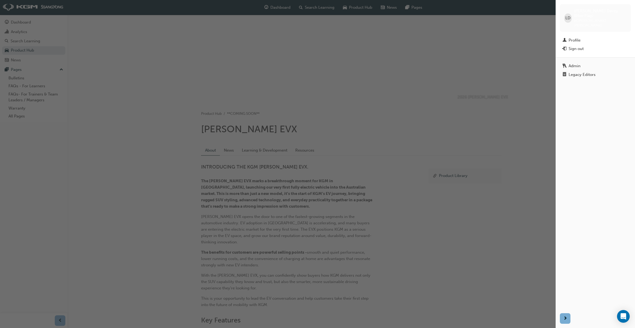
click at [598, 72] on div "Legacy Editors" at bounding box center [596, 74] width 66 height 5
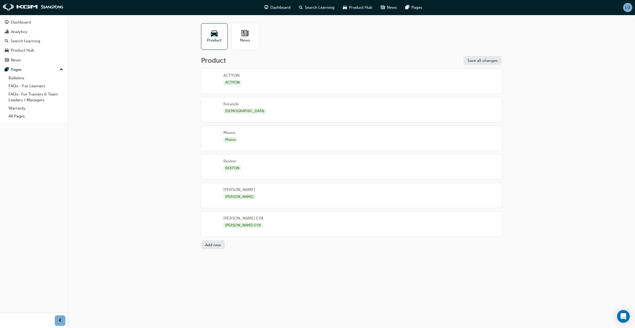
click at [349, 225] on div "[PERSON_NAME] EVX [PERSON_NAME] EVX" at bounding box center [351, 224] width 301 height 24
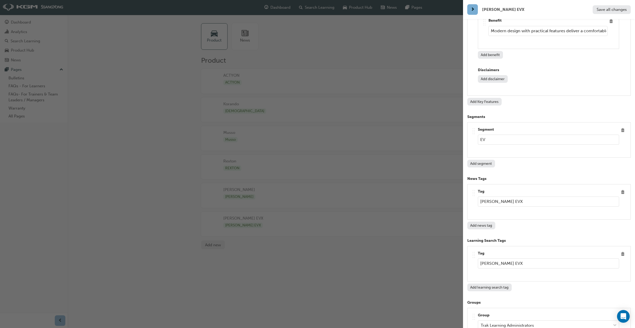
scroll to position [3867, 0]
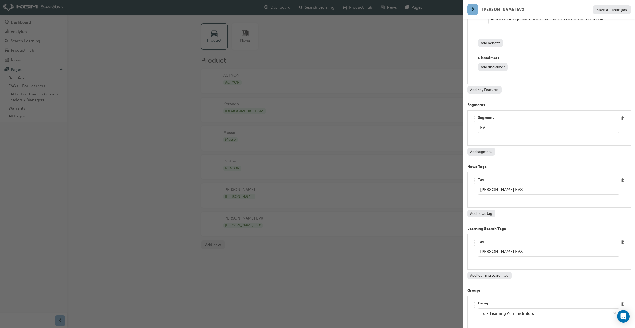
click at [488, 86] on button "Add Key Features" at bounding box center [484, 90] width 34 height 8
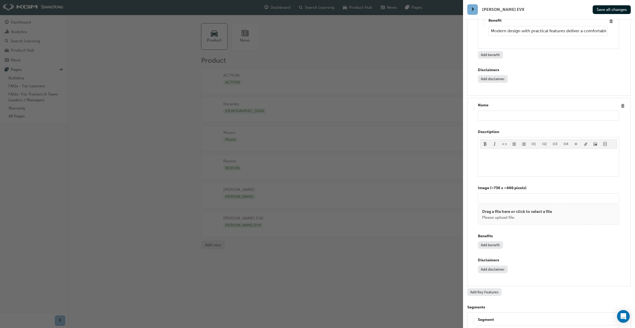
scroll to position [3854, 0]
click at [505, 112] on input "text" at bounding box center [548, 117] width 141 height 10
type input "TOWING"
click at [496, 152] on p "﻿" at bounding box center [548, 155] width 137 height 6
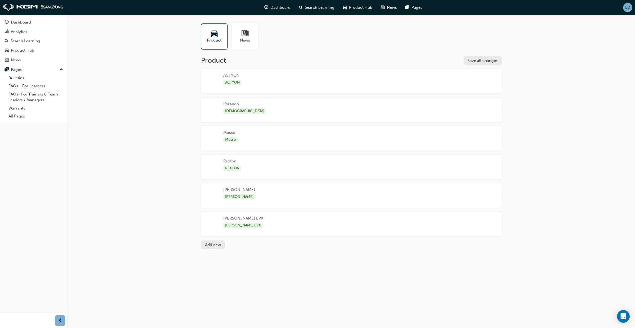
click at [233, 225] on div "[PERSON_NAME] EVX" at bounding box center [242, 225] width 39 height 5
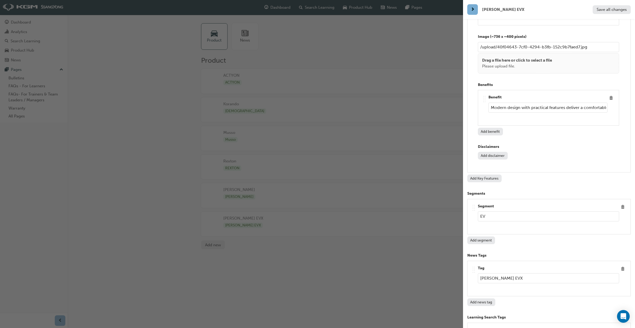
scroll to position [3780, 0]
click at [488, 174] on button "Add Key Features" at bounding box center [484, 178] width 34 height 8
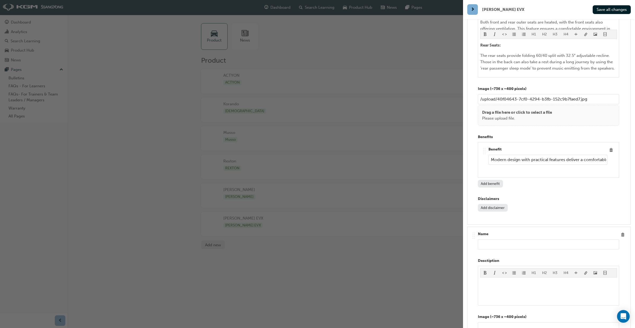
scroll to position [3719, 0]
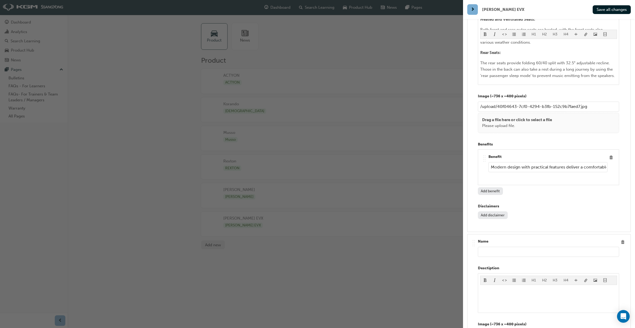
click at [501, 247] on input "text" at bounding box center [548, 252] width 141 height 10
type input "TOWING"
click at [604, 9] on span "Save all changes" at bounding box center [612, 9] width 30 height 5
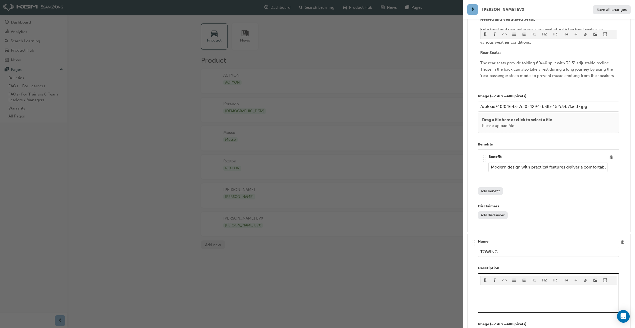
click at [500, 287] on div "﻿" at bounding box center [548, 299] width 137 height 24
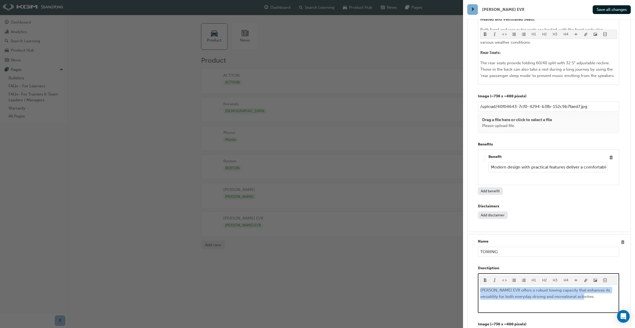
drag, startPoint x: 580, startPoint y: 273, endPoint x: 480, endPoint y: 261, distance: 101.5
click at [479, 273] on div "H1 H2 H3 H4 [PERSON_NAME] EVX offers a robust towing capacity that enhances its…" at bounding box center [548, 293] width 141 height 40
click at [483, 276] on button "button" at bounding box center [486, 280] width 10 height 9
drag, startPoint x: 566, startPoint y: 276, endPoint x: 562, endPoint y: 277, distance: 3.6
click at [566, 287] on div "[PERSON_NAME] EVX offers a robust towing capacity that enhances its versatility…" at bounding box center [548, 299] width 137 height 24
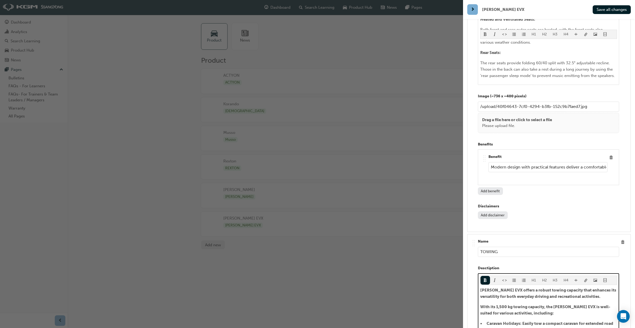
scroll to position [3871, 0]
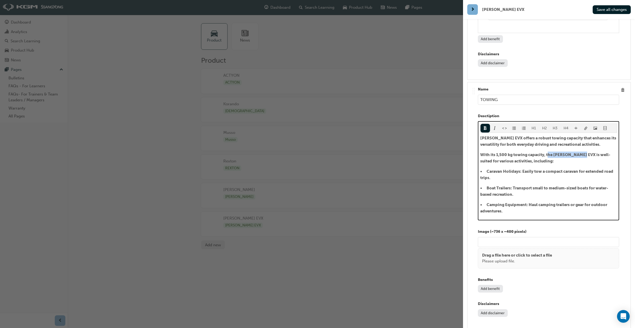
drag, startPoint x: 578, startPoint y: 128, endPoint x: 548, endPoint y: 128, distance: 30.4
click at [548, 152] on span "With its 1,500 kg towing capacity, the [PERSON_NAME] EVX is well-suited for var…" at bounding box center [545, 157] width 130 height 11
click at [498, 169] on span "• Caravan Holidays: Easily tow a compact caravan for extended road trips." at bounding box center [547, 174] width 134 height 11
click at [497, 186] on span "• Boat Trailers: Transport small to medium-sized boats for water-based recreati…" at bounding box center [544, 191] width 128 height 11
click at [497, 202] on span "• Camping Equipment: Haul camping trailers or gear for outdoor adventures." at bounding box center [544, 207] width 128 height 11
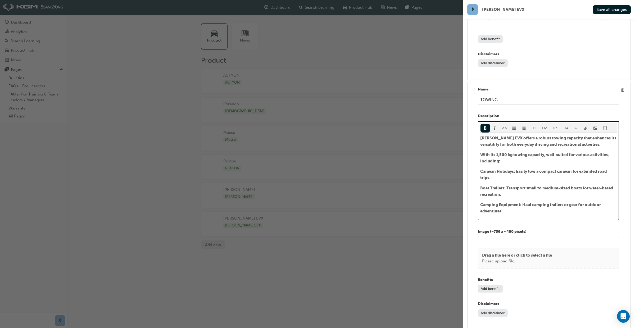
click at [508, 186] on span "Boat Trailers: Transport small to medium-sized boats for water-based recreation." at bounding box center [547, 191] width 134 height 11
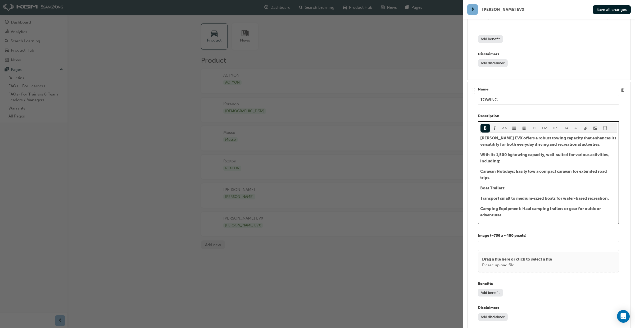
scroll to position [3875, 0]
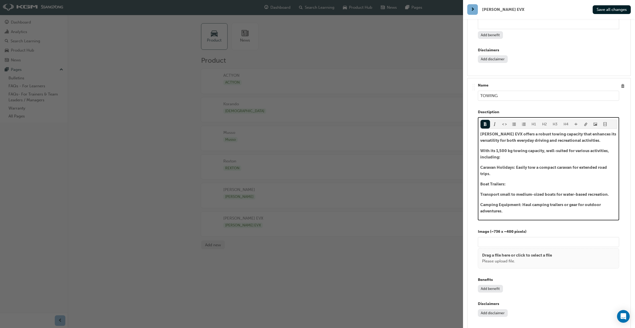
click at [516, 165] on span "Caravan Holidays: Easily tow a compact caravan for extended road trips." at bounding box center [544, 170] width 128 height 11
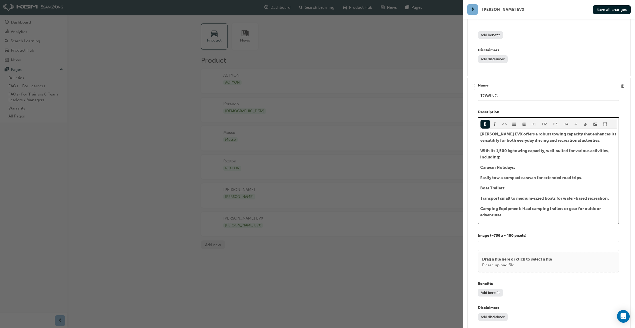
scroll to position [3879, 0]
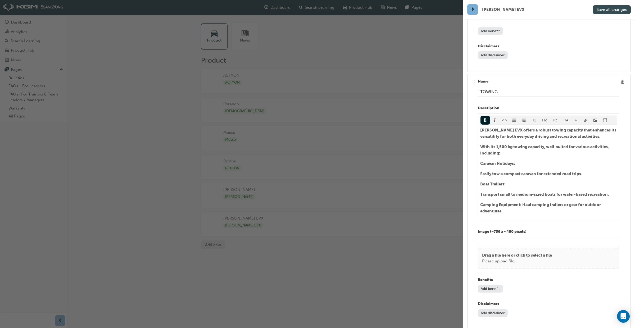
click at [607, 10] on span "Save all changes" at bounding box center [612, 9] width 30 height 5
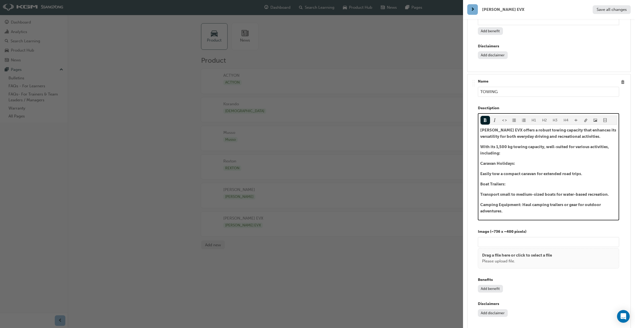
click at [521, 202] on span "Camping Equipment: Haul camping trailers or gear for outdoor adventures." at bounding box center [540, 207] width 121 height 11
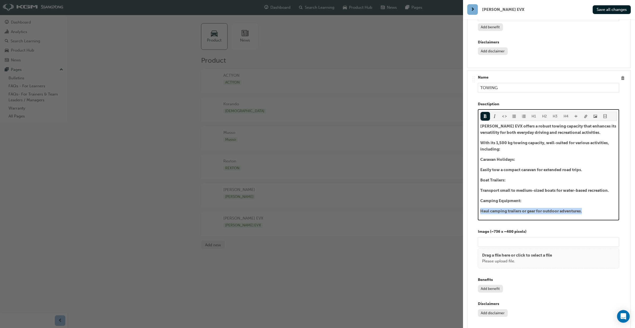
drag, startPoint x: 589, startPoint y: 185, endPoint x: 481, endPoint y: 180, distance: 107.5
click at [481, 208] on p "Haul camping trailers or gear for outdoor adventures." at bounding box center [548, 211] width 137 height 6
drag, startPoint x: 487, startPoint y: 93, endPoint x: 495, endPoint y: 100, distance: 11.0
click at [487, 112] on div "H1 H2 H3 H4" at bounding box center [548, 116] width 137 height 9
drag, startPoint x: 486, startPoint y: 91, endPoint x: 496, endPoint y: 103, distance: 15.0
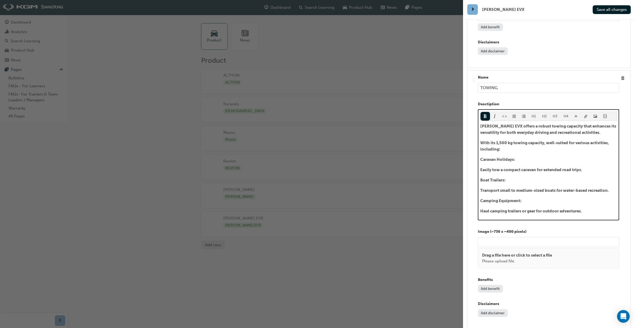
click at [486, 112] on button "button" at bounding box center [486, 116] width 10 height 9
drag, startPoint x: 612, startPoint y: 162, endPoint x: 481, endPoint y: 149, distance: 131.7
click at [478, 162] on div "H1 H2 H3 H4 [PERSON_NAME] EVX offers a robust towing capacity that enhances its…" at bounding box center [548, 164] width 141 height 111
click at [488, 112] on button "button" at bounding box center [486, 116] width 10 height 9
drag, startPoint x: 591, startPoint y: 143, endPoint x: 481, endPoint y: 144, distance: 110.4
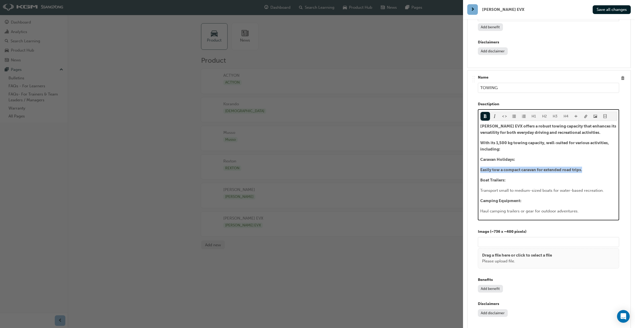
click at [481, 167] on p "Easily tow a compact caravan for extended road trips." at bounding box center [548, 170] width 137 height 6
click at [487, 115] on span "format_bold-icon" at bounding box center [485, 117] width 4 height 4
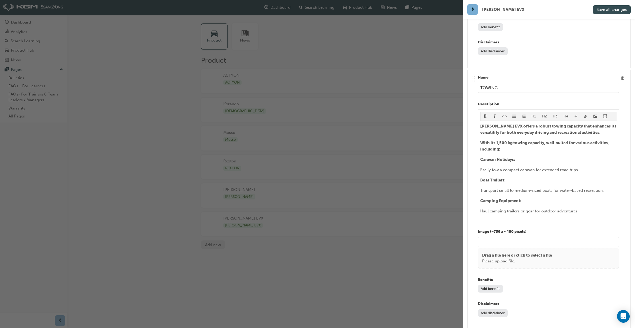
click at [601, 8] on span "Save all changes" at bounding box center [612, 9] width 30 height 5
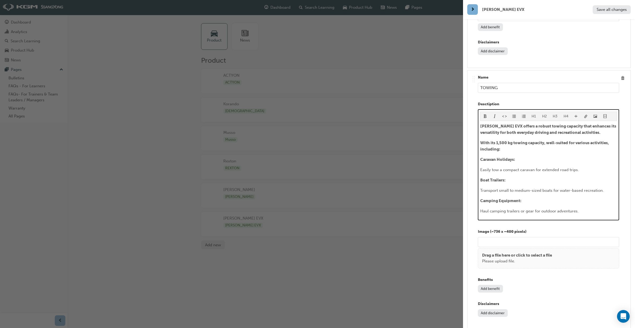
drag, startPoint x: 481, startPoint y: 116, endPoint x: 480, endPoint y: 122, distance: 5.6
click at [481, 141] on span "With its 1,500 kg towing capacity, well-suited for various activities, includin…" at bounding box center [544, 146] width 129 height 11
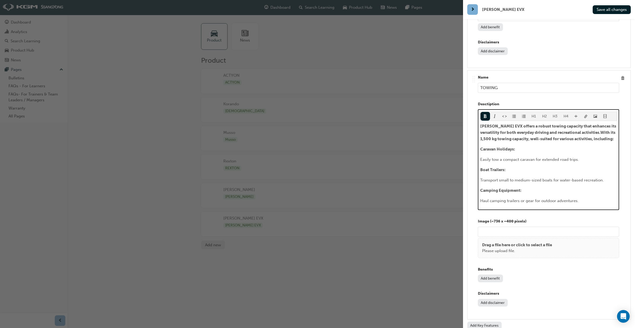
scroll to position [3872, 0]
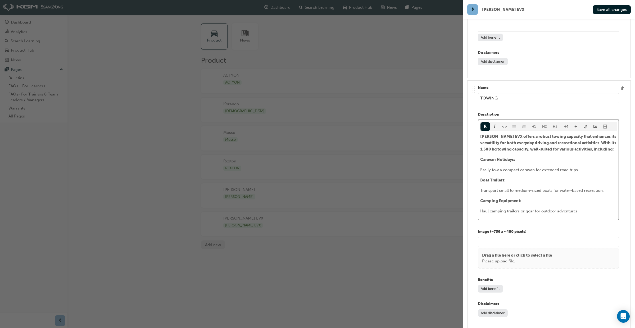
click at [485, 133] on div "[PERSON_NAME] EVX offers a robust towing capacity that enhances its versatility…" at bounding box center [548, 173] width 137 height 81
click at [481, 134] on span "[PERSON_NAME] EVX offers a robust towing capacity that enhances its versatility…" at bounding box center [548, 142] width 137 height 17
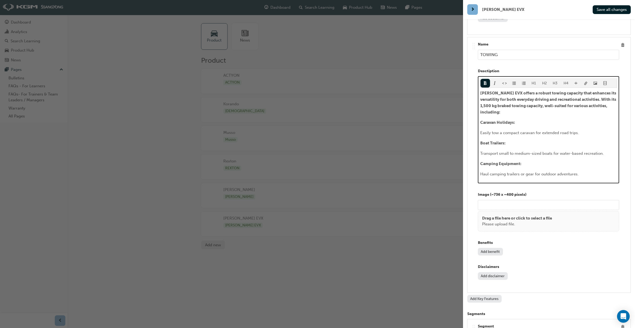
scroll to position [3916, 0]
click at [572, 149] on div "Name TOWING Desctiption H1 H2 H3 H4 [PERSON_NAME] EVX offers a robust towing ca…" at bounding box center [548, 164] width 141 height 247
click at [584, 171] on p "Haul camping trailers or gear for outdoor adventures." at bounding box center [548, 174] width 137 height 6
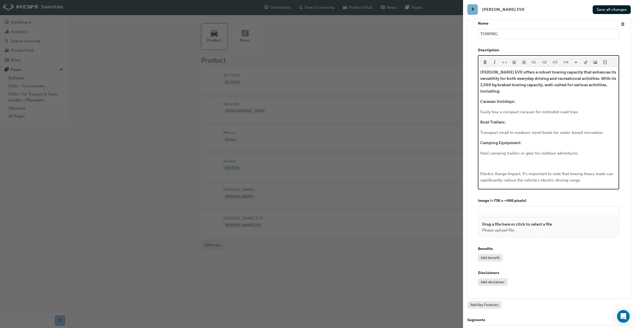
scroll to position [3943, 0]
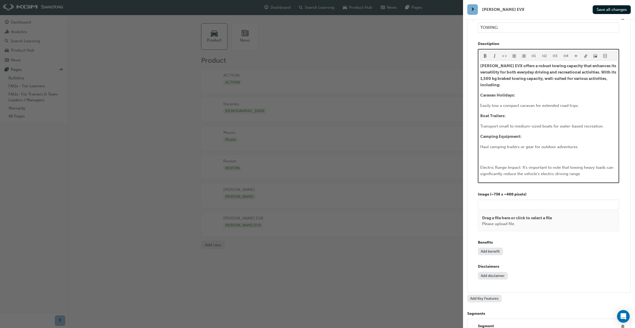
drag, startPoint x: 481, startPoint y: 132, endPoint x: 482, endPoint y: 134, distance: 2.7
click at [481, 165] on span "Electric Range Impact: It’s important to note that towing heavy loads can signi…" at bounding box center [547, 170] width 134 height 11
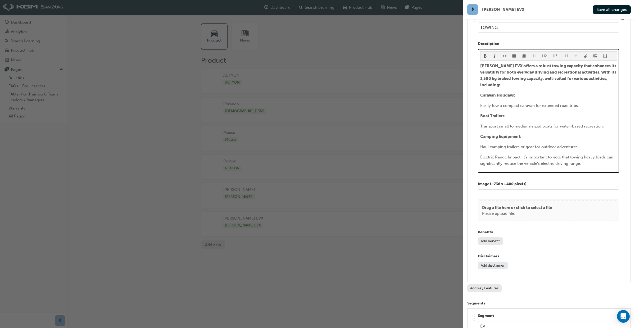
scroll to position [3933, 0]
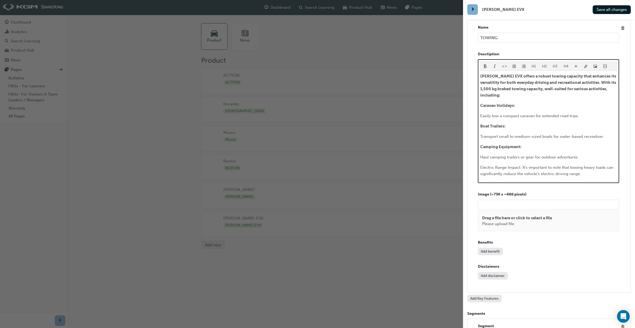
click at [522, 165] on span "Electric Range Impact: It’s important to note that towing heavy loads can signi…" at bounding box center [547, 170] width 134 height 11
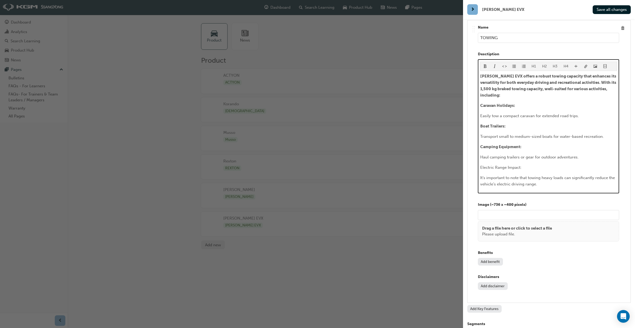
scroll to position [3943, 0]
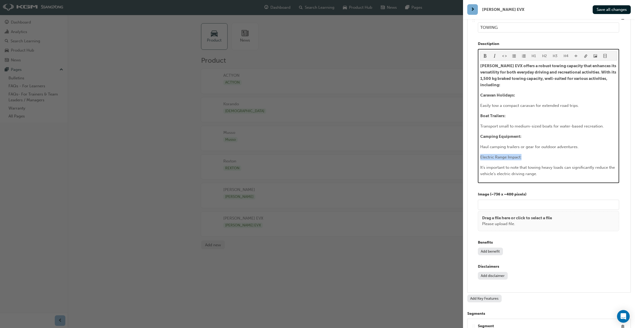
drag, startPoint x: 541, startPoint y: 121, endPoint x: 492, endPoint y: 118, distance: 49.6
click at [472, 121] on div ".. .. .. .. Name TOWING Desctiption H1 H2 H3 H4 [PERSON_NAME] EVX offers a robu…" at bounding box center [549, 151] width 155 height 274
drag, startPoint x: 485, startPoint y: 34, endPoint x: 511, endPoint y: 30, distance: 26.6
click at [485, 54] on span "format_bold-icon" at bounding box center [485, 56] width 4 height 4
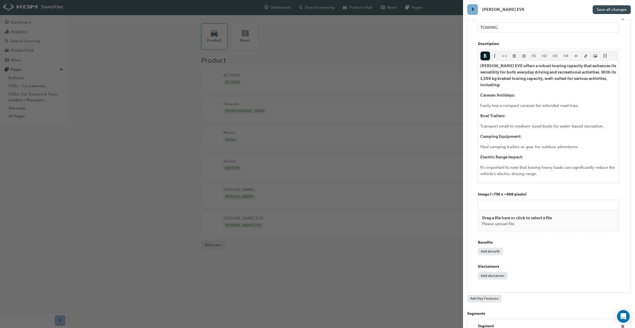
click at [616, 12] on button "Save all changes" at bounding box center [612, 9] width 38 height 9
click at [567, 192] on p "Image (~736 x ~400 pixels)" at bounding box center [548, 195] width 141 height 6
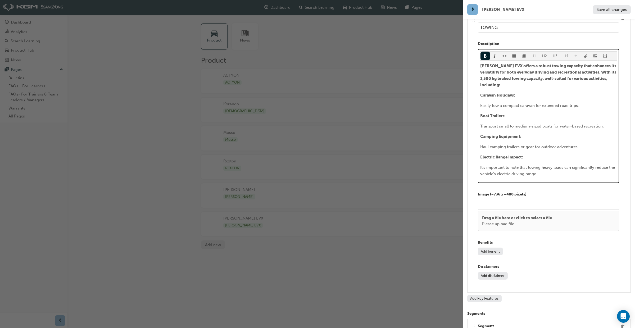
click at [511, 165] on span "It’s important to note that towing heavy loads can significantly reduce the veh…" at bounding box center [548, 170] width 136 height 11
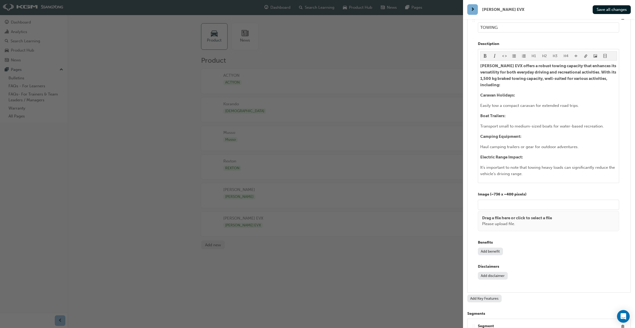
click at [605, 14] on div "[PERSON_NAME] EVX Save all changes" at bounding box center [549, 9] width 164 height 11
click at [605, 11] on span "Save all changes" at bounding box center [612, 9] width 30 height 5
click at [490, 248] on button "Add benefit" at bounding box center [490, 252] width 25 height 8
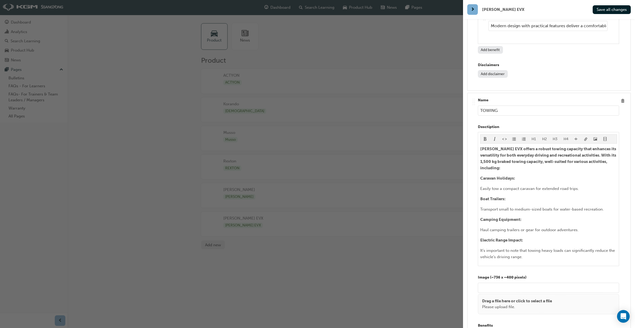
scroll to position [3859, 0]
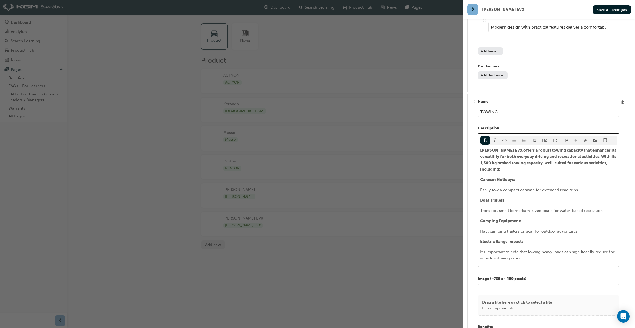
drag, startPoint x: 596, startPoint y: 129, endPoint x: 594, endPoint y: 140, distance: 11.5
click at [596, 148] on span "[PERSON_NAME] EVX offers a robust towing capacity that enhances its versatility…" at bounding box center [548, 160] width 137 height 24
drag, startPoint x: 528, startPoint y: 136, endPoint x: 531, endPoint y: 140, distance: 5.1
click at [528, 148] on span "[PERSON_NAME] EVX offers a robust towing capacity that enhances its versatility…" at bounding box center [548, 160] width 137 height 24
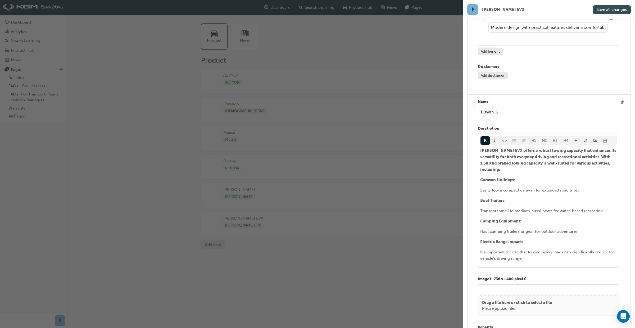
click at [606, 11] on span "Save all changes" at bounding box center [612, 9] width 30 height 5
type input "/upload/543f3fc6-9cc9-45cf-bb73-0d94e14bf86a.jpg"
click at [606, 12] on button "Save all changes" at bounding box center [612, 9] width 38 height 9
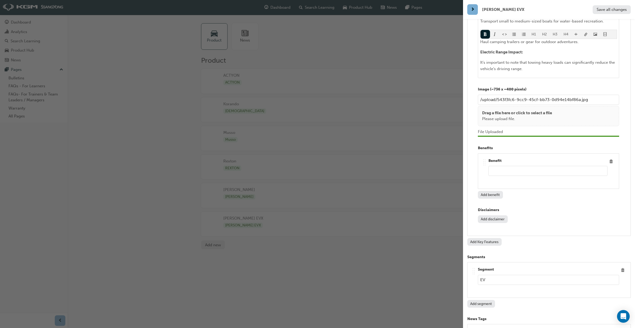
scroll to position [4048, 0]
click at [492, 215] on button "Add disclaimer" at bounding box center [493, 219] width 30 height 8
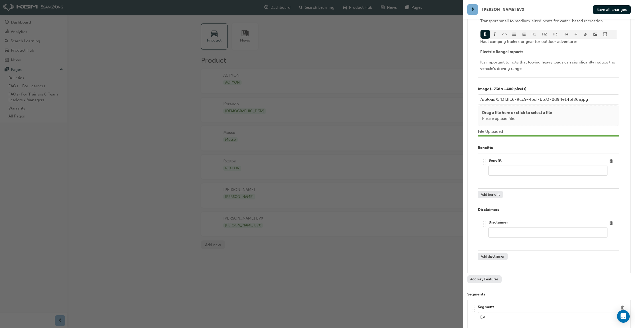
scroll to position [4086, 0]
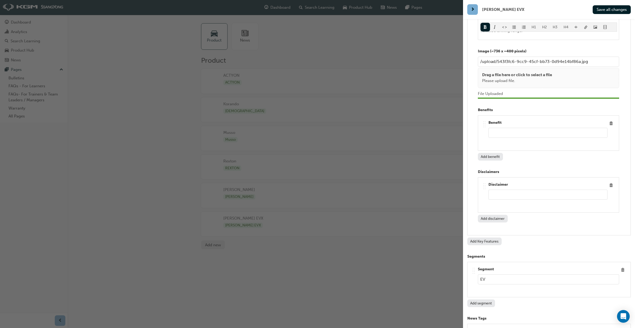
paste input "Always refer to the vehicle’s owner’s manual and consult with the manufacturer …"
drag, startPoint x: 582, startPoint y: 159, endPoint x: 483, endPoint y: 157, distance: 98.2
click at [483, 182] on div ".. .. .. .. Disclaimer Always refer to the vehicle’s owner’s manual and consult…" at bounding box center [548, 195] width 132 height 27
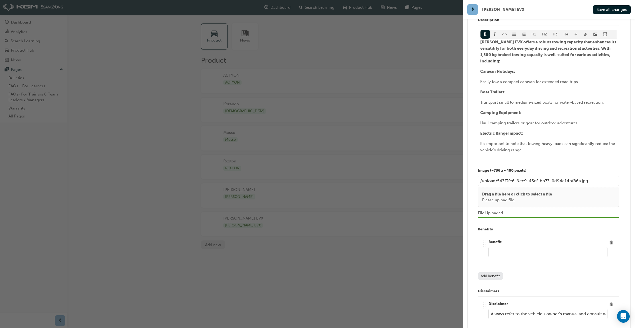
scroll to position [3963, 0]
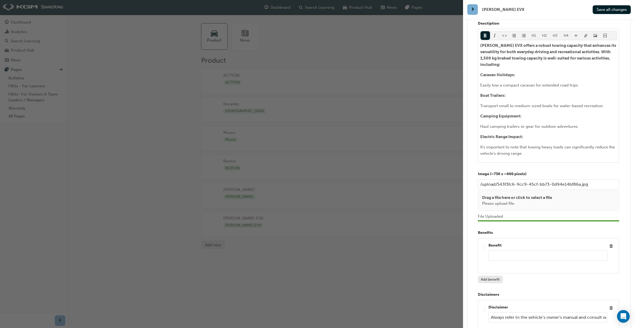
type input "Always refer to the vehicle’s owner’s manual and consult with the manufacturer …"
click at [497, 251] on input "text" at bounding box center [547, 256] width 119 height 10
paste input "The KGM [PERSON_NAME] EVX is an all-electric SUV with a towing capacity of up t…"
drag, startPoint x: 547, startPoint y: 222, endPoint x: 473, endPoint y: 222, distance: 73.8
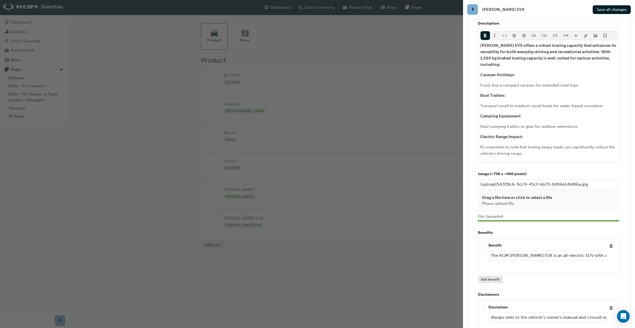
click at [467, 216] on div ".. .. .. .. Name TOWING Desctiption H1 H2 H3 H4 [PERSON_NAME] EVX offers a robu…" at bounding box center [549, 173] width 164 height 369
click at [515, 251] on input "The KGM [PERSON_NAME] EVX is an all-electric SUV with a towing capacity of up t…" at bounding box center [547, 256] width 119 height 10
click at [510, 251] on input "The KGM [PERSON_NAME] EVX is an all-electric SUV with a towing capacity of up t…" at bounding box center [547, 256] width 119 height 10
type input "The KGMTorres EVX is an all-electric SUV with a towing capacity of up to 1,500 …"
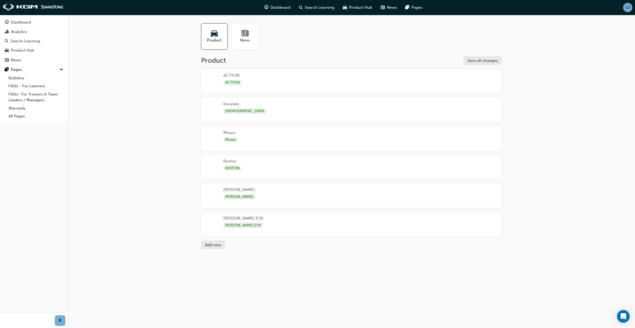
click at [231, 220] on div "[PERSON_NAME] EVX [PERSON_NAME] EVX" at bounding box center [243, 224] width 40 height 16
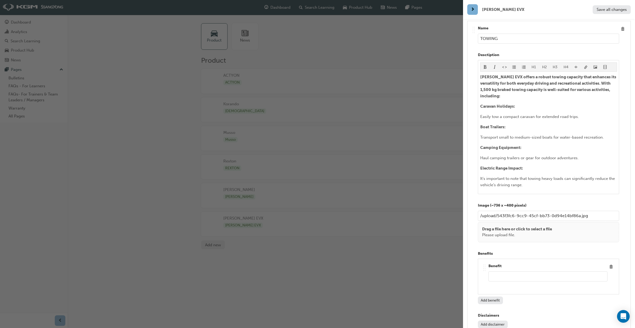
scroll to position [3932, 0]
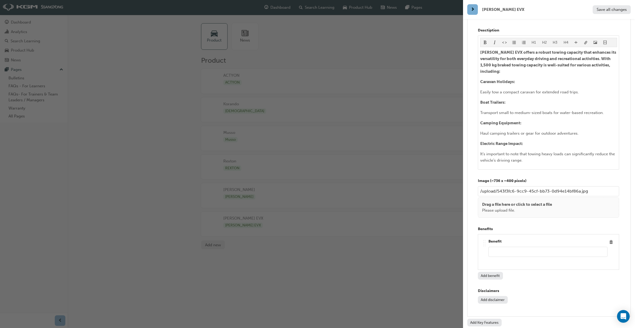
click at [490, 296] on button "Add disclaimer" at bounding box center [493, 300] width 30 height 8
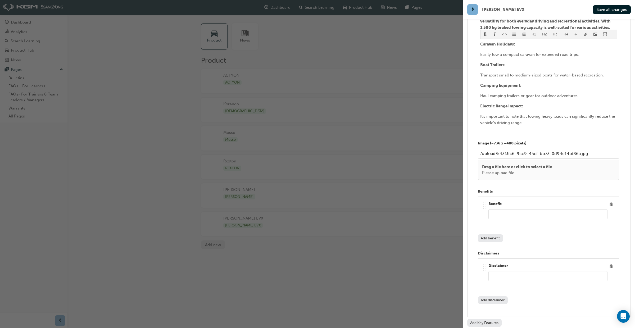
click at [500, 209] on input "text" at bounding box center [547, 214] width 119 height 10
paste input "The KGM [PERSON_NAME] EVX is an all-electric SUV with a towing capacity of up t…"
drag, startPoint x: 582, startPoint y: 180, endPoint x: 463, endPoint y: 178, distance: 119.1
click at [462, 178] on div "[PERSON_NAME] EVX Save all changes Name [PERSON_NAME] EVX Model Name **COMING S…" at bounding box center [317, 164] width 635 height 328
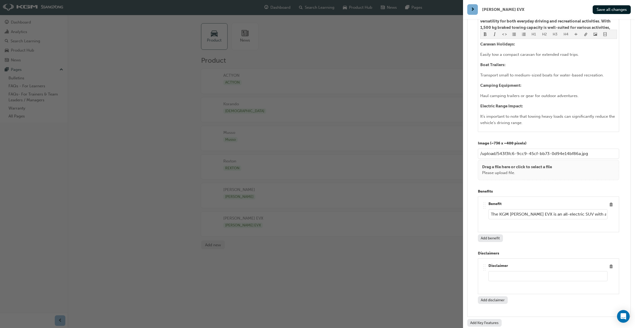
click at [512, 209] on input "The KGM [PERSON_NAME] EVX is an all-electric SUV with a towing capacity of up t…" at bounding box center [547, 214] width 119 height 10
type input "[PERSON_NAME] EVX is an all-electric SUV with a towing capacity of up to 1,500 …"
click at [614, 12] on button "Save all changes" at bounding box center [612, 9] width 38 height 9
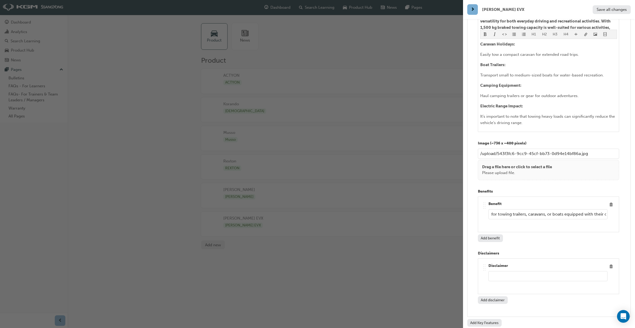
scroll to position [0, 236]
drag, startPoint x: 542, startPoint y: 181, endPoint x: 620, endPoint y: 187, distance: 77.8
click at [620, 187] on div ".. .. .. .. Name TOWING Desctiption H1 H2 H3 H4 [PERSON_NAME] EVX offers a robu…" at bounding box center [549, 137] width 155 height 349
click at [496, 272] on input "text" at bounding box center [547, 277] width 119 height 10
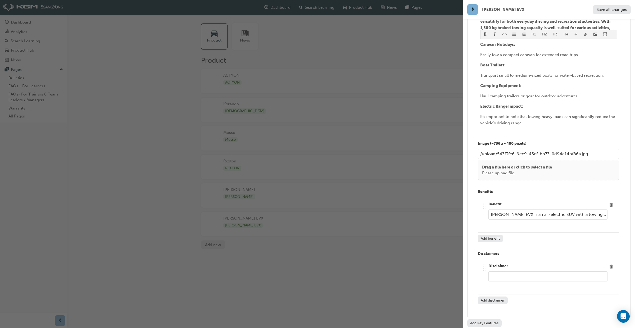
paste input "Always refer to the vehicle’s owner’s manual and consult with the manufacturer …"
drag, startPoint x: 554, startPoint y: 242, endPoint x: 486, endPoint y: 239, distance: 68.1
click at [486, 263] on div ".. .. .. .. Disclaimer Always refer to the vehicle’s owner’s manual and consult…" at bounding box center [548, 276] width 132 height 27
type input "Always refer to the vehicle’s owner’s manual and consult with the manufacturer …"
click at [606, 11] on span "Save all changes" at bounding box center [612, 9] width 30 height 5
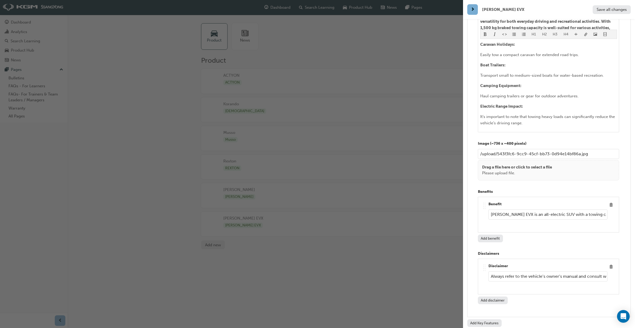
click at [431, 42] on div "button" at bounding box center [231, 164] width 463 height 328
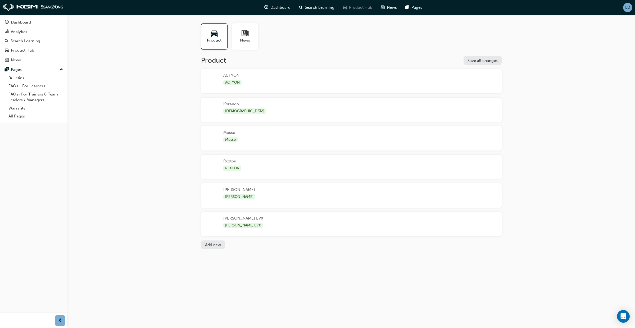
click at [364, 7] on span "Product Hub" at bounding box center [360, 7] width 23 height 6
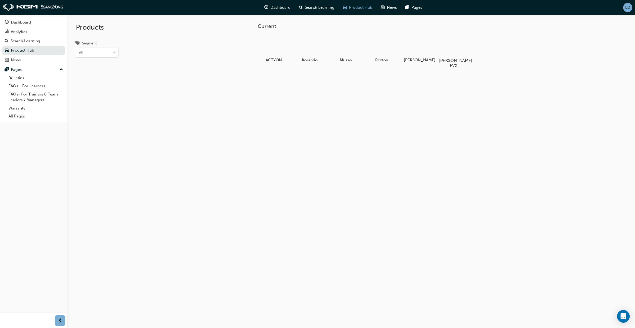
click at [457, 48] on div at bounding box center [453, 45] width 29 height 21
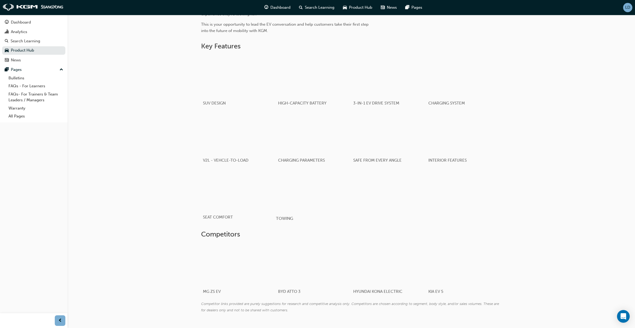
scroll to position [293, 0]
click at [310, 192] on div "button" at bounding box center [313, 190] width 75 height 42
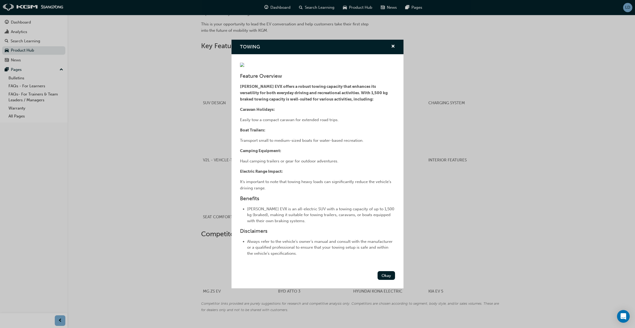
click at [464, 203] on div "TOWING Feature Overview [PERSON_NAME] EVX offers a robust towing capacity that …" at bounding box center [317, 164] width 635 height 328
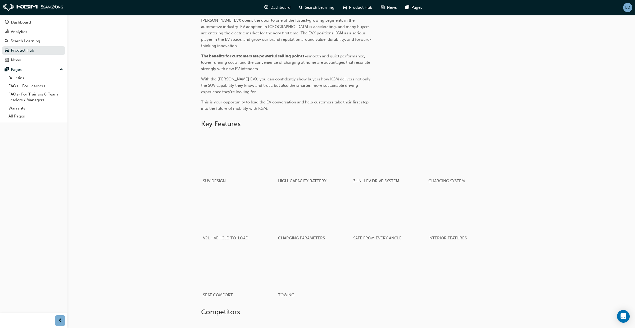
scroll to position [214, 0]
click at [488, 216] on div "button" at bounding box center [463, 212] width 75 height 42
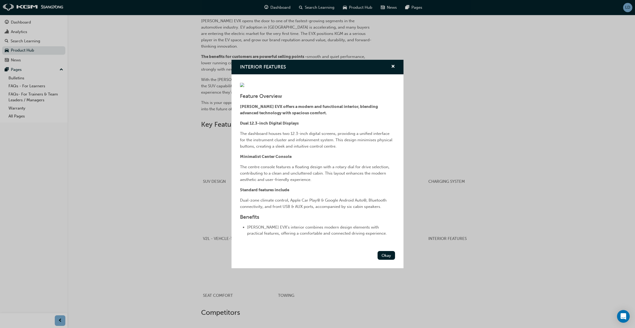
click at [518, 223] on div "INTERIOR FEATURES Feature Overview [PERSON_NAME] EVX offers a modern and functi…" at bounding box center [317, 164] width 635 height 328
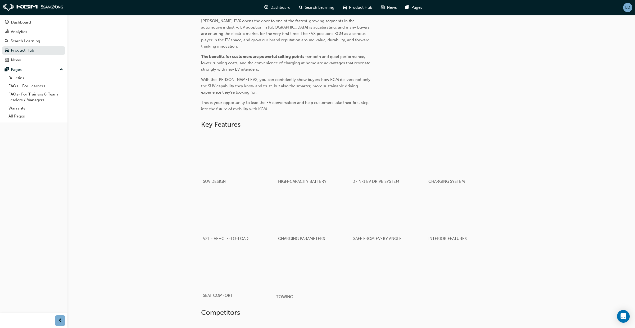
click at [349, 254] on div "button" at bounding box center [313, 269] width 75 height 42
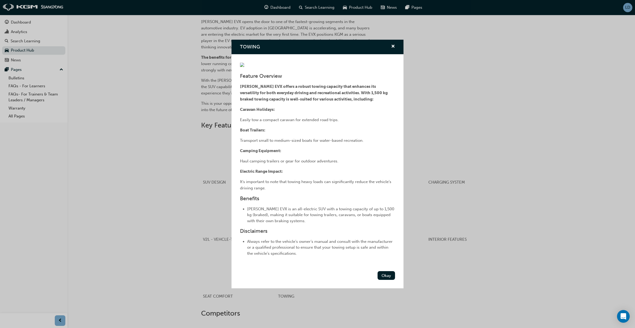
click at [459, 251] on div "TOWING Feature Overview [PERSON_NAME] EVX offers a robust towing capacity that …" at bounding box center [317, 164] width 635 height 328
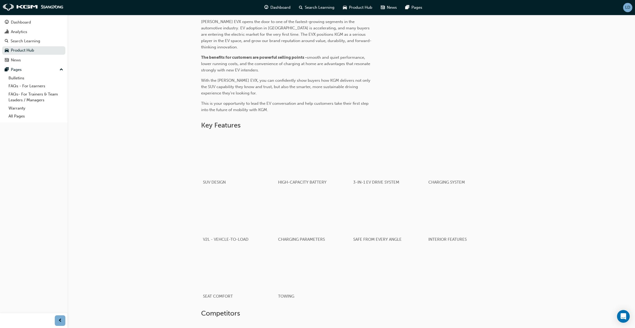
scroll to position [212, 0]
click at [259, 259] on div "button" at bounding box center [238, 271] width 75 height 42
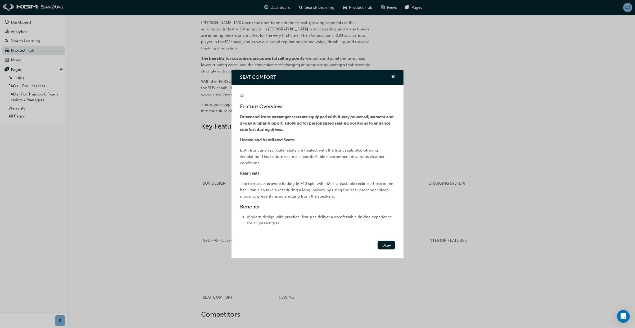
click at [452, 256] on div "SEAT COMFORT Feature Overview Driver and front passenger seats are equipped wit…" at bounding box center [317, 164] width 635 height 328
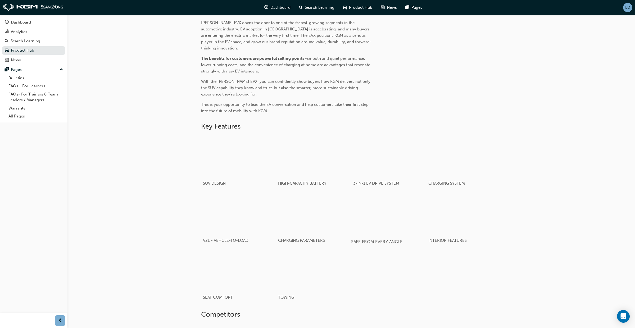
click at [409, 227] on div "button" at bounding box center [388, 213] width 75 height 42
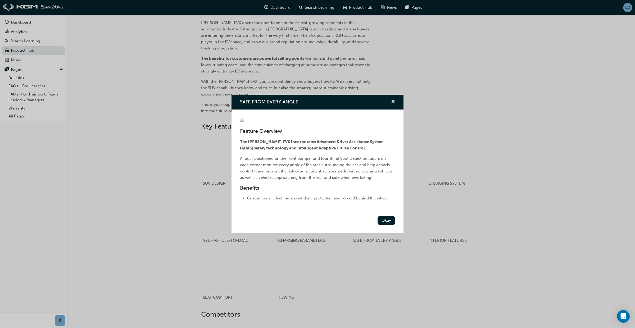
drag, startPoint x: 425, startPoint y: 253, endPoint x: 414, endPoint y: 248, distance: 12.2
click at [425, 253] on div "SAFE FROM EVERY ANGLE Feature Overview The [PERSON_NAME] EVX incorporates Advan…" at bounding box center [317, 164] width 635 height 328
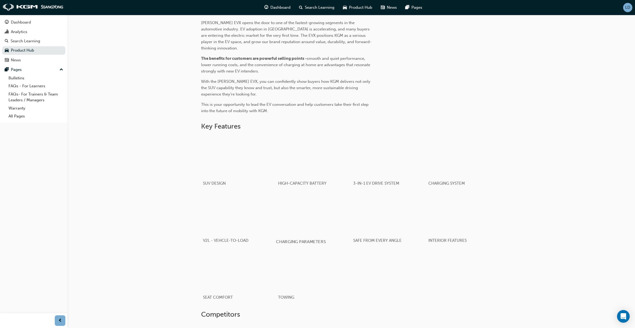
click at [336, 216] on div "button" at bounding box center [313, 213] width 75 height 42
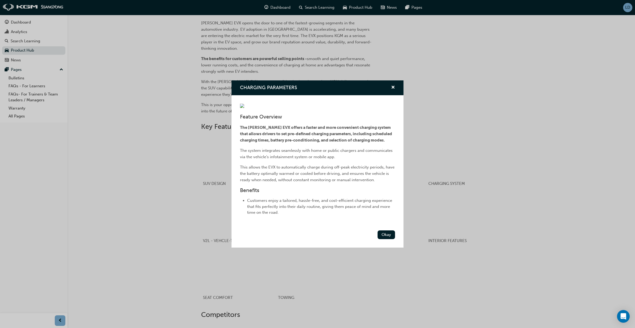
click at [463, 214] on div "CHARGING PARAMETERS Feature Overview The [PERSON_NAME] EVX offers a faster and …" at bounding box center [317, 164] width 635 height 328
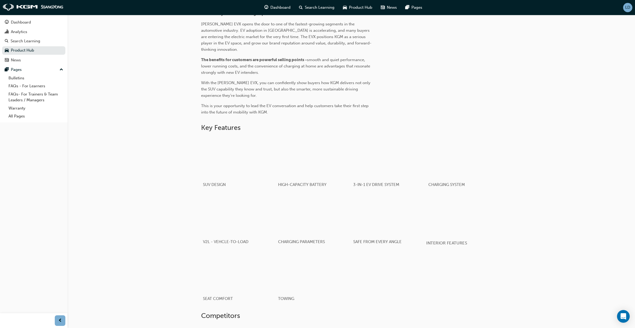
click at [463, 214] on div "button" at bounding box center [463, 215] width 75 height 42
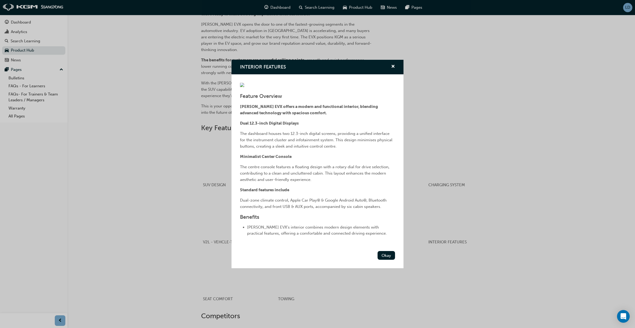
click at [512, 218] on div "INTERIOR FEATURES Feature Overview [PERSON_NAME] EVX offers a modern and functi…" at bounding box center [317, 164] width 635 height 328
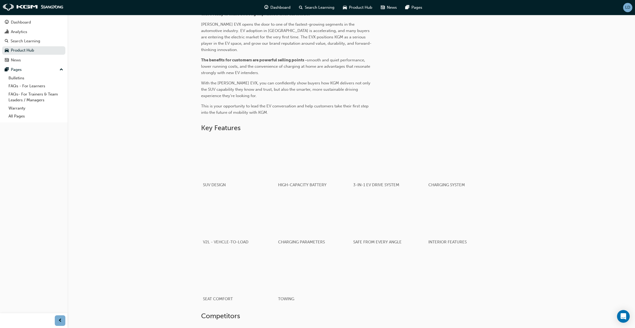
click at [623, 6] on div "LD" at bounding box center [627, 7] width 9 height 9
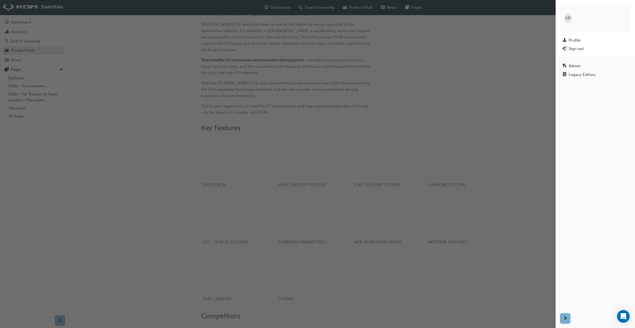
drag, startPoint x: 582, startPoint y: 66, endPoint x: 578, endPoint y: 83, distance: 16.7
click at [582, 72] on div "Legacy Editors" at bounding box center [596, 74] width 66 height 5
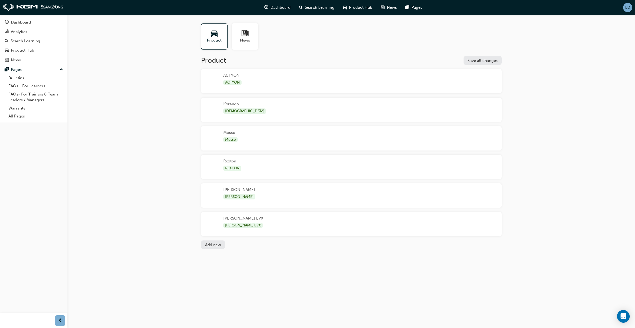
click at [367, 225] on div "[PERSON_NAME] EVX [PERSON_NAME] EVX" at bounding box center [351, 224] width 301 height 24
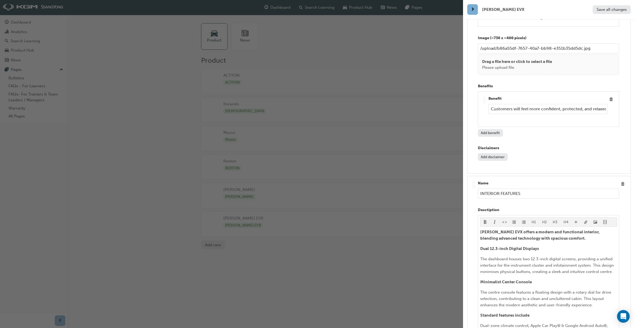
scroll to position [3166, 0]
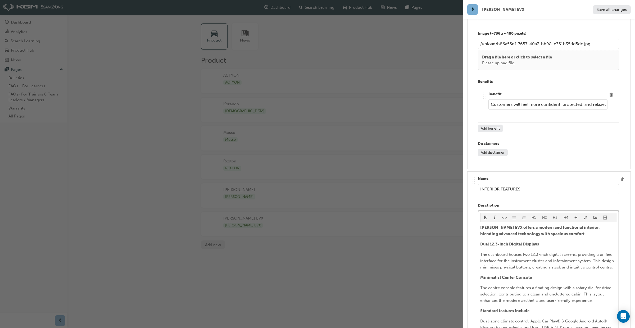
click at [541, 241] on p "Dual 12.3-inch Digital Displays" at bounding box center [548, 244] width 137 height 6
drag, startPoint x: 535, startPoint y: 250, endPoint x: 539, endPoint y: 252, distance: 4.0
click at [535, 274] on p "Minimalist Center Console" at bounding box center [548, 277] width 137 height 6
drag, startPoint x: 533, startPoint y: 284, endPoint x: 538, endPoint y: 287, distance: 5.9
click at [534, 308] on p "Standard features include" at bounding box center [548, 311] width 137 height 6
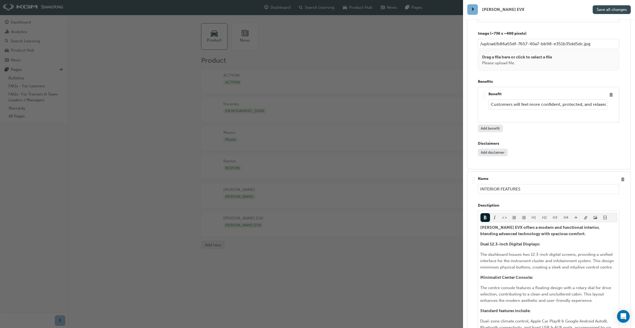
click at [613, 11] on span "Save all changes" at bounding box center [612, 9] width 30 height 5
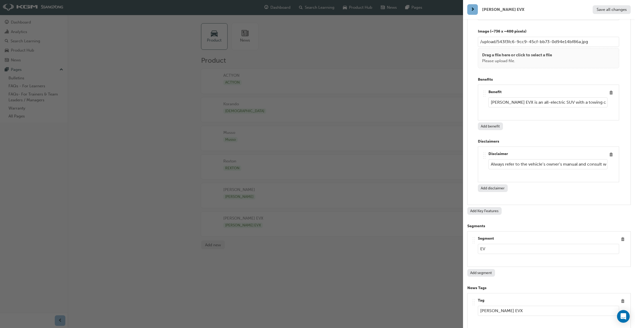
scroll to position [4102, 0]
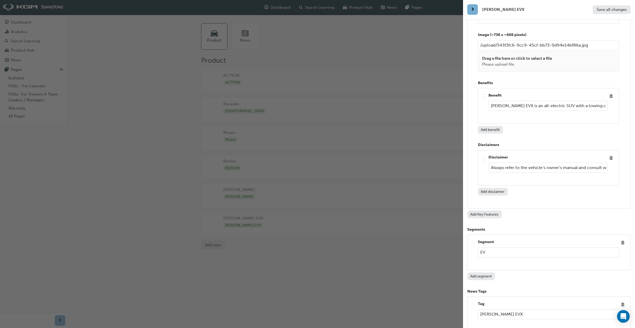
click at [480, 211] on button "Add Key Features" at bounding box center [484, 215] width 34 height 8
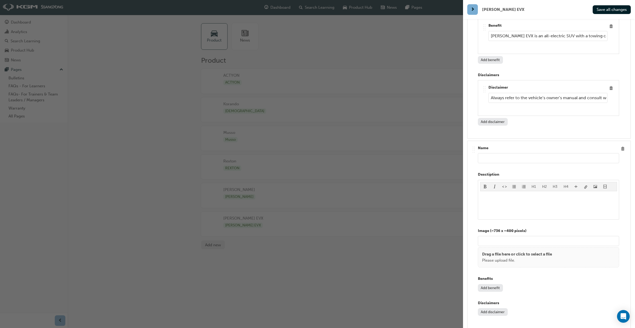
scroll to position [4172, 0]
click at [494, 153] on input "text" at bounding box center [548, 158] width 141 height 10
click at [491, 194] on p "﻿" at bounding box center [548, 197] width 137 height 6
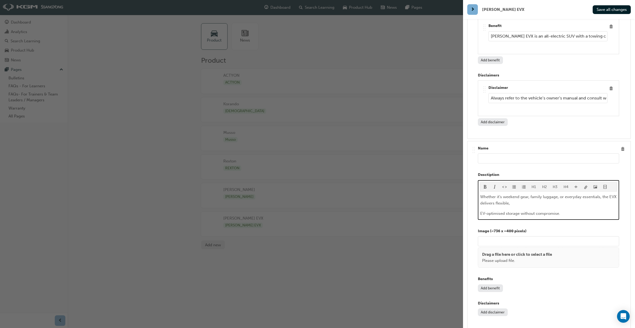
click at [481, 211] on span "EV-optimised storage without compromise." at bounding box center [520, 213] width 80 height 5
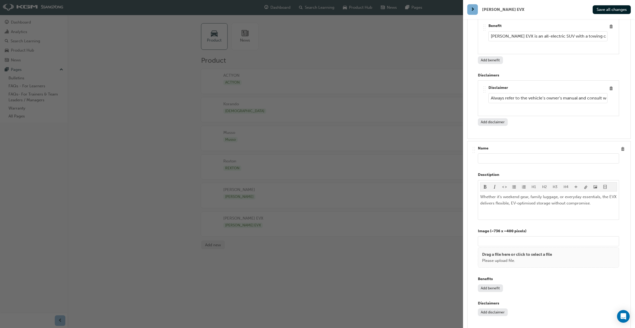
click at [496, 153] on input "text" at bounding box center [548, 158] width 141 height 10
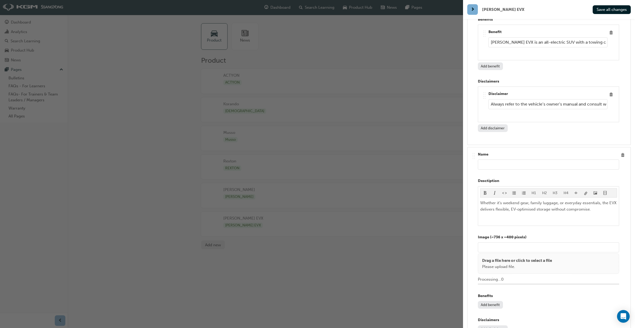
scroll to position [4183, 0]
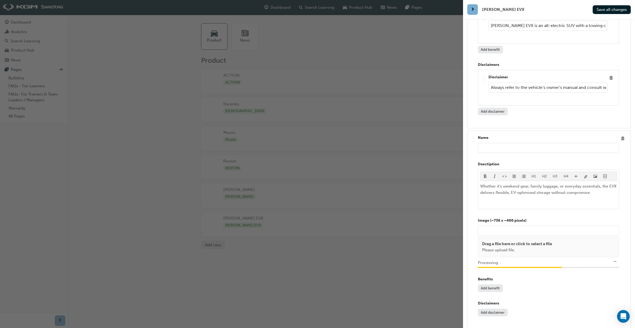
type input "/upload/734ea2b4-8f35-4dfd-88cb-810db7ea6bd2.jpg"
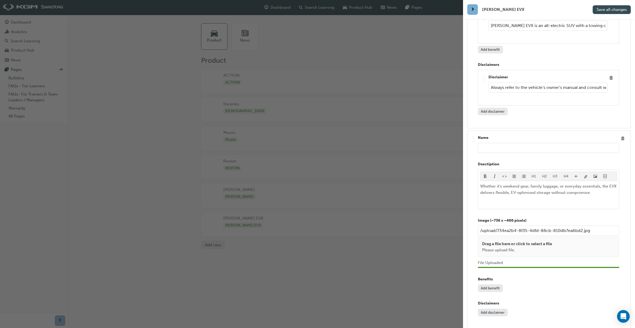
click at [613, 11] on span "Save all changes" at bounding box center [612, 9] width 30 height 5
click at [502, 143] on input "text" at bounding box center [548, 148] width 141 height 10
type input "CARGO"
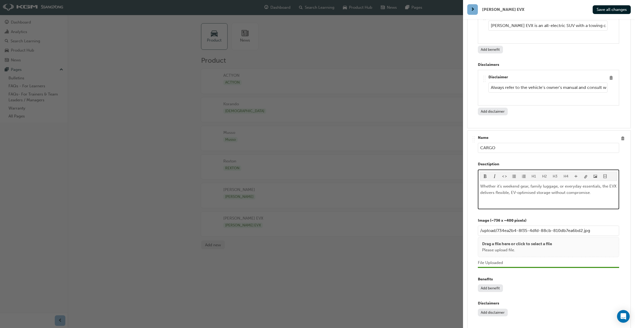
click at [534, 183] on div "Whether it’s weekend gear, family luggage, or everyday essentials, the EVX deli…" at bounding box center [548, 195] width 137 height 24
paste div
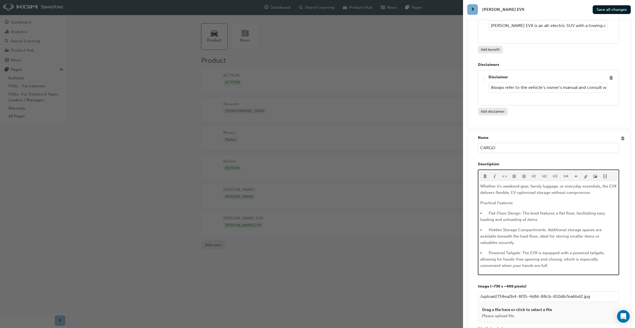
scroll to position [4249, 0]
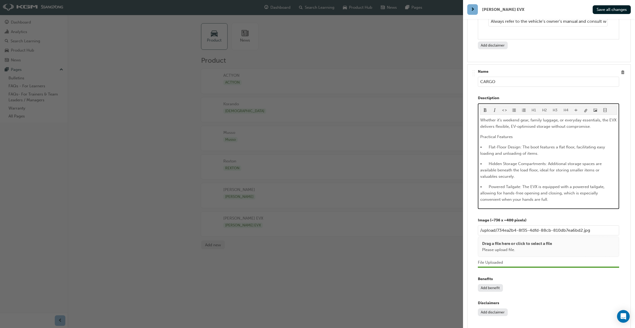
drag, startPoint x: 513, startPoint y: 103, endPoint x: 515, endPoint y: 109, distance: 6.9
click at [513, 134] on p "Practical Features" at bounding box center [548, 137] width 137 height 6
drag, startPoint x: 537, startPoint y: 105, endPoint x: 481, endPoint y: 94, distance: 56.4
click at [478, 103] on div "H1 H2 H3 H4 Whether it’s weekend gear, family luggage, or everyday essentials, …" at bounding box center [548, 156] width 141 height 106
click at [484, 108] on span "format_bold-icon" at bounding box center [485, 110] width 4 height 4
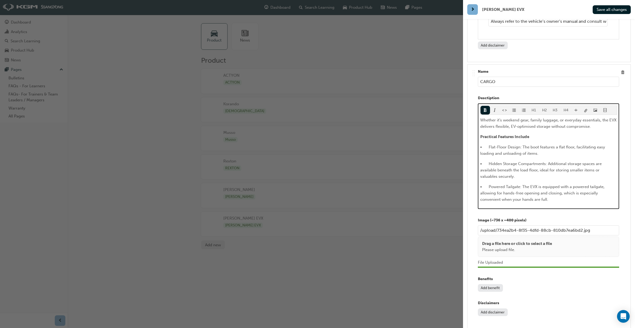
drag, startPoint x: 533, startPoint y: 104, endPoint x: 537, endPoint y: 112, distance: 9.7
click at [533, 134] on p "Practical Features Include" at bounding box center [548, 137] width 137 height 6
click at [494, 145] on span "• Flat-Floor Design: The boot features a flat floor, facilitating easy loading …" at bounding box center [543, 150] width 126 height 11
drag, startPoint x: 514, startPoint y: 116, endPoint x: 519, endPoint y: 128, distance: 13.6
click at [514, 144] on p "Flat-Floor Design: The boot features a flat floor, facilitating easy loading an…" at bounding box center [548, 150] width 137 height 13
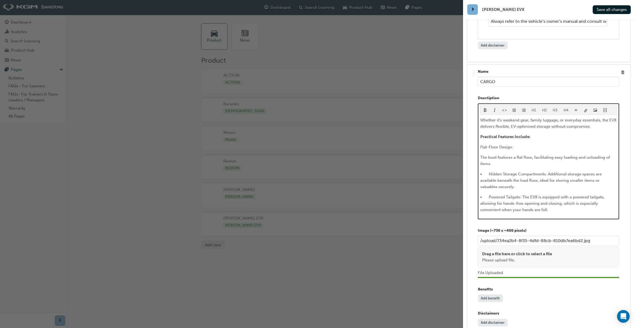
scroll to position [4259, 0]
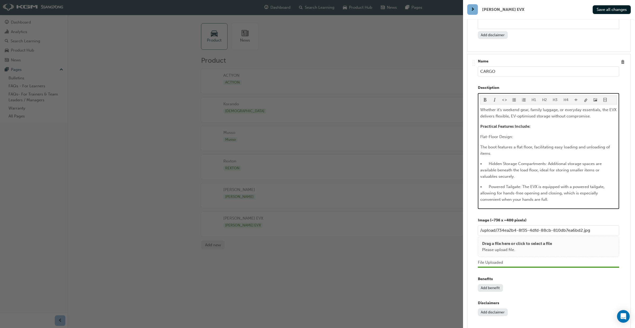
click at [496, 161] on span "• Hidden Storage Compartments: Additional storage spaces are available beneath …" at bounding box center [541, 169] width 123 height 17
drag, startPoint x: 540, startPoint y: 132, endPoint x: 539, endPoint y: 136, distance: 4.5
click at [540, 161] on span "Hidden Storage Compartments: Additional storage spaces are available beneath th…" at bounding box center [545, 169] width 131 height 17
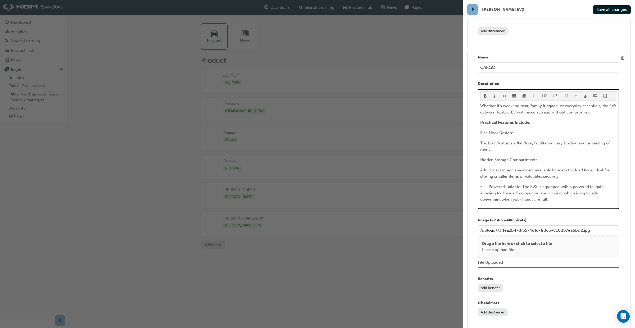
click at [496, 184] on span "• Powered Tailgate: The EVX is equipped with a powered tailgate, allowing for h…" at bounding box center [542, 192] width 125 height 17
click at [515, 184] on span "Powered Tailgate: The EVX is equipped with a powered tailgate, allowing for han…" at bounding box center [547, 192] width 135 height 17
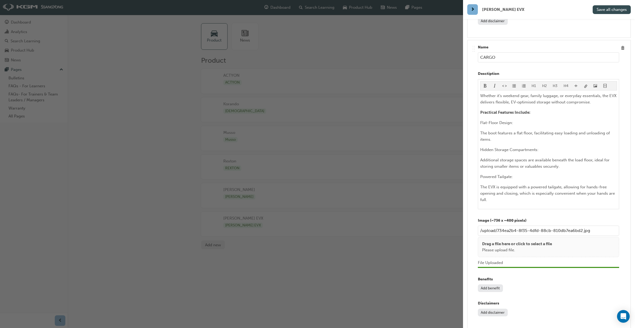
drag, startPoint x: 603, startPoint y: 8, endPoint x: 602, endPoint y: 13, distance: 4.5
click at [603, 8] on span "Save all changes" at bounding box center [612, 9] width 30 height 5
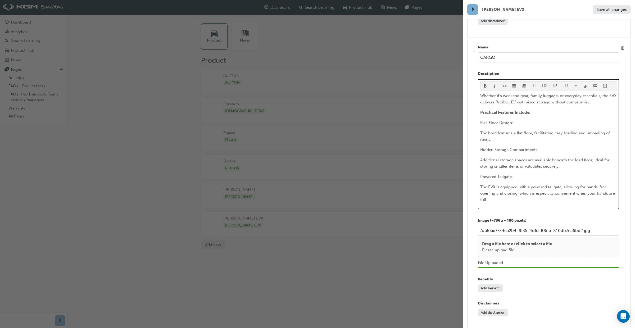
drag, startPoint x: 509, startPoint y: 143, endPoint x: 484, endPoint y: 121, distance: 33.2
click at [479, 143] on div "H1 H2 H3 H4 Whether it’s weekend gear, family luggage, or everyday essentials, …" at bounding box center [548, 144] width 141 height 130
drag, startPoint x: 483, startPoint y: 54, endPoint x: 486, endPoint y: 64, distance: 10.8
click at [483, 84] on span "format_bold-icon" at bounding box center [485, 86] width 4 height 4
drag, startPoint x: 530, startPoint y: 119, endPoint x: 483, endPoint y: 116, distance: 47.7
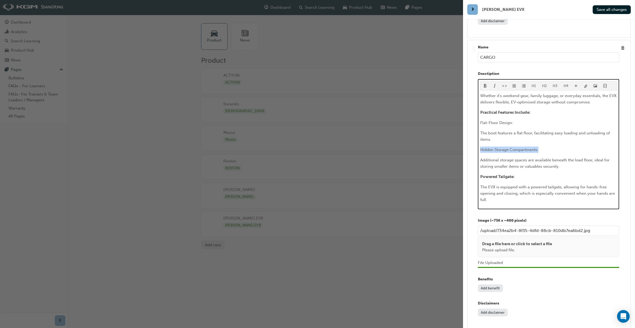
click at [482, 147] on p "Hidden Storage Compartments:" at bounding box center [548, 150] width 137 height 6
click at [551, 147] on p "Hidden Storage Compartments:" at bounding box center [548, 150] width 137 height 6
drag, startPoint x: 522, startPoint y: 116, endPoint x: 483, endPoint y: 90, distance: 45.8
click at [480, 113] on div "H1 H2 H3 H4 Whether it’s weekend gear, family luggage, or everyday essentials, …" at bounding box center [548, 144] width 141 height 130
click at [487, 82] on button "button" at bounding box center [486, 86] width 10 height 9
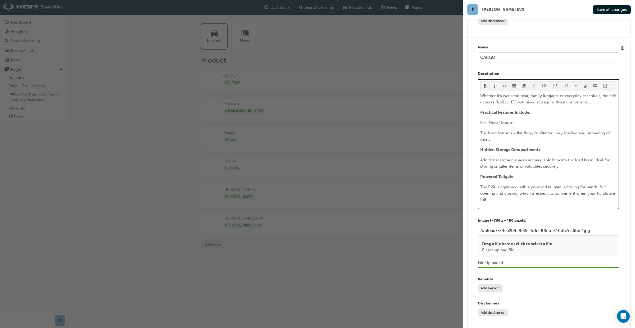
drag, startPoint x: 512, startPoint y: 90, endPoint x: 479, endPoint y: 87, distance: 33.7
click at [478, 88] on div "H1 H2 H3 H4 Whether it’s weekend gear, family luggage, or everyday essentials, …" at bounding box center [548, 144] width 141 height 130
drag, startPoint x: 485, startPoint y: 55, endPoint x: 491, endPoint y: 66, distance: 12.6
click at [485, 82] on button "button" at bounding box center [486, 86] width 10 height 9
click at [569, 157] on p "Additional storage spaces are available beneath the load floor, ideal for stori…" at bounding box center [548, 163] width 137 height 13
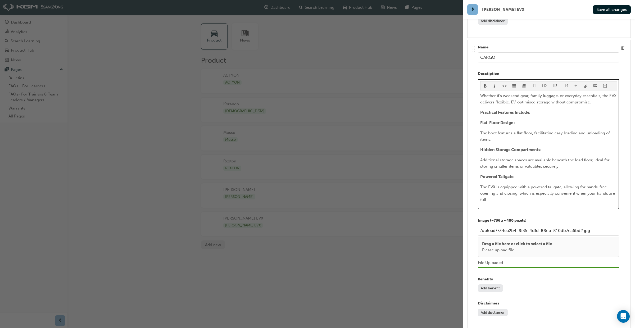
drag, startPoint x: 596, startPoint y: 67, endPoint x: 479, endPoint y: 58, distance: 118.1
click at [478, 79] on div "H1 H2 H3 H4 Whether it’s weekend gear, family luggage, or everyday essentials, …" at bounding box center [548, 144] width 141 height 130
click at [483, 84] on span "format_bold-icon" at bounding box center [485, 86] width 4 height 4
click at [524, 123] on div "Whether it’s weekend gear, family luggage, or everyday essentials, the EVX deli…" at bounding box center [548, 148] width 137 height 110
drag, startPoint x: 496, startPoint y: 100, endPoint x: 498, endPoint y: 112, distance: 12.5
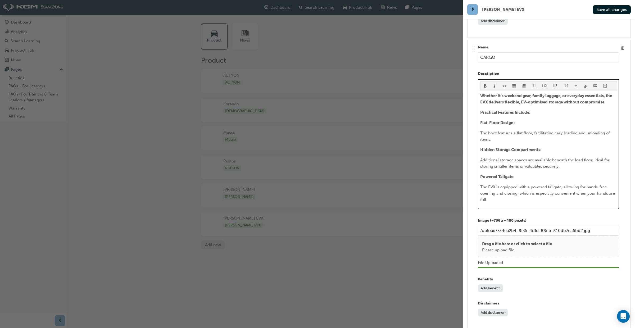
click at [496, 131] on span "The boot features a flat floor, facilitating easy loading and unloading of item…" at bounding box center [545, 136] width 131 height 11
drag, startPoint x: 595, startPoint y: 160, endPoint x: 596, endPoint y: 173, distance: 13.2
click at [595, 185] on span "The EVX is equipped with a powered tailgate, allowing for hands-free opening an…" at bounding box center [548, 193] width 136 height 17
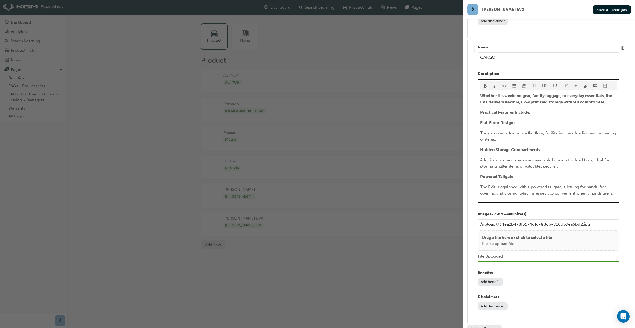
scroll to position [4267, 0]
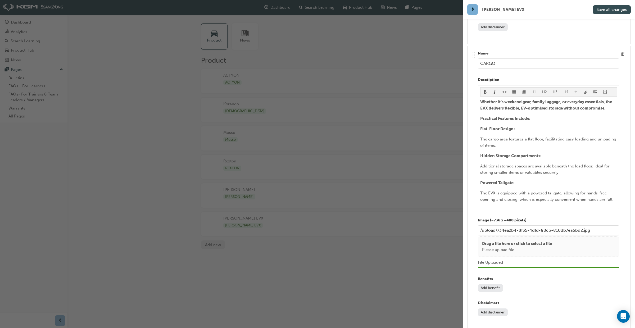
click at [613, 12] on span "Save all changes" at bounding box center [612, 9] width 30 height 5
click at [498, 58] on input "CARGO" at bounding box center [548, 63] width 141 height 10
type input "CARGO AREA"
click at [500, 284] on button "Add benefit" at bounding box center [490, 288] width 25 height 8
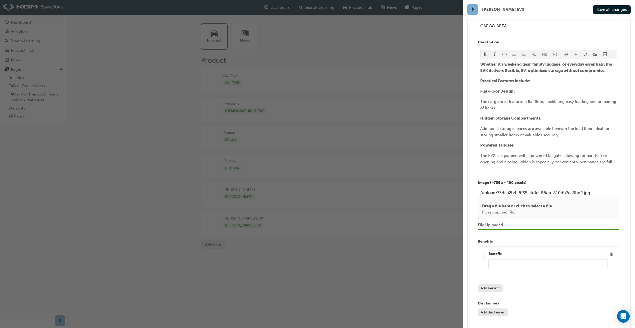
click at [493, 259] on input "text" at bounding box center [547, 264] width 119 height 10
paste input "When the rear seats are folded down, the total cargo capacity expands to 1,662 …"
drag, startPoint x: 581, startPoint y: 230, endPoint x: 486, endPoint y: 229, distance: 94.5
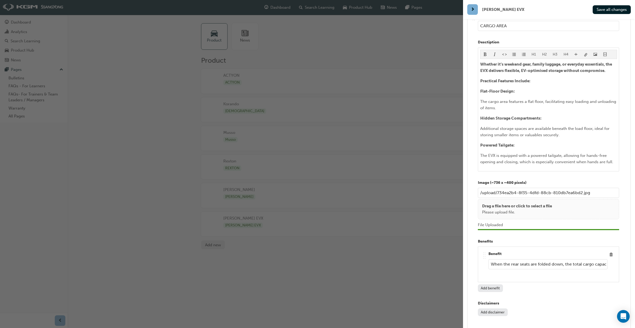
click at [481, 247] on div ".. .. .. .. Benefit When the rear seats are folded down, the total cargo capaci…" at bounding box center [548, 265] width 141 height 36
click at [567, 259] on input "When the rear seats are folded down, the total cargo capacity expands to 1,662 …" at bounding box center [547, 264] width 119 height 10
drag, startPoint x: 547, startPoint y: 232, endPoint x: 550, endPoint y: 239, distance: 8.8
click at [546, 259] on input "When the rear seats are folded down, the total cargo capacity expands to 1,662 …" at bounding box center [547, 264] width 119 height 10
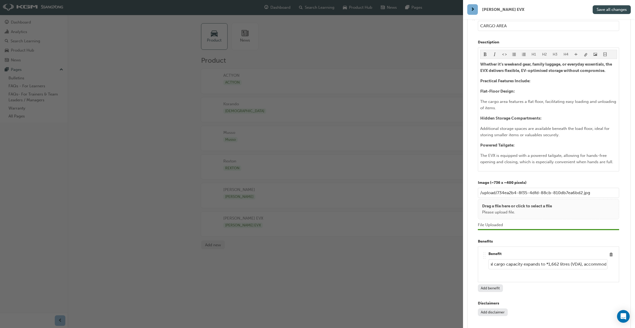
type input "When the rear seats are folded down, the total cargo capacity expands to *1,662…"
click at [608, 12] on button "Save all changes" at bounding box center [612, 9] width 38 height 9
click at [488, 309] on button "Add disclaimer" at bounding box center [493, 313] width 30 height 8
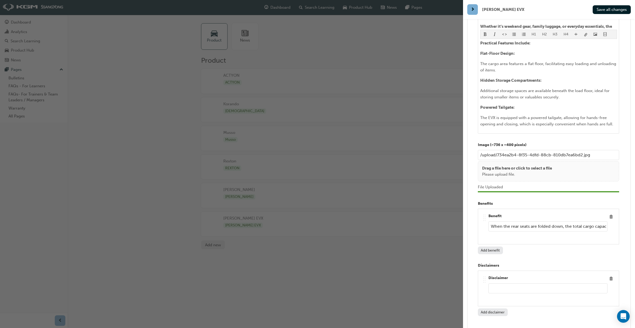
paste input "VDA measurement refers to a standardized method for measuring the cargo or boot…"
type input "VDA measurement refers to a standardized method for measuring the cargo or boot…"
click at [606, 13] on button "Save all changes" at bounding box center [612, 9] width 38 height 9
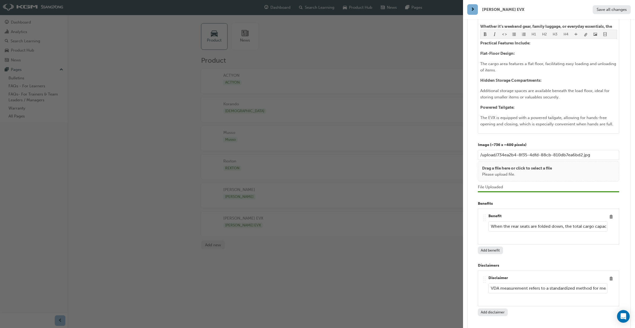
click at [360, 7] on div "button" at bounding box center [231, 164] width 463 height 328
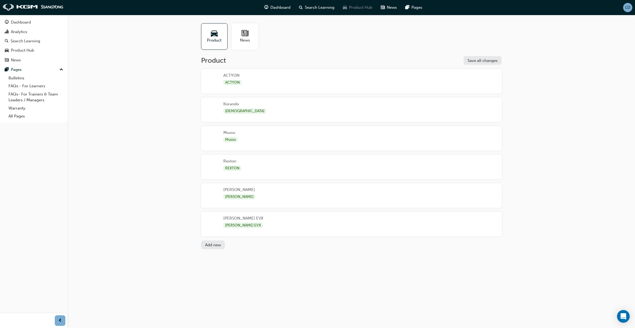
click at [360, 7] on span "Product Hub" at bounding box center [360, 7] width 23 height 6
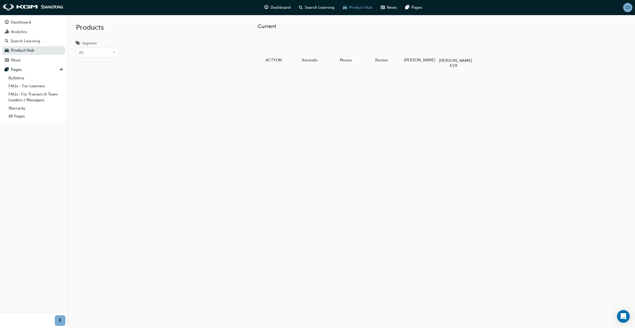
click at [445, 48] on div at bounding box center [453, 45] width 29 height 21
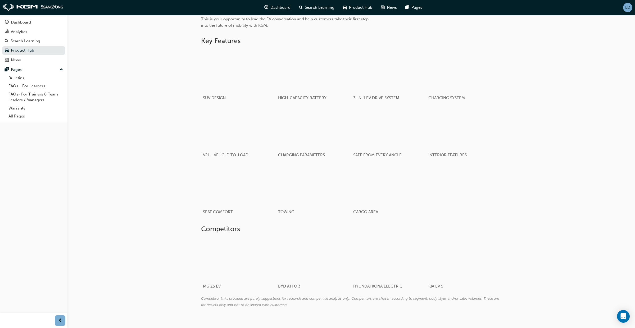
scroll to position [298, 0]
click at [411, 180] on div "button" at bounding box center [388, 185] width 75 height 42
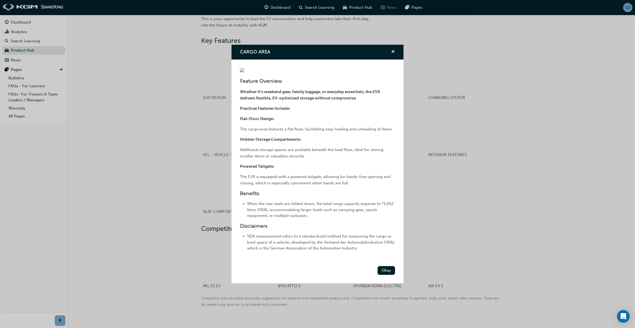
click at [393, 50] on span "cross-icon" at bounding box center [393, 52] width 4 height 5
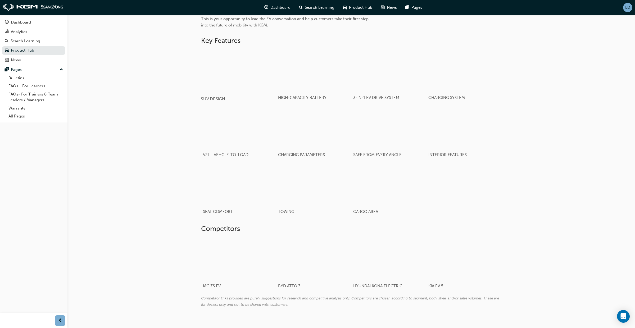
click at [254, 75] on div "button" at bounding box center [238, 71] width 75 height 42
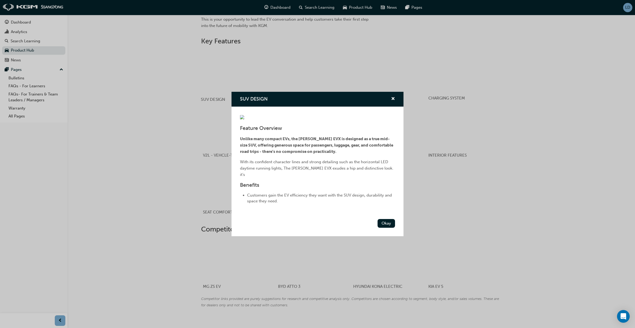
scroll to position [297, 0]
click at [494, 169] on div "SUV DESIGN Feature Overview Unlike many compact EVs, the [PERSON_NAME] EVX is d…" at bounding box center [317, 164] width 635 height 328
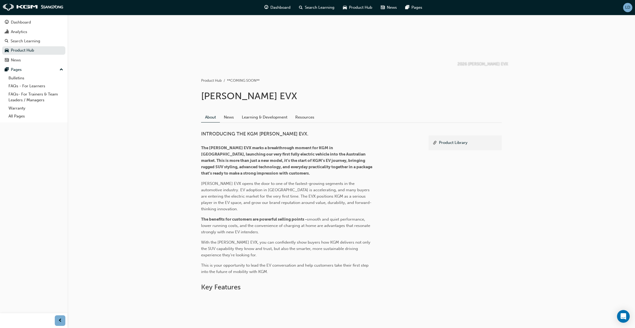
scroll to position [0, 0]
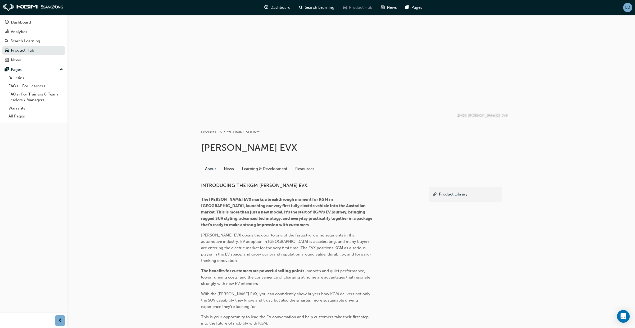
click at [362, 9] on span "Product Hub" at bounding box center [360, 7] width 23 height 6
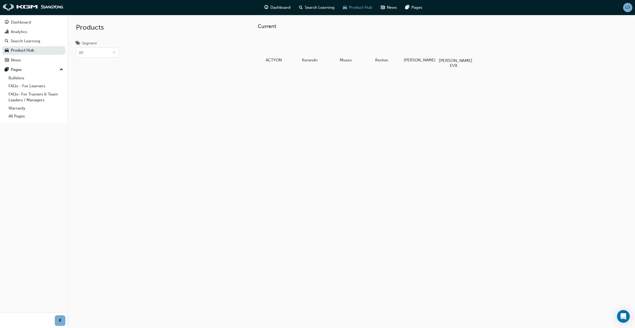
click at [451, 49] on div at bounding box center [453, 45] width 29 height 21
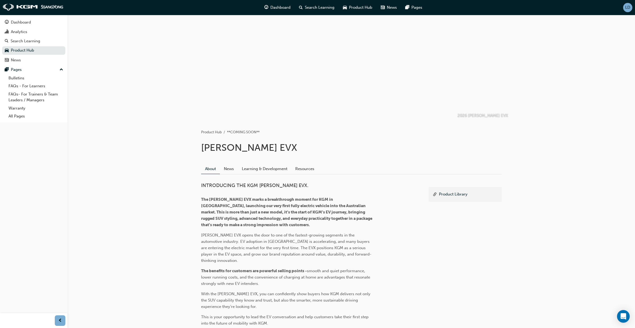
click at [629, 9] on span "LD" at bounding box center [627, 7] width 5 height 4
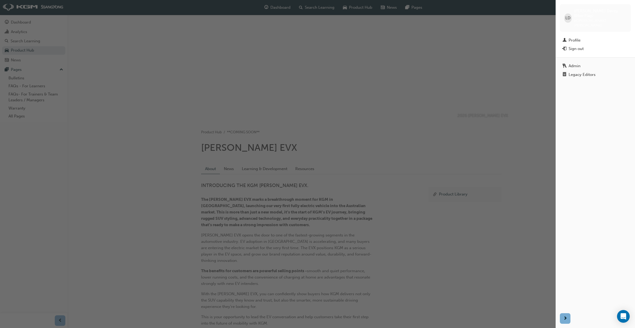
click at [590, 73] on div "Legacy Editors" at bounding box center [582, 75] width 27 height 4
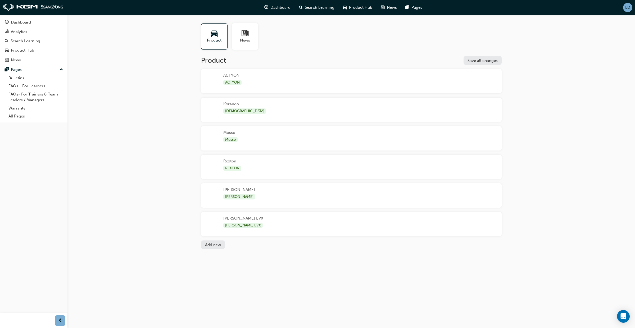
click at [373, 224] on div "[PERSON_NAME] EVX [PERSON_NAME] EVX" at bounding box center [351, 224] width 301 height 24
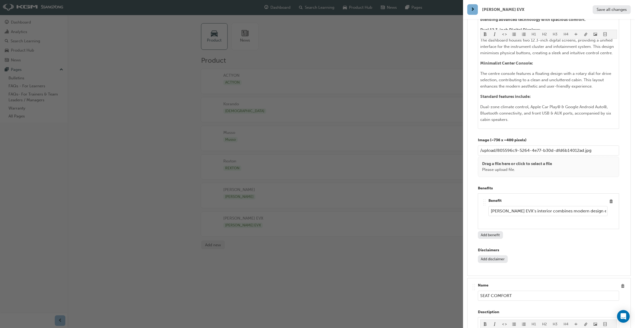
scroll to position [3400, 0]
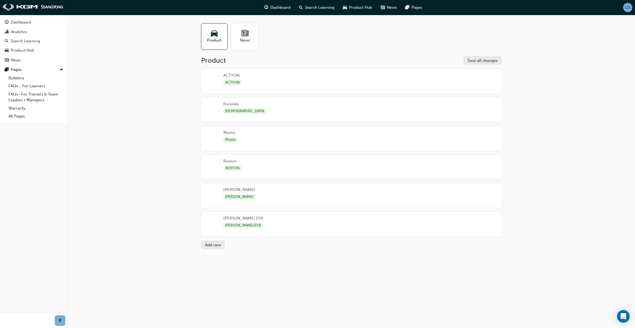
click at [358, 229] on div "[PERSON_NAME] EVX [PERSON_NAME] EVX" at bounding box center [351, 224] width 301 height 24
click at [331, 223] on div "[PERSON_NAME] EVX [PERSON_NAME] EVX" at bounding box center [351, 224] width 301 height 24
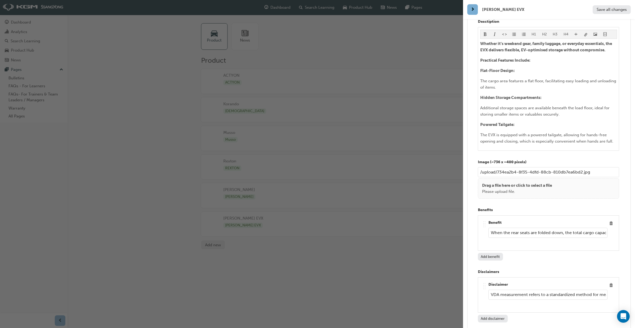
scroll to position [4321, 0]
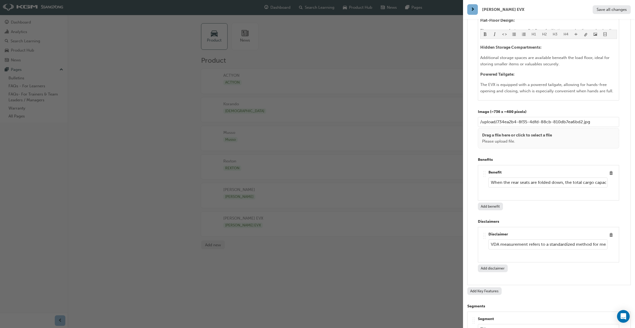
click at [486, 287] on button "Add Key Features" at bounding box center [484, 291] width 34 height 8
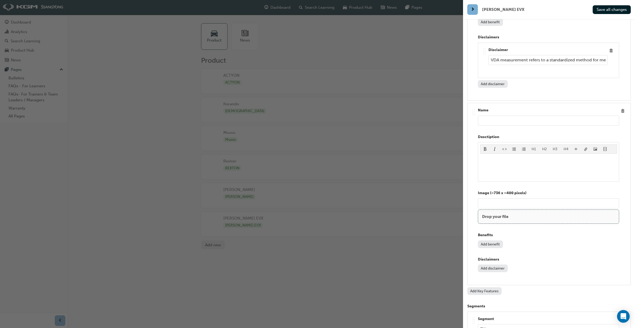
scroll to position [4577, 0]
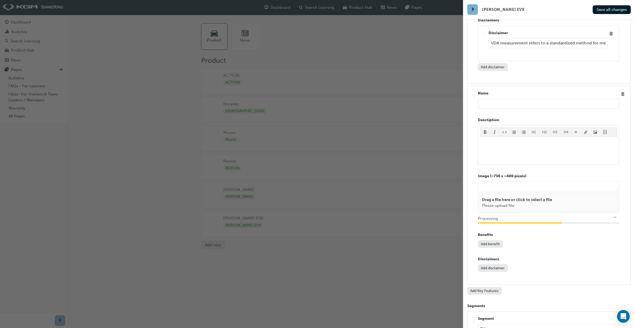
type input "/upload/cf53dab9-bd60-44c0-8e95-c1e5a72a1711.jpg"
click at [491, 99] on input "text" at bounding box center [548, 104] width 141 height 10
drag, startPoint x: 494, startPoint y: 69, endPoint x: 494, endPoint y: 73, distance: 4.2
click at [494, 99] on input "3D 360 AVM" at bounding box center [548, 104] width 141 height 10
click at [495, 99] on input "3D 3600 AVM" at bounding box center [548, 104] width 141 height 10
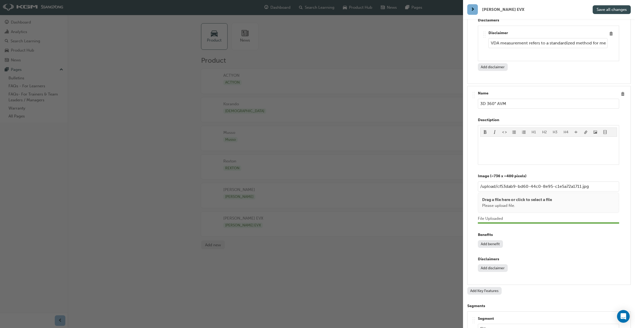
type input "3D 360° AVM"
click at [608, 11] on span "Save all changes" at bounding box center [612, 9] width 30 height 5
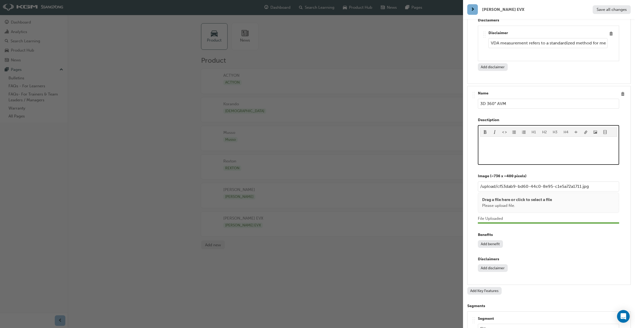
click at [517, 139] on div "﻿" at bounding box center [548, 151] width 137 height 24
drag, startPoint x: 520, startPoint y: 70, endPoint x: 475, endPoint y: 70, distance: 44.7
click at [475, 91] on div ".. .. .. .. Name 3D 360° AVM Desctiption H1 H2 H3 H4 ﻿ Image (~736 x ~400 pixel…" at bounding box center [549, 186] width 155 height 190
click at [501, 139] on div "﻿" at bounding box center [548, 151] width 137 height 24
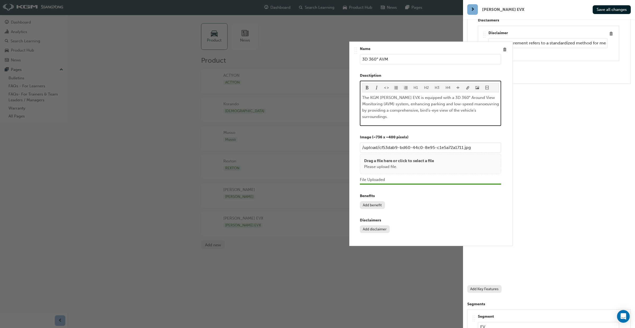
drag, startPoint x: 601, startPoint y: 120, endPoint x: 495, endPoint y: 110, distance: 106.3
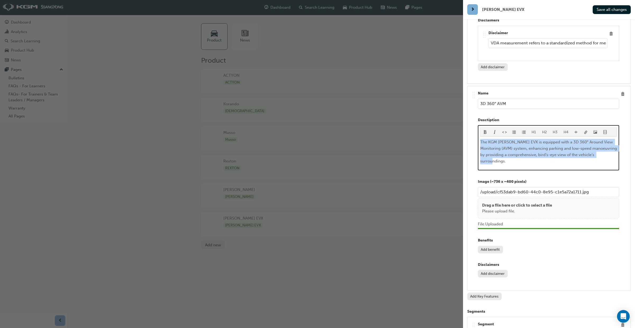
drag, startPoint x: 612, startPoint y: 123, endPoint x: 481, endPoint y: 95, distance: 133.1
click at [475, 105] on div ".. .. .. .. Name 3D 360° AVM Desctiption H1 H2 H3 H4 The KGM [PERSON_NAME] EVX …" at bounding box center [549, 189] width 155 height 196
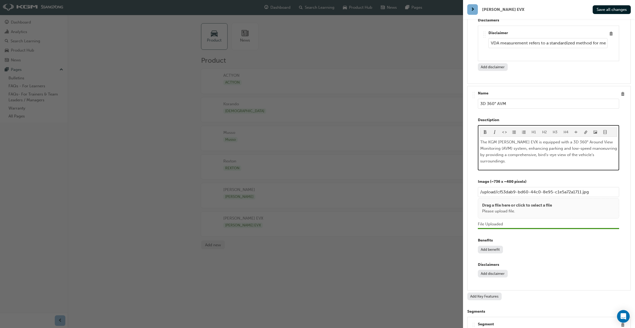
click at [486, 128] on div "H1 H2 H3 H4 The KGM [PERSON_NAME] EVX is equipped with a 3D 360° Around View Mo…" at bounding box center [548, 146] width 137 height 37
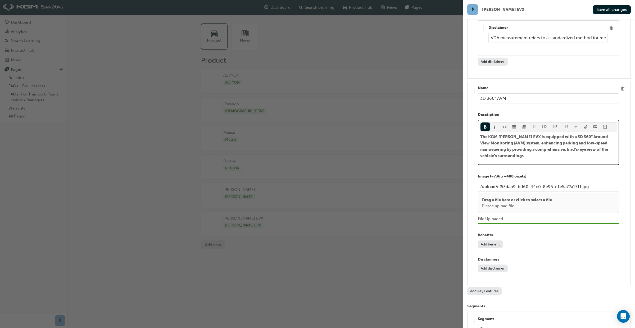
click at [551, 128] on div "H1 H2 H3 H4 The KGM [PERSON_NAME] EVX is equipped with a 3D 360° Around View Mo…" at bounding box center [548, 142] width 141 height 45
click at [537, 134] on p "The KGM [PERSON_NAME] EVX is equipped with a 3D 360° Around View Monitoring (AV…" at bounding box center [548, 146] width 137 height 25
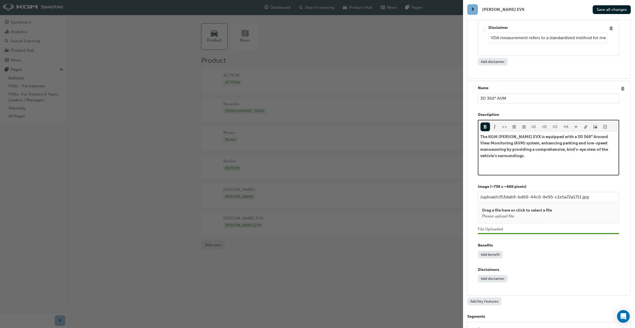
scroll to position [4593, 0]
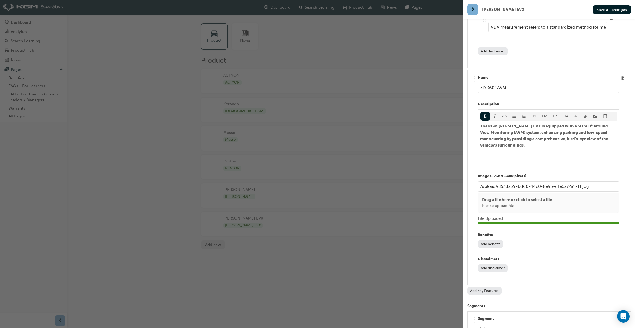
drag, startPoint x: 611, startPoint y: 11, endPoint x: 612, endPoint y: 16, distance: 4.8
click at [611, 11] on span "Save all changes" at bounding box center [612, 9] width 30 height 5
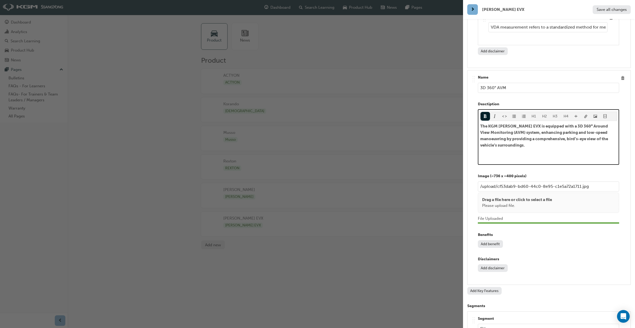
click at [504, 152] on p "﻿" at bounding box center [548, 155] width 137 height 6
drag, startPoint x: 497, startPoint y: 93, endPoint x: 500, endPoint y: 102, distance: 9.0
click at [496, 124] on span "The KGM [PERSON_NAME] EVX is equipped with a 3D 360° Around View Monitoring (AV…" at bounding box center [544, 136] width 129 height 24
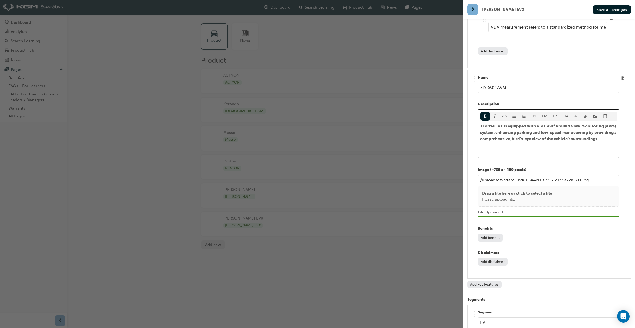
scroll to position [4586, 0]
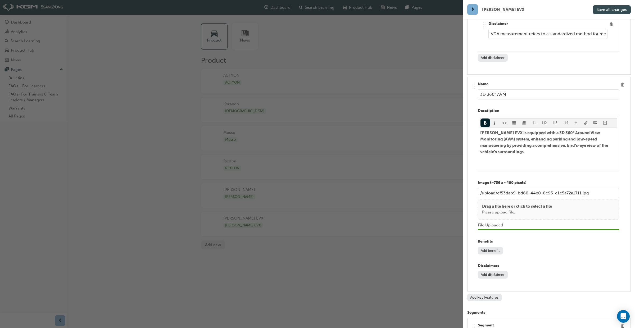
drag, startPoint x: 621, startPoint y: 9, endPoint x: 621, endPoint y: 12, distance: 2.9
click at [621, 9] on span "Save all changes" at bounding box center [612, 9] width 30 height 5
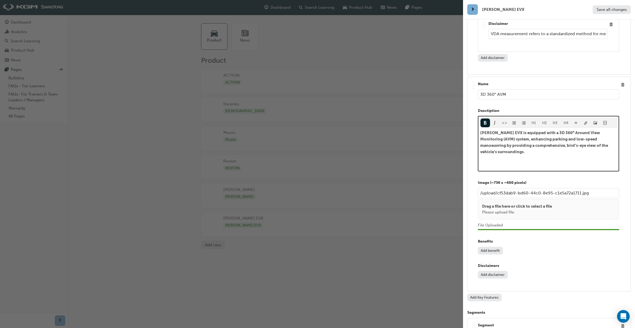
click at [484, 159] on p "﻿" at bounding box center [548, 162] width 137 height 6
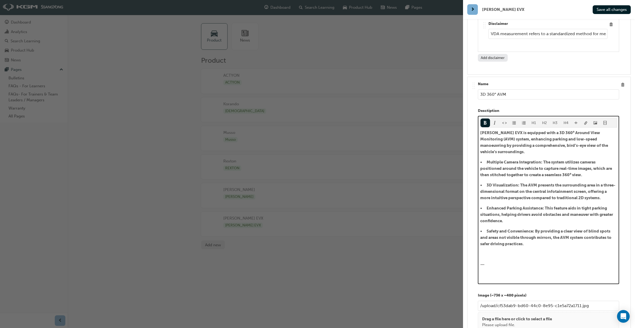
scroll to position [4699, 0]
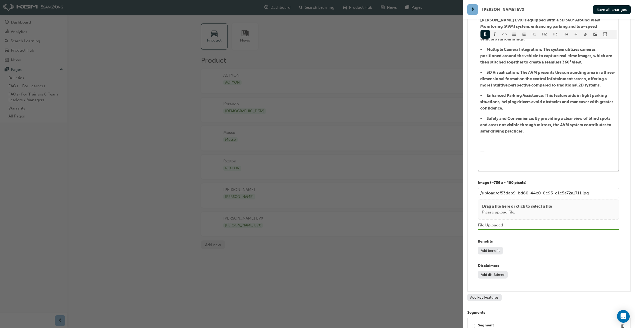
click at [509, 117] on div "[PERSON_NAME] EVX is equipped with a 3D 360° Around View Monitoring (AVM) syste…" at bounding box center [548, 91] width 137 height 148
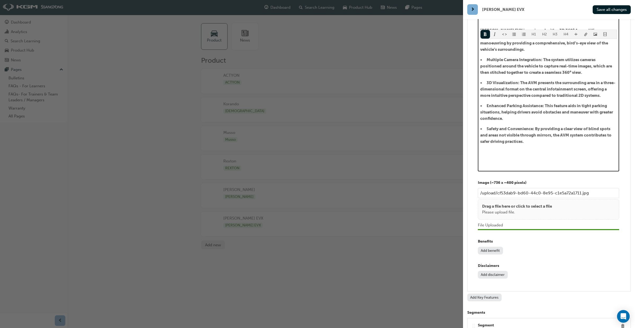
scroll to position [4679, 0]
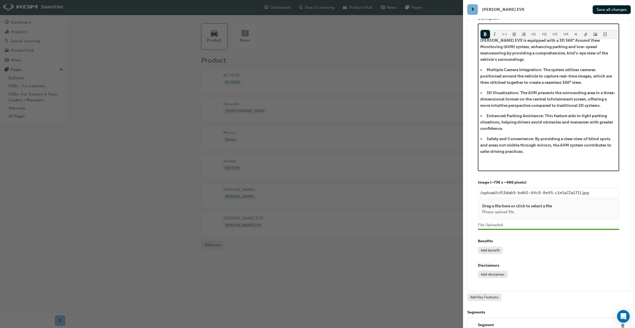
drag, startPoint x: 497, startPoint y: 99, endPoint x: 505, endPoint y: 112, distance: 15.8
click at [497, 137] on span "• Safety and Convenience: By providing a clear view of blind spots and areas no…" at bounding box center [546, 145] width 132 height 17
drag, startPoint x: 530, startPoint y: 100, endPoint x: 532, endPoint y: 105, distance: 6.0
click at [530, 137] on span "Safety and Convenience: By providing a clear view of blind spots and areas not …" at bounding box center [547, 145] width 134 height 17
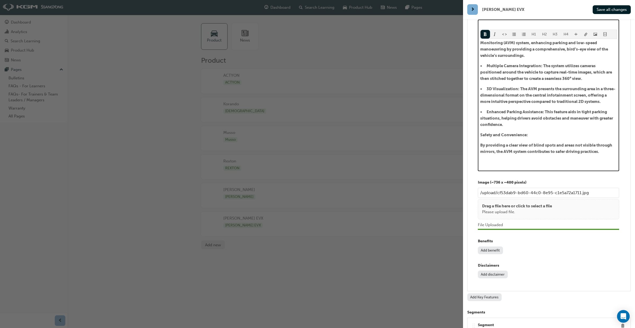
click at [497, 110] on span "• Enhanced Parking Assistance: This feature aids in tight parking situations, h…" at bounding box center [547, 118] width 134 height 17
click at [539, 110] on span "Enhanced Parking Assistance: This feature aids in tight parking situations, hel…" at bounding box center [547, 118] width 134 height 17
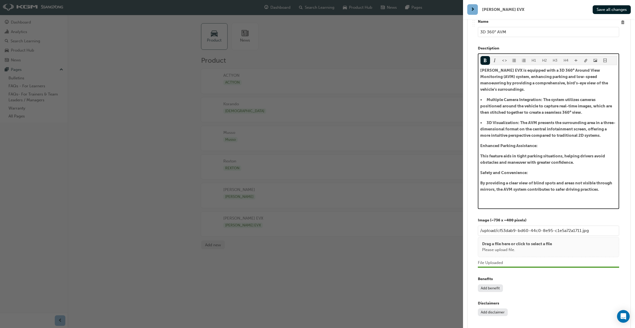
scroll to position [4646, 0]
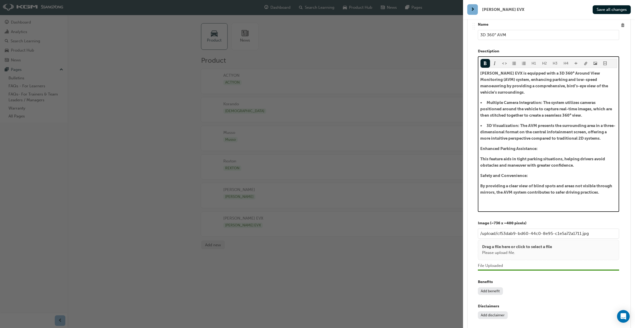
click at [496, 123] on span "• 3D Visualization: The AVM presents the surrounding area in a three-dimensiona…" at bounding box center [547, 131] width 135 height 17
drag, startPoint x: 514, startPoint y: 86, endPoint x: 516, endPoint y: 96, distance: 10.3
click at [514, 123] on span "3D Visualization: The AVM presents the surrounding area in a three-dimensional …" at bounding box center [544, 131] width 129 height 17
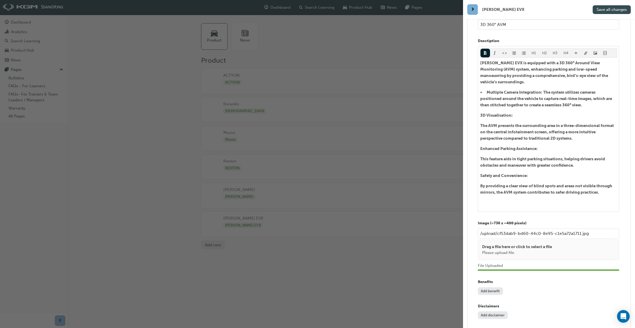
click at [615, 10] on span "Save all changes" at bounding box center [612, 9] width 30 height 5
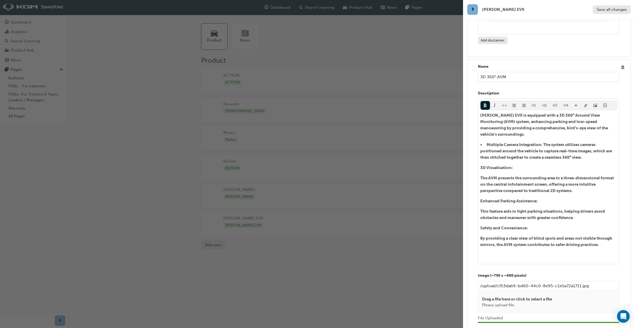
scroll to position [4603, 0]
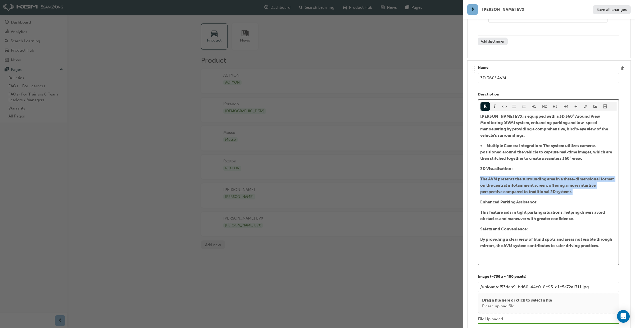
drag, startPoint x: 571, startPoint y: 154, endPoint x: 485, endPoint y: 112, distance: 95.9
click at [482, 176] on p "The AVM presents the surrounding area in a three-dimensional format on the cent…" at bounding box center [548, 185] width 137 height 19
drag, startPoint x: 488, startPoint y: 77, endPoint x: 492, endPoint y: 93, distance: 16.7
click at [488, 102] on div "H1 H2 H3 H4 [PERSON_NAME] EVX is equipped with a 3D 360° Around View Monitoring…" at bounding box center [548, 180] width 137 height 157
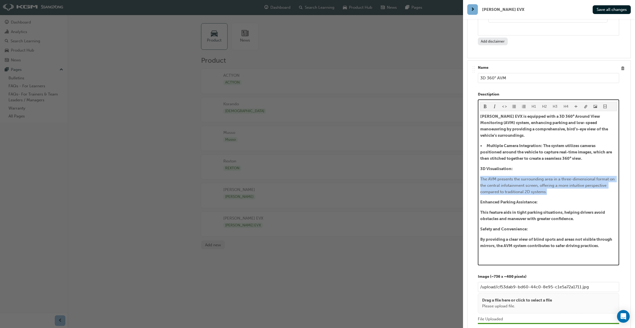
drag, startPoint x: 483, startPoint y: 75, endPoint x: 486, endPoint y: 83, distance: 8.1
click at [483, 105] on span "format_bold-icon" at bounding box center [485, 107] width 4 height 4
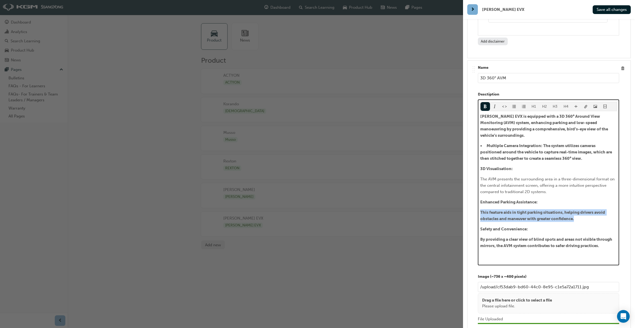
drag, startPoint x: 579, startPoint y: 180, endPoint x: 477, endPoint y: 170, distance: 102.6
click at [477, 170] on div ".. .. .. .. Name 3D 360° AVM Desctiption H1 H2 H3 H4 [PERSON_NAME] EVX is equip…" at bounding box center [549, 223] width 155 height 316
click at [487, 102] on div "H1 H2 H3 H4 [PERSON_NAME] EVX is equipped with a 3D 360° Around View Monitoring…" at bounding box center [548, 180] width 137 height 157
click at [485, 105] on span "format_bold-icon" at bounding box center [485, 107] width 4 height 4
click at [544, 226] on p "Safety and Convenience:" at bounding box center [548, 229] width 137 height 6
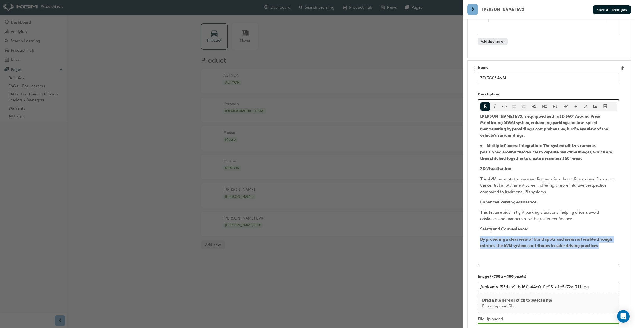
drag, startPoint x: 600, startPoint y: 206, endPoint x: 483, endPoint y: 152, distance: 128.7
click at [478, 200] on div "H1 H2 H3 H4 [PERSON_NAME] EVX is equipped with a 3D 360° Around View Monitoring…" at bounding box center [548, 182] width 141 height 166
drag, startPoint x: 486, startPoint y: 73, endPoint x: 502, endPoint y: 89, distance: 22.5
click at [486, 105] on span "format_bold-icon" at bounding box center [485, 107] width 4 height 4
click at [496, 143] on span "• Multiple Camera Integration: The system utilizes cameras positioned around th…" at bounding box center [546, 151] width 133 height 17
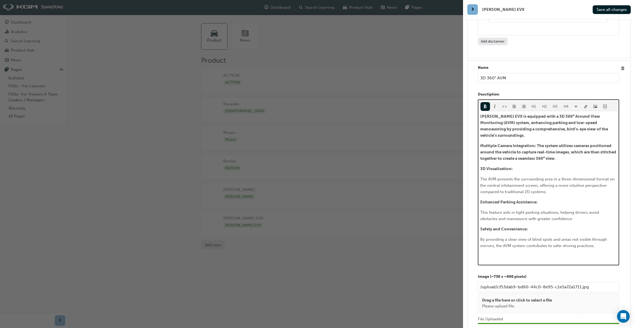
click at [538, 143] on span "Multiple Camera Integration: The system utilizes cameras positioned around the …" at bounding box center [548, 151] width 137 height 17
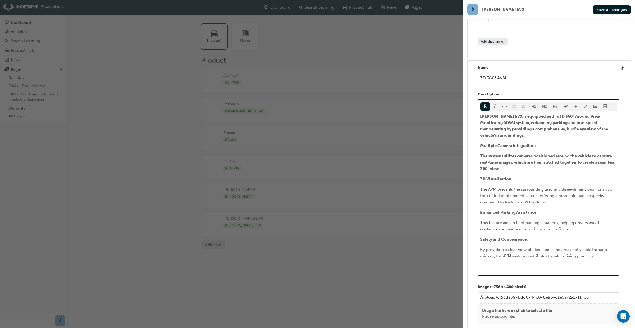
click at [513, 153] on p "The system utilizes cameras positioned around the vehicle to capture real-time …" at bounding box center [548, 162] width 137 height 19
click at [512, 154] on span "The system utilizes cameras positioned around the vehicle to capture real-time …" at bounding box center [547, 162] width 135 height 17
click at [508, 154] on span "The system utilizes cameras positioned around the vehicle to capture real-time …" at bounding box center [547, 162] width 135 height 17
drag, startPoint x: 512, startPoint y: 119, endPoint x: 511, endPoint y: 122, distance: 3.6
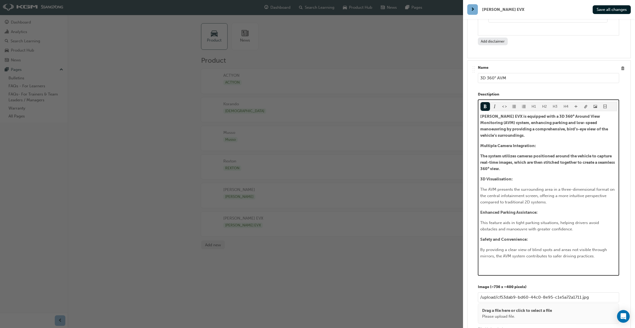
click at [512, 153] on p "The system utilizes cameras positioned around the vehicle to capture real-time …" at bounding box center [548, 162] width 137 height 19
drag, startPoint x: 524, startPoint y: 130, endPoint x: 478, endPoint y: 117, distance: 47.5
click at [478, 117] on div "H1 H2 H3 H4 [PERSON_NAME] EVX is equipped with a 3D 360° Around View Monitoring…" at bounding box center [548, 187] width 141 height 176
click at [485, 105] on span "format_bold-icon" at bounding box center [485, 107] width 4 height 4
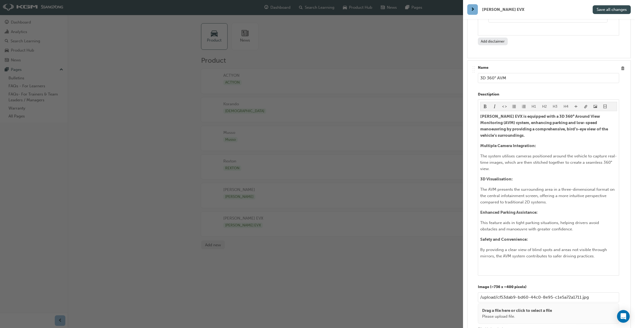
click at [614, 12] on span "Save all changes" at bounding box center [612, 9] width 30 height 5
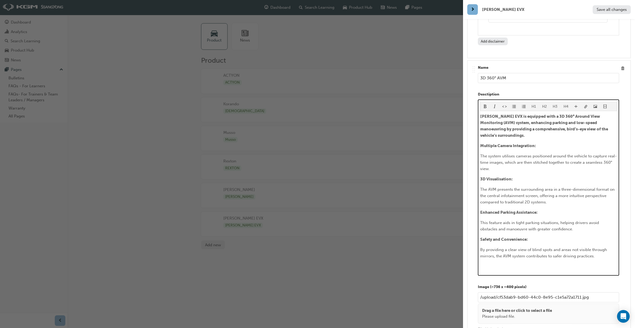
click at [557, 187] on span "The AVM presents the surrounding area in a three-dimensional format on the cent…" at bounding box center [547, 195] width 135 height 17
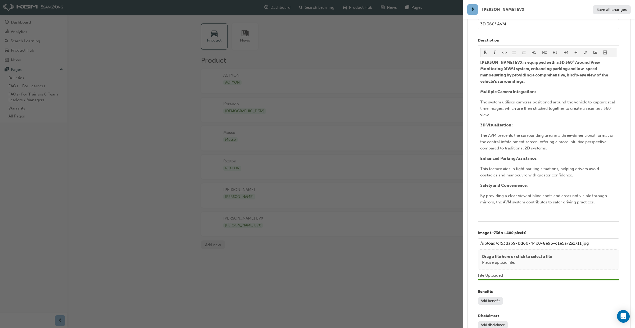
click at [499, 297] on button "Add benefit" at bounding box center [490, 301] width 25 height 8
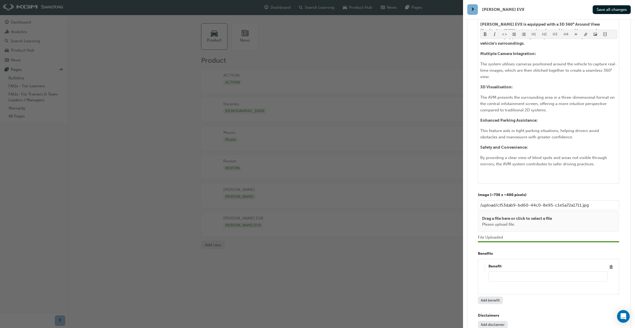
scroll to position [4694, 0]
click at [502, 272] on input "text" at bounding box center [547, 277] width 119 height 10
paste input "Incorporating the 3D 360° AVM system, the KGM [PERSON_NAME] EVX offers advanced…"
drag, startPoint x: 549, startPoint y: 237, endPoint x: 475, endPoint y: 238, distance: 73.6
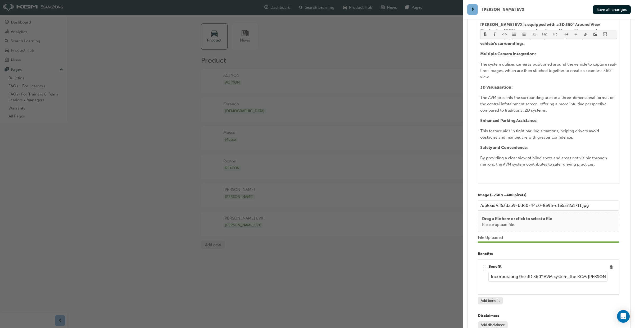
click at [463, 234] on div "Name [PERSON_NAME] EVX Model Name **COMING SOON** Series Code Current Introduct…" at bounding box center [549, 183] width 172 height 328
click at [586, 272] on input "Incorporating the 3D 360° AVM system, the KGM [PERSON_NAME] EVX offers advanced…" at bounding box center [547, 277] width 119 height 10
click at [599, 272] on input "Incorporating the 3D 360° AVM system, the KGM [PERSON_NAME] EVX offers advanced…" at bounding box center [547, 277] width 119 height 10
type input "Incorporating the 3D 360° AVM system, the EVX offers advanced technology to sup…"
click at [613, 8] on span "Save all changes" at bounding box center [612, 9] width 30 height 5
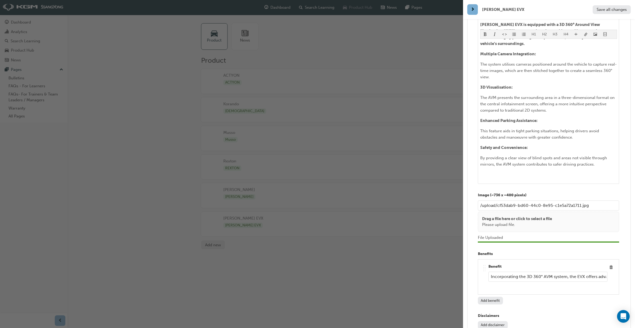
click at [364, 6] on div "button" at bounding box center [231, 164] width 463 height 328
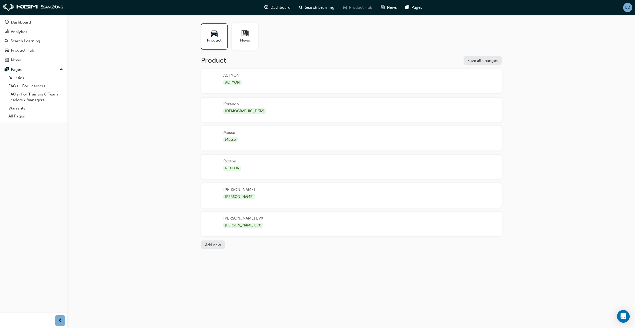
click at [354, 10] on span "Product Hub" at bounding box center [360, 7] width 23 height 6
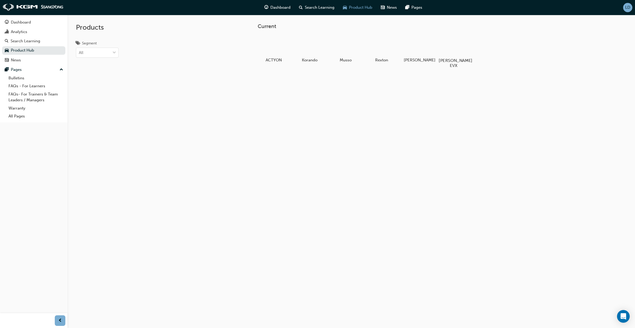
click at [445, 49] on div at bounding box center [453, 45] width 29 height 21
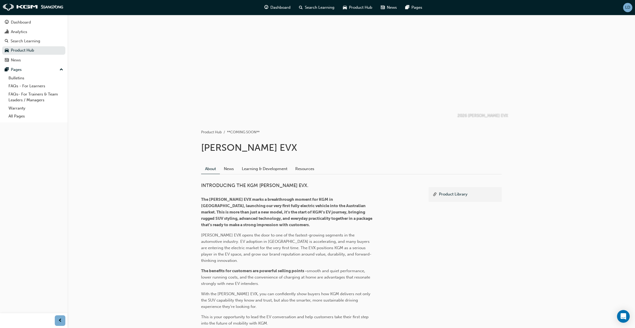
click at [628, 11] on div "LD" at bounding box center [627, 7] width 9 height 9
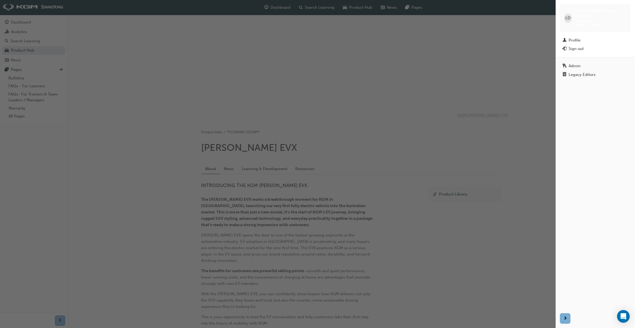
drag, startPoint x: 588, startPoint y: 60, endPoint x: 588, endPoint y: 70, distance: 9.3
click at [588, 70] on link "Legacy Editors" at bounding box center [595, 74] width 71 height 8
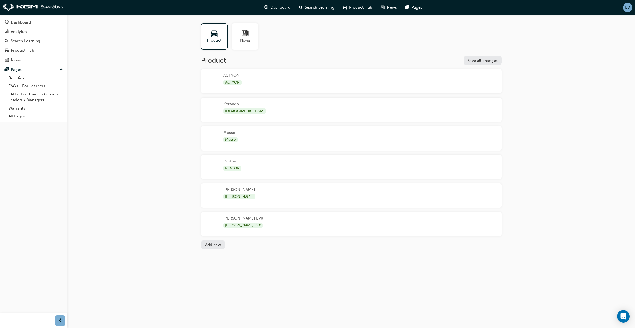
click at [318, 219] on div "[PERSON_NAME] EVX [PERSON_NAME] EVX" at bounding box center [351, 224] width 301 height 24
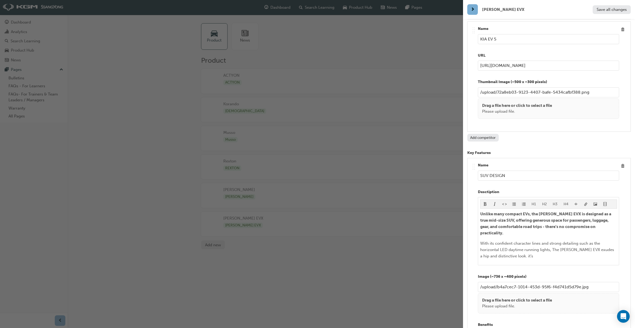
scroll to position [1196, 0]
click at [481, 170] on input "SUV DESIGN" at bounding box center [548, 175] width 141 height 10
drag, startPoint x: 507, startPoint y: 170, endPoint x: 505, endPoint y: 172, distance: 2.8
click at [507, 170] on input "ROBUST SUV DESIGN" at bounding box center [548, 175] width 141 height 10
type input "ROBUST EV DESIGN"
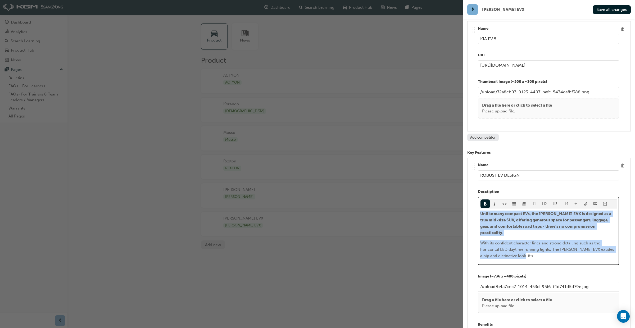
drag, startPoint x: 530, startPoint y: 244, endPoint x: 478, endPoint y: 209, distance: 62.5
click at [478, 209] on div "H1 H2 H3 H4 Unlike many compact EVs, the [PERSON_NAME] EVX is designed as a tru…" at bounding box center [548, 231] width 141 height 68
copy div "Unlike many compact EVs, the [PERSON_NAME] EVX is designed as a true mid-size S…"
click at [527, 247] on div "H1 H2 H3 H4 Unlike many compact EVs, the [PERSON_NAME] EVX is designed as a tru…" at bounding box center [548, 231] width 141 height 68
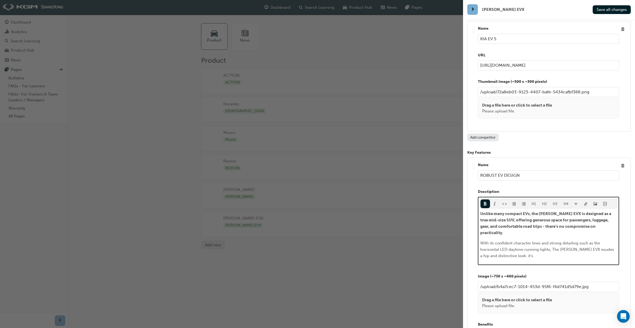
click at [523, 245] on p "With its confident character lines and strong detailing such as the horizontal …" at bounding box center [548, 249] width 137 height 19
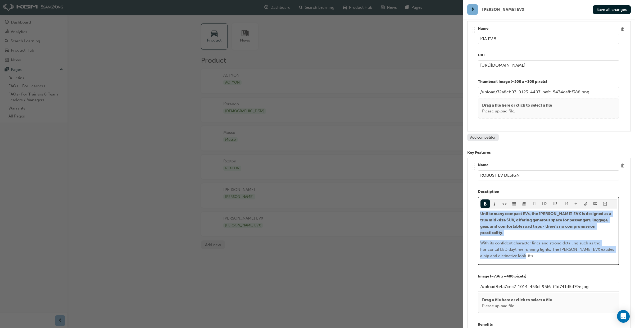
drag, startPoint x: 482, startPoint y: 219, endPoint x: 474, endPoint y: 210, distance: 12.7
click at [473, 209] on div ".. .. .. .. Name ROBUST EV DESIGN Desctiption H1 H2 H3 H4 Unlike many compact E…" at bounding box center [549, 285] width 155 height 246
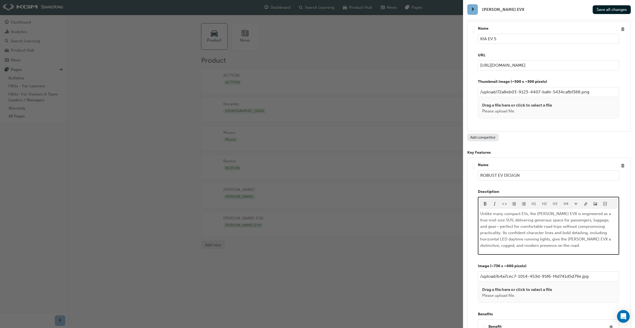
click at [604, 216] on p "Unlike many compact EVs, the [PERSON_NAME] EVX is engineered as a true mid-size…" at bounding box center [548, 230] width 137 height 38
drag, startPoint x: 593, startPoint y: 221, endPoint x: 594, endPoint y: 238, distance: 16.4
click at [593, 221] on span "Unlike many compact EVs, the [PERSON_NAME] EVX is engineered as a true mid-size…" at bounding box center [546, 229] width 132 height 37
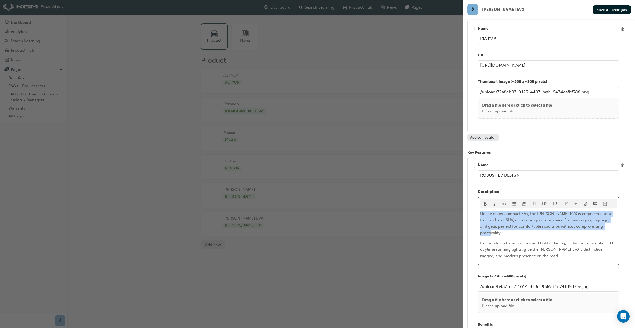
drag, startPoint x: 599, startPoint y: 222, endPoint x: 481, endPoint y: 206, distance: 119.1
click at [476, 209] on div ".. .. .. .. Name ROBUST EV DESIGN Desctiption H1 H2 H3 H4 Unlike many compact E…" at bounding box center [549, 285] width 155 height 246
click at [487, 202] on span "format_bold-icon" at bounding box center [485, 204] width 4 height 4
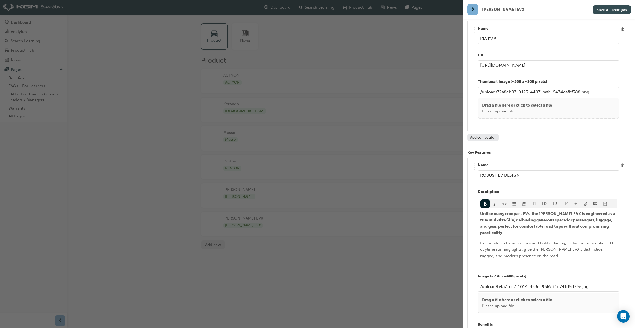
click at [608, 11] on span "Save all changes" at bounding box center [612, 9] width 30 height 5
click at [567, 189] on p "Desctiption" at bounding box center [548, 192] width 141 height 6
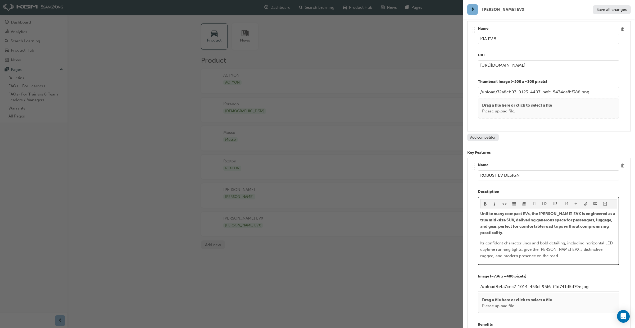
click at [556, 241] on span "Its confident character lines and bold detailing, including horizontal LED dayt…" at bounding box center [547, 249] width 134 height 17
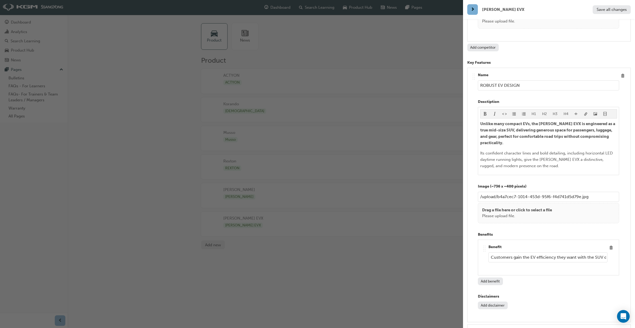
scroll to position [0, 73]
drag, startPoint x: 532, startPoint y: 246, endPoint x: 611, endPoint y: 249, distance: 78.9
click at [611, 247] on div ".. .. .. .. Benefit Customers gain the EV efficiency they want with the SUV des…" at bounding box center [548, 257] width 132 height 27
click at [596, 278] on div "Add benefit" at bounding box center [548, 282] width 141 height 8
click at [539, 252] on input "Customers gain the EV efficiency they want with the SUV design, durability and …" at bounding box center [547, 257] width 119 height 10
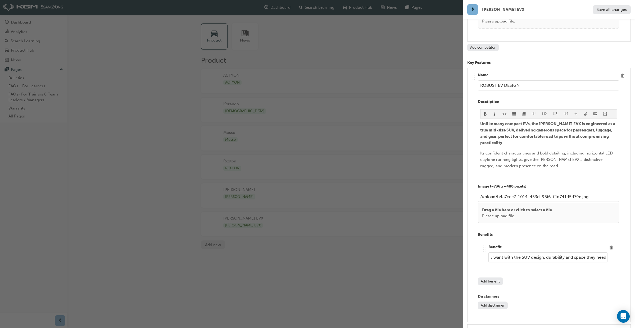
click at [521, 252] on input "Customers gain the EV efficiency they want with the SUV design, durability and …" at bounding box center [547, 257] width 119 height 10
drag, startPoint x: 571, startPoint y: 247, endPoint x: 608, endPoint y: 247, distance: 36.8
click at [608, 247] on div ".. .. .. .. Benefit Customers gain the EV efficiency they want with the mid-siz…" at bounding box center [548, 257] width 132 height 27
click at [573, 259] on div "Benefit Customers gain the EV efficiency they want with the mid-size SUV design…" at bounding box center [547, 257] width 119 height 27
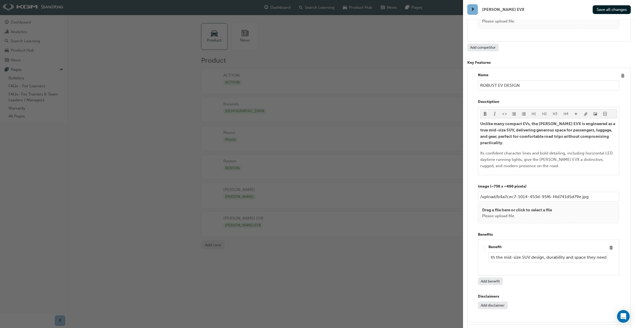
click at [558, 252] on input "Customers gain the EV efficiency they want with the mid-size SUV design, durabi…" at bounding box center [547, 257] width 119 height 10
drag, startPoint x: 605, startPoint y: 246, endPoint x: 586, endPoint y: 248, distance: 19.2
click at [586, 252] on input "Customers gain the EV efficiency they want with the mid-size SUV design, durabi…" at bounding box center [547, 257] width 119 height 10
type input "Customers gain the EV efficiency they want with the mid-size SUV design, durabi…"
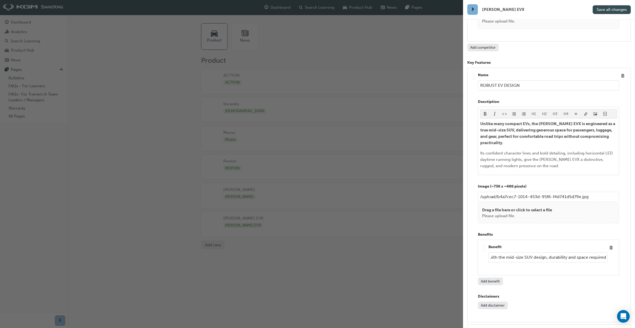
scroll to position [0, 0]
click at [609, 10] on span "Save all changes" at bounding box center [612, 9] width 30 height 5
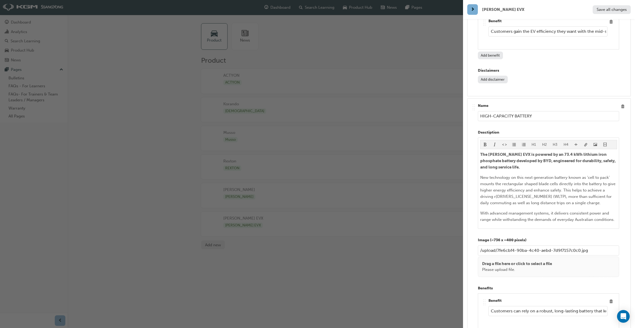
scroll to position [1512, 0]
click at [564, 180] on span "New technology on this next generation battery known as ‘cell to pack’ mounts t…" at bounding box center [548, 190] width 136 height 30
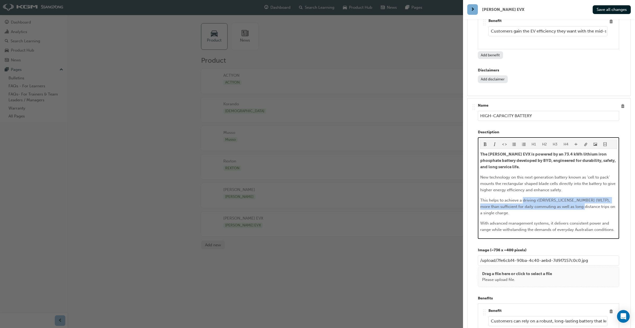
drag, startPoint x: 523, startPoint y: 189, endPoint x: 579, endPoint y: 193, distance: 56.0
click at [581, 197] on p "This helps to achieve a driving r[DRIVERS_LICENSE_NUMBER] (WLTP), more than suf…" at bounding box center [548, 206] width 137 height 19
click at [538, 184] on div "The [PERSON_NAME] EVX is powered by an 73.4 kWh lithium iron phosphate battery …" at bounding box center [548, 192] width 137 height 82
drag, startPoint x: 522, startPoint y: 190, endPoint x: 562, endPoint y: 191, distance: 39.7
click at [564, 198] on span "This helps to achieve a driving r[DRIVERS_LICENSE_NUMBER] (WLTP), more than suf…" at bounding box center [548, 206] width 136 height 17
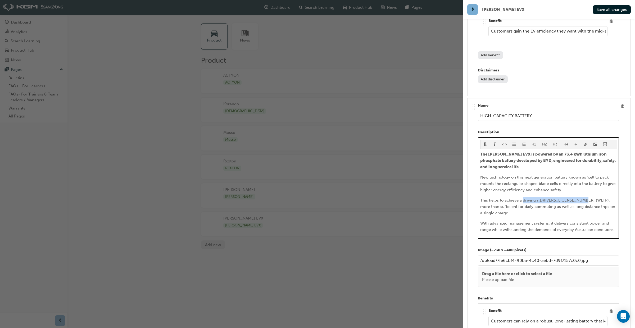
drag, startPoint x: 523, startPoint y: 190, endPoint x: 582, endPoint y: 191, distance: 58.8
click at [582, 197] on p "This helps to achieve a driving r[DRIVERS_LICENSE_NUMBER] (WLTP), more than suf…" at bounding box center [548, 206] width 137 height 19
click at [485, 143] on span "format_bold-icon" at bounding box center [485, 145] width 4 height 4
click at [553, 203] on p "This helps to achieve a driving r[DRIVERS_LICENSE_NUMBER] (WLTP) , more than su…" at bounding box center [548, 206] width 137 height 19
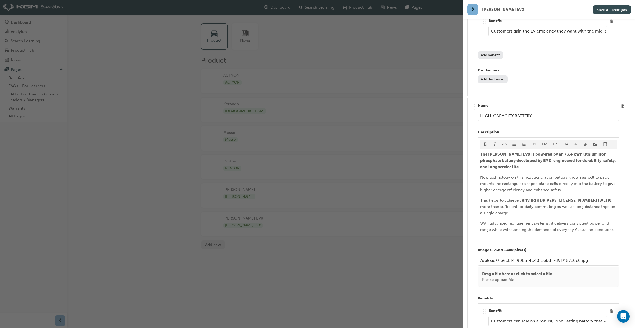
click at [612, 9] on span "Save all changes" at bounding box center [612, 9] width 30 height 5
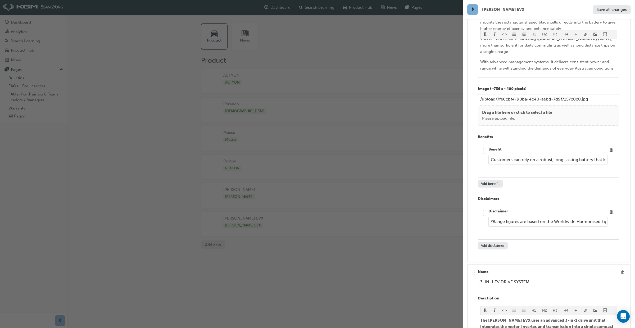
scroll to position [0, 71]
drag, startPoint x: 525, startPoint y: 147, endPoint x: 622, endPoint y: 156, distance: 97.1
click at [625, 153] on div ".. .. .. .. Name HIGH-CAPACITY BATTERY Desctiption H1 H2 H3 H4 The [PERSON_NAME…" at bounding box center [549, 99] width 155 height 317
drag, startPoint x: 528, startPoint y: 210, endPoint x: 611, endPoint y: 210, distance: 82.8
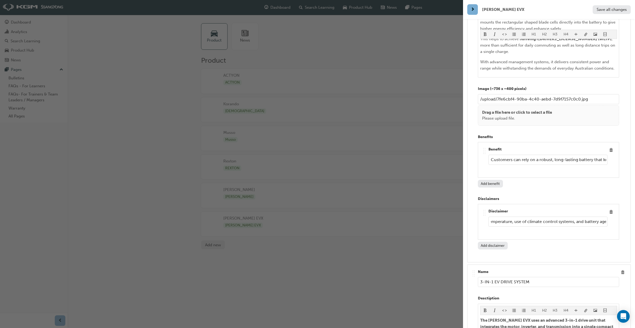
click at [612, 209] on div ".. .. .. .. Disclaimer *Range figures are based on the Worldwide Harmonised Lig…" at bounding box center [548, 222] width 132 height 27
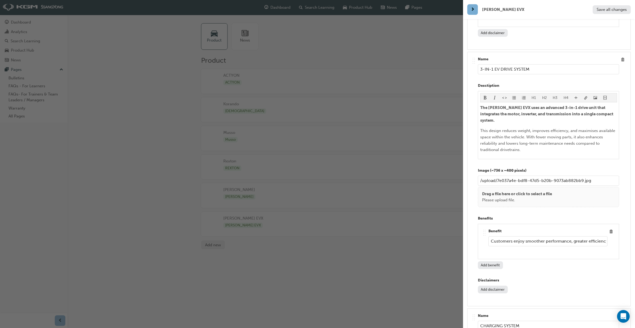
scroll to position [0, 0]
drag, startPoint x: 543, startPoint y: 225, endPoint x: 625, endPoint y: 227, distance: 82.0
click at [629, 226] on div ".. .. .. .. Name 3-IN-1 EV DRIVE SYSTEM Desctiption H1 H2 H3 H4 The [PERSON_NAM…" at bounding box center [549, 179] width 164 height 255
drag, startPoint x: 571, startPoint y: 224, endPoint x: 618, endPoint y: 230, distance: 48.1
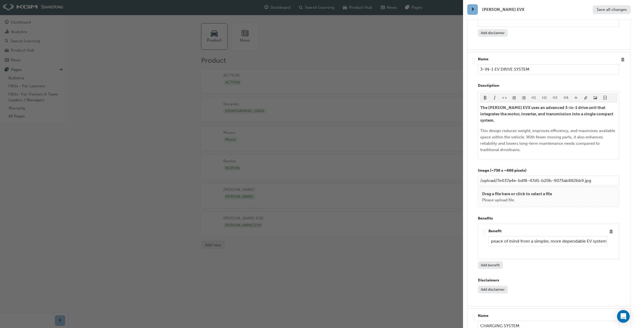
click at [626, 226] on div ".. .. .. .. Name 3-IN-1 EV DRIVE SYSTEM Desctiption H1 H2 H3 H4 The [PERSON_NAM…" at bounding box center [549, 179] width 155 height 246
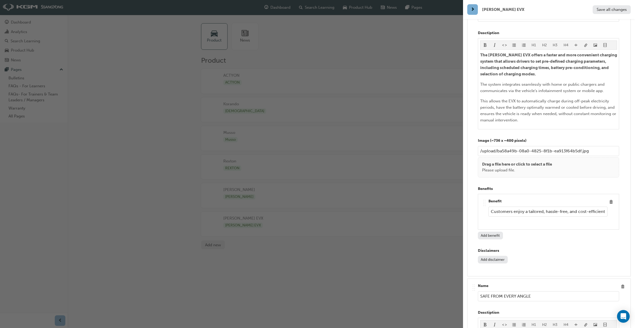
scroll to position [0, 0]
click at [603, 11] on span "Save all changes" at bounding box center [612, 9] width 30 height 5
click at [365, 9] on div "button" at bounding box center [231, 164] width 463 height 328
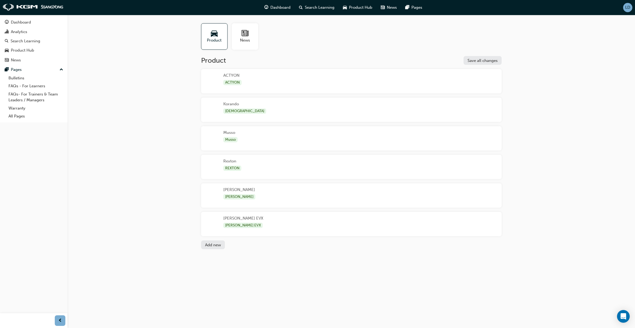
click at [310, 227] on div "[PERSON_NAME] EVX [PERSON_NAME] EVX" at bounding box center [351, 224] width 301 height 24
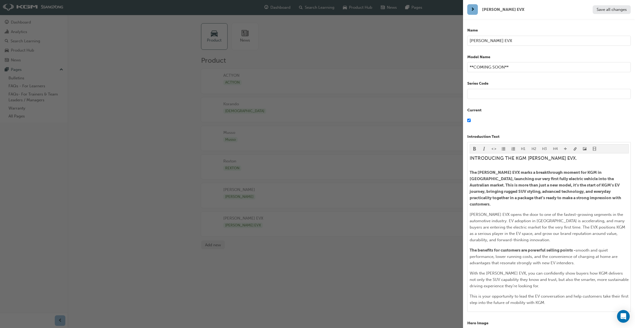
click at [278, 224] on div "button" at bounding box center [231, 164] width 463 height 328
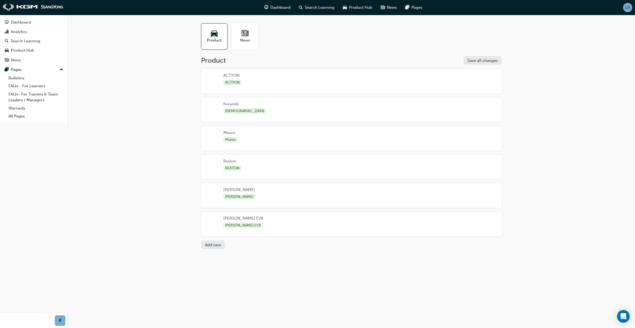
click at [368, 216] on div "[PERSON_NAME] EVX [PERSON_NAME] EVX" at bounding box center [351, 224] width 301 height 24
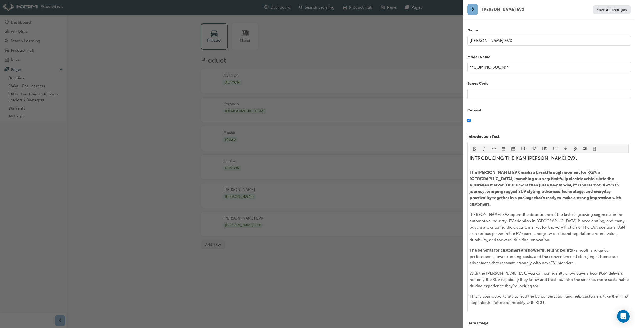
click at [454, 0] on div "button" at bounding box center [231, 164] width 463 height 328
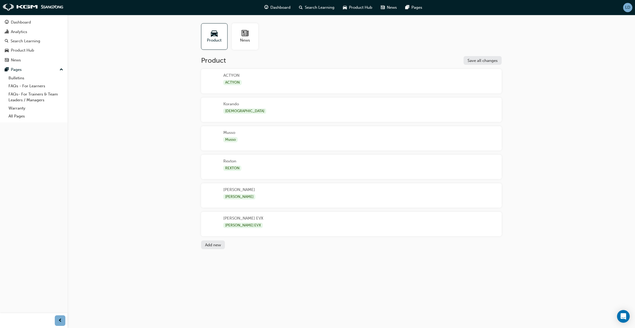
click at [238, 218] on div "[PERSON_NAME] EVX [PERSON_NAME] EVX" at bounding box center [243, 224] width 40 height 16
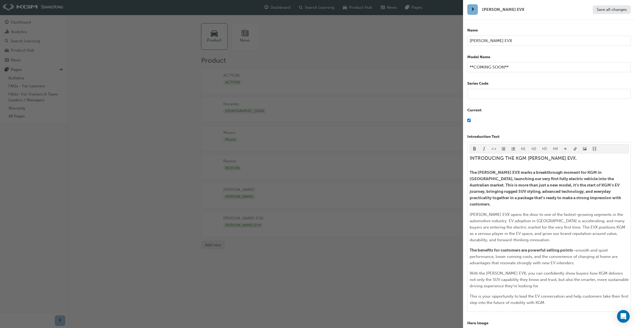
click at [516, 67] on input "**COMING SOON**" at bounding box center [549, 67] width 164 height 10
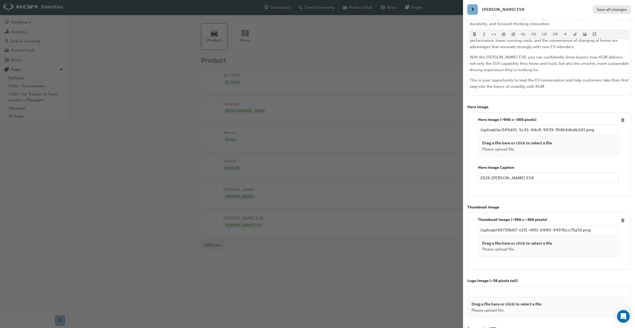
scroll to position [217, 0]
type input "/upload/806cf8c6-6259-4608-b017-8759019098c7.png"
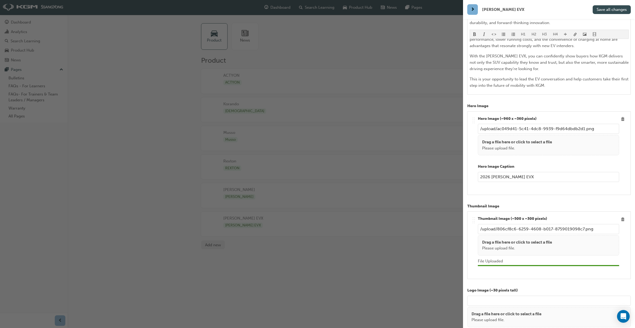
click at [605, 11] on span "Save all changes" at bounding box center [612, 9] width 30 height 5
click at [358, 7] on div "button" at bounding box center [231, 164] width 463 height 328
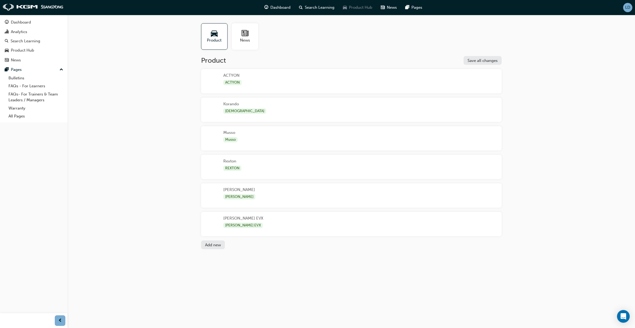
click at [358, 7] on span "Product Hub" at bounding box center [360, 7] width 23 height 6
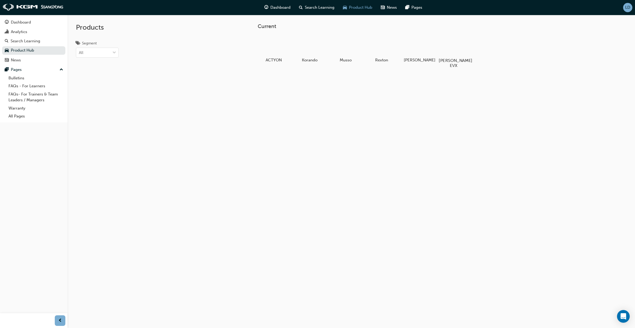
click at [453, 51] on div at bounding box center [453, 45] width 29 height 21
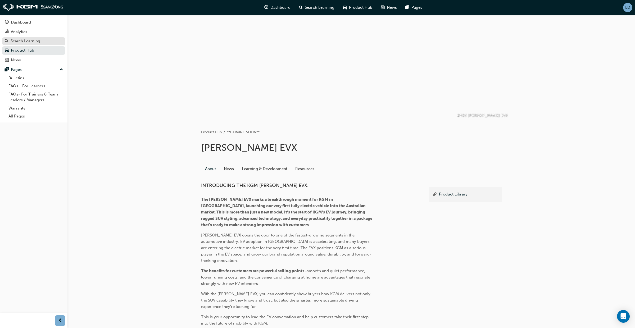
click at [30, 39] on div "Search Learning" at bounding box center [26, 41] width 30 height 4
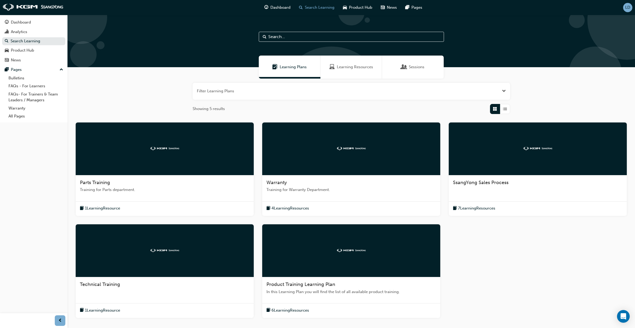
click at [340, 69] on span "Learning Resources" at bounding box center [355, 67] width 36 height 6
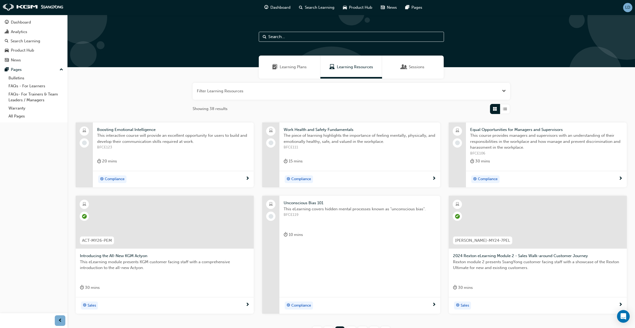
click at [225, 259] on span "This eLearning module presents KGM customer facing staff with a comprehensive i…" at bounding box center [165, 265] width 170 height 12
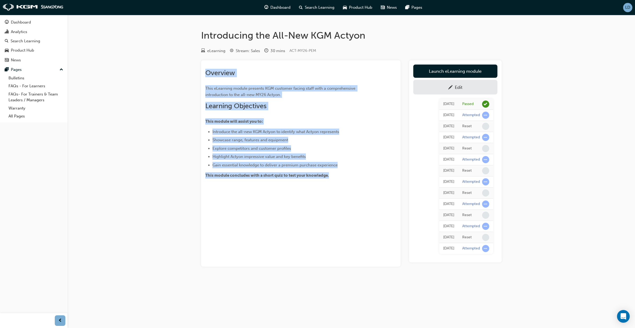
drag, startPoint x: 334, startPoint y: 178, endPoint x: 212, endPoint y: 70, distance: 162.9
click at [195, 59] on div "Introducing the All-New KGM Actyon eLearning Stream: Sales 30 mins ACT-MY26-PEM…" at bounding box center [352, 157] width 318 height 254
copy div "Overview This eLearning module presents KGM customer facing staff with a compre…"
click at [42, 43] on div "Search Learning" at bounding box center [34, 41] width 58 height 5
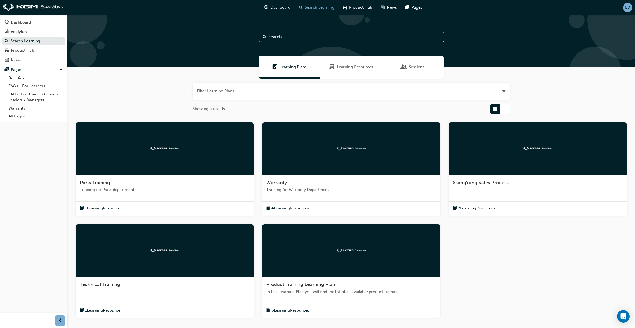
click at [626, 8] on span "LD" at bounding box center [627, 7] width 5 height 4
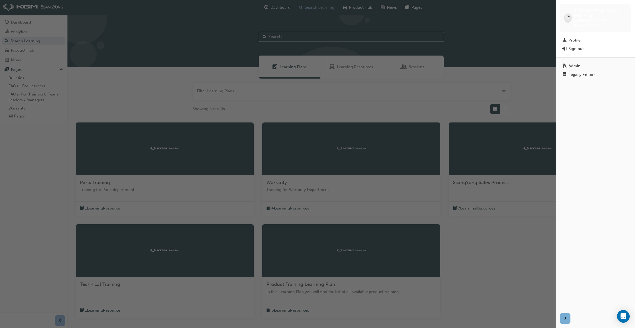
click at [510, 51] on div "button" at bounding box center [278, 164] width 556 height 328
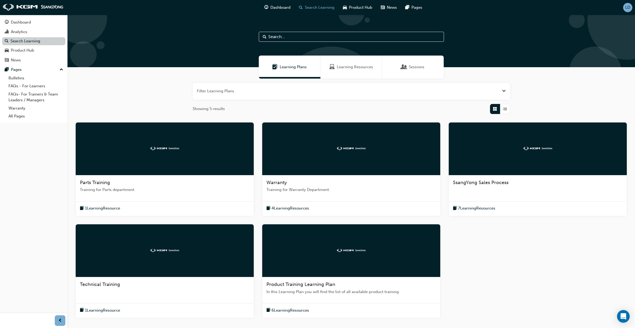
click at [23, 42] on link "Search Learning" at bounding box center [33, 41] width 63 height 8
click at [344, 66] on span "Learning Resources" at bounding box center [355, 67] width 36 height 6
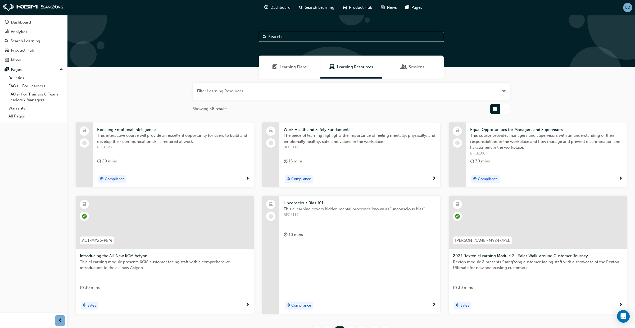
click at [624, 10] on div "LD" at bounding box center [627, 7] width 9 height 9
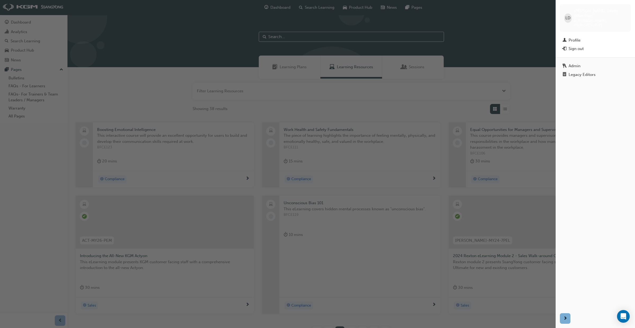
click at [533, 83] on div "button" at bounding box center [278, 164] width 556 height 328
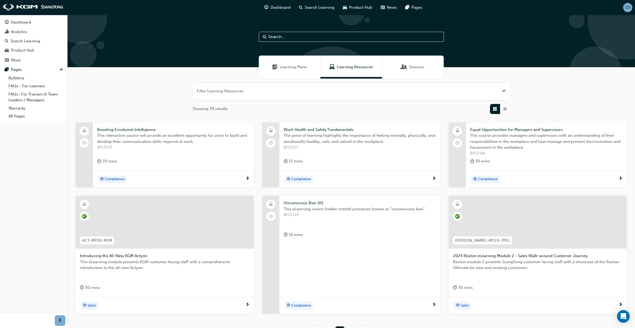
click at [630, 11] on div "LD" at bounding box center [627, 7] width 9 height 9
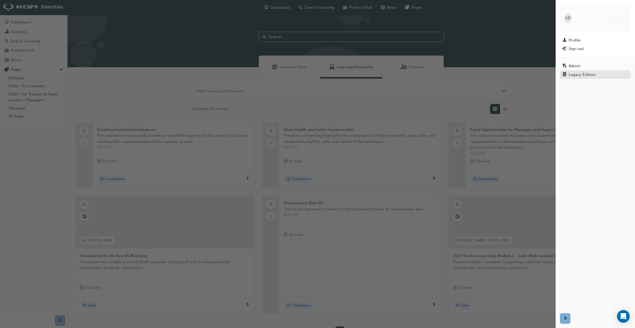
click at [575, 73] on div "Legacy Editors" at bounding box center [582, 75] width 27 height 4
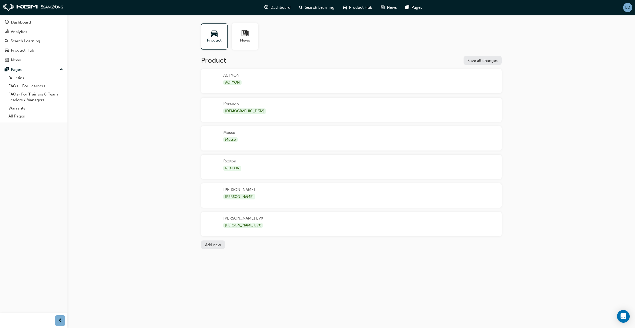
click at [625, 9] on span "LD" at bounding box center [627, 7] width 5 height 4
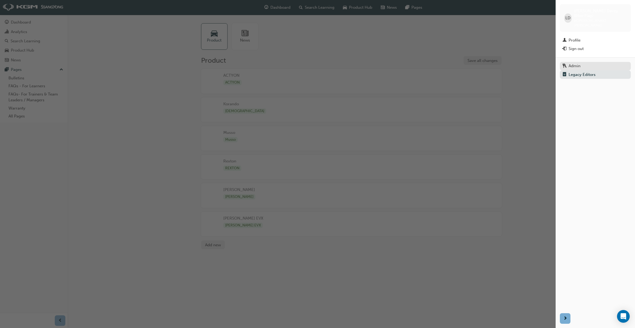
click at [582, 64] on div "Admin" at bounding box center [596, 66] width 66 height 5
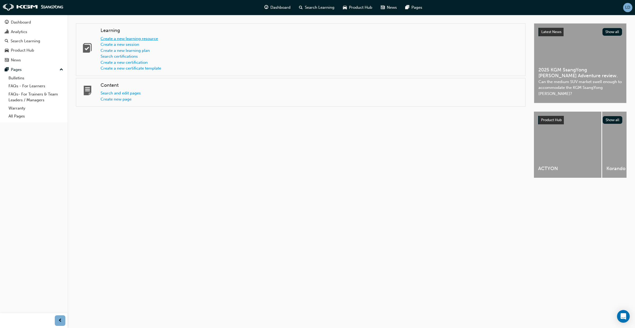
click at [133, 40] on link "Create a new learning resource" at bounding box center [129, 38] width 57 height 5
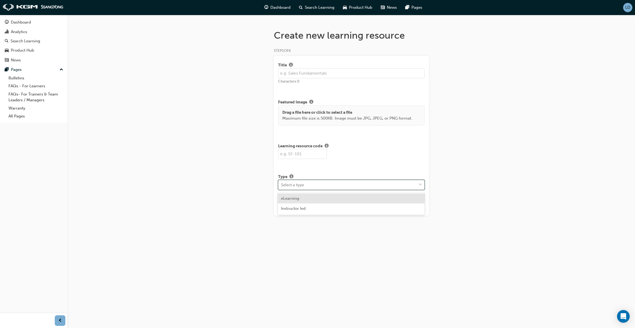
click at [417, 186] on div at bounding box center [421, 185] width 8 height 10
click at [376, 200] on div "eLearning" at bounding box center [351, 198] width 147 height 10
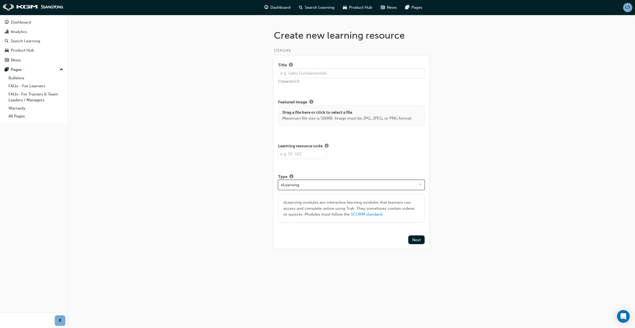
click at [313, 74] on input "text" at bounding box center [351, 73] width 147 height 10
click at [306, 154] on input "text" at bounding box center [302, 154] width 49 height 10
click at [469, 45] on div "Create new learning resource STEP 1 OF 6 Title Introducing the all-New KGM [PER…" at bounding box center [317, 164] width 635 height 328
click at [490, 43] on div "Create new learning resource STEP 1 OF 6 Title Introducing the all-New KGM [PER…" at bounding box center [317, 164] width 635 height 328
click at [463, 72] on div "Create new learning resource STEP 1 OF 6 Title Introducing the all-New KGM [PER…" at bounding box center [317, 164] width 635 height 328
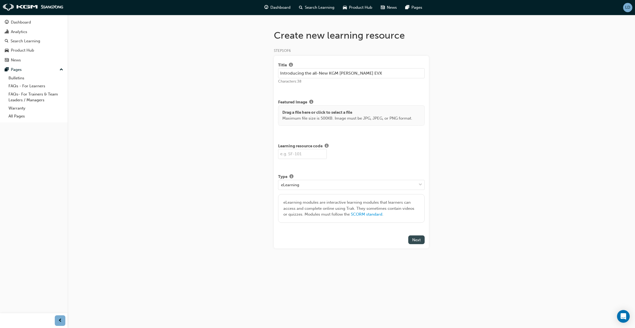
click at [419, 242] on span "Next" at bounding box center [416, 240] width 8 height 5
click at [304, 156] on input "text" at bounding box center [302, 154] width 49 height 10
click at [313, 74] on input "Introducing the all-New KGM [PERSON_NAME] EVX" at bounding box center [351, 73] width 147 height 10
drag, startPoint x: 314, startPoint y: 74, endPoint x: 315, endPoint y: 84, distance: 9.7
click at [314, 74] on input "Introducing the all-new KGM [PERSON_NAME] EVX" at bounding box center [351, 73] width 147 height 10
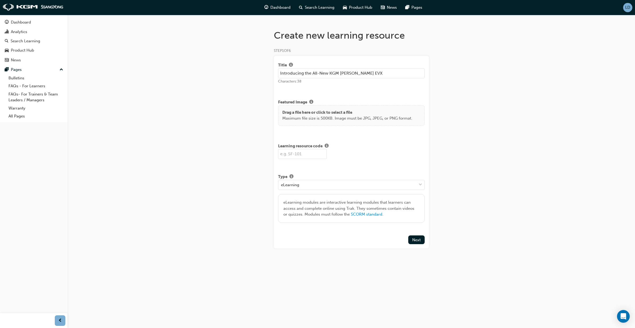
type input "Introducing the All-New KGM [PERSON_NAME] EVX"
click at [299, 152] on input "text" at bounding box center [302, 154] width 49 height 10
paste input "ACT-MY26-PEM"
drag, startPoint x: 288, startPoint y: 154, endPoint x: 289, endPoint y: 163, distance: 9.5
click at [288, 154] on input "ACT-MY26-PEM" at bounding box center [302, 154] width 49 height 10
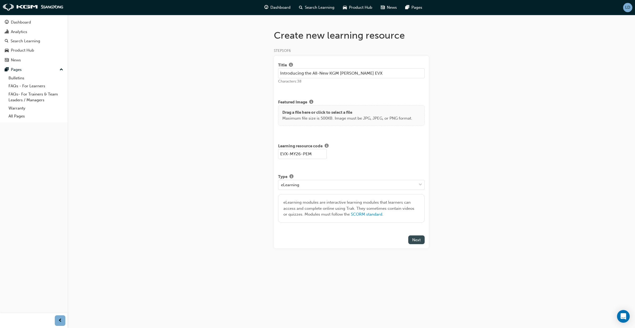
type input "EVX-MY26-PEM"
click at [418, 242] on span "Next" at bounding box center [416, 240] width 8 height 5
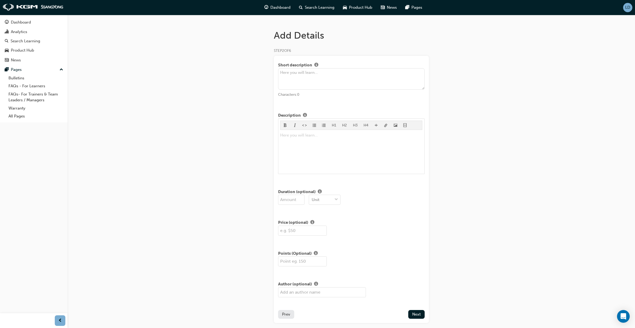
click at [291, 77] on textarea at bounding box center [351, 79] width 147 height 22
paste textarea "This eLearning module presents KGM customer facing staff with a comprehensive i…"
drag, startPoint x: 385, startPoint y: 79, endPoint x: 384, endPoint y: 82, distance: 3.0
click at [385, 79] on textarea "This eLearning module presents KGM customer facing staff with a comprehensive i…" at bounding box center [351, 79] width 147 height 22
type textarea "This eLearning module presents KGM customer facing staff with a comprehensive i…"
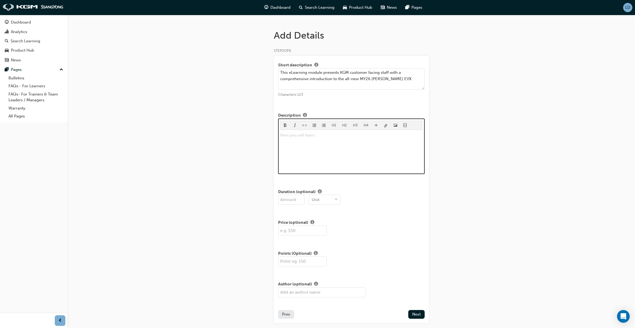
click at [295, 142] on div "Here you will learn... ﻿" at bounding box center [351, 152] width 142 height 40
drag, startPoint x: 394, startPoint y: 143, endPoint x: 281, endPoint y: 131, distance: 113.6
click at [281, 131] on div "H1 H2 H3 H4 This eLearning module presents KGM customer facing staff with a com…" at bounding box center [351, 146] width 142 height 51
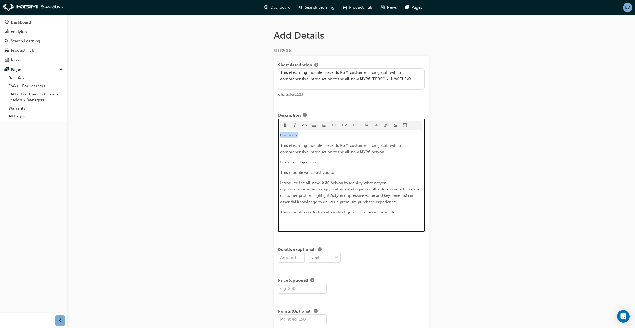
drag, startPoint x: 292, startPoint y: 135, endPoint x: 278, endPoint y: 134, distance: 14.6
click at [276, 133] on div "Short description This eLearning module presents KGM customer facing staff with…" at bounding box center [351, 218] width 155 height 325
click at [367, 127] on button "H4" at bounding box center [366, 125] width 11 height 9
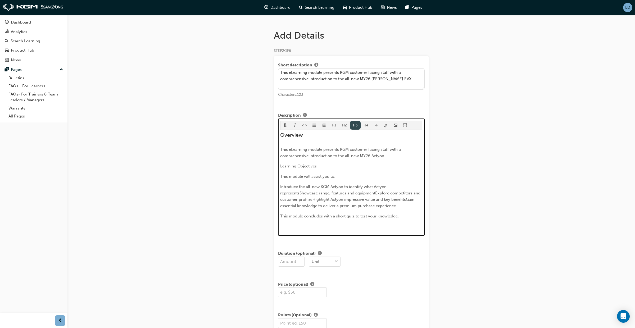
click at [356, 126] on button "H3" at bounding box center [355, 125] width 11 height 9
click at [346, 126] on button "H2" at bounding box center [344, 125] width 11 height 9
click at [335, 125] on button "H1" at bounding box center [334, 125] width 11 height 9
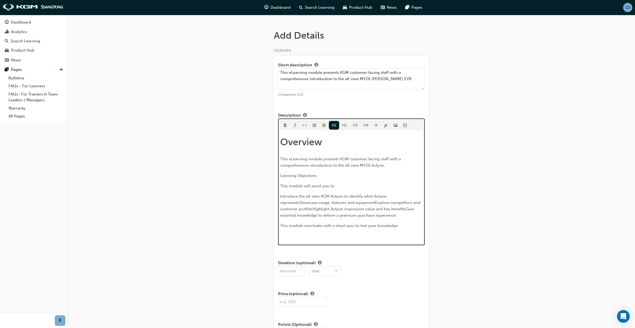
click at [345, 126] on button "H2" at bounding box center [344, 125] width 11 height 9
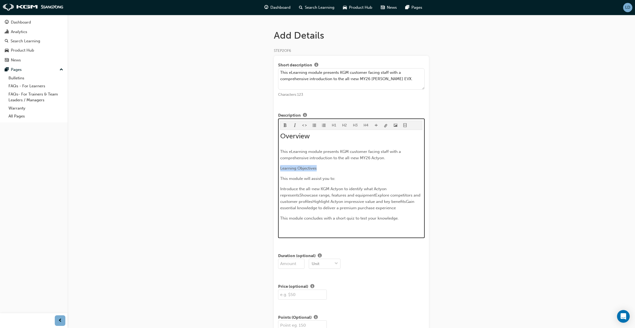
drag, startPoint x: 320, startPoint y: 168, endPoint x: 287, endPoint y: 158, distance: 34.7
click at [276, 166] on div "Short description This eLearning module presents KGM customer facing staff with…" at bounding box center [351, 221] width 155 height 331
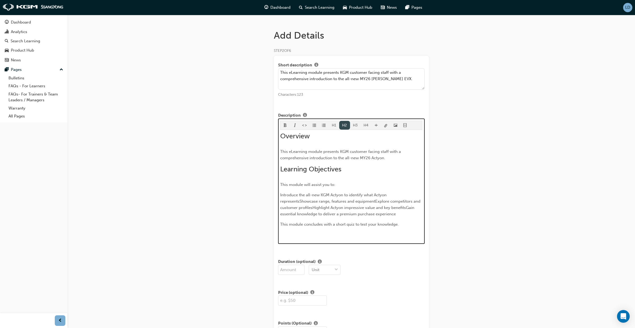
click at [343, 126] on button "H2" at bounding box center [344, 125] width 11 height 9
click at [371, 179] on div "Overview This eLearning module presents KGM customer facing staff with a compre…" at bounding box center [351, 185] width 142 height 106
click at [389, 159] on p "This eLearning module presents KGM customer facing staff with a comprehensive i…" at bounding box center [351, 154] width 142 height 13
drag, startPoint x: 324, startPoint y: 186, endPoint x: 276, endPoint y: 179, distance: 48.1
click at [275, 182] on div "Short description This eLearning module presents KGM customer facing staff with…" at bounding box center [351, 224] width 155 height 337
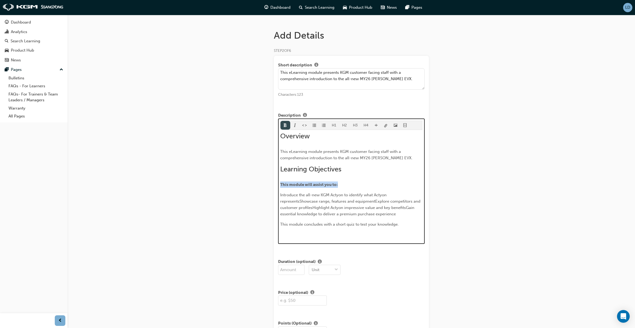
click at [287, 125] on span "format_bold-icon" at bounding box center [285, 126] width 4 height 4
click at [345, 236] on p "﻿" at bounding box center [351, 235] width 142 height 6
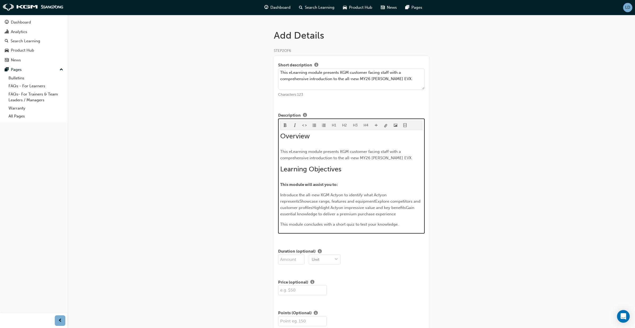
click at [301, 202] on span "Introduce the all-new KGM Actyon to identify what Actyon representsShowcase ran…" at bounding box center [350, 205] width 141 height 24
click at [295, 212] on span "Showcase range, features and equipmentExplore competitors and customer profiles…" at bounding box center [350, 211] width 141 height 17
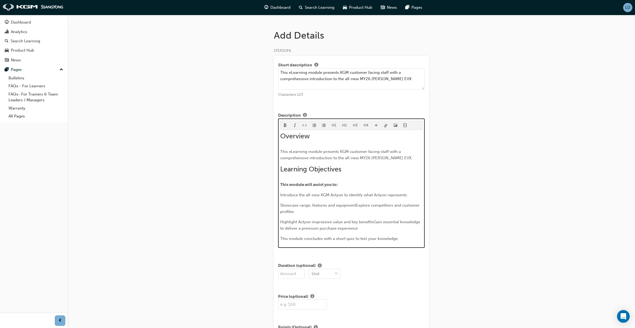
drag, startPoint x: 375, startPoint y: 222, endPoint x: 374, endPoint y: 230, distance: 8.2
click at [375, 222] on span "Highlight Actyon impressive value and key benefitsGain essential knowledge to d…" at bounding box center [350, 225] width 141 height 11
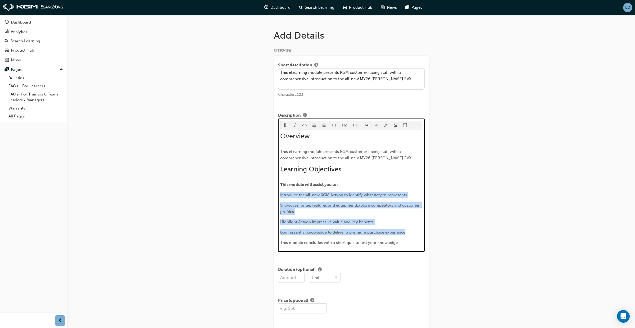
drag, startPoint x: 409, startPoint y: 233, endPoint x: 283, endPoint y: 193, distance: 132.3
click at [278, 196] on div "H1 H2 H3 H4 Overview This eLearning module presents KGM customer facing staff w…" at bounding box center [351, 186] width 147 height 134
click at [315, 125] on span "format_ul-icon" at bounding box center [315, 126] width 4 height 4
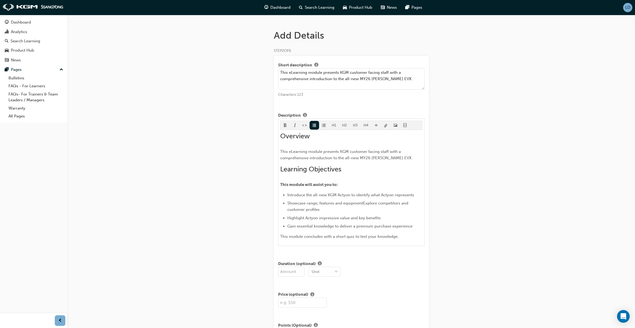
click at [477, 191] on div "Add Details STEP 2 OF 6 Short description This eLearning module presents KGM cu…" at bounding box center [317, 212] width 635 height 425
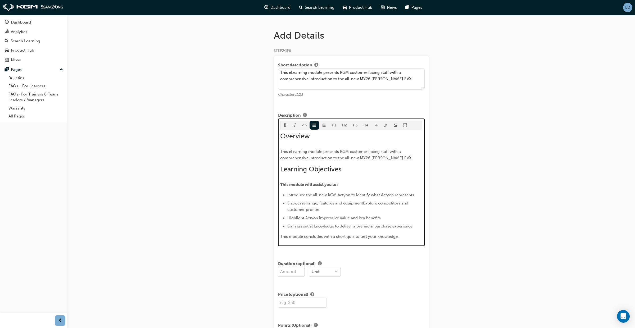
drag, startPoint x: 351, startPoint y: 195, endPoint x: 352, endPoint y: 199, distance: 3.8
click at [351, 195] on span "Introduce the all-new KGM Actyon to identify what Actyon represents" at bounding box center [350, 195] width 127 height 5
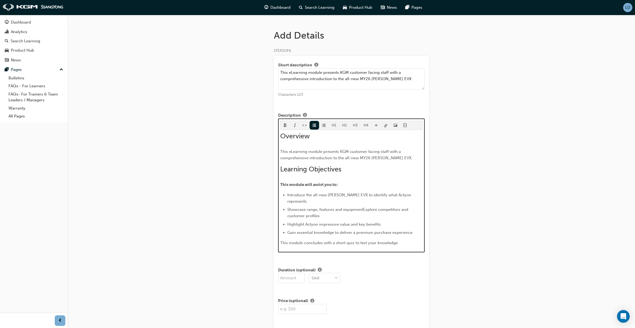
drag, startPoint x: 364, startPoint y: 203, endPoint x: 361, endPoint y: 210, distance: 6.7
click at [364, 207] on span "Showcase range, features and equipmentExplore competitors and customer profiles" at bounding box center [348, 212] width 122 height 11
drag, startPoint x: 415, startPoint y: 196, endPoint x: 356, endPoint y: 195, distance: 58.5
click at [356, 195] on li "Introduce the all-new [PERSON_NAME] EVX to identify what Actyon represents" at bounding box center [354, 198] width 135 height 13
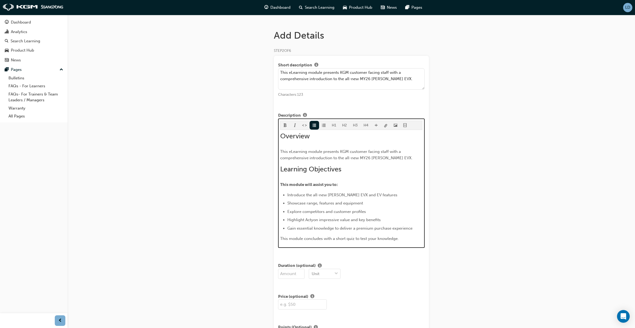
click at [317, 204] on span "Showcase range, features and equipment" at bounding box center [325, 203] width 76 height 5
click at [343, 205] on span "Showcase range, features and equipment" at bounding box center [325, 203] width 76 height 5
click at [378, 195] on li "Introduce the all-new [PERSON_NAME] EVX and EV features" at bounding box center [354, 195] width 135 height 6
click at [329, 195] on span "Introduce the all-new [PERSON_NAME] EVX" at bounding box center [327, 195] width 80 height 5
click at [307, 203] on span "Showcase EVX equipment and key features" at bounding box center [326, 203] width 79 height 5
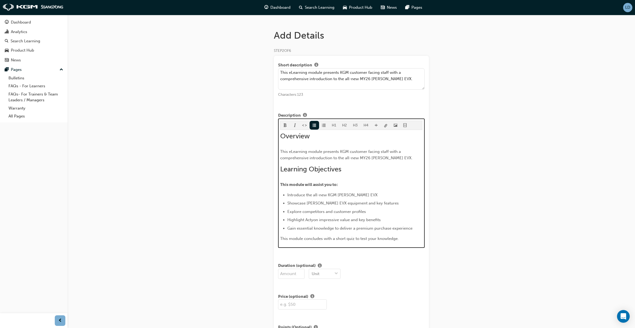
drag, startPoint x: 302, startPoint y: 212, endPoint x: 308, endPoint y: 220, distance: 9.5
click at [302, 212] on span "Explore competitors and customer profiles" at bounding box center [326, 211] width 79 height 5
click at [319, 221] on span "Highlight Actyon impressive value and key benefits" at bounding box center [333, 220] width 93 height 5
click at [364, 203] on span "Showcase [PERSON_NAME] EVX equipment and key features" at bounding box center [342, 203] width 111 height 5
click at [281, 239] on span "This module concludes with a short quiz to test your knowledge." at bounding box center [339, 238] width 119 height 5
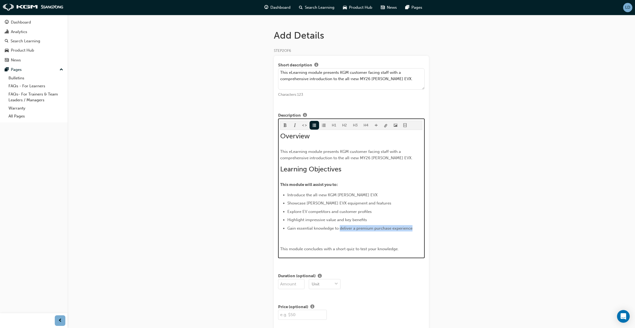
drag, startPoint x: 413, startPoint y: 229, endPoint x: 342, endPoint y: 230, distance: 71.7
click at [341, 229] on li "Gain essential knowledge to deliver a premium purchase experience" at bounding box center [354, 228] width 135 height 6
drag, startPoint x: 358, startPoint y: 229, endPoint x: 356, endPoint y: 232, distance: 3.2
click at [357, 229] on span "Gain essential knowledge to enhance customer experience" at bounding box center [341, 228] width 108 height 5
drag, startPoint x: 306, startPoint y: 195, endPoint x: 289, endPoint y: 201, distance: 17.2
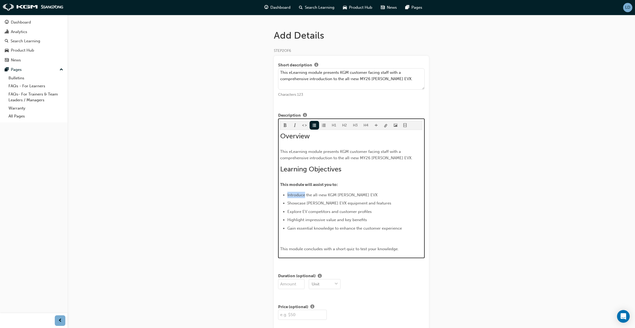
click at [288, 195] on span "Introduce the all-new KGM [PERSON_NAME] EVX" at bounding box center [332, 195] width 90 height 5
click at [289, 195] on span "IShowcase the all-new KGM [PERSON_NAME] EVX" at bounding box center [333, 195] width 92 height 5
click at [306, 204] on span "Showcase [PERSON_NAME] EVX equipment and features" at bounding box center [339, 203] width 104 height 5
drag, startPoint x: 306, startPoint y: 204, endPoint x: 288, endPoint y: 203, distance: 18.3
click at [288, 203] on span "Showcase [PERSON_NAME] EVX equipment and features" at bounding box center [339, 203] width 104 height 5
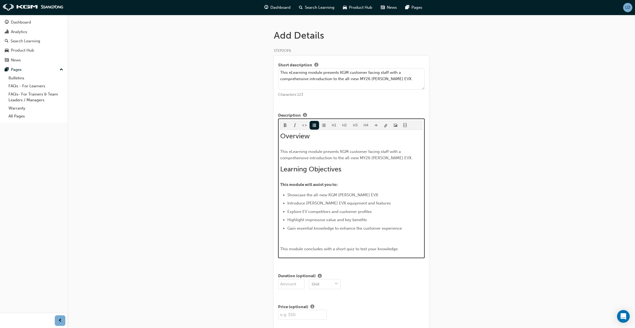
click at [309, 213] on span "Explore EV competitors and customer profiles" at bounding box center [329, 211] width 84 height 5
drag, startPoint x: 344, startPoint y: 221, endPoint x: 305, endPoint y: 221, distance: 38.9
click at [305, 221] on span "Highlight impressive value and key benefits" at bounding box center [327, 220] width 80 height 5
click at [332, 223] on li "Highlight key benefits" at bounding box center [354, 220] width 135 height 6
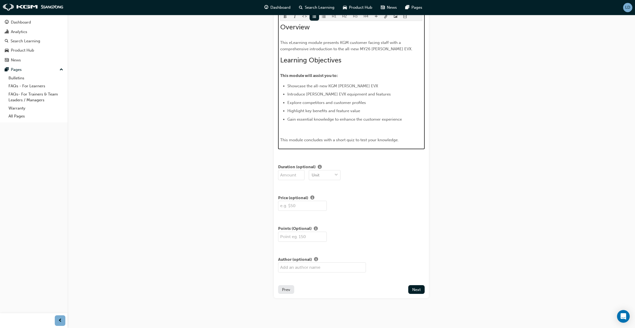
scroll to position [110, 0]
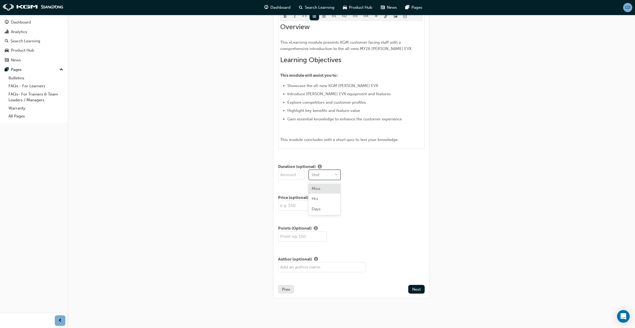
click at [333, 176] on div at bounding box center [336, 175] width 8 height 10
drag, startPoint x: 325, startPoint y: 190, endPoint x: 318, endPoint y: 189, distance: 7.6
click at [325, 190] on div "Mins" at bounding box center [325, 189] width 32 height 10
click at [292, 175] on input "number" at bounding box center [291, 175] width 26 height 10
type input "30"
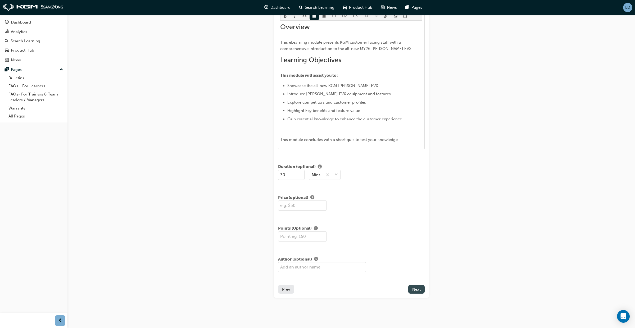
click at [416, 289] on span "Next" at bounding box center [416, 289] width 8 height 5
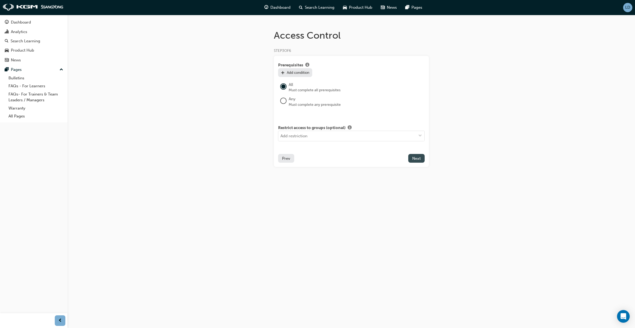
click at [416, 160] on span "Next" at bounding box center [416, 158] width 8 height 5
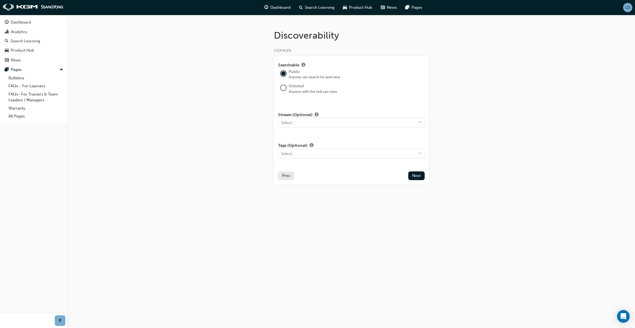
click at [282, 89] on div at bounding box center [283, 87] width 5 height 5
click at [354, 124] on div "Select..." at bounding box center [347, 122] width 138 height 9
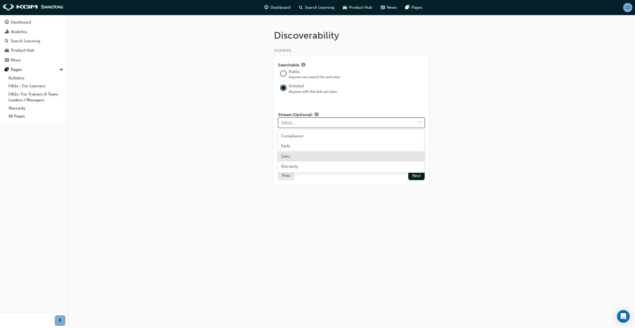
click at [338, 153] on div "Sales" at bounding box center [351, 156] width 147 height 10
click at [403, 157] on div "Select..." at bounding box center [347, 153] width 138 height 9
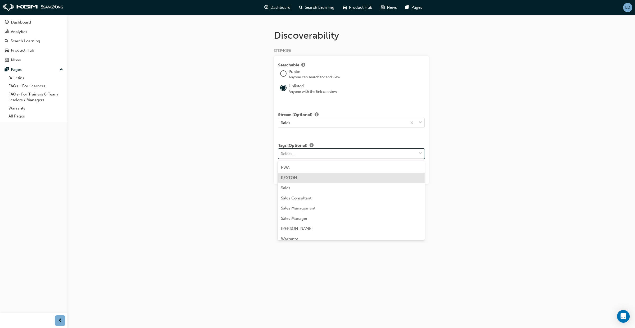
scroll to position [137, 0]
click at [304, 152] on div "Select..." at bounding box center [347, 153] width 138 height 9
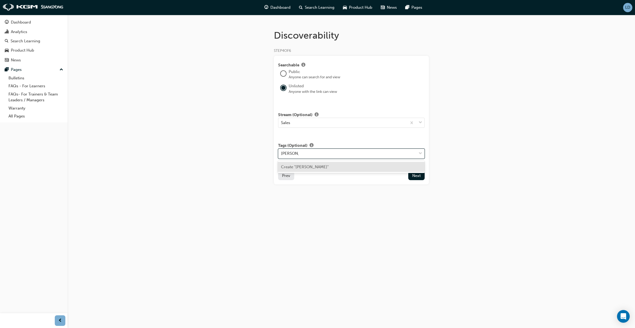
type input "[PERSON_NAME] EVX"
click at [305, 165] on span "Create "[PERSON_NAME] EVX"" at bounding box center [309, 167] width 56 height 5
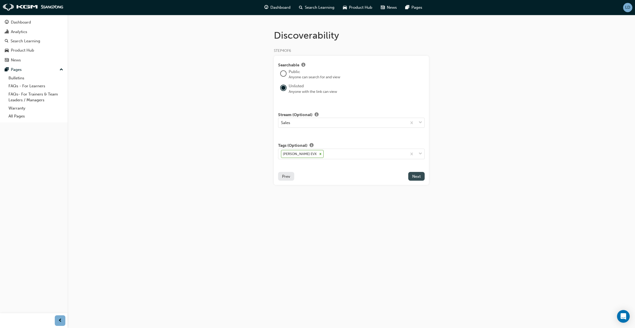
click at [415, 176] on span "Next" at bounding box center [416, 176] width 8 height 5
click at [309, 85] on input "text" at bounding box center [322, 85] width 88 height 10
paste input "[EMAIL_ADDRESS][DOMAIN_NAME]"
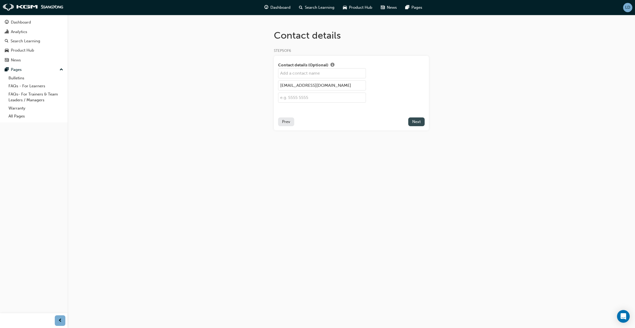
type input "[EMAIL_ADDRESS][DOMAIN_NAME]"
click at [411, 121] on button "Next" at bounding box center [416, 121] width 16 height 9
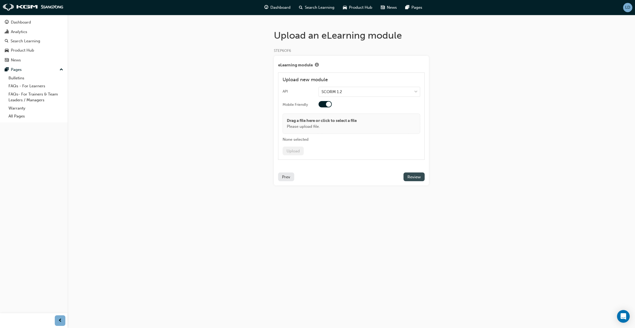
click at [412, 178] on span "Review" at bounding box center [414, 177] width 13 height 5
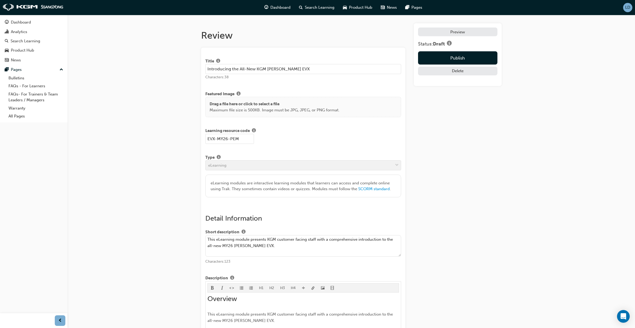
click at [436, 33] on link "Preview" at bounding box center [457, 32] width 79 height 9
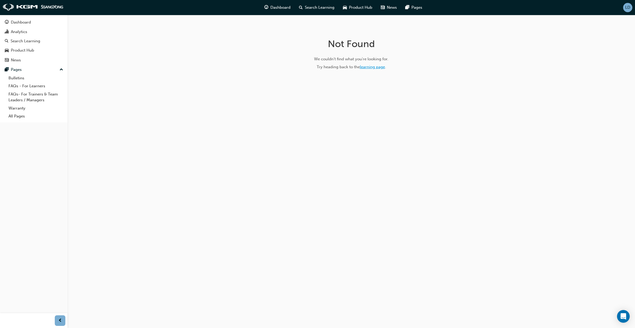
click at [374, 69] on link "learning page" at bounding box center [372, 67] width 25 height 5
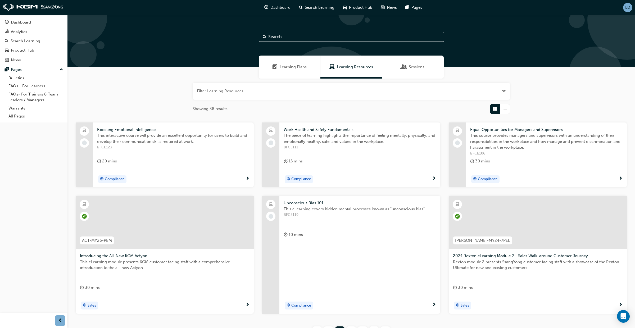
click at [482, 91] on button "button" at bounding box center [352, 91] width 318 height 17
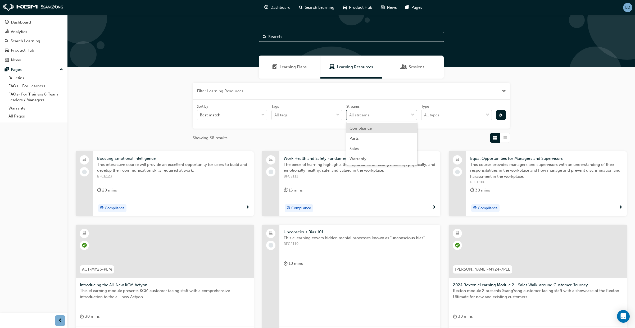
click at [389, 116] on div "All streams" at bounding box center [378, 115] width 62 height 9
click at [350, 116] on input "Streams option Compliance focused, 1 of 4. 4 results available. Use Up and Down…" at bounding box center [349, 115] width 1 height 4
click at [442, 117] on div "All types" at bounding box center [453, 115] width 62 height 9
click at [425, 117] on input "Type All types" at bounding box center [424, 115] width 1 height 4
click at [261, 116] on span "down-icon" at bounding box center [263, 115] width 4 height 7
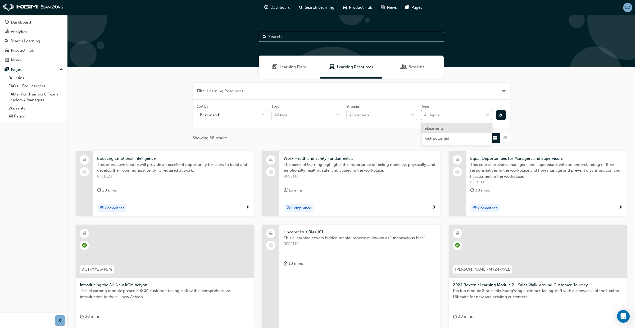
click at [200, 116] on input "Sort by Best match" at bounding box center [200, 115] width 1 height 4
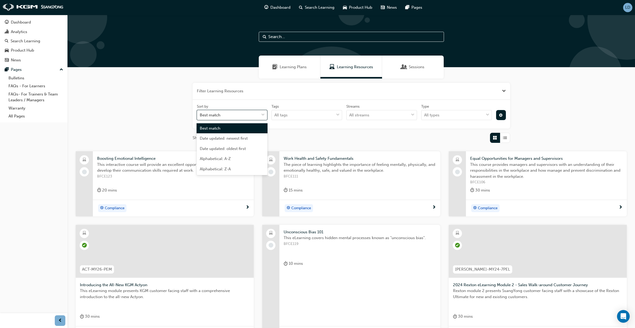
drag, startPoint x: 299, startPoint y: 130, endPoint x: 305, endPoint y: 130, distance: 5.3
click at [299, 130] on div "Filter Learning Resources Sort by option Best match focused, 1 of 5. 5 results …" at bounding box center [352, 113] width 318 height 60
click at [501, 116] on span "cog-icon" at bounding box center [501, 116] width 4 height 4
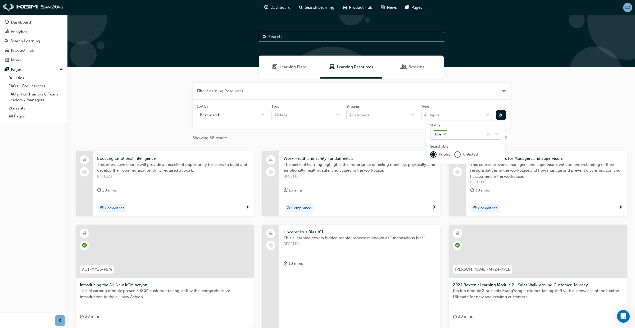
click at [444, 135] on icon at bounding box center [445, 134] width 2 height 2
click at [449, 135] on input "Status Live" at bounding box center [449, 134] width 1 height 4
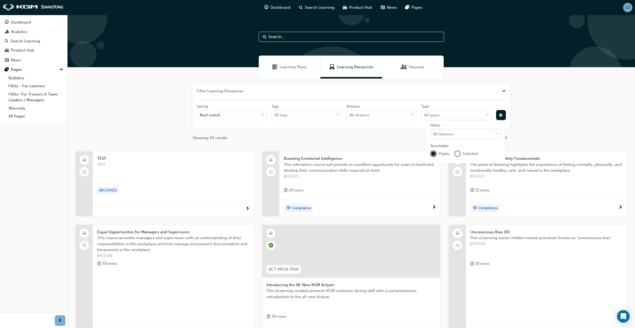
click at [459, 153] on div "unlistedOption" at bounding box center [457, 153] width 5 height 5
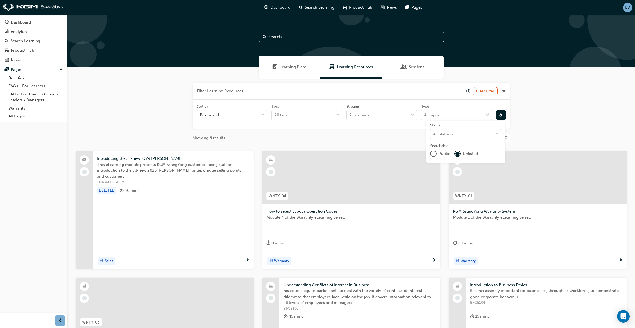
click at [261, 140] on div "Showing 8 results" at bounding box center [352, 138] width 318 height 10
click at [542, 141] on div "Filter Learning Resources (1) Clear Filter Sort by Best match Tags All tags Str…" at bounding box center [351, 255] width 568 height 352
click at [541, 141] on div "Filter Learning Resources (1) Clear Filter Sort by Best match Tags All tags Str…" at bounding box center [351, 255] width 568 height 352
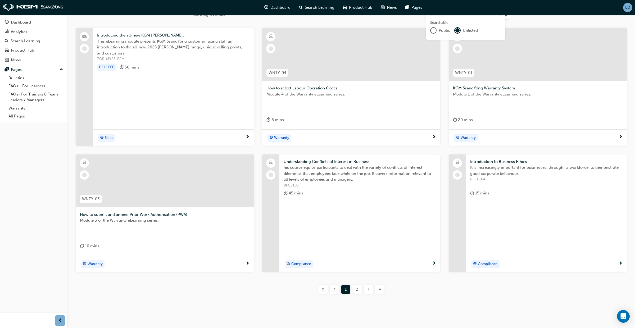
scroll to position [132, 0]
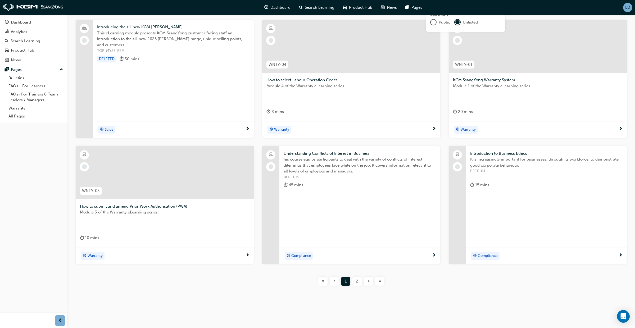
click at [352, 281] on div "2" at bounding box center [356, 281] width 9 height 9
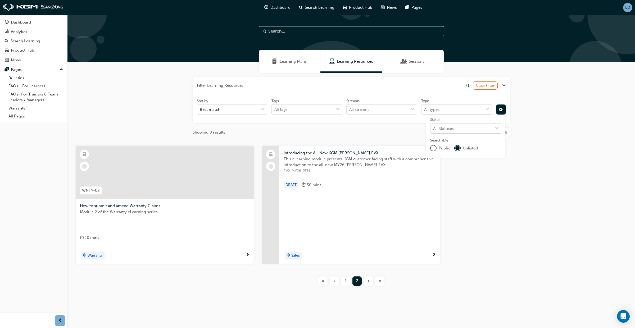
click at [349, 200] on div "Introducing the All-New KGM [PERSON_NAME] EVX This eLearning module presents KG…" at bounding box center [359, 205] width 161 height 118
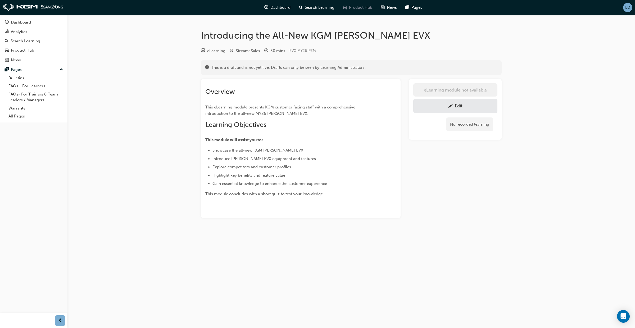
click at [360, 9] on span "Product Hub" at bounding box center [360, 7] width 23 height 6
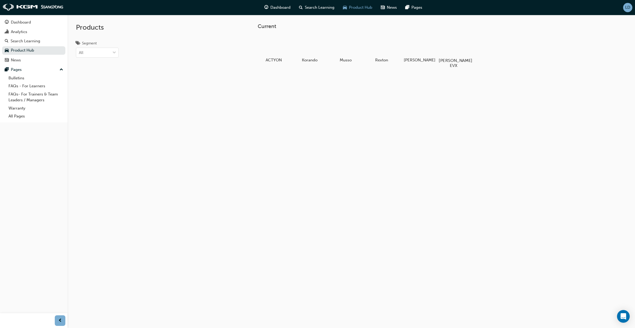
click at [449, 48] on div at bounding box center [453, 45] width 29 height 21
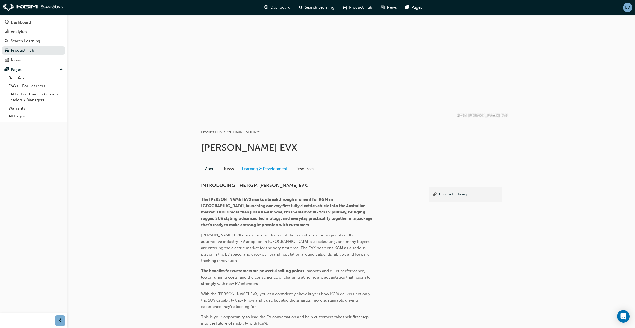
click at [283, 170] on link "Learning & Development" at bounding box center [264, 169] width 53 height 10
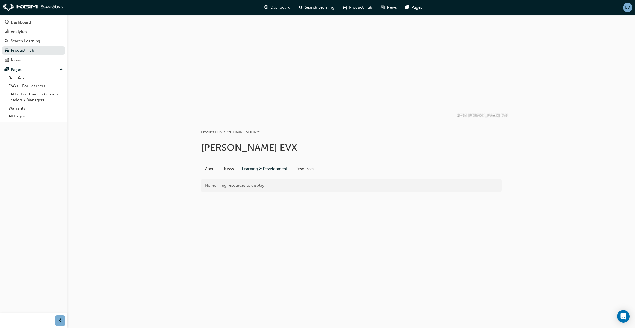
click at [628, 10] on span "LD" at bounding box center [627, 7] width 5 height 4
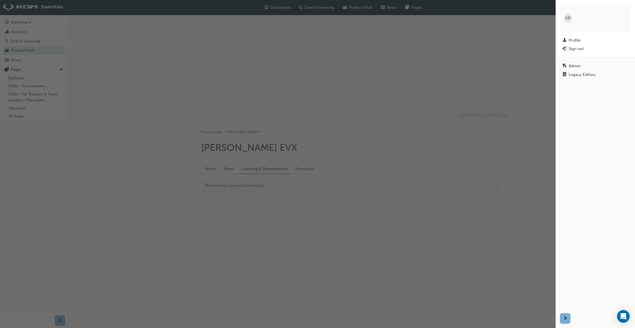
click at [581, 73] on div "Legacy Editors" at bounding box center [582, 75] width 27 height 4
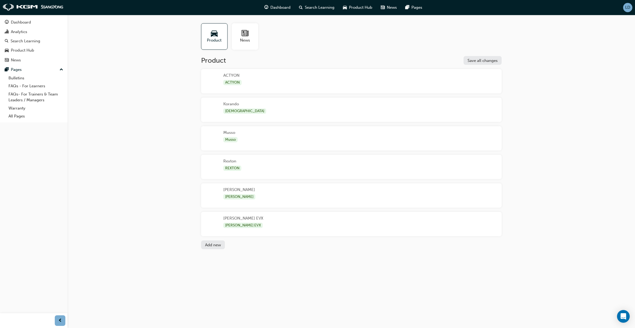
click at [315, 216] on div "[PERSON_NAME] EVX [PERSON_NAME] EVX" at bounding box center [351, 224] width 301 height 24
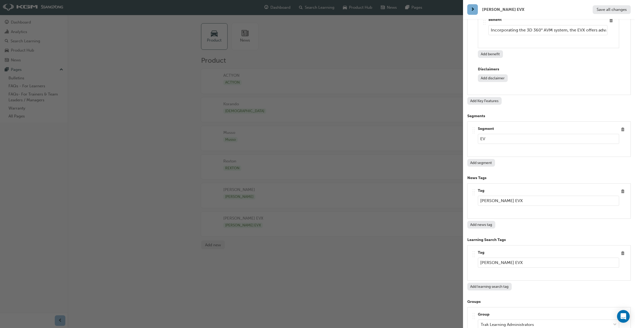
scroll to position [4947, 0]
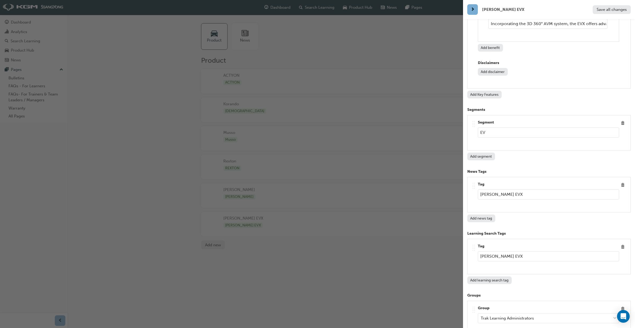
click at [497, 277] on button "Add learning search tag" at bounding box center [489, 281] width 44 height 8
click at [507, 289] on input "text" at bounding box center [548, 294] width 141 height 10
type input "EVX"
click at [612, 11] on span "Save all changes" at bounding box center [612, 9] width 30 height 5
click at [428, 277] on div "button" at bounding box center [231, 164] width 463 height 328
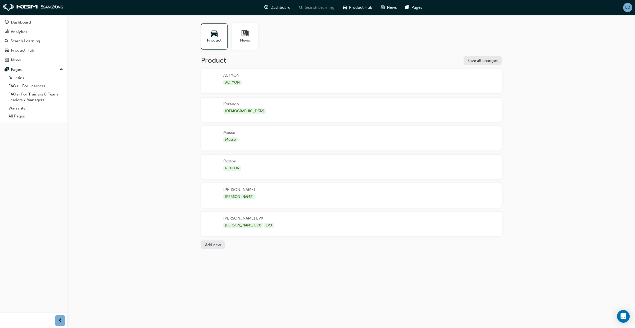
click at [323, 9] on span "Search Learning" at bounding box center [320, 7] width 30 height 6
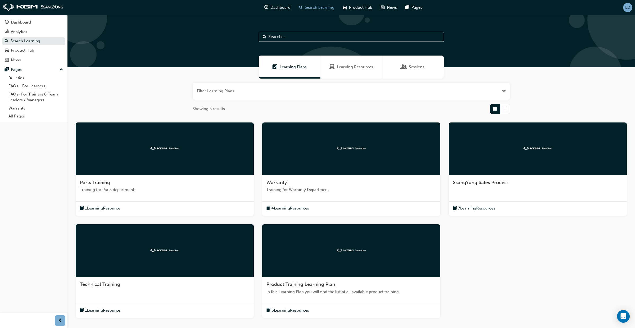
click at [363, 67] on span "Learning Resources" at bounding box center [355, 67] width 36 height 6
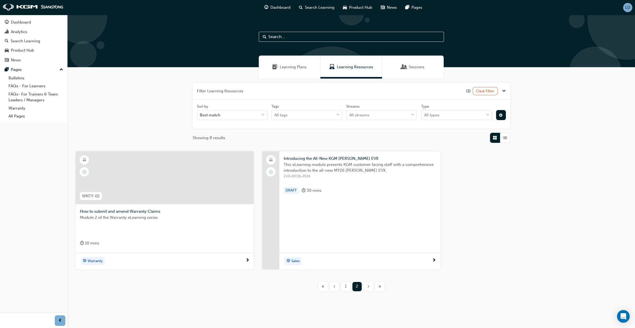
click at [482, 116] on div "All types" at bounding box center [453, 115] width 62 height 9
click at [425, 116] on input "Type All types" at bounding box center [424, 115] width 1 height 4
click at [501, 115] on span "cog-icon" at bounding box center [501, 116] width 4 height 4
click at [481, 210] on div "WNTY-02 How to submit and amend Warranty Claims Module 2 of the Warranty eLearn…" at bounding box center [351, 214] width 560 height 126
drag, startPoint x: 551, startPoint y: 109, endPoint x: 551, endPoint y: 105, distance: 3.7
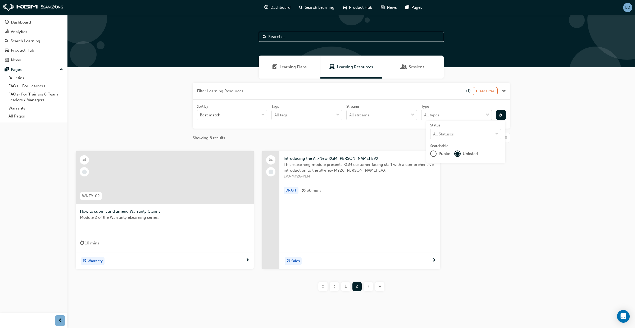
click at [551, 109] on div "Filter Learning Resources (1) Clear Filter Sort by Best match Tags All tags Str…" at bounding box center [351, 191] width 568 height 225
click at [629, 8] on span "LD" at bounding box center [627, 7] width 5 height 4
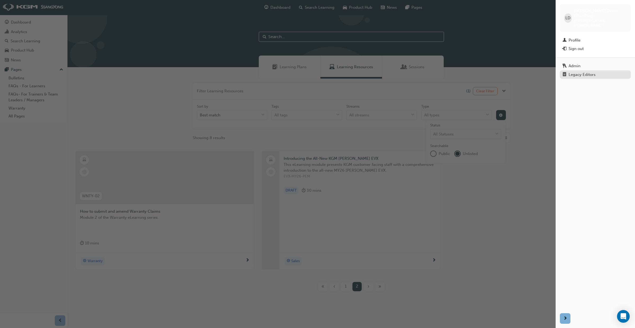
click at [584, 73] on div "Legacy Editors" at bounding box center [582, 75] width 27 height 4
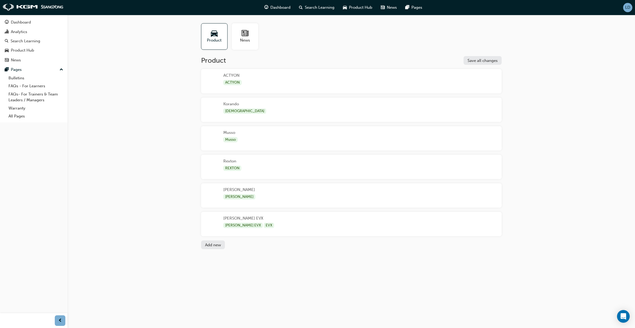
click at [626, 10] on div "LD" at bounding box center [627, 7] width 9 height 9
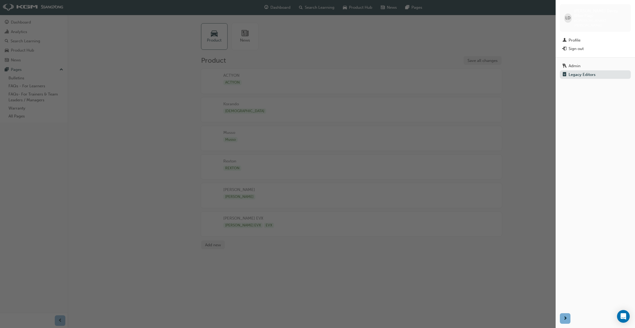
drag, startPoint x: 521, startPoint y: 101, endPoint x: 518, endPoint y: 101, distance: 3.0
click at [521, 101] on div "button" at bounding box center [278, 164] width 556 height 328
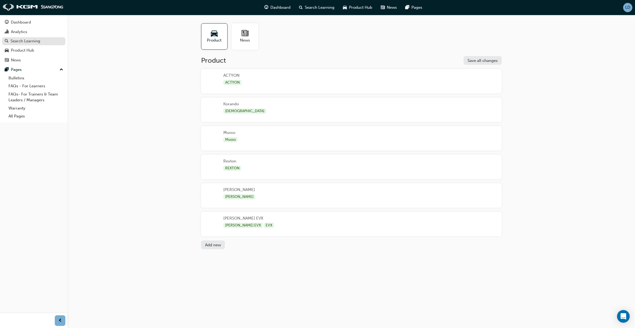
click at [35, 40] on div "Search Learning" at bounding box center [26, 41] width 30 height 4
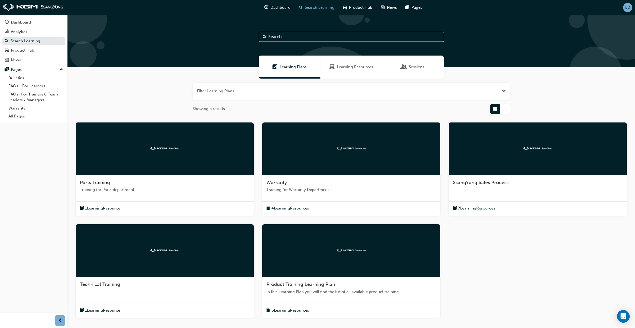
click at [357, 70] on div "Learning Resources" at bounding box center [351, 67] width 62 height 23
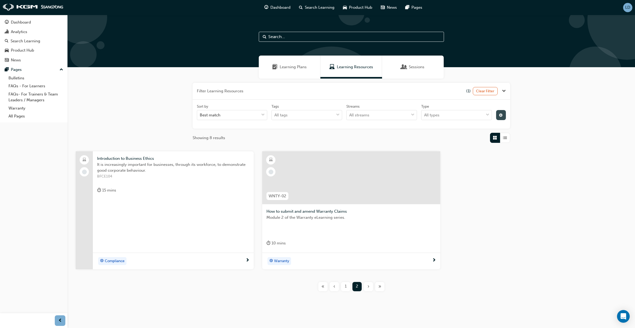
click at [504, 112] on button "button" at bounding box center [501, 115] width 10 height 10
drag, startPoint x: 499, startPoint y: 196, endPoint x: 478, endPoint y: 206, distance: 23.7
click at [499, 196] on div "Introduction to Business Ethics It is increasingly important for businesses, th…" at bounding box center [351, 214] width 560 height 126
click at [478, 202] on div "Introduction to Business Ethics It is increasingly important for businesses, th…" at bounding box center [351, 214] width 560 height 126
click at [480, 188] on div "Introduction to Business Ethics It is increasingly important for businesses, th…" at bounding box center [351, 214] width 560 height 126
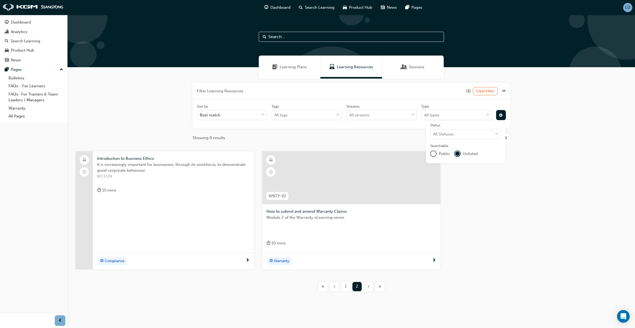
click at [392, 134] on div "Showing 8 results" at bounding box center [352, 138] width 318 height 10
click at [348, 286] on div "1" at bounding box center [345, 286] width 9 height 9
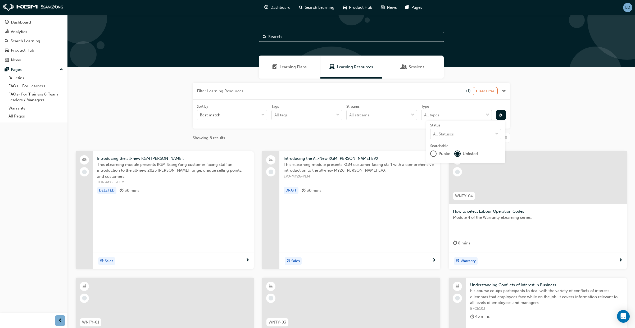
click at [352, 174] on span "EVX-MY26-PEM" at bounding box center [360, 177] width 152 height 6
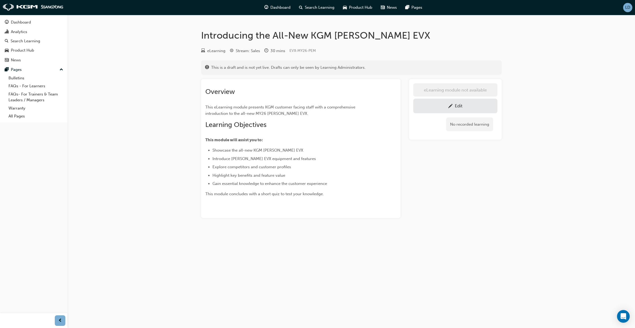
click at [432, 107] on div "Edit" at bounding box center [455, 106] width 76 height 7
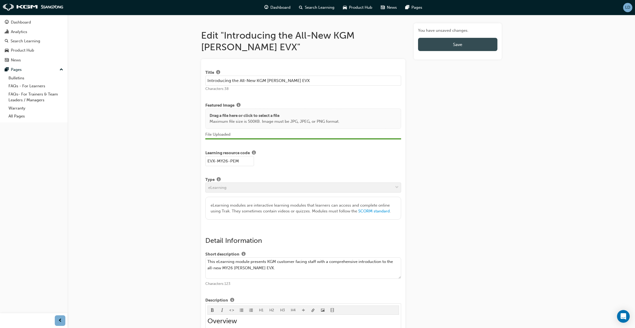
click at [474, 44] on button "Save" at bounding box center [457, 44] width 79 height 13
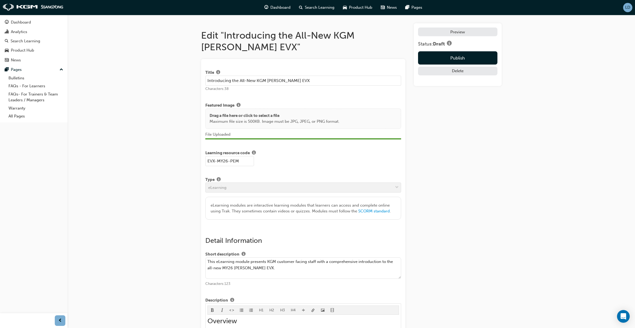
click at [457, 33] on link "Preview" at bounding box center [457, 32] width 79 height 9
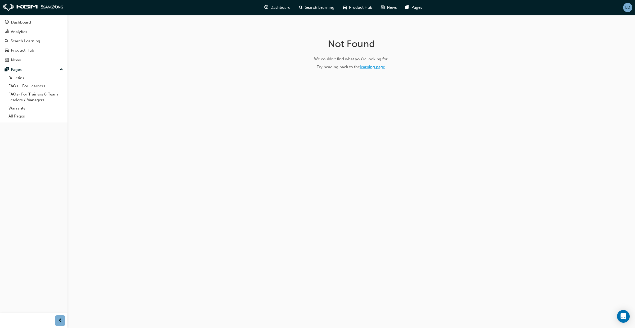
click at [378, 68] on link "learning page" at bounding box center [372, 67] width 25 height 5
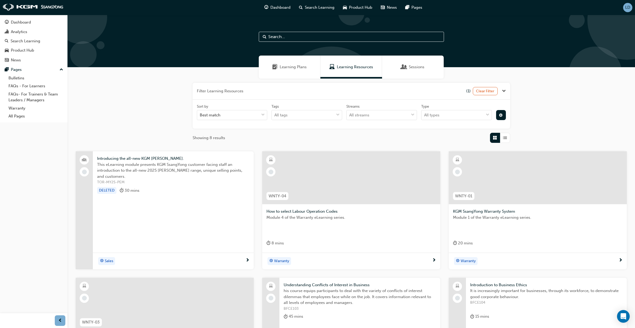
scroll to position [132, 0]
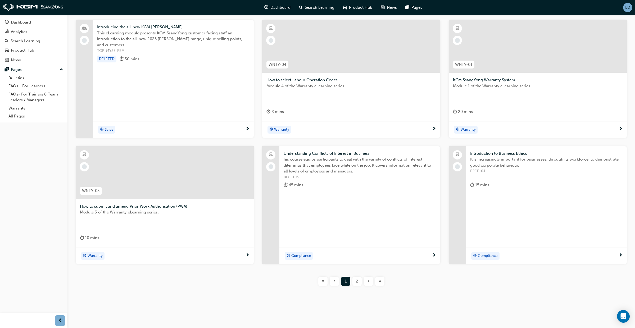
click at [356, 282] on span "2" at bounding box center [357, 281] width 2 height 4
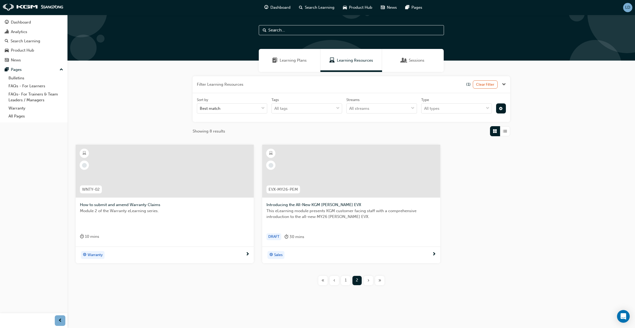
scroll to position [3, 0]
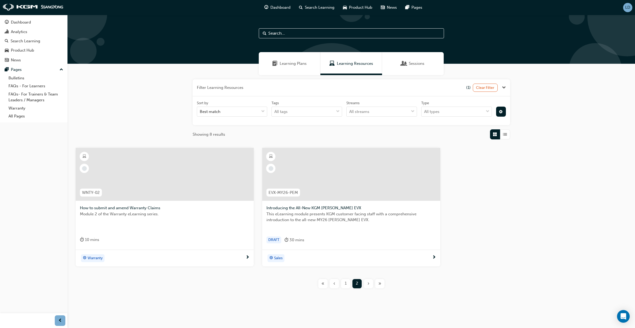
click at [358, 191] on div at bounding box center [351, 174] width 178 height 53
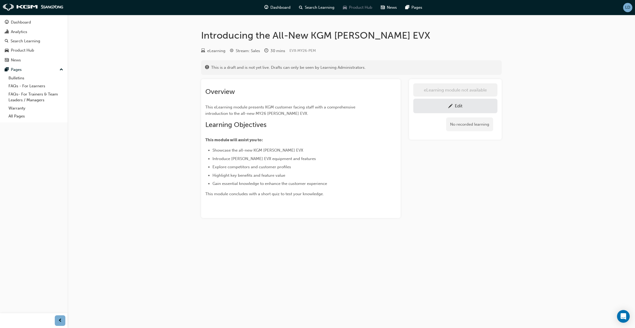
click at [361, 10] on div "Product Hub" at bounding box center [358, 7] width 38 height 11
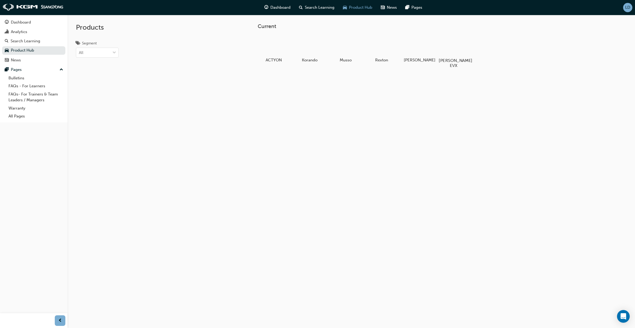
click at [451, 53] on div at bounding box center [453, 45] width 29 height 21
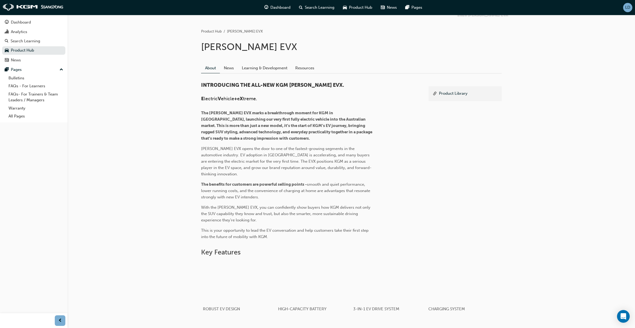
scroll to position [105, 0]
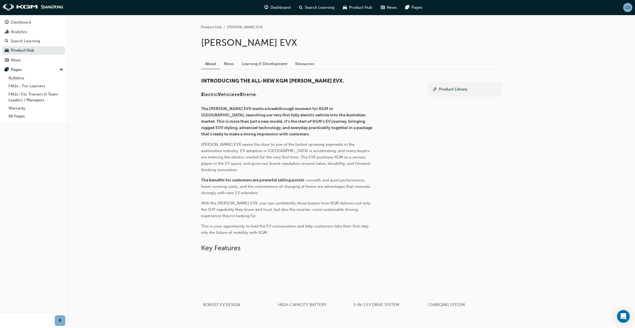
click at [626, 11] on div "LD" at bounding box center [627, 7] width 9 height 9
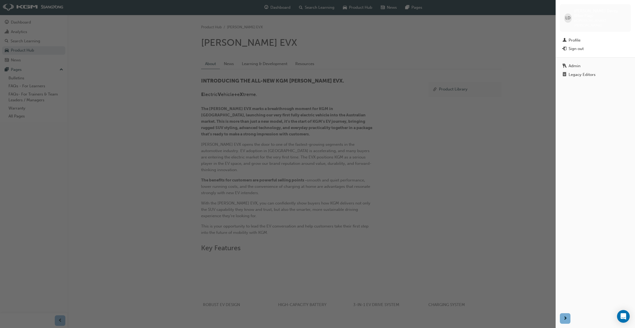
click at [584, 73] on div "Legacy Editors" at bounding box center [582, 75] width 27 height 4
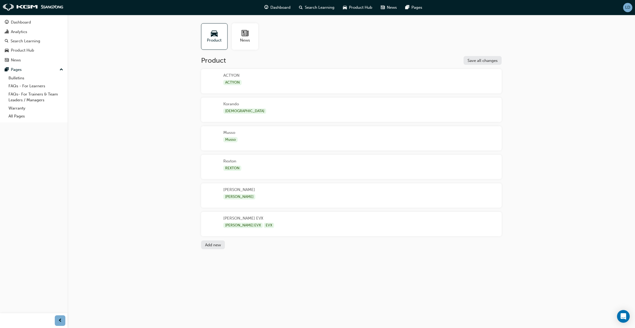
click at [286, 223] on div "[PERSON_NAME] EVX [PERSON_NAME] EVX EVX" at bounding box center [351, 224] width 301 height 24
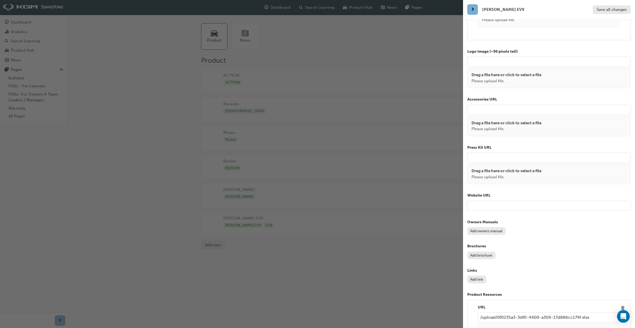
scroll to position [476, 0]
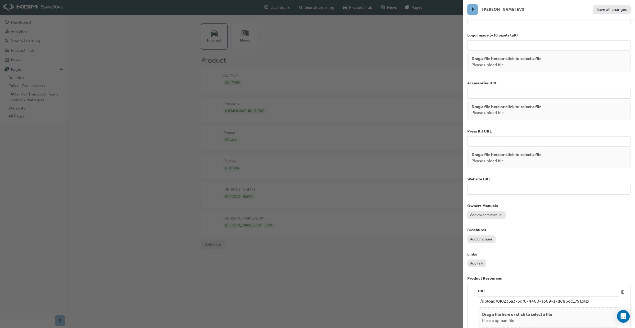
click at [506, 185] on input "url" at bounding box center [549, 190] width 164 height 10
paste input "[URL][DOMAIN_NAME]"
type input "[URL][DOMAIN_NAME]"
click at [607, 10] on span "Save all changes" at bounding box center [612, 9] width 30 height 5
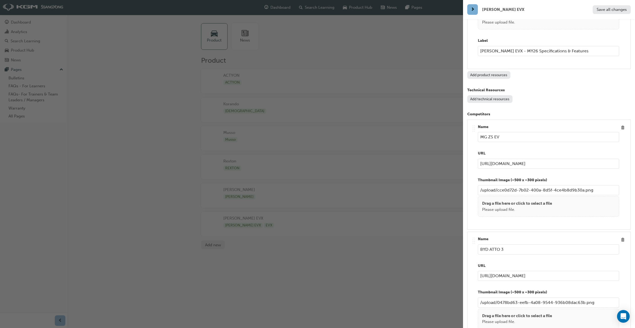
scroll to position [775, 0]
click at [362, 8] on div "button" at bounding box center [231, 164] width 463 height 328
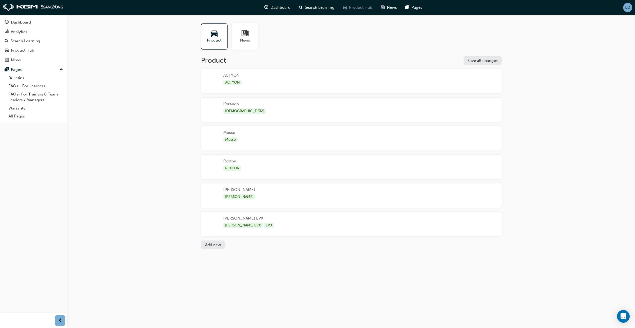
click at [362, 8] on span "Product Hub" at bounding box center [360, 7] width 23 height 6
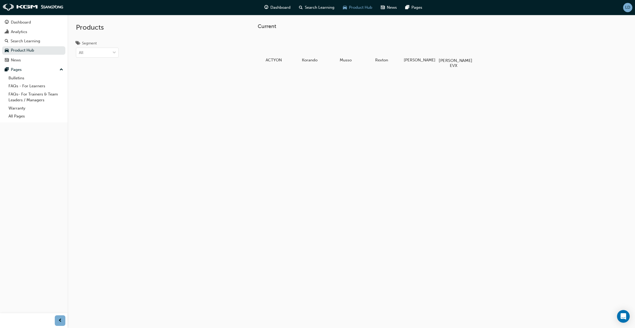
click at [461, 53] on div at bounding box center [453, 45] width 29 height 21
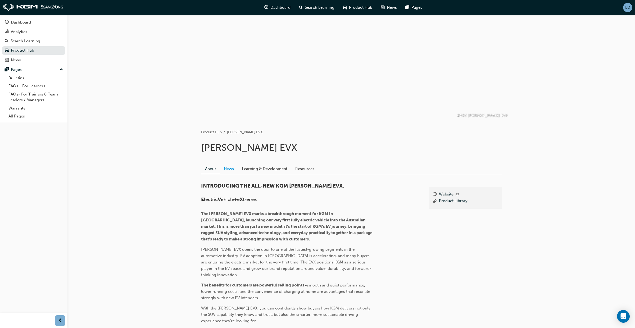
click at [231, 170] on link "News" at bounding box center [229, 169] width 18 height 10
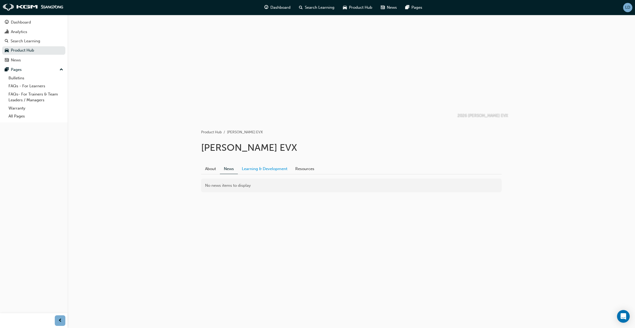
click at [255, 171] on link "Learning & Development" at bounding box center [264, 169] width 53 height 10
click at [33, 43] on div "Search Learning" at bounding box center [26, 41] width 30 height 4
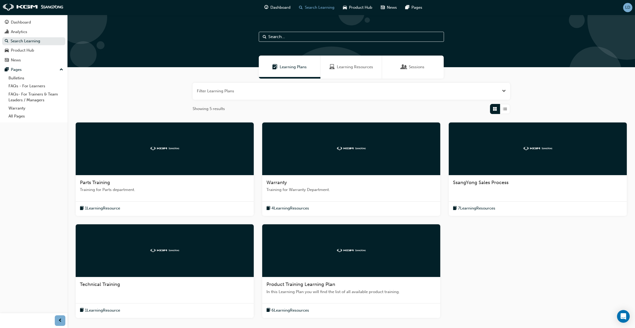
click at [347, 70] on div "Learning Resources" at bounding box center [351, 67] width 62 height 23
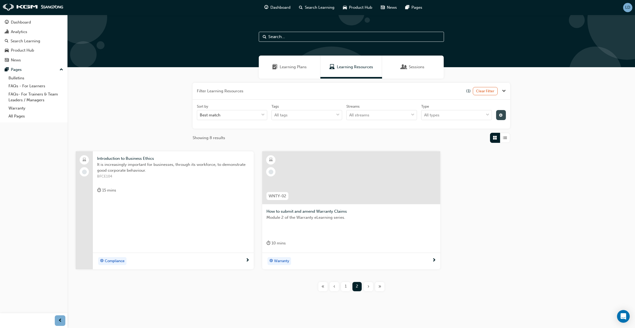
click at [502, 116] on span "cog-icon" at bounding box center [501, 116] width 4 height 4
click at [457, 154] on div "unlistedOption" at bounding box center [457, 154] width 4 height 4
click at [468, 177] on div "Introduction to Business Ethics It is increasingly important for businesses, th…" at bounding box center [351, 214] width 560 height 126
drag, startPoint x: 466, startPoint y: 182, endPoint x: 462, endPoint y: 179, distance: 5.4
click at [466, 182] on div "Introduction to Business Ethics It is increasingly important for businesses, th…" at bounding box center [351, 214] width 560 height 126
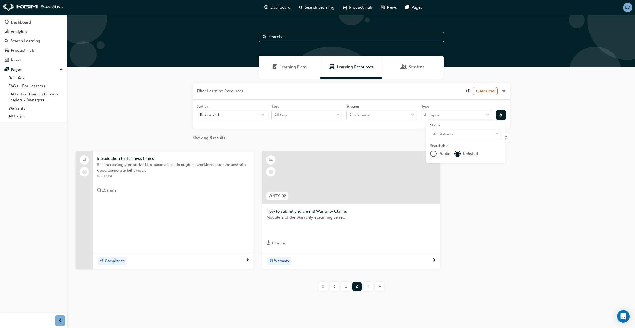
click at [349, 286] on div "1" at bounding box center [345, 286] width 9 height 9
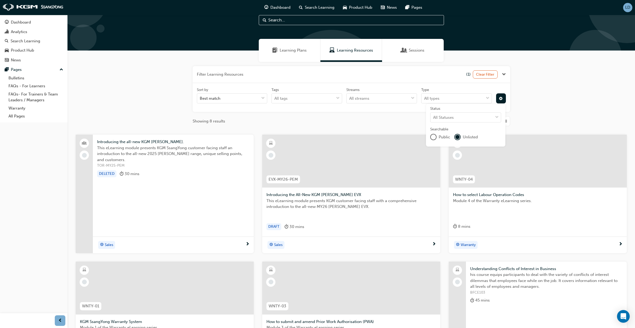
scroll to position [17, 0]
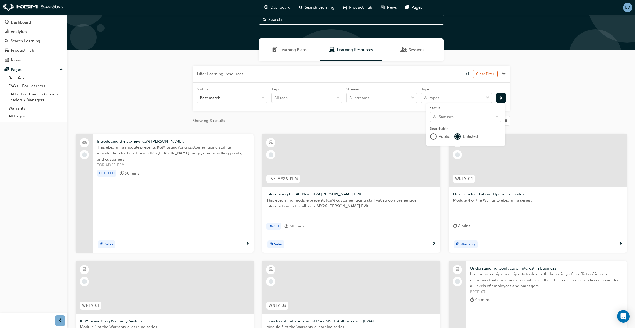
click at [340, 177] on div at bounding box center [351, 160] width 178 height 53
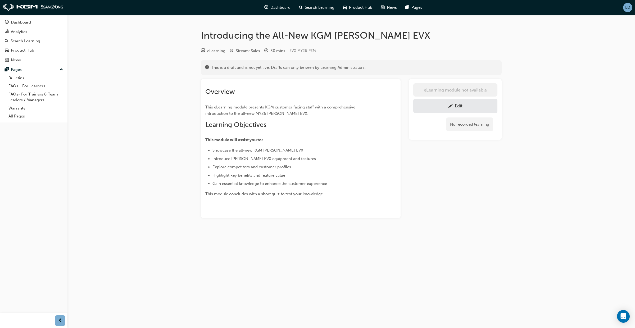
click at [425, 110] on link "Edit" at bounding box center [455, 106] width 84 height 15
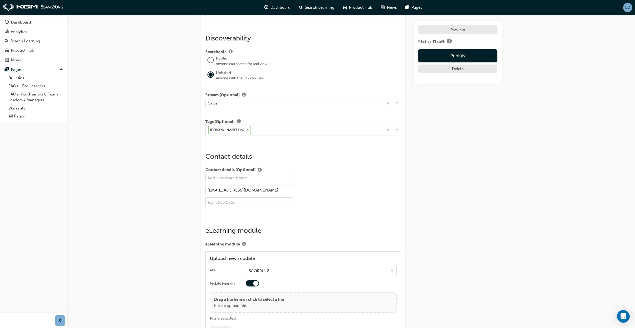
scroll to position [617, 0]
click at [352, 129] on div "[PERSON_NAME] EVX" at bounding box center [295, 129] width 178 height 10
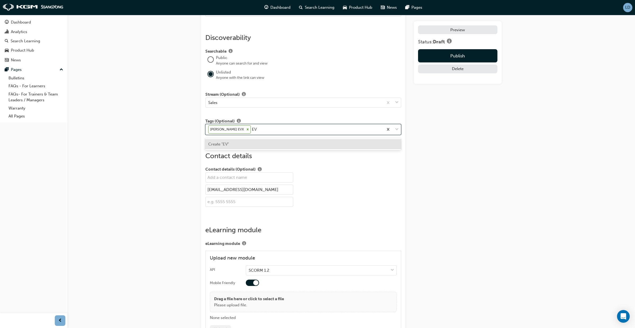
type input "EVX"
click at [344, 144] on div "Create "EVX"" at bounding box center [303, 145] width 196 height 10
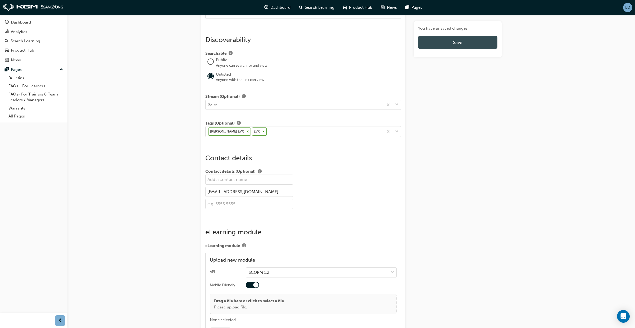
click at [451, 45] on button "Save" at bounding box center [457, 42] width 79 height 13
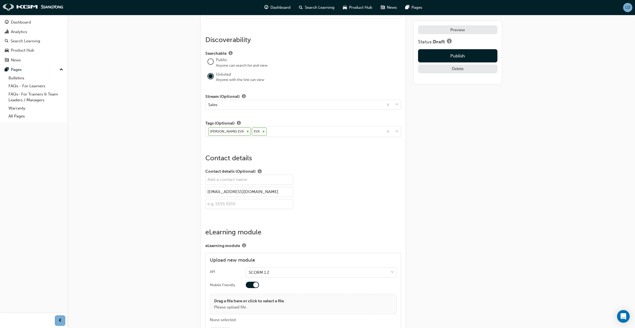
click at [448, 28] on link "Preview" at bounding box center [457, 29] width 79 height 9
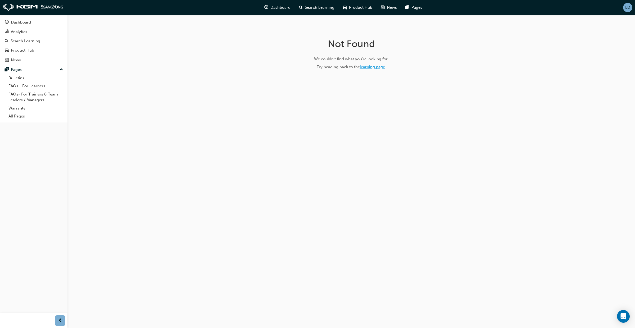
click at [374, 68] on link "learning page" at bounding box center [372, 67] width 25 height 5
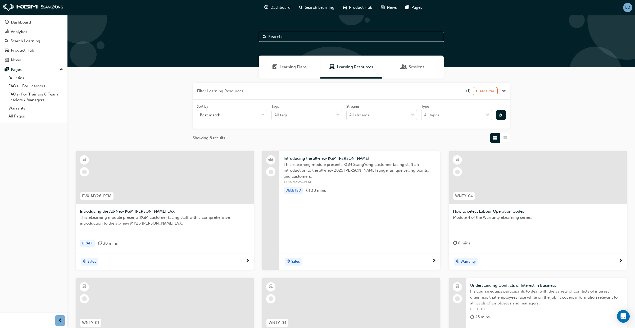
click at [163, 196] on div at bounding box center [165, 177] width 178 height 53
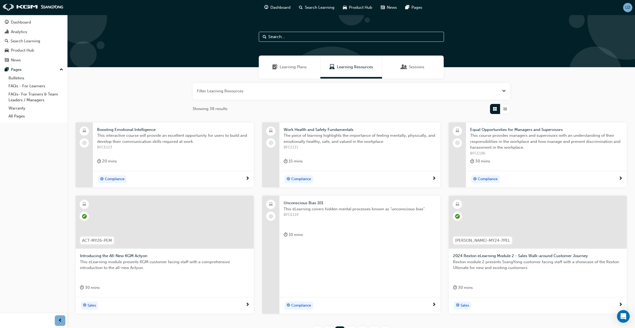
click at [164, 225] on div at bounding box center [165, 222] width 178 height 53
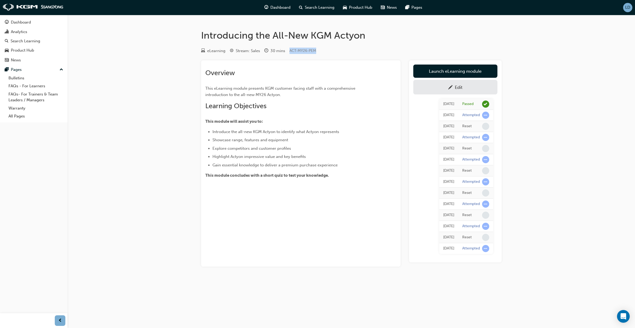
drag, startPoint x: 316, startPoint y: 51, endPoint x: 291, endPoint y: 51, distance: 25.4
click at [289, 50] on div "eLearning Stream: Sales 30 mins ACT-MY26-PEM" at bounding box center [351, 52] width 301 height 9
copy span "ACT-MY26-PEM"
click at [317, 181] on div "Overview This eLearning module presents KGM customer facing staff with a compre…" at bounding box center [301, 163] width 200 height 206
drag, startPoint x: 283, startPoint y: 96, endPoint x: 211, endPoint y: 91, distance: 72.4
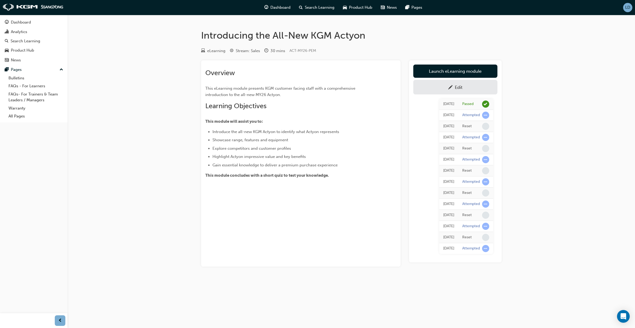
click at [196, 90] on div "Introducing the All-New KGM Actyon eLearning Stream: Sales 30 mins ACT-MY26-PEM…" at bounding box center [352, 157] width 318 height 254
copy span "This eLearning module presents KGM customer facing staff with a comprehensive i…"
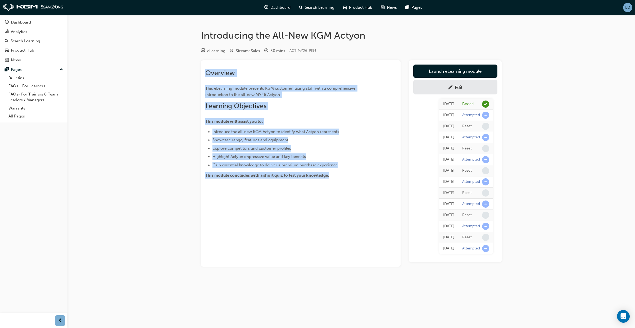
drag, startPoint x: 330, startPoint y: 177, endPoint x: 201, endPoint y: 71, distance: 166.4
click at [201, 71] on div "Overview This eLearning module presents KGM customer facing staff with a compre…" at bounding box center [301, 163] width 200 height 206
copy div "Overview This eLearning module presents KGM customer facing staff with a compre…"
click at [317, 178] on p "This module concludes with a short quiz to test your knowledge." at bounding box center [291, 175] width 172 height 6
drag, startPoint x: 320, startPoint y: 175, endPoint x: 219, endPoint y: 74, distance: 142.4
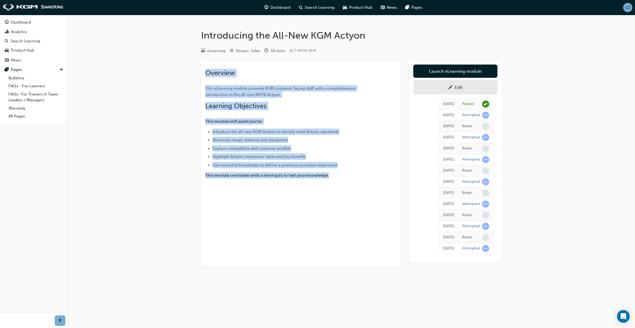
click at [190, 74] on div "Introducing the All-New KGM Actyon eLearning Stream: Sales 30 mins ACT-MY26-PEM…" at bounding box center [317, 164] width 635 height 328
copy div "Overview This eLearning module presents KGM customer facing staff with a compre…"
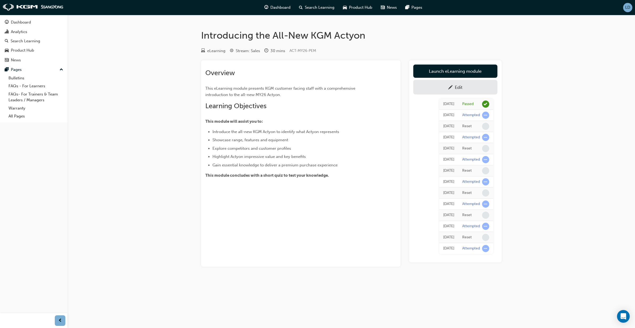
click at [317, 195] on div at bounding box center [300, 193] width 191 height 4
click at [317, 87] on div "Edit" at bounding box center [455, 87] width 76 height 7
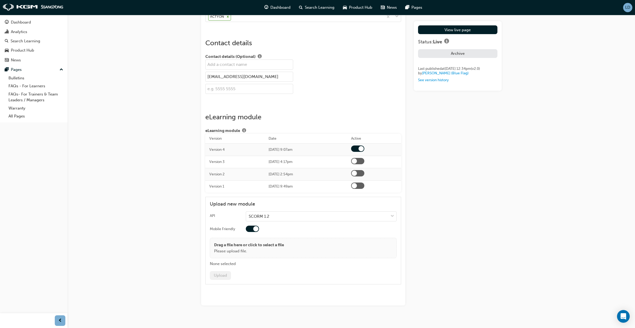
scroll to position [718, 0]
drag, startPoint x: 249, startPoint y: 79, endPoint x: 188, endPoint y: 76, distance: 60.9
click at [317, 8] on span "Product Hub" at bounding box center [360, 7] width 23 height 6
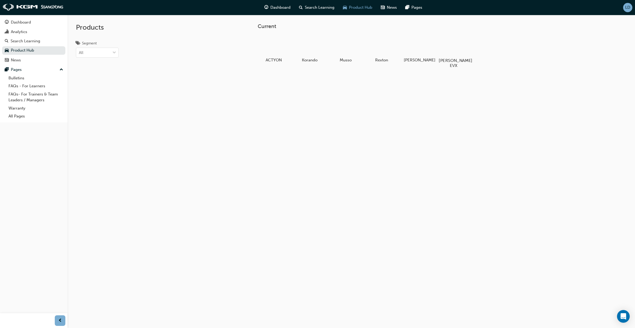
click at [317, 51] on div at bounding box center [453, 45] width 29 height 21
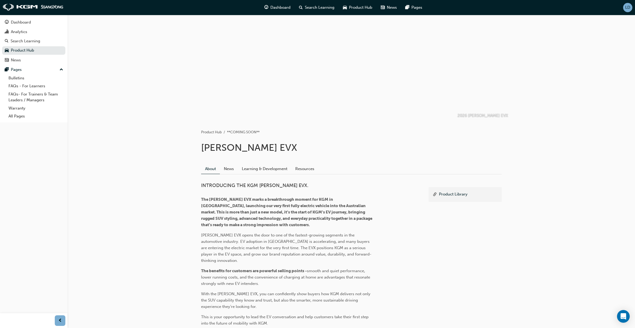
click at [317, 7] on span "LD" at bounding box center [627, 7] width 5 height 4
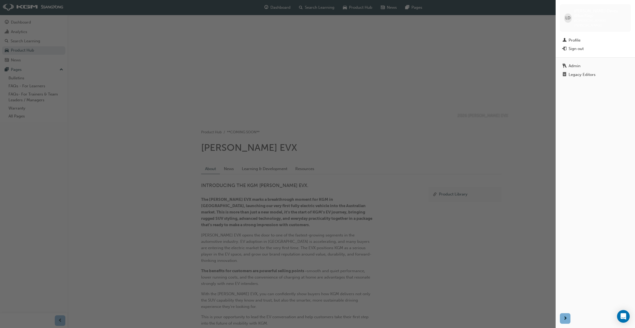
drag, startPoint x: 580, startPoint y: 66, endPoint x: 578, endPoint y: 70, distance: 4.4
click at [317, 73] on div "Legacy Editors" at bounding box center [582, 75] width 27 height 4
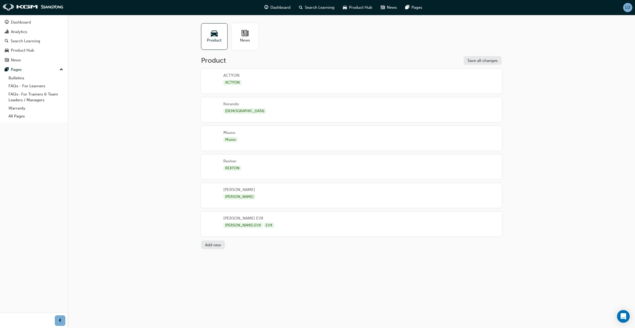
click at [265, 222] on div "[PERSON_NAME] EVX [PERSON_NAME] EVX EVX" at bounding box center [351, 224] width 301 height 24
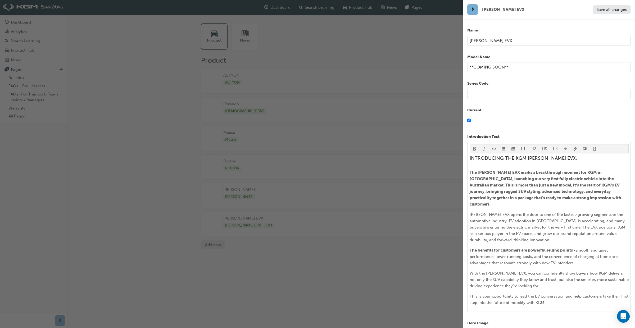
drag, startPoint x: 498, startPoint y: 40, endPoint x: 462, endPoint y: 41, distance: 36.3
click at [317, 41] on div "[PERSON_NAME] EVX Save all changes Name [PERSON_NAME] EVX Model Name **COMING S…" at bounding box center [317, 164] width 635 height 328
drag, startPoint x: 513, startPoint y: 66, endPoint x: 449, endPoint y: 67, distance: 63.5
click at [317, 67] on div "[PERSON_NAME] EVX Save all changes Name [PERSON_NAME] EVX Model Name **COMING S…" at bounding box center [317, 164] width 635 height 328
type input "EVX"
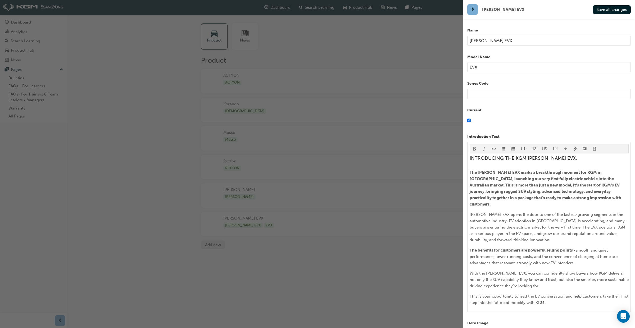
click at [317, 40] on input "[PERSON_NAME] EVX" at bounding box center [549, 41] width 164 height 10
drag, startPoint x: 601, startPoint y: 7, endPoint x: 593, endPoint y: 12, distance: 9.8
click at [317, 7] on span "Save all changes" at bounding box center [612, 9] width 30 height 5
click at [317, 43] on input "[PERSON_NAME]" at bounding box center [549, 41] width 164 height 10
drag, startPoint x: 493, startPoint y: 40, endPoint x: 463, endPoint y: 40, distance: 29.9
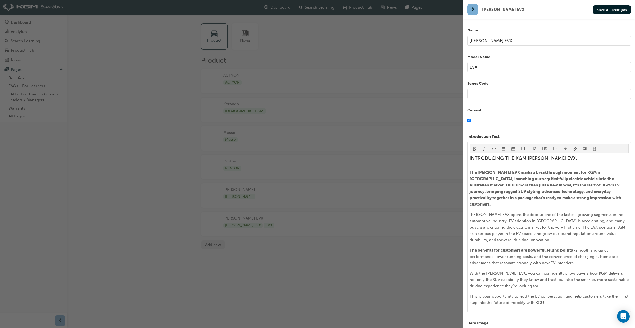
click at [317, 40] on div "Name Torres EVX Model Name EVX Series Code Current Introduction Text H1 H2 H3 H…" at bounding box center [549, 183] width 172 height 328
type input "[PERSON_NAME] EVX"
drag, startPoint x: 475, startPoint y: 65, endPoint x: 453, endPoint y: 65, distance: 22.0
click at [317, 65] on div "Torres EVX Save all changes Name Torres EVX Model Name EVX Series Code Current …" at bounding box center [317, 164] width 635 height 328
paste input "[PERSON_NAME]"
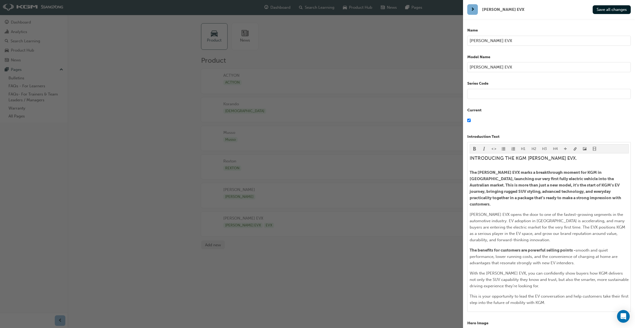
type input "[PERSON_NAME] EVX"
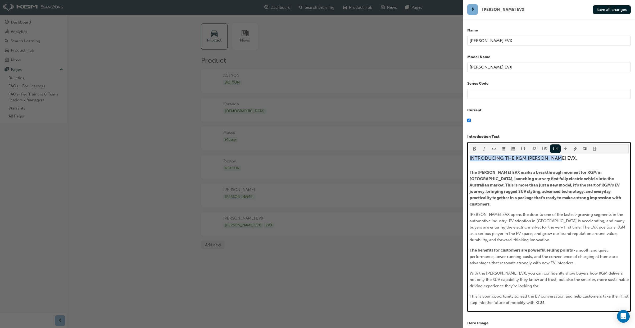
drag, startPoint x: 557, startPoint y: 159, endPoint x: 451, endPoint y: 159, distance: 105.9
click at [317, 160] on div "Torres EVX Save all changes Name Torres EVX Model Name Torres EVX Series Code C…" at bounding box center [317, 164] width 635 height 328
click at [317, 149] on button "H2" at bounding box center [534, 148] width 11 height 9
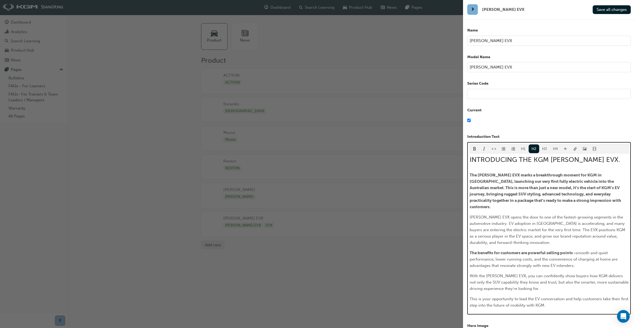
click at [317, 147] on button "H4" at bounding box center [555, 148] width 11 height 9
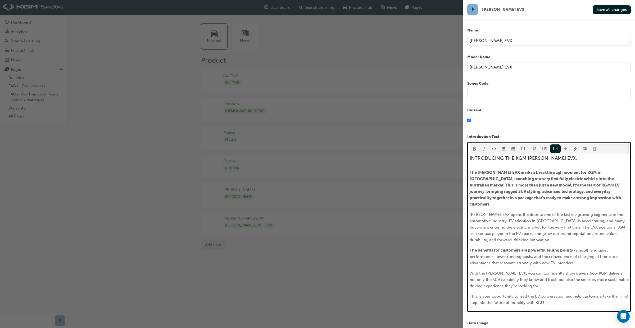
click at [317, 149] on button "H1" at bounding box center [523, 148] width 11 height 9
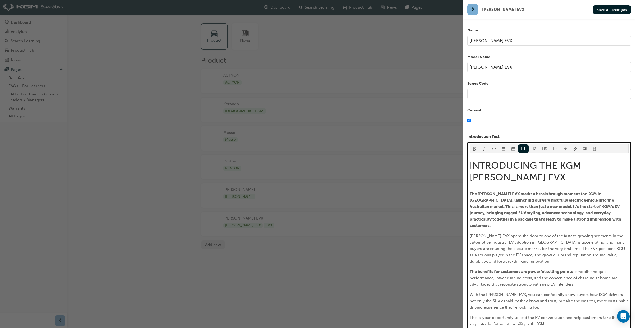
click at [317, 150] on button "H2" at bounding box center [534, 148] width 11 height 9
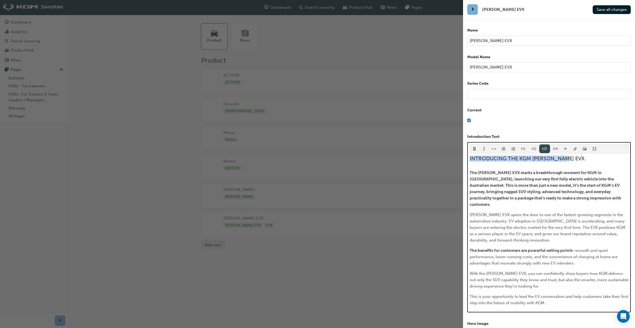
click at [317, 148] on button "H3" at bounding box center [544, 148] width 11 height 9
click at [317, 150] on span "format_bold-icon" at bounding box center [475, 149] width 4 height 4
click at [317, 202] on div "INTRODUCING THE KGM TORRES EVX. The Torres EVX marks a breakthrough moment for …" at bounding box center [549, 231] width 159 height 151
click at [317, 158] on span "INTRODUCING THE KGM [PERSON_NAME] EVX." at bounding box center [529, 159] width 119 height 6
click at [317, 173] on span "The [PERSON_NAME] EVX marks a breakthrough moment for KGM in [GEOGRAPHIC_DATA],…" at bounding box center [546, 188] width 152 height 37
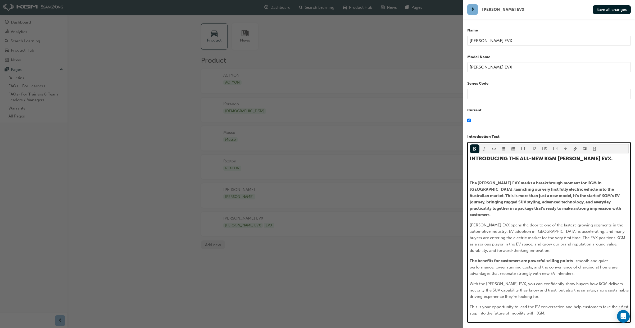
click at [317, 171] on p "﻿" at bounding box center [549, 173] width 159 height 6
click at [317, 168] on div "INTRODUCING THE ALL-NEW KGM TORRES EVX. Electric Vehicle + eXtreme The Torres E…" at bounding box center [549, 236] width 159 height 161
drag, startPoint x: 526, startPoint y: 173, endPoint x: 467, endPoint y: 171, distance: 59.3
click at [317, 171] on div "Name Torres EVX Model Name Torres EVX Series Code Current Introduction Text H1 …" at bounding box center [549, 183] width 172 height 328
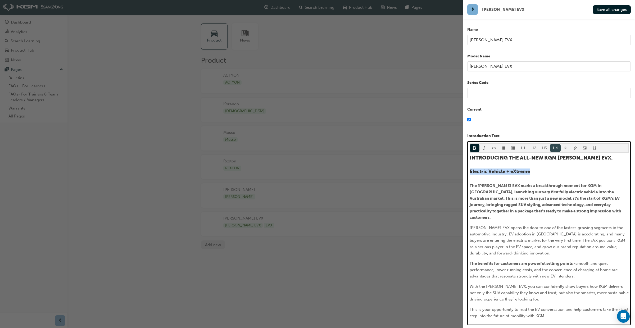
click at [317, 147] on button "H4" at bounding box center [555, 148] width 11 height 9
click at [317, 172] on h4 "Electric Vehicle + eXtreme" at bounding box center [549, 172] width 159 height 6
drag, startPoint x: 472, startPoint y: 171, endPoint x: 468, endPoint y: 171, distance: 3.4
click at [317, 171] on div "H1 H2 H3 H4 INTRODUCING THE ALL-NEW KGM TORRES EVX. Electric Vehicle + eXtreme …" at bounding box center [549, 233] width 164 height 184
click at [317, 167] on div "INTRODUCING THE ALL-NEW KGM TORRES EVX. Electric Vehicle + eXtreme The Torres E…" at bounding box center [549, 237] width 159 height 164
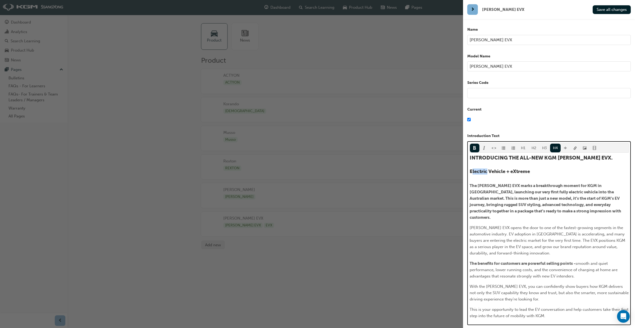
drag, startPoint x: 473, startPoint y: 172, endPoint x: 485, endPoint y: 168, distance: 12.6
click at [317, 173] on span "Electric Vehicle + eXtreme" at bounding box center [500, 172] width 60 height 6
click at [317, 147] on button "button" at bounding box center [475, 148] width 10 height 9
click at [317, 177] on div "INTRODUCING THE ALL-NEW KGM TORRES EVX. E lectric Vehicle + eXtreme The Torres …" at bounding box center [549, 237] width 159 height 164
drag, startPoint x: 491, startPoint y: 171, endPoint x: 504, endPoint y: 171, distance: 13.3
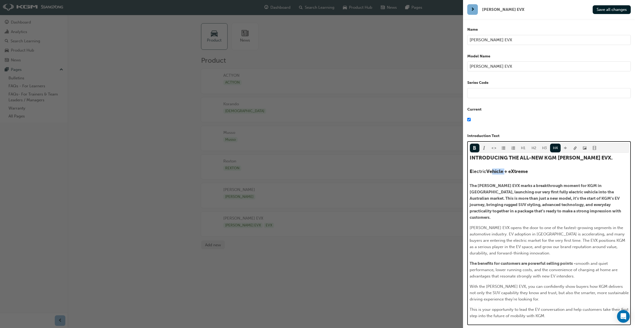
click at [317, 171] on span "Vehicle + eXtreme" at bounding box center [507, 172] width 42 height 6
click at [317, 150] on span "format_bold-icon" at bounding box center [475, 148] width 4 height 4
click at [317, 173] on span "+ eXtreme" at bounding box center [515, 172] width 24 height 6
drag, startPoint x: 512, startPoint y: 173, endPoint x: 498, endPoint y: 167, distance: 15.8
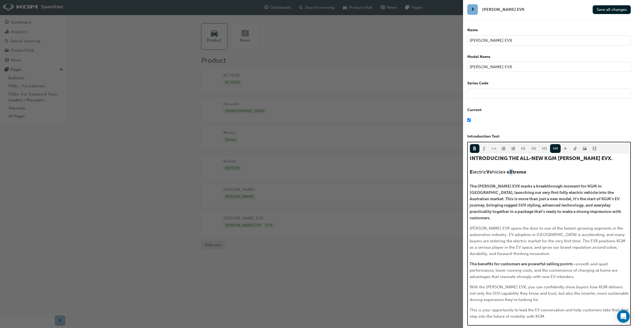
click at [317, 173] on span "+ eXtreme" at bounding box center [515, 172] width 24 height 6
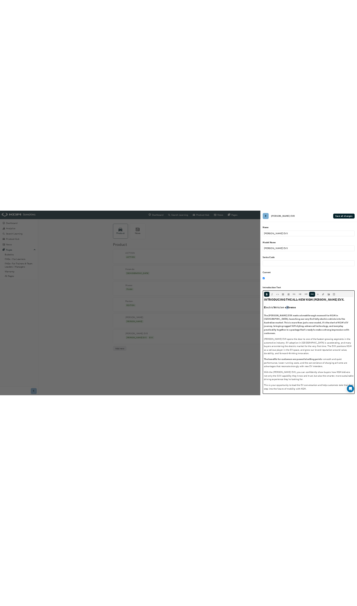
scroll to position [0, 0]
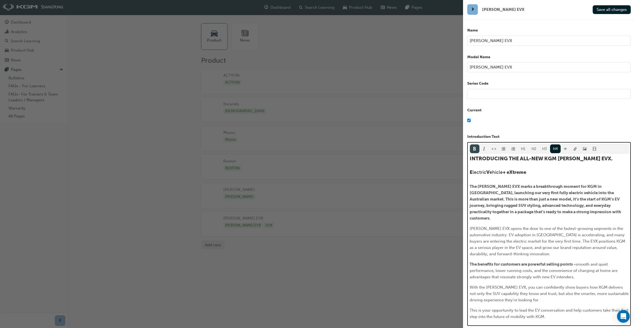
click at [317, 151] on span "format_bold-icon" at bounding box center [475, 149] width 4 height 4
drag, startPoint x: 515, startPoint y: 173, endPoint x: 531, endPoint y: 174, distance: 15.6
click at [317, 174] on h4 "E lectric V ehicle + e Xtreme" at bounding box center [549, 173] width 159 height 6
click at [317, 151] on span "format_bold-icon" at bounding box center [475, 149] width 4 height 4
click at [317, 180] on div "INTRODUCING THE ALL-NEW KGM TORRES EVX. E lectric V ehicle + e X treme The Torr…" at bounding box center [549, 238] width 159 height 164
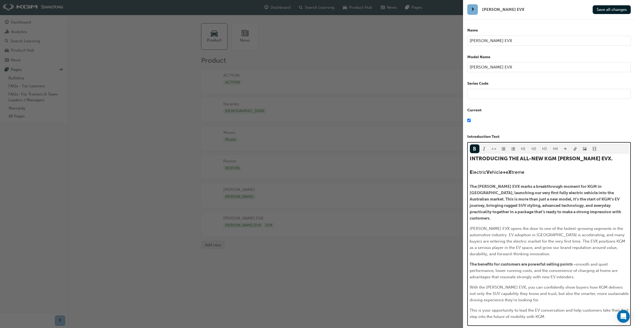
click at [317, 174] on span "treme" at bounding box center [518, 172] width 13 height 6
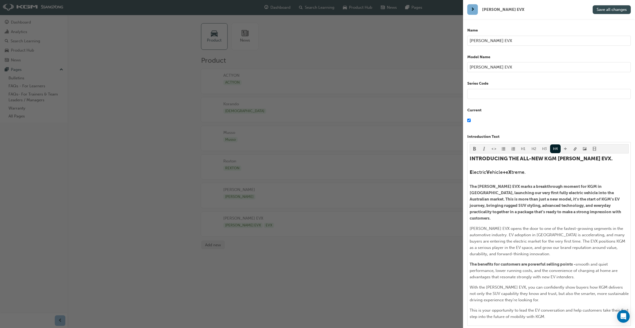
click at [317, 7] on span "Save all changes" at bounding box center [612, 9] width 30 height 5
click at [317, 11] on div "button" at bounding box center [231, 164] width 463 height 328
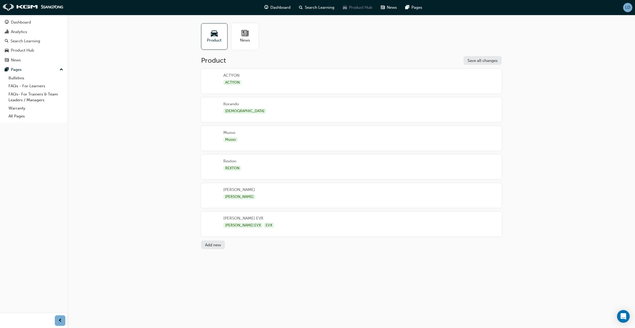
click at [317, 8] on span "Product Hub" at bounding box center [360, 7] width 23 height 6
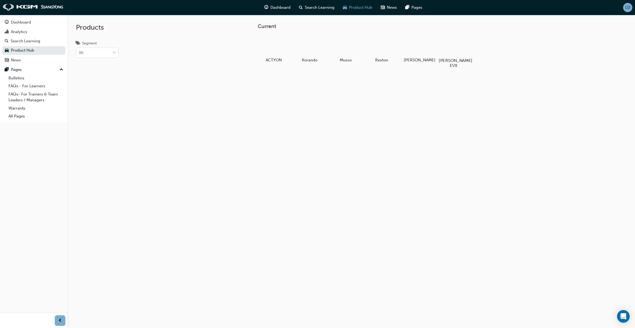
click at [317, 48] on div at bounding box center [453, 45] width 29 height 21
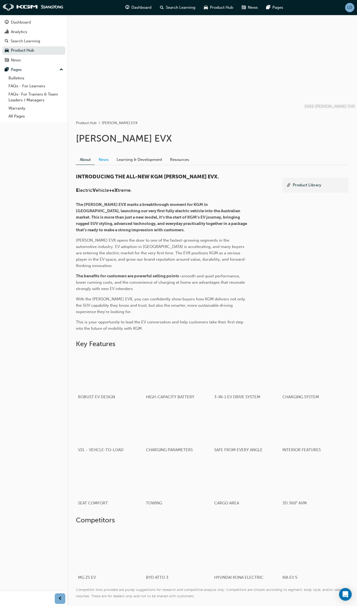
click at [107, 161] on link "News" at bounding box center [104, 160] width 18 height 10
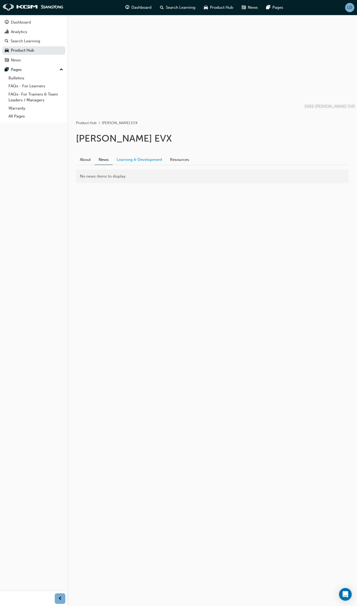
click at [137, 164] on link "Learning & Development" at bounding box center [139, 160] width 53 height 10
click at [178, 163] on link "Resources" at bounding box center [179, 160] width 27 height 10
click at [86, 159] on link "About" at bounding box center [85, 160] width 19 height 10
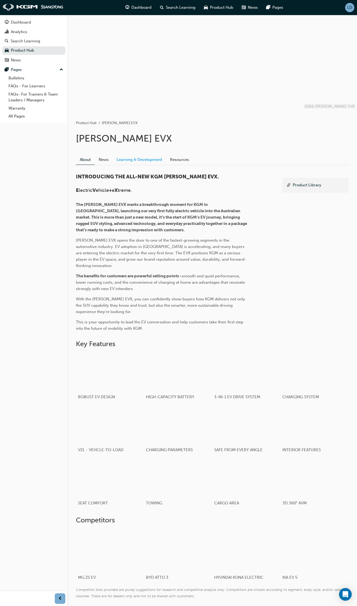
click at [145, 163] on link "Learning & Development" at bounding box center [139, 160] width 53 height 10
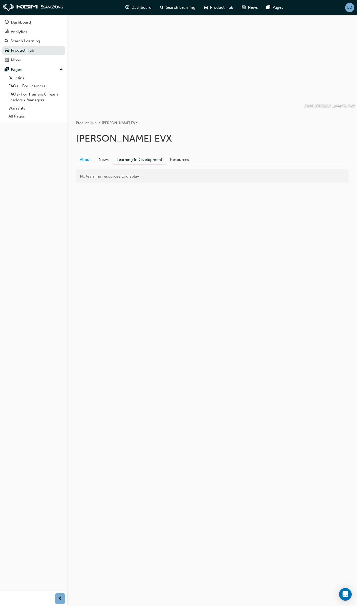
click at [83, 158] on link "About" at bounding box center [85, 160] width 19 height 10
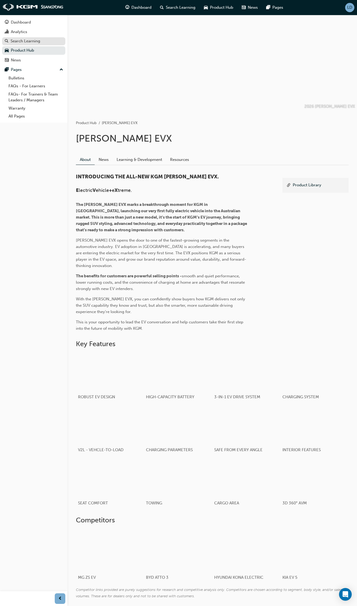
click at [31, 42] on div "Search Learning" at bounding box center [26, 41] width 30 height 4
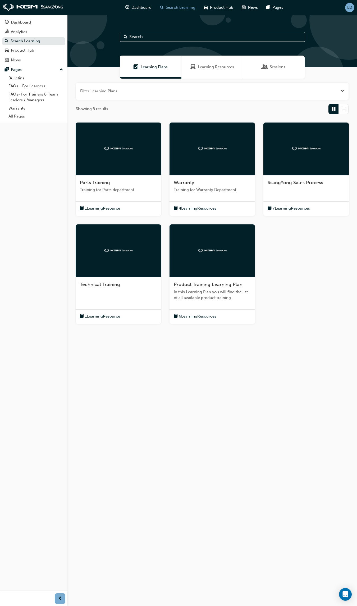
click at [218, 70] on div "Learning Resources" at bounding box center [213, 67] width 62 height 23
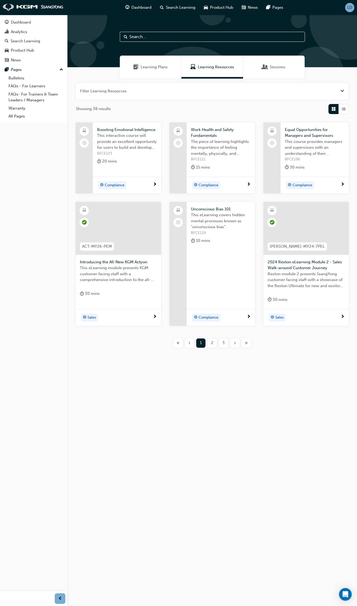
click at [317, 93] on span "Open the filter" at bounding box center [343, 91] width 4 height 4
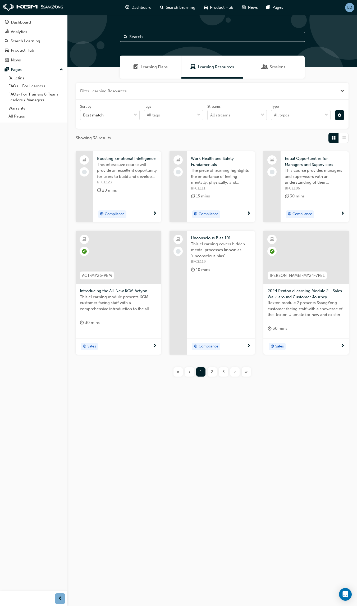
click at [317, 138] on span "List" at bounding box center [344, 137] width 4 height 4
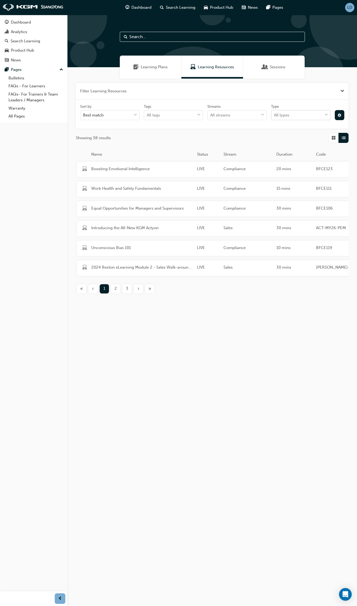
click at [298, 113] on div "All types" at bounding box center [297, 115] width 51 height 9
click at [275, 113] on input "Type All types" at bounding box center [274, 115] width 1 height 4
click at [317, 117] on button "button" at bounding box center [340, 115] width 10 height 10
click at [294, 154] on div "unlistedOption" at bounding box center [295, 154] width 5 height 5
click at [197, 306] on div "Learning Plans Learning Resources Sessions Filter Learning Resources (1) Clear …" at bounding box center [212, 162] width 290 height 295
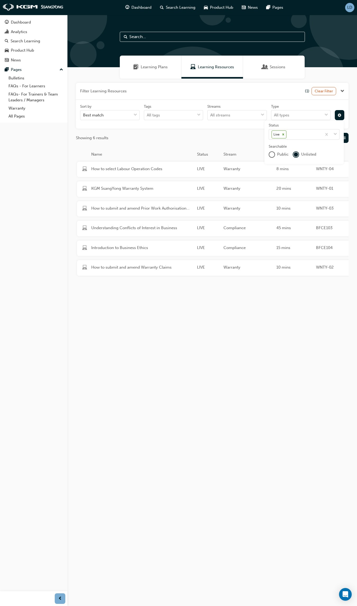
click at [160, 133] on div "Showing 6 results" at bounding box center [212, 138] width 273 height 10
click at [284, 135] on icon at bounding box center [284, 135] width 4 height 4
click at [288, 135] on input "Status Live" at bounding box center [288, 134] width 1 height 4
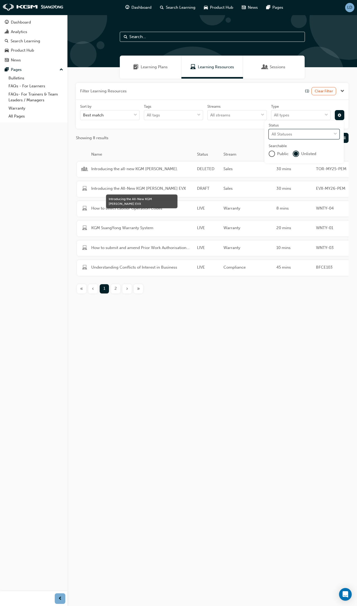
click at [124, 189] on span "Introducing the All-New KGM [PERSON_NAME] EVX" at bounding box center [142, 189] width 102 height 6
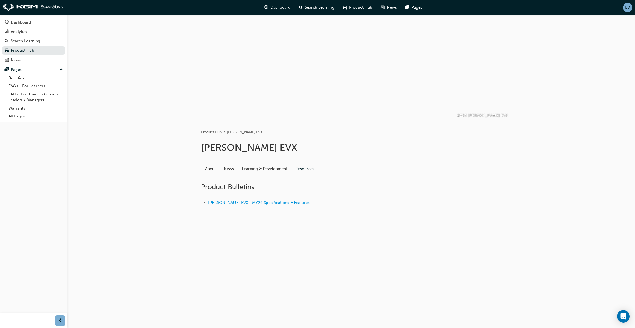
drag, startPoint x: 362, startPoint y: 10, endPoint x: 361, endPoint y: 13, distance: 3.0
click at [361, 11] on div "Product Hub" at bounding box center [358, 7] width 38 height 11
